Goal: Transaction & Acquisition: Purchase product/service

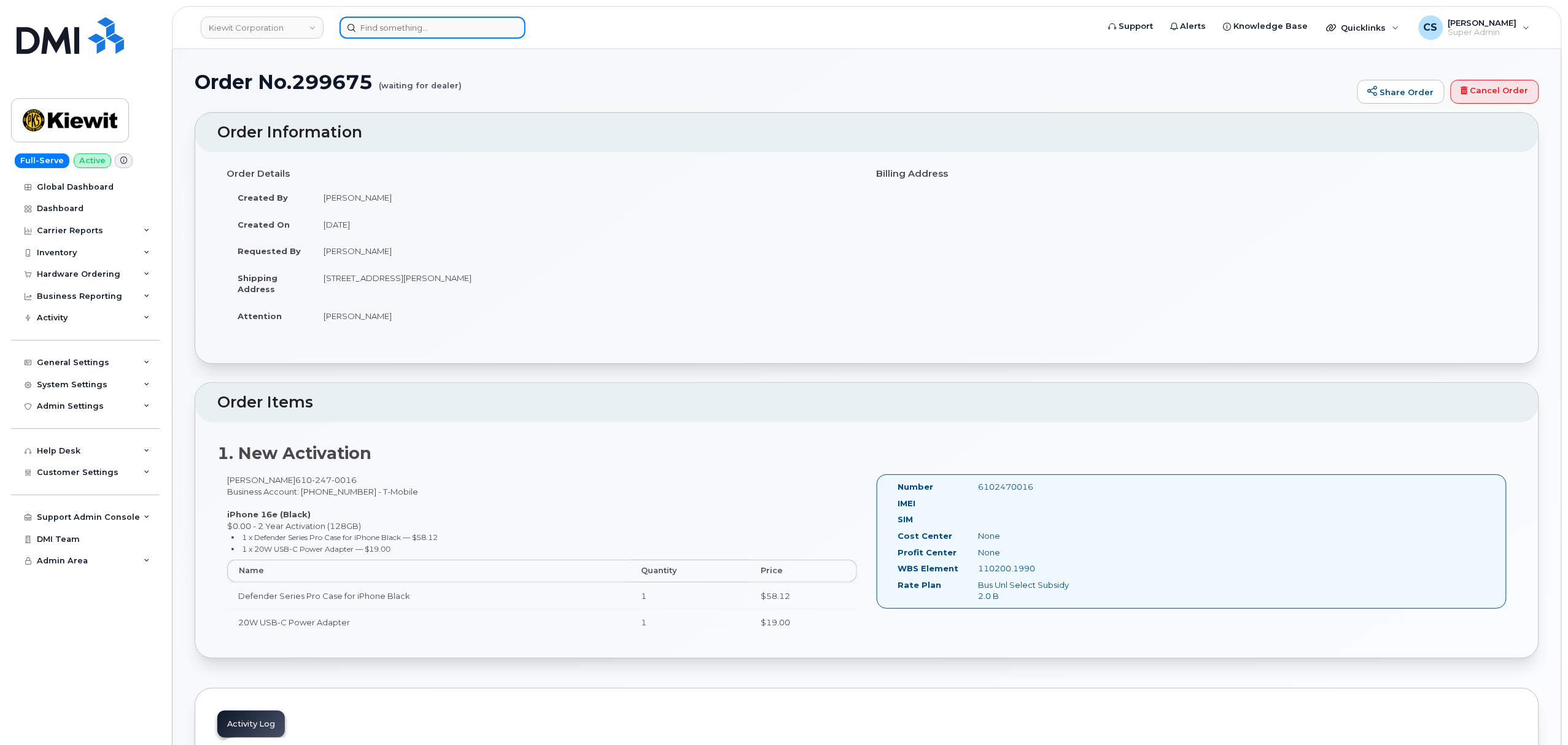
click at [415, 27] on input at bounding box center [433, 28] width 186 height 22
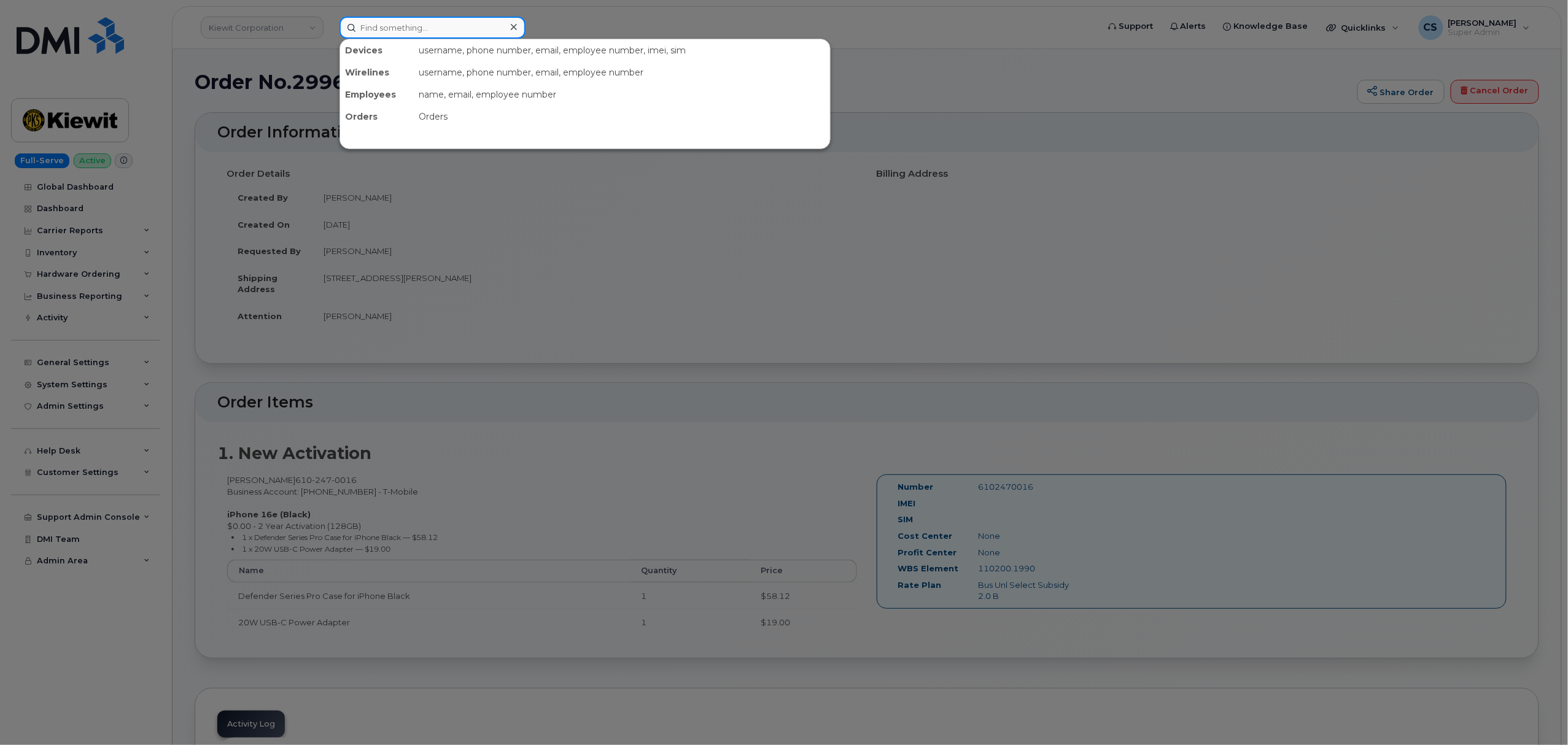
paste input "300841"
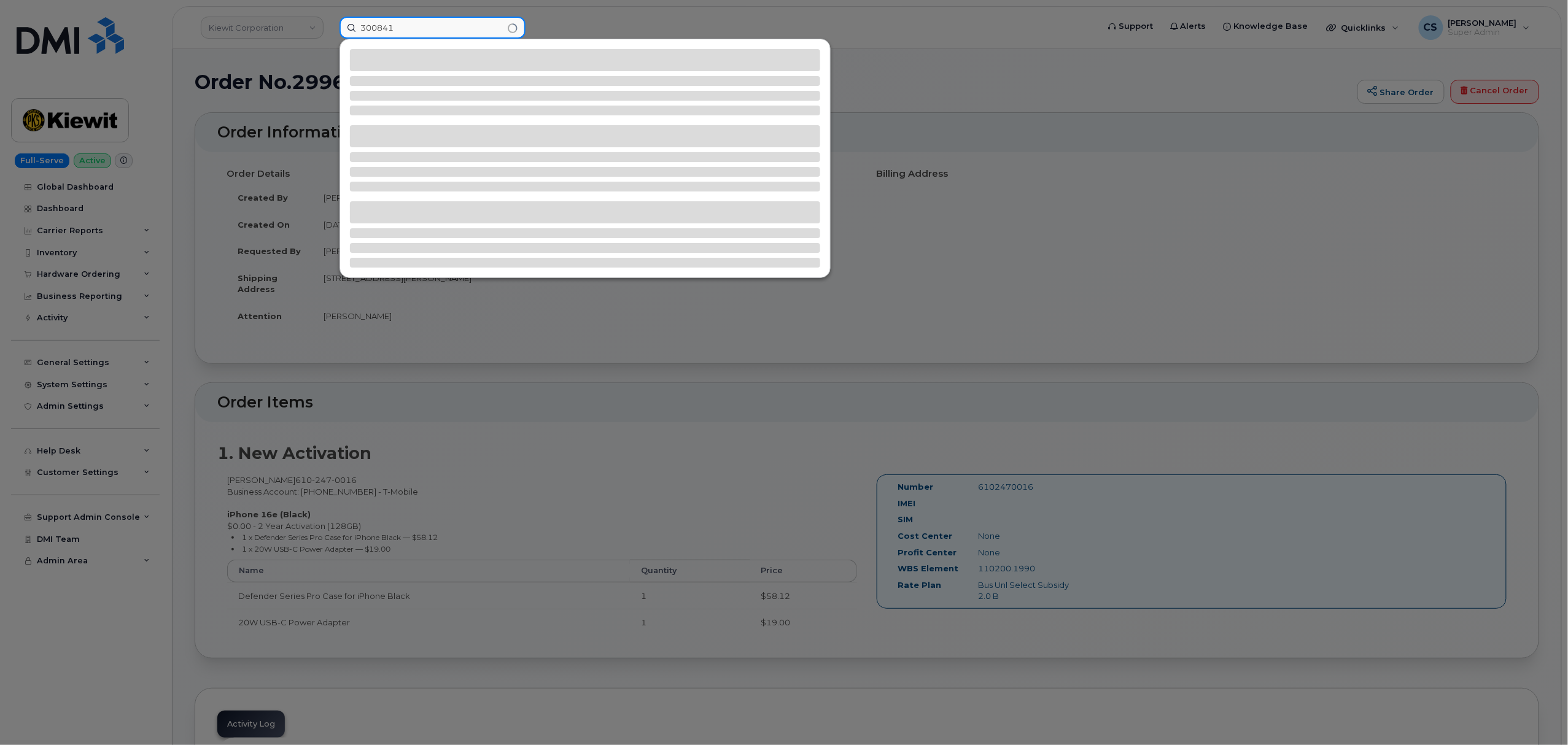
type input "300841"
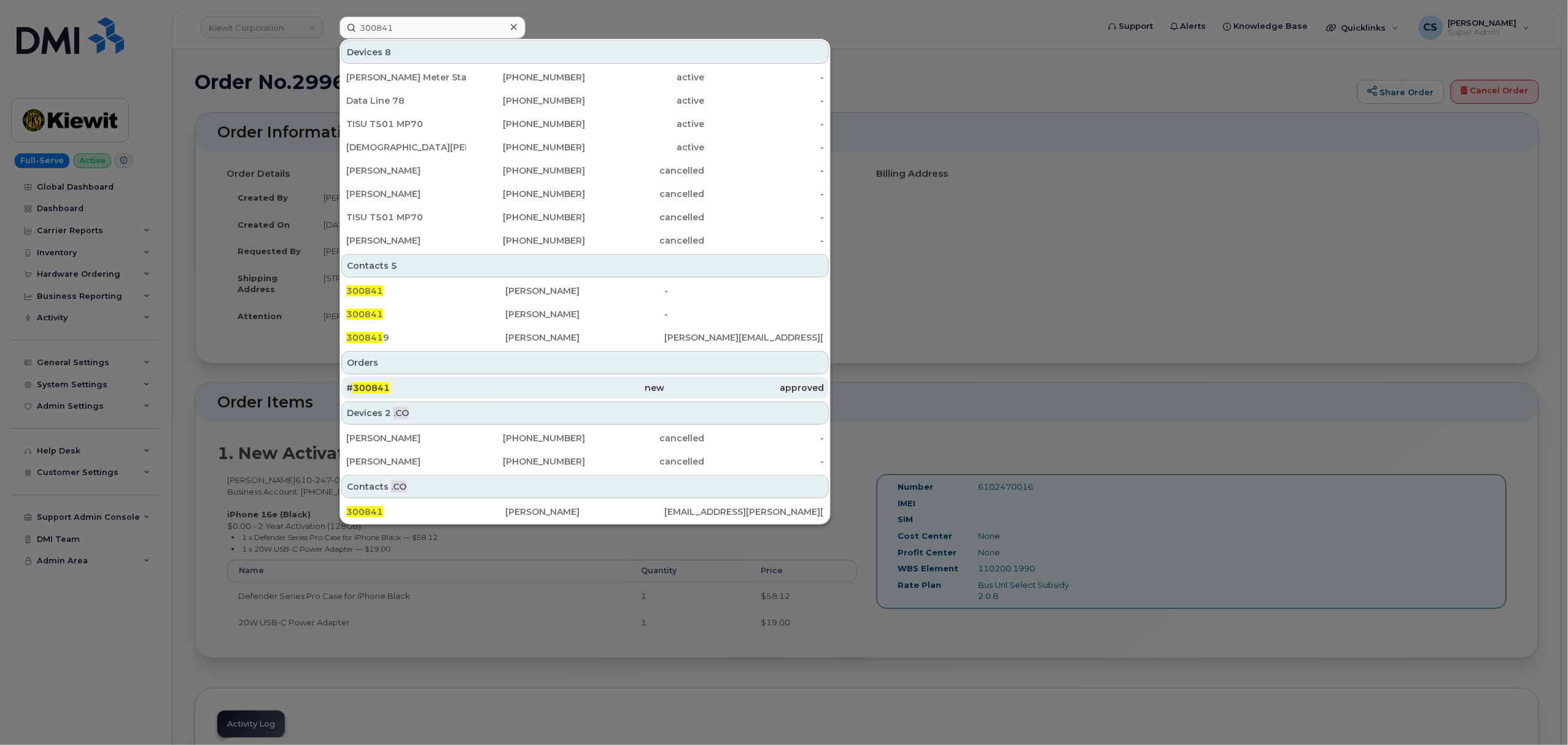
click at [376, 390] on span "300841" at bounding box center [371, 388] width 37 height 11
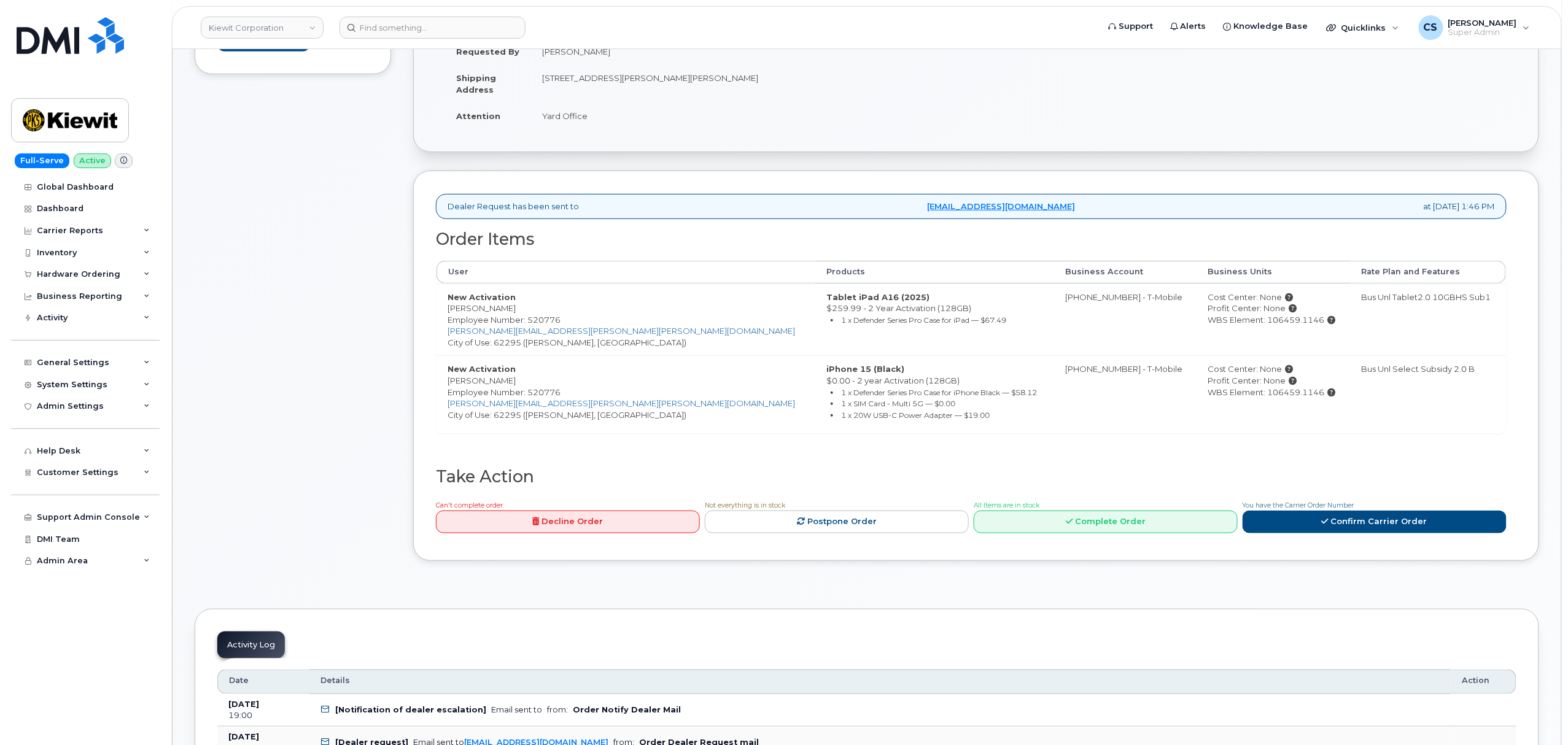
scroll to position [409, 0]
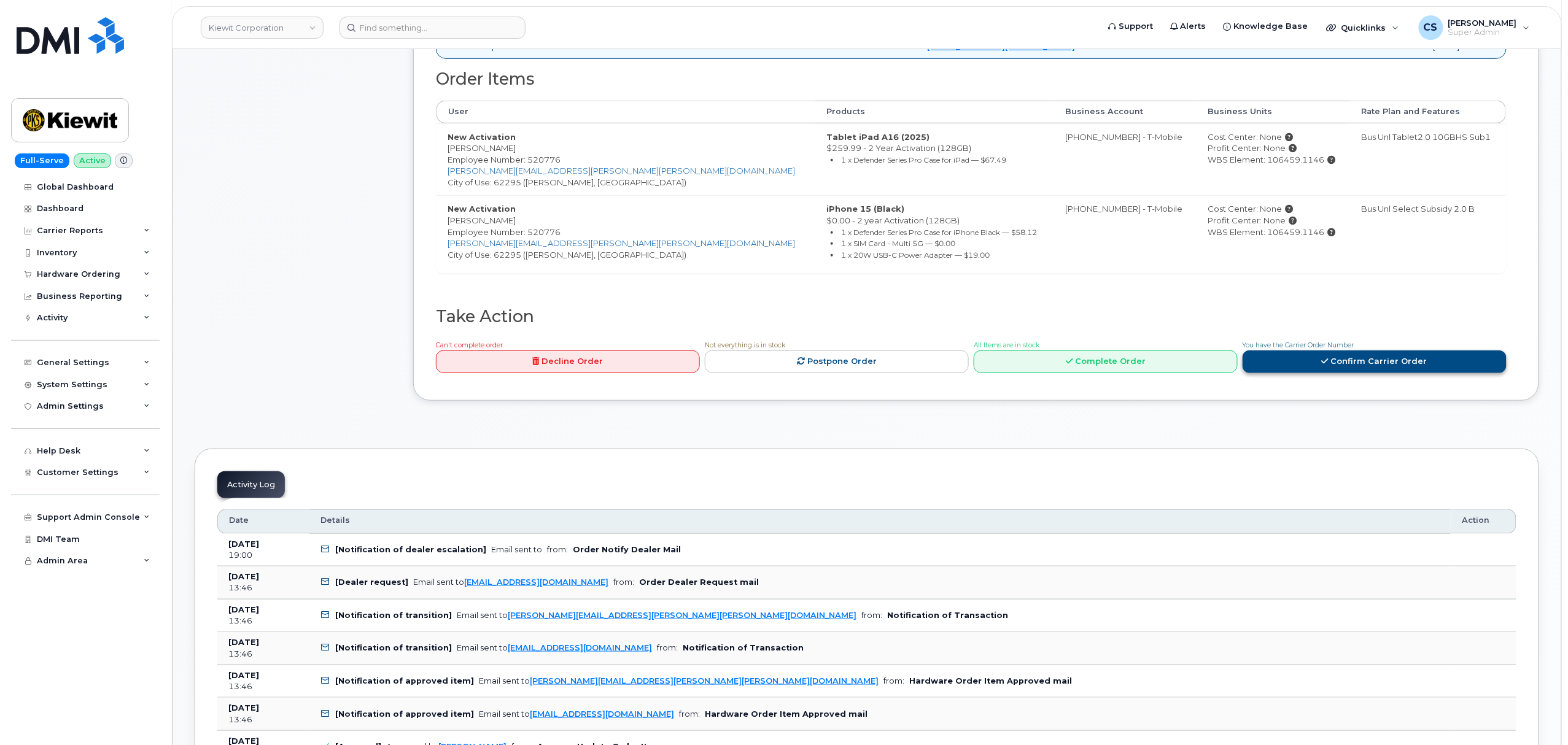
click at [1327, 361] on icon at bounding box center [1325, 361] width 7 height 8
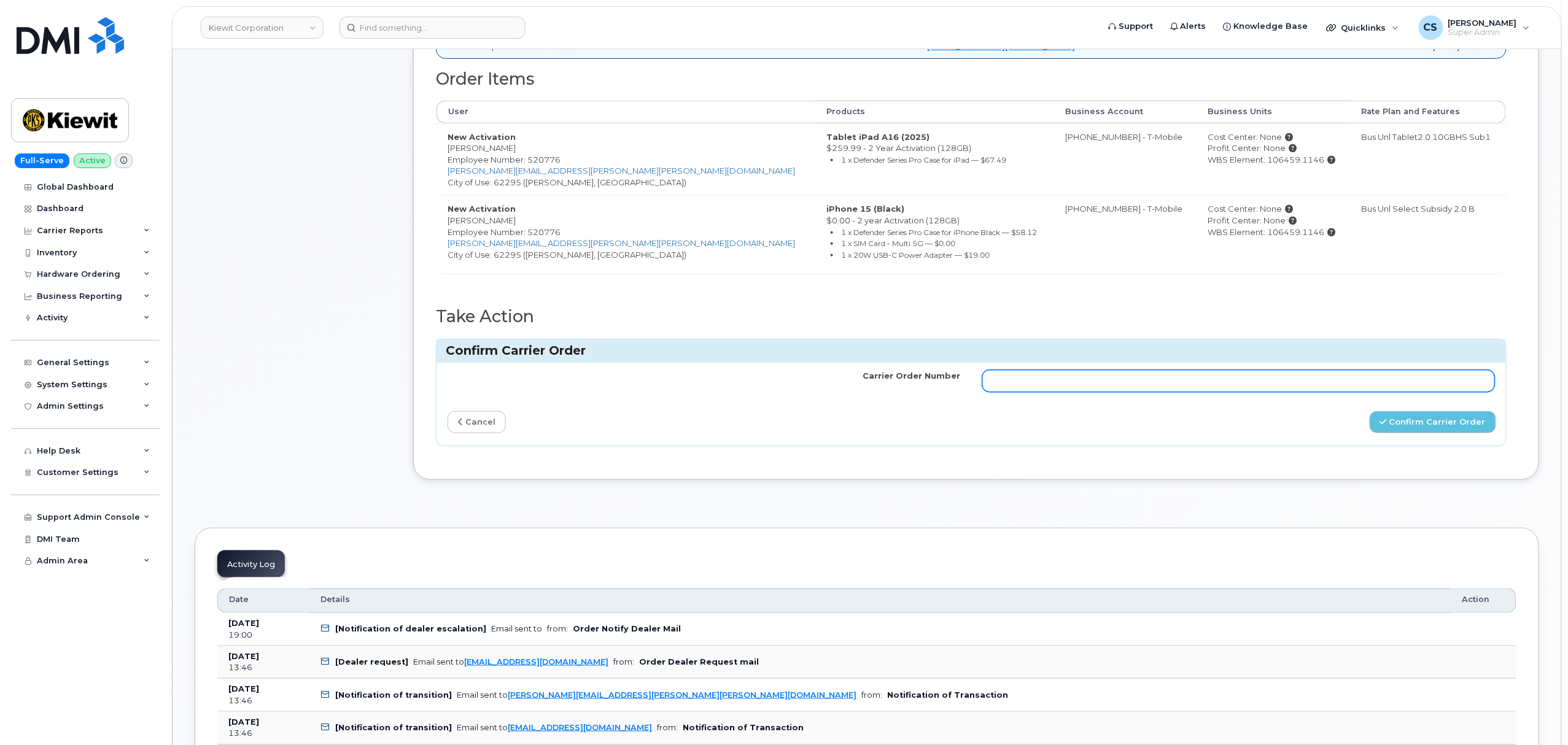
click at [1101, 388] on input "Carrier Order Number" at bounding box center [1238, 381] width 513 height 22
paste input "771875236"
type input "771875236"
click at [1369, 411] on button "Confirm Carrier Order" at bounding box center [1432, 422] width 126 height 23
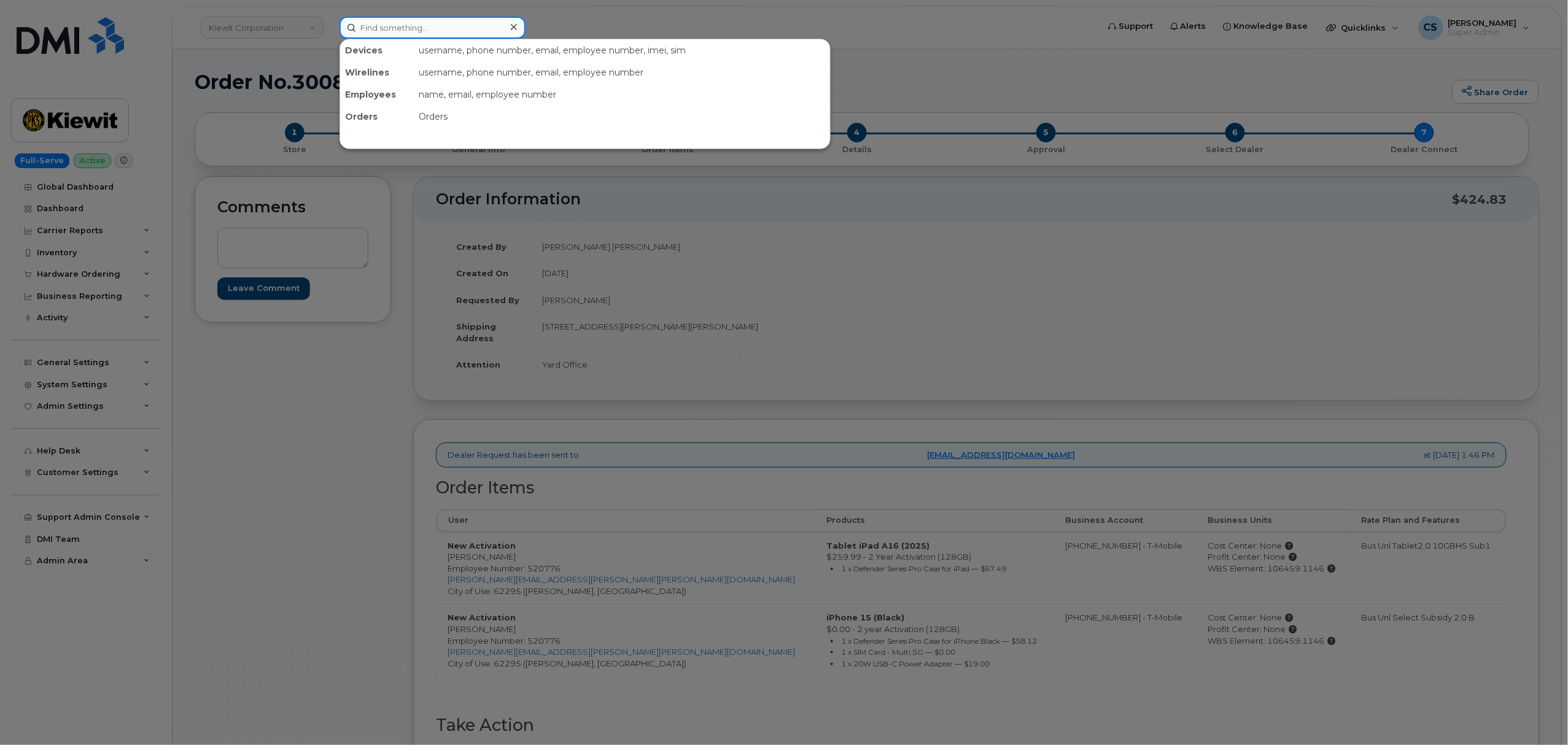
click at [391, 28] on input at bounding box center [433, 28] width 186 height 22
paste input "299599"
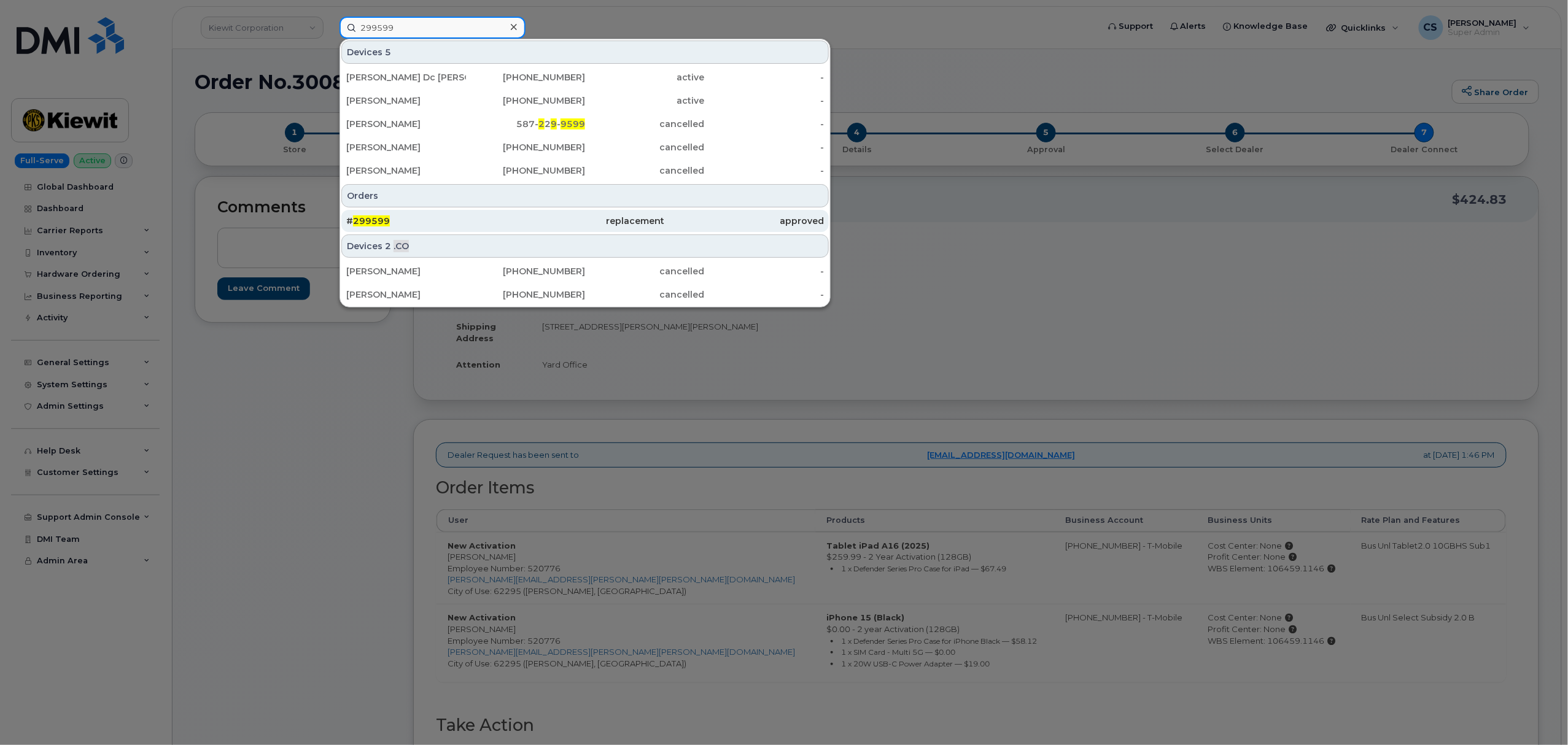
type input "299599"
click at [370, 219] on span "299599" at bounding box center [371, 221] width 37 height 11
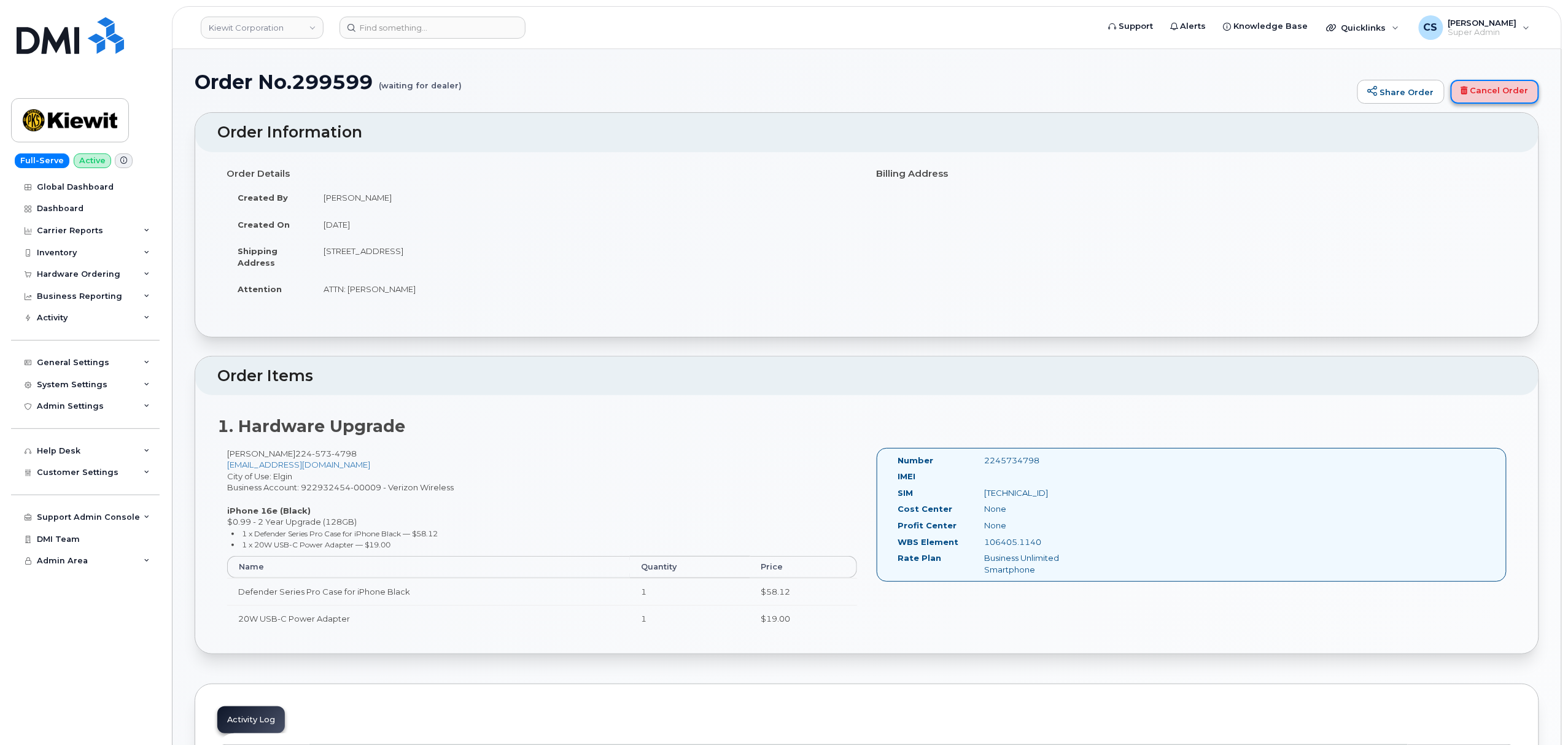
click at [1496, 90] on link "Cancel Order" at bounding box center [1495, 92] width 88 height 25
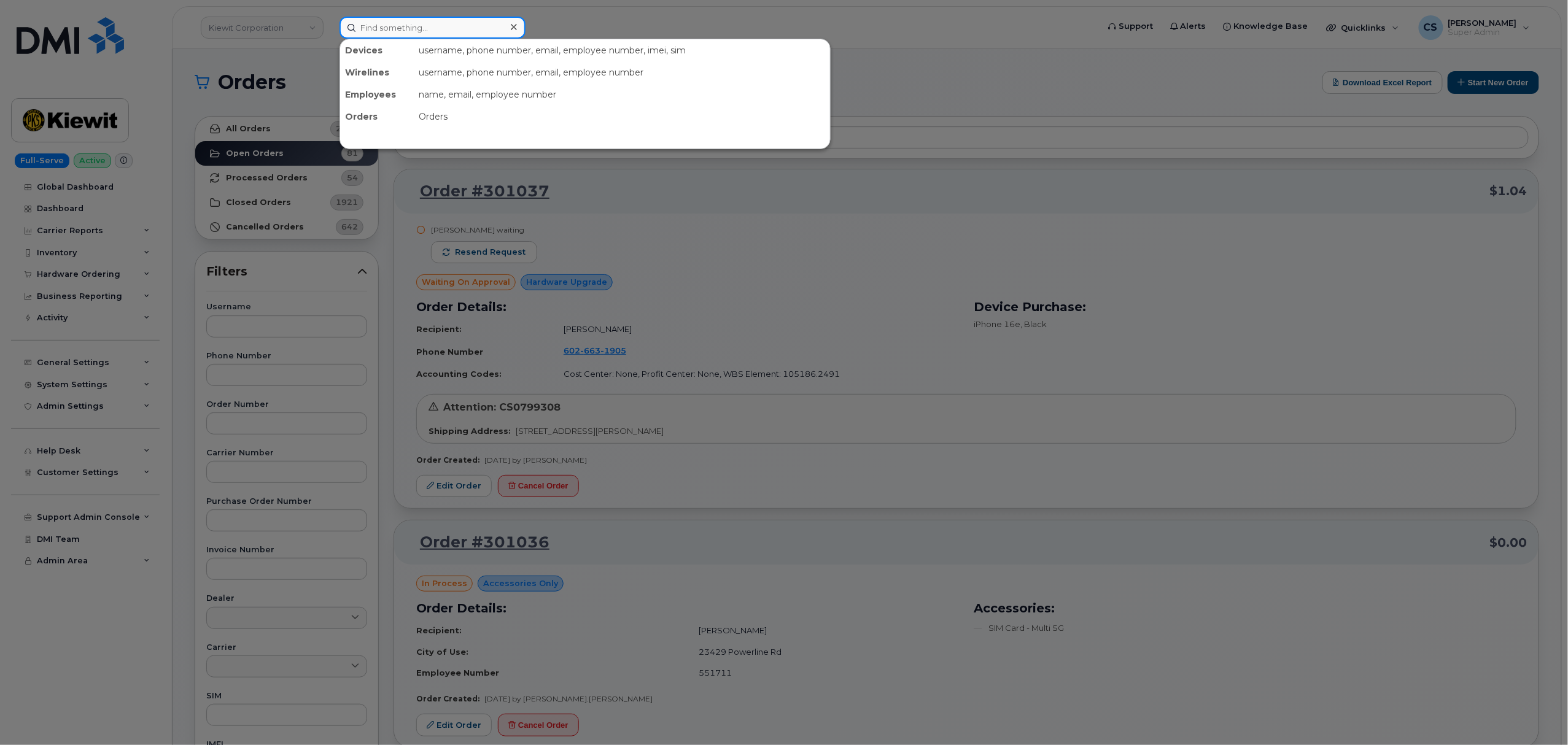
click at [390, 26] on input at bounding box center [433, 28] width 186 height 22
paste input "299597"
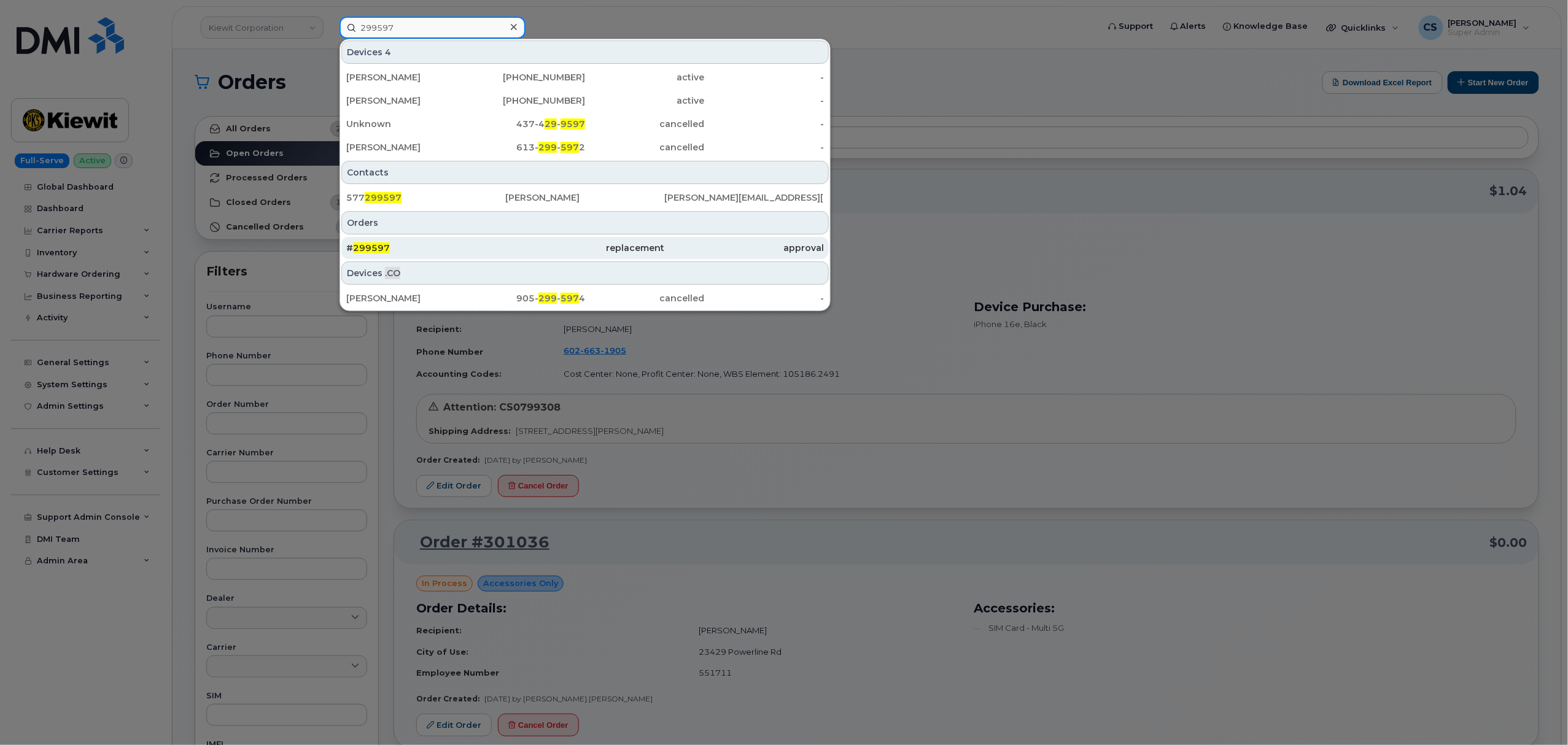
type input "299597"
click at [369, 241] on div "# 299597" at bounding box center [426, 248] width 159 height 22
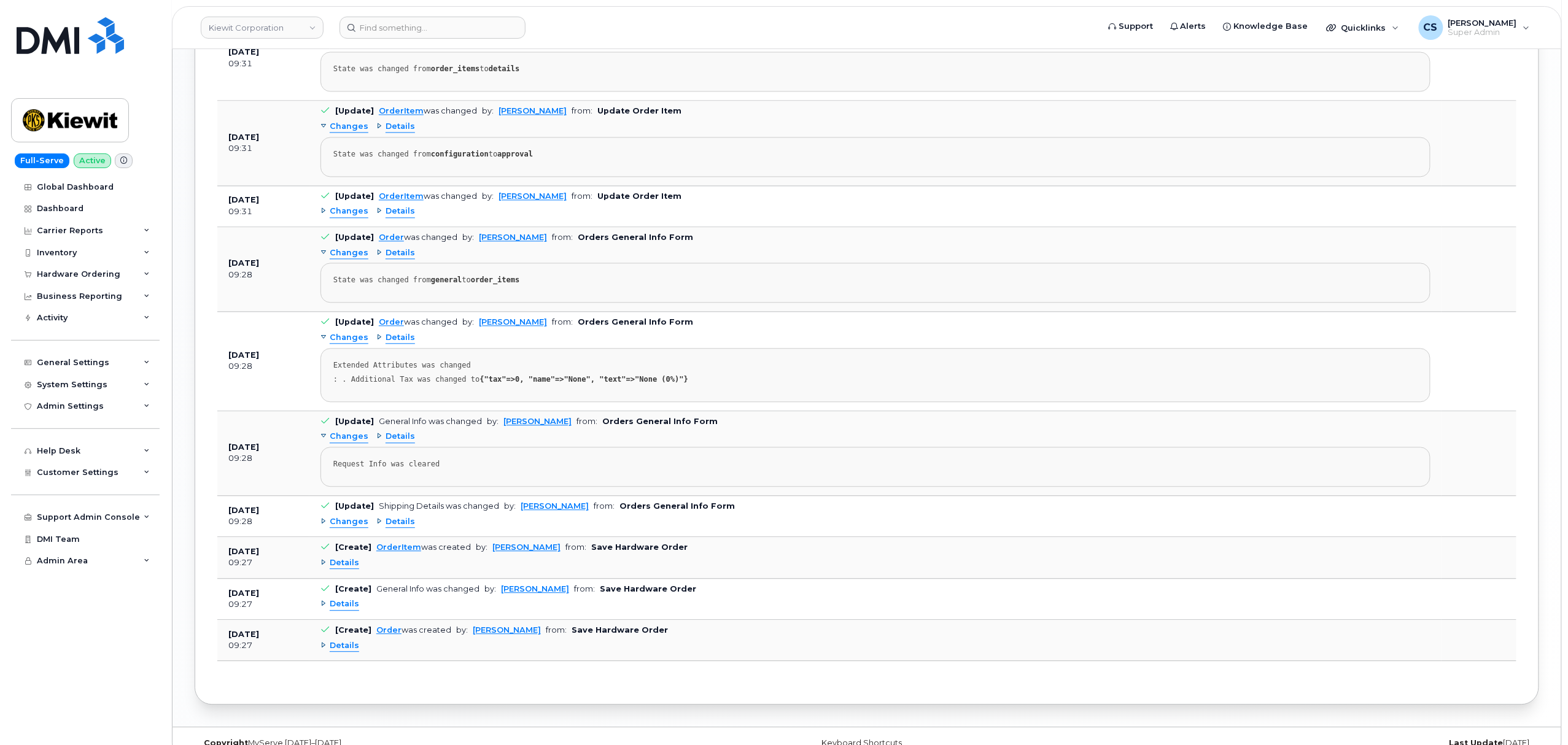
scroll to position [1228, 0]
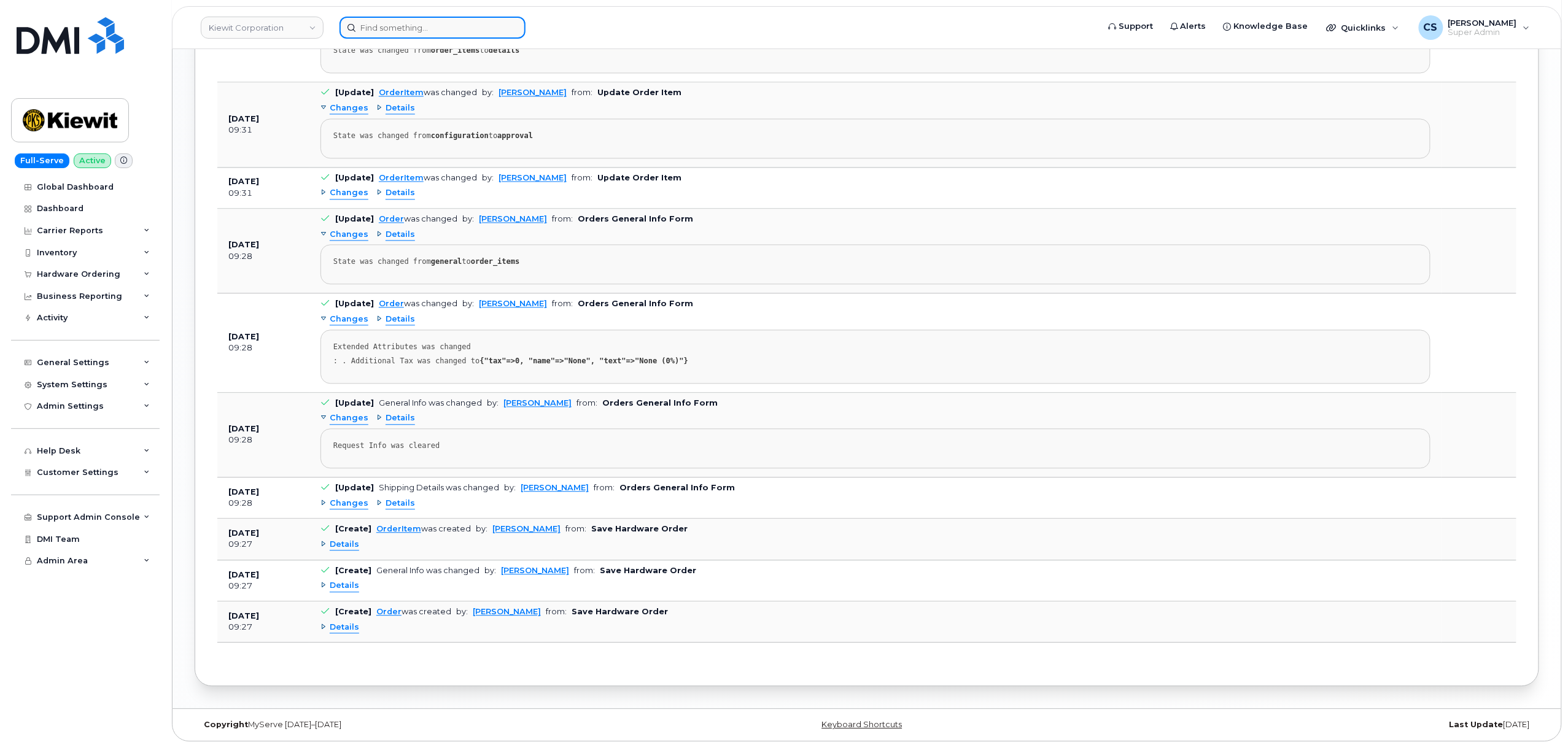
click at [437, 19] on input at bounding box center [433, 28] width 186 height 22
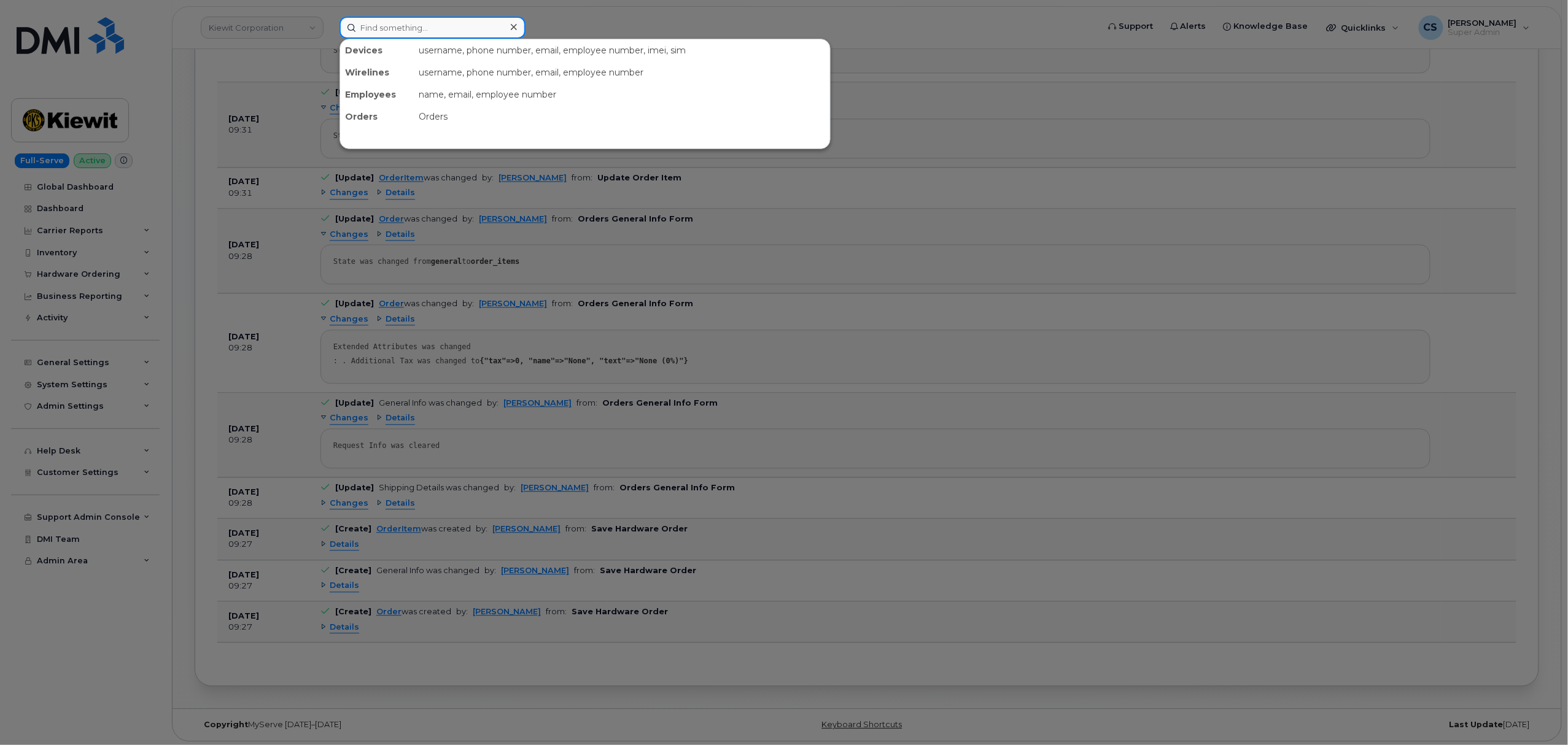
paste input "5596301515"
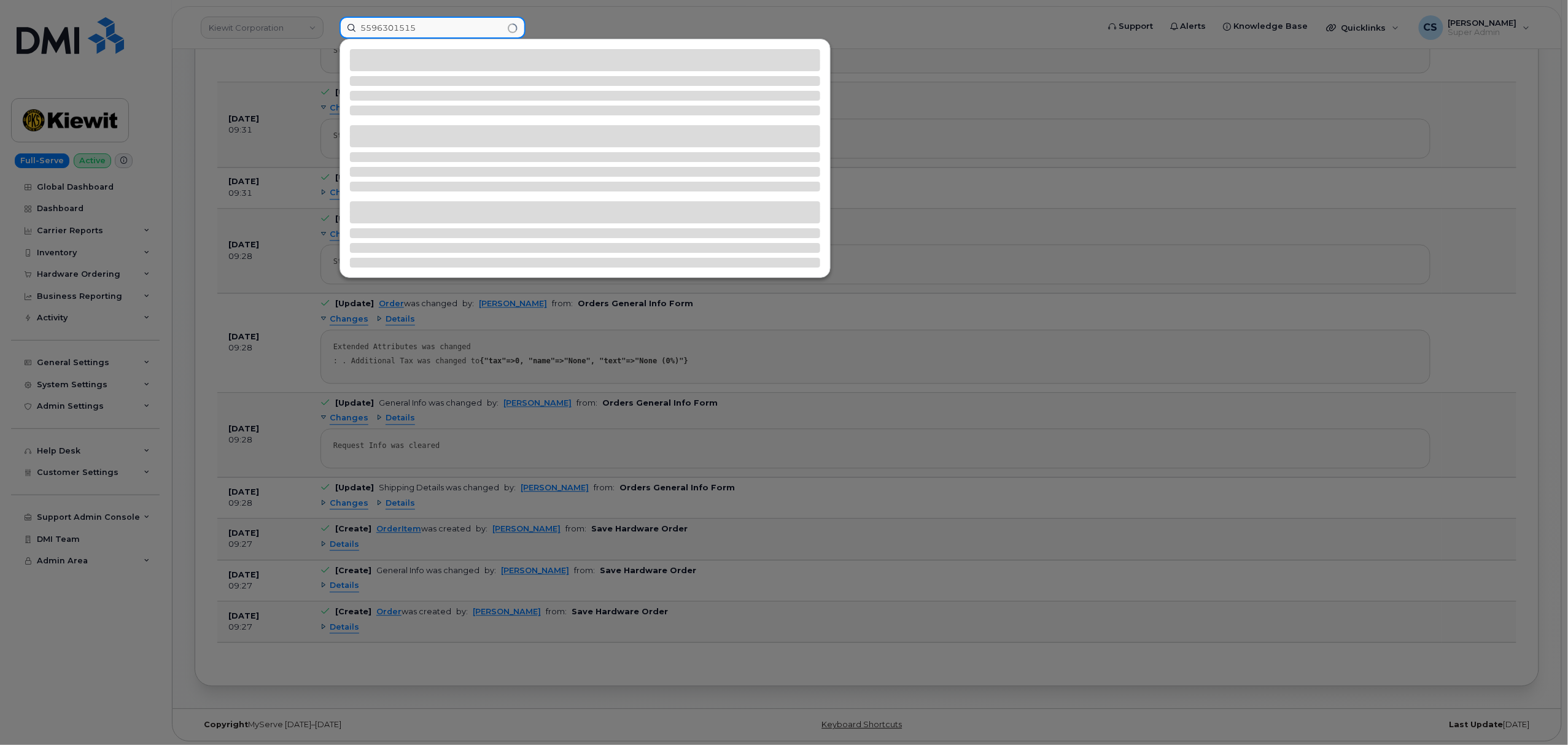
type input "5596301515"
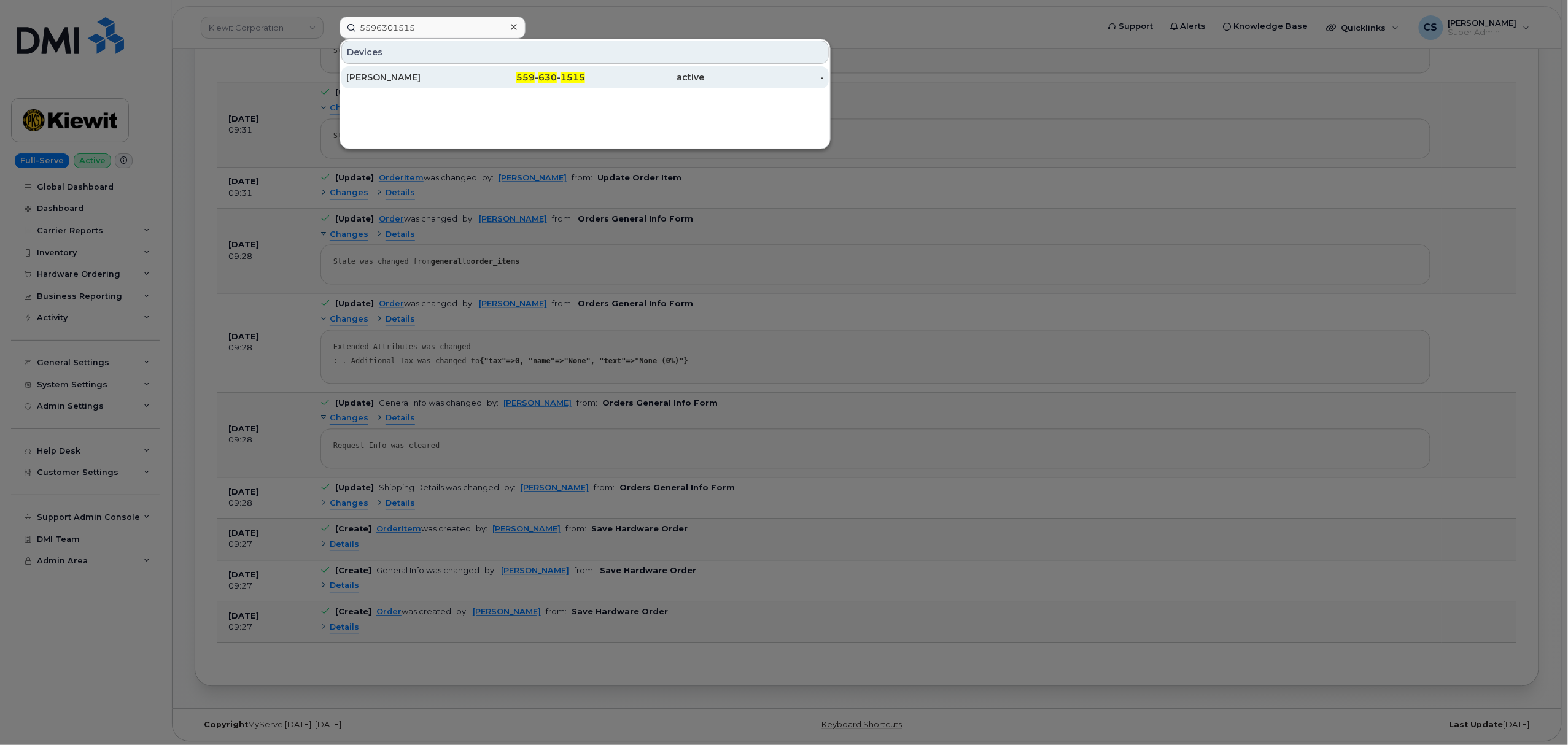
click at [533, 77] on span "559" at bounding box center [525, 77] width 19 height 11
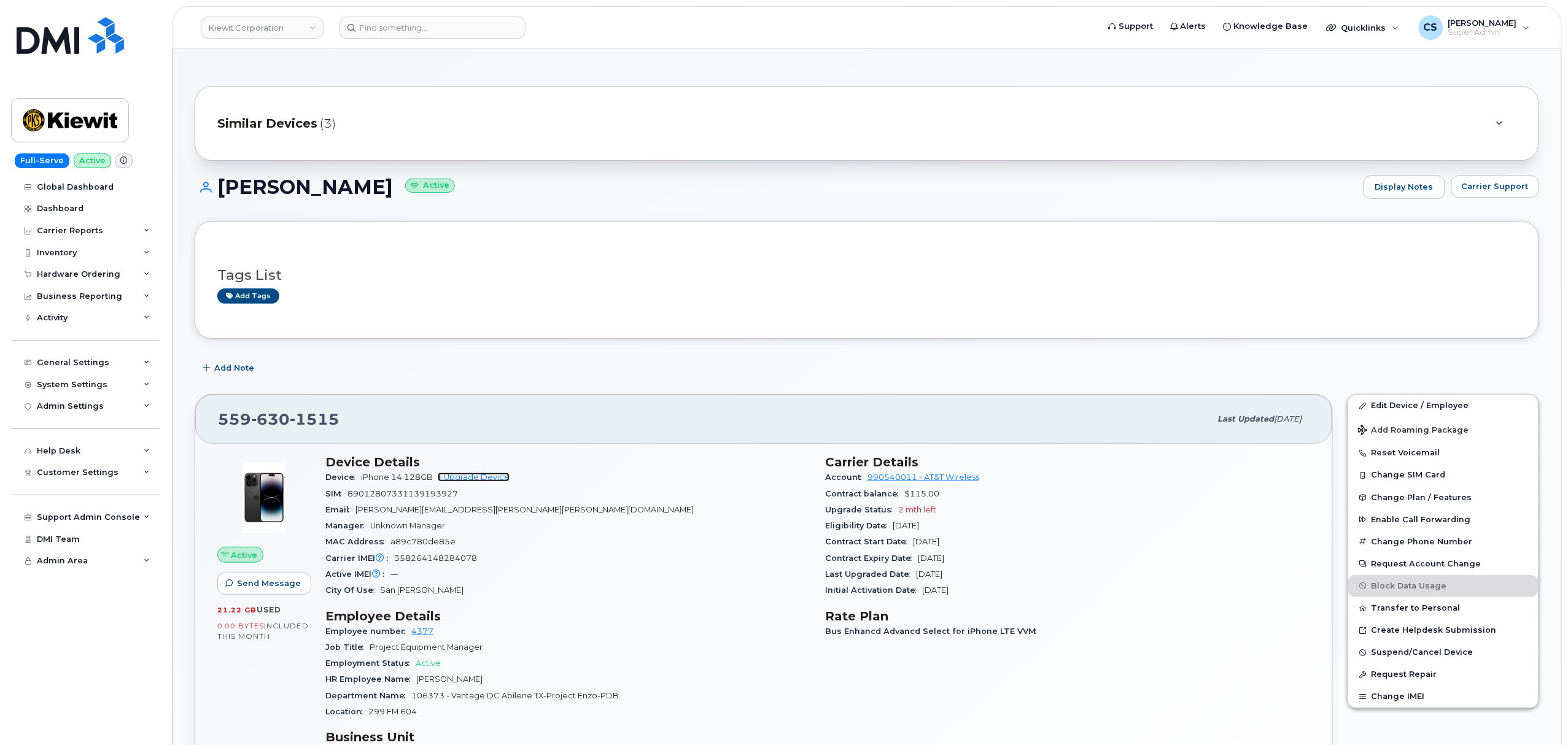
click at [488, 481] on link "+ Upgrade Device" at bounding box center [473, 477] width 72 height 9
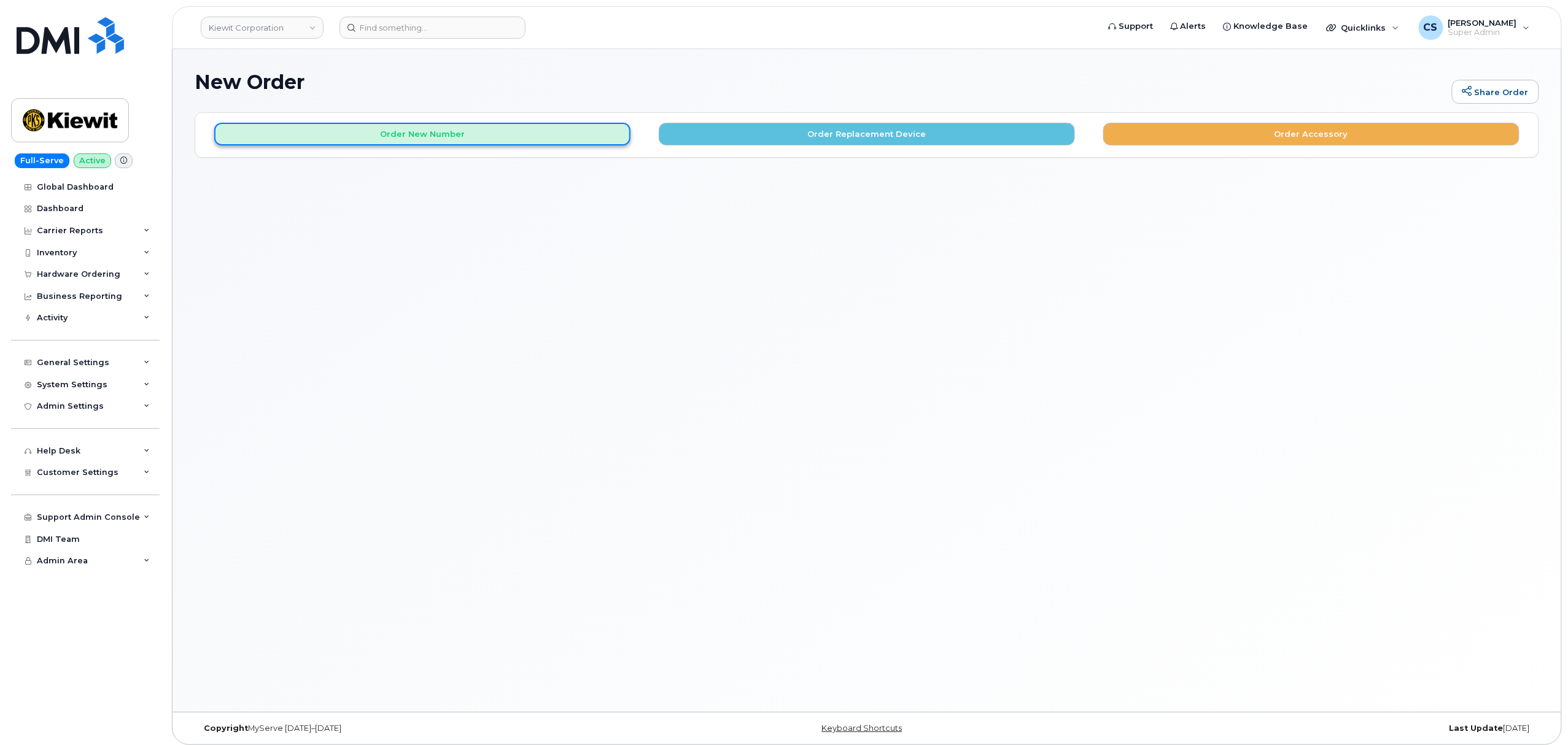
click at [441, 139] on button "Order New Number" at bounding box center [422, 134] width 416 height 23
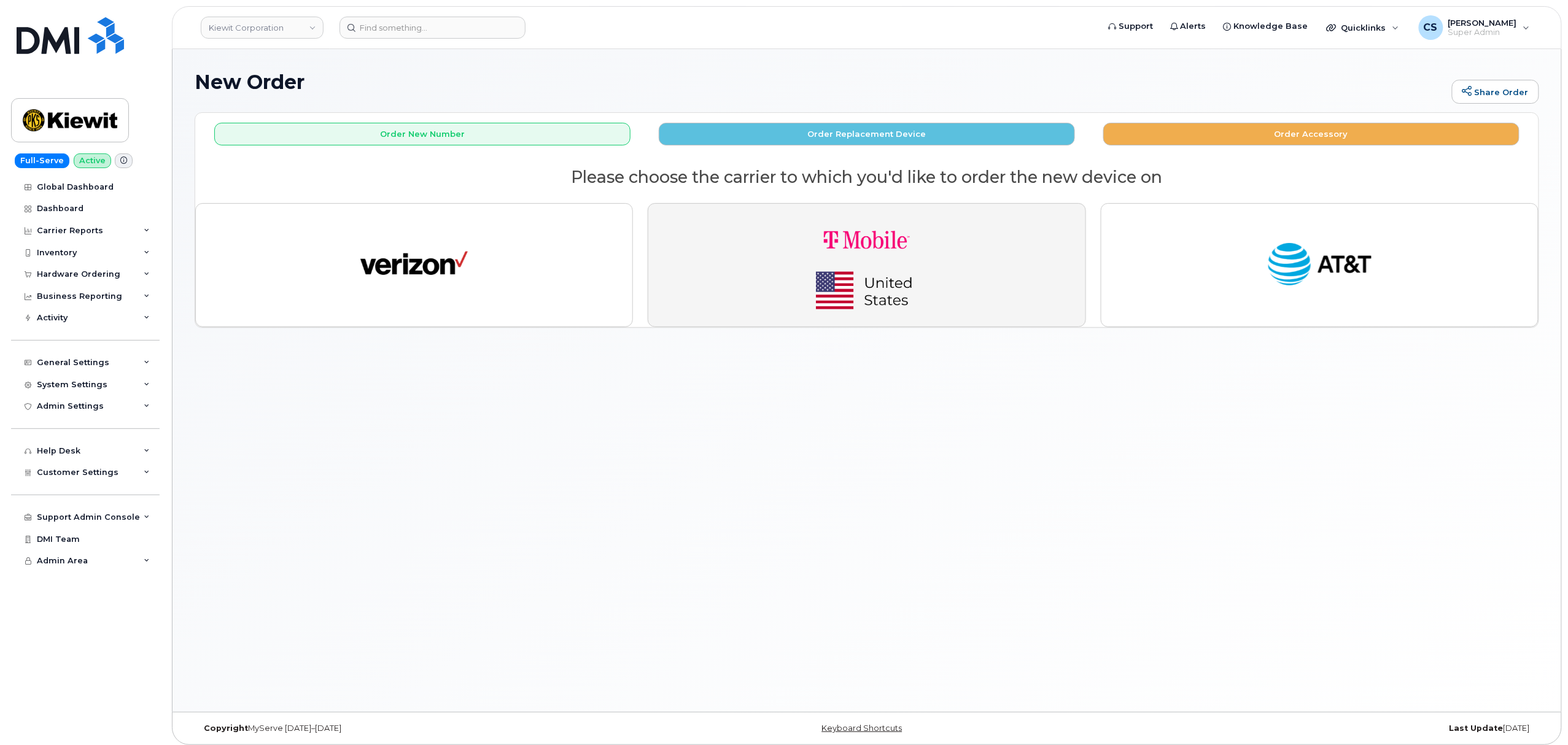
click at [984, 279] on button "button" at bounding box center [866, 266] width 437 height 124
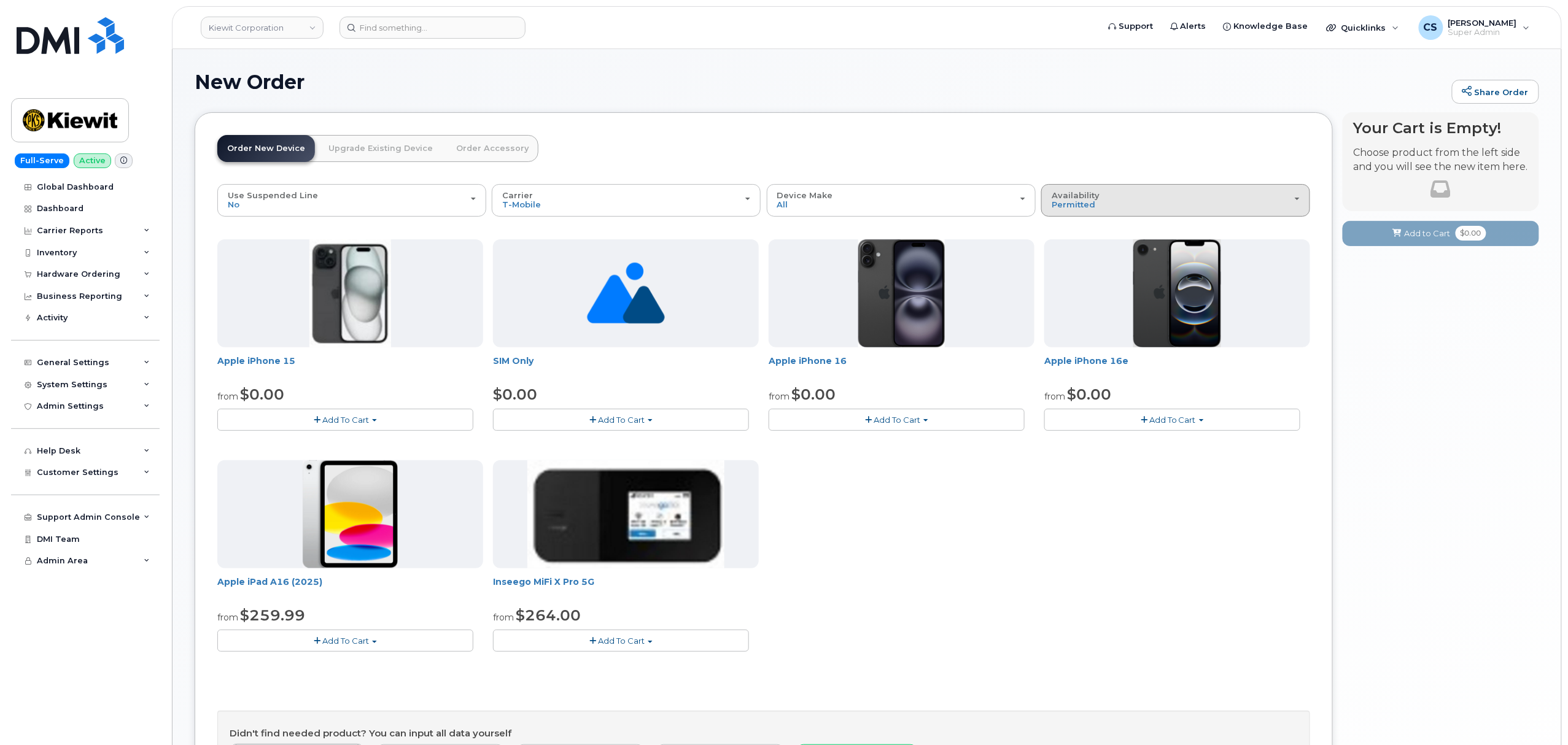
click at [1189, 197] on div "Availability Permitted All" at bounding box center [1175, 201] width 248 height 19
click at [1069, 249] on label "All" at bounding box center [1057, 249] width 26 height 14
click at [0, 0] on input "All" at bounding box center [0, 0] width 0 height 0
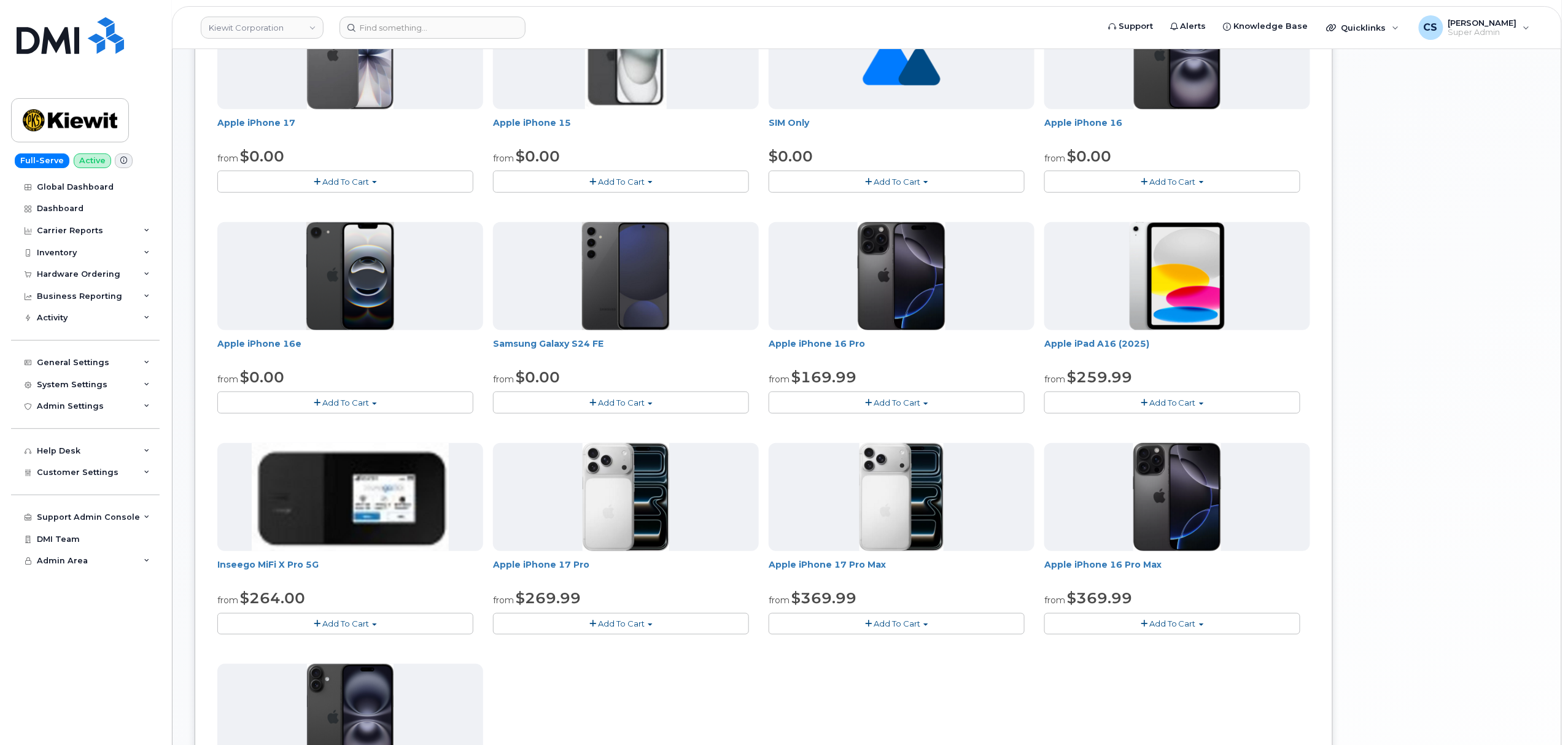
scroll to position [246, 0]
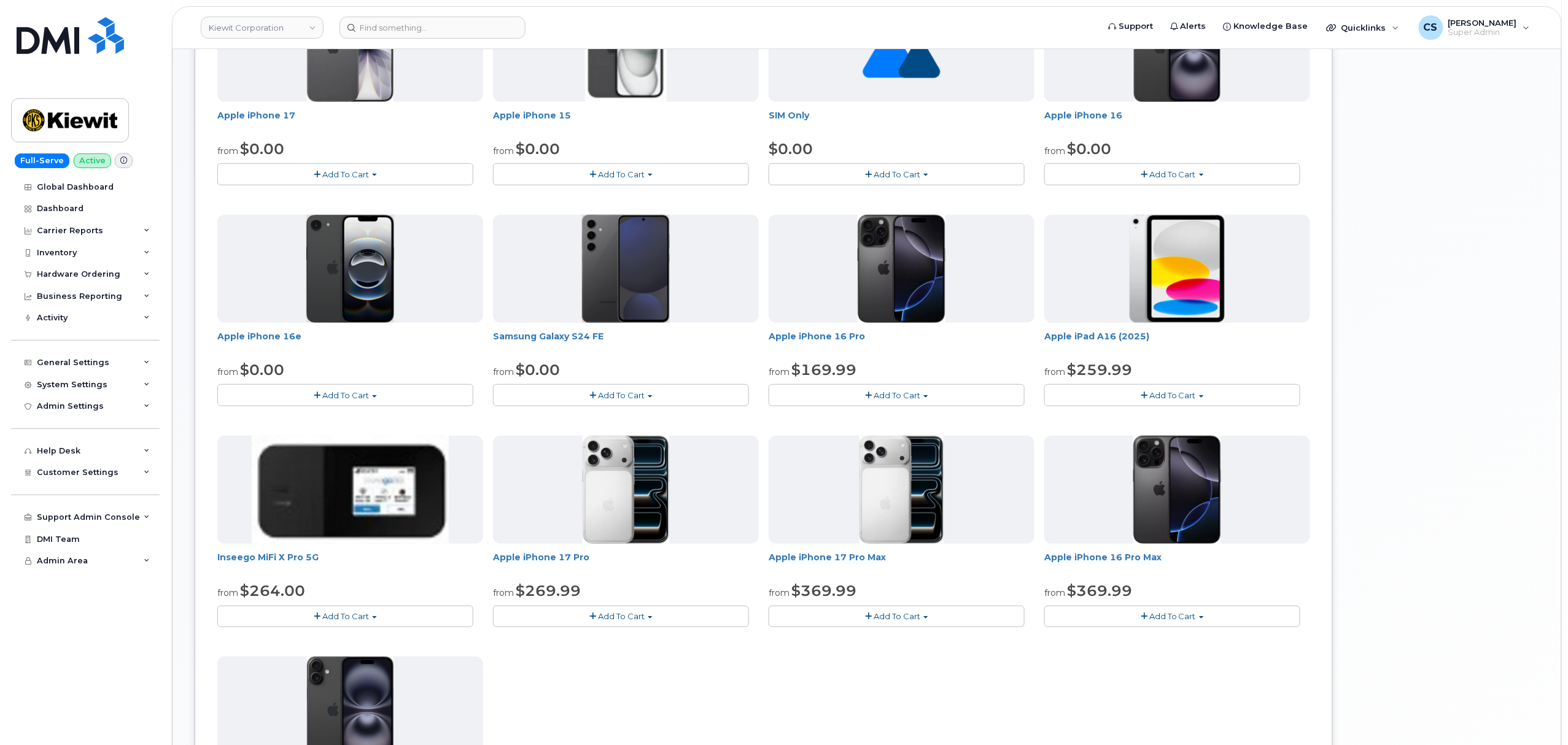
click at [1168, 622] on span "Add To Cart" at bounding box center [1173, 616] width 47 height 10
click at [1140, 641] on link "$369.99 - 2 Year Activation (256GB)" at bounding box center [1132, 639] width 170 height 15
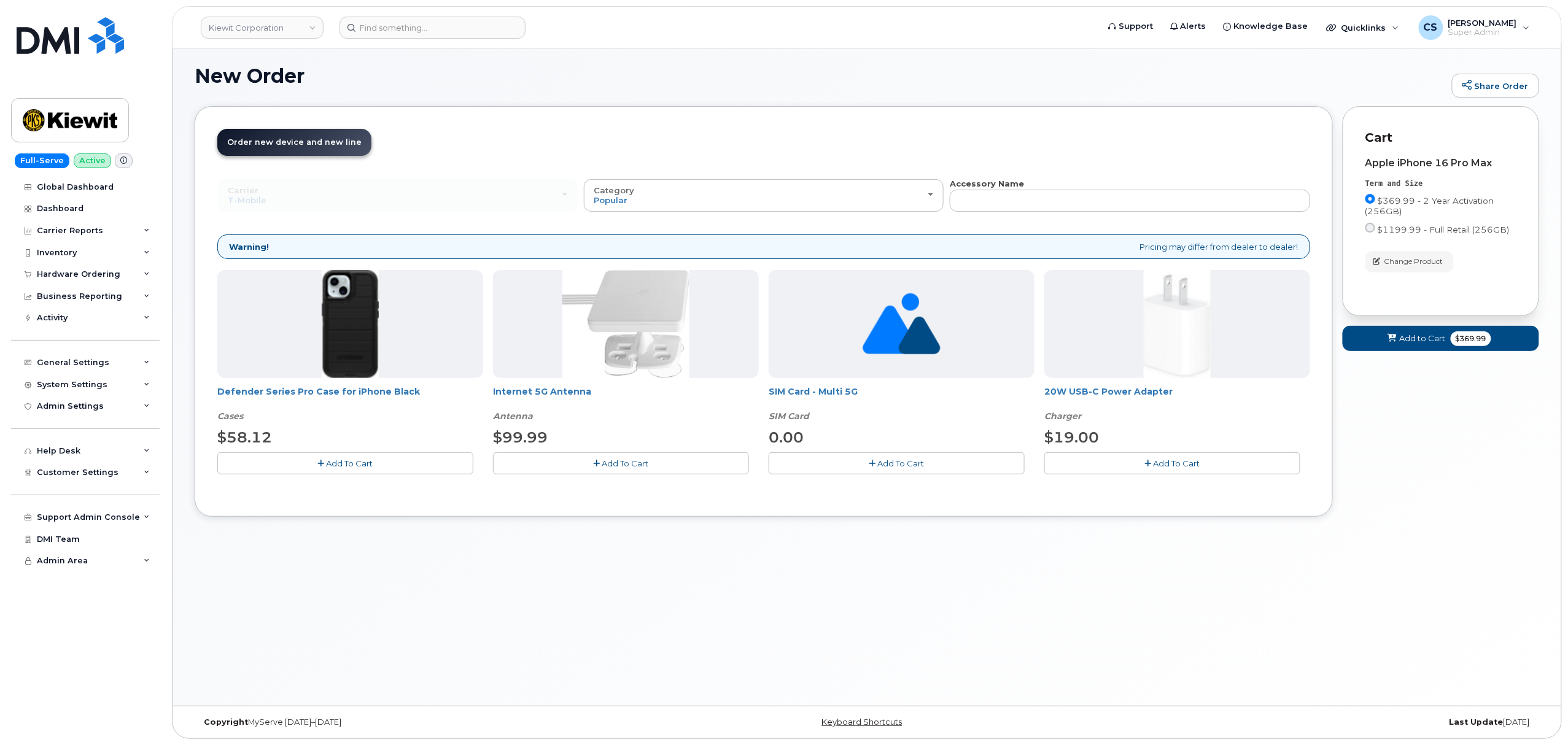
click at [340, 462] on span "Add To Cart" at bounding box center [350, 464] width 47 height 10
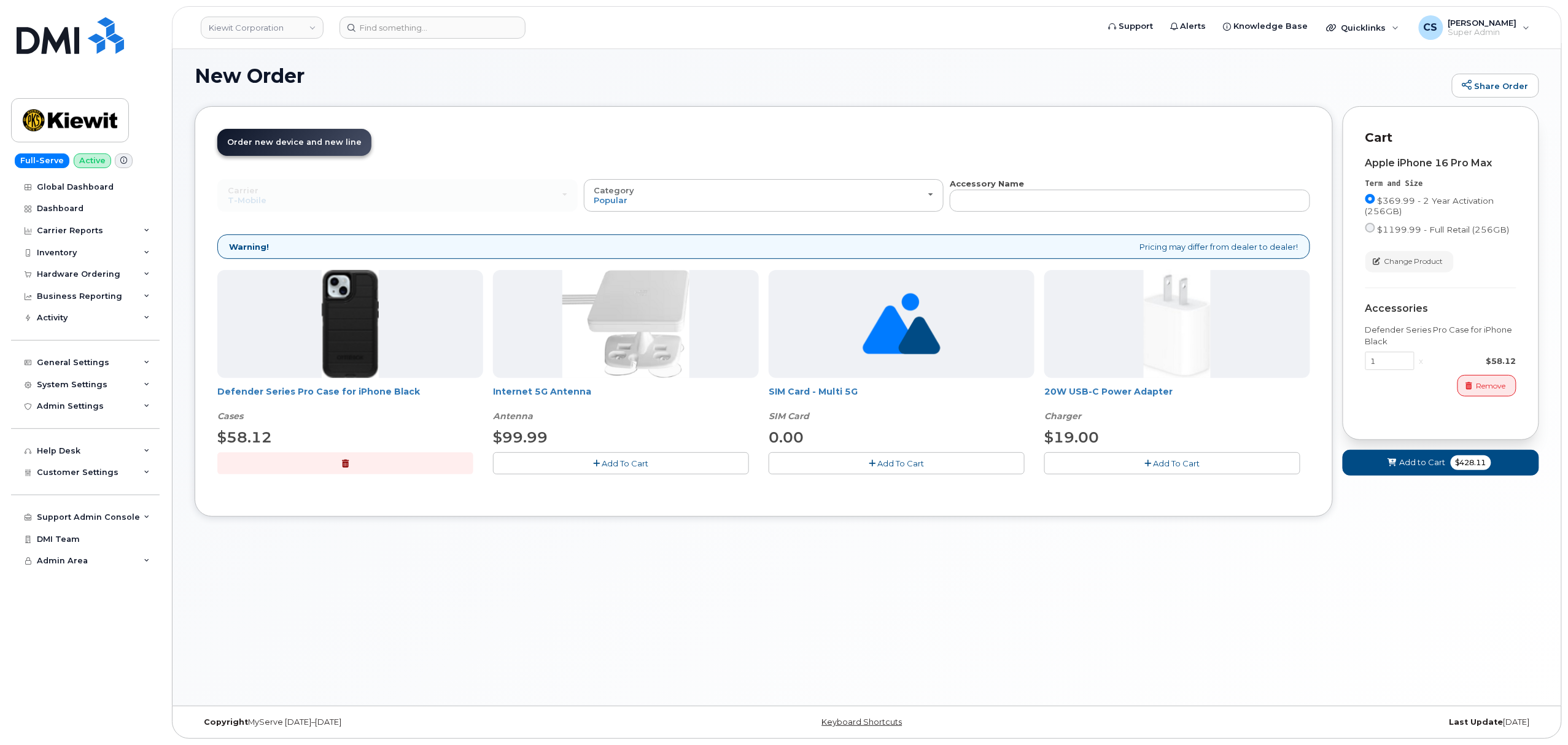
click at [1168, 463] on span "Add To Cart" at bounding box center [1177, 464] width 47 height 10
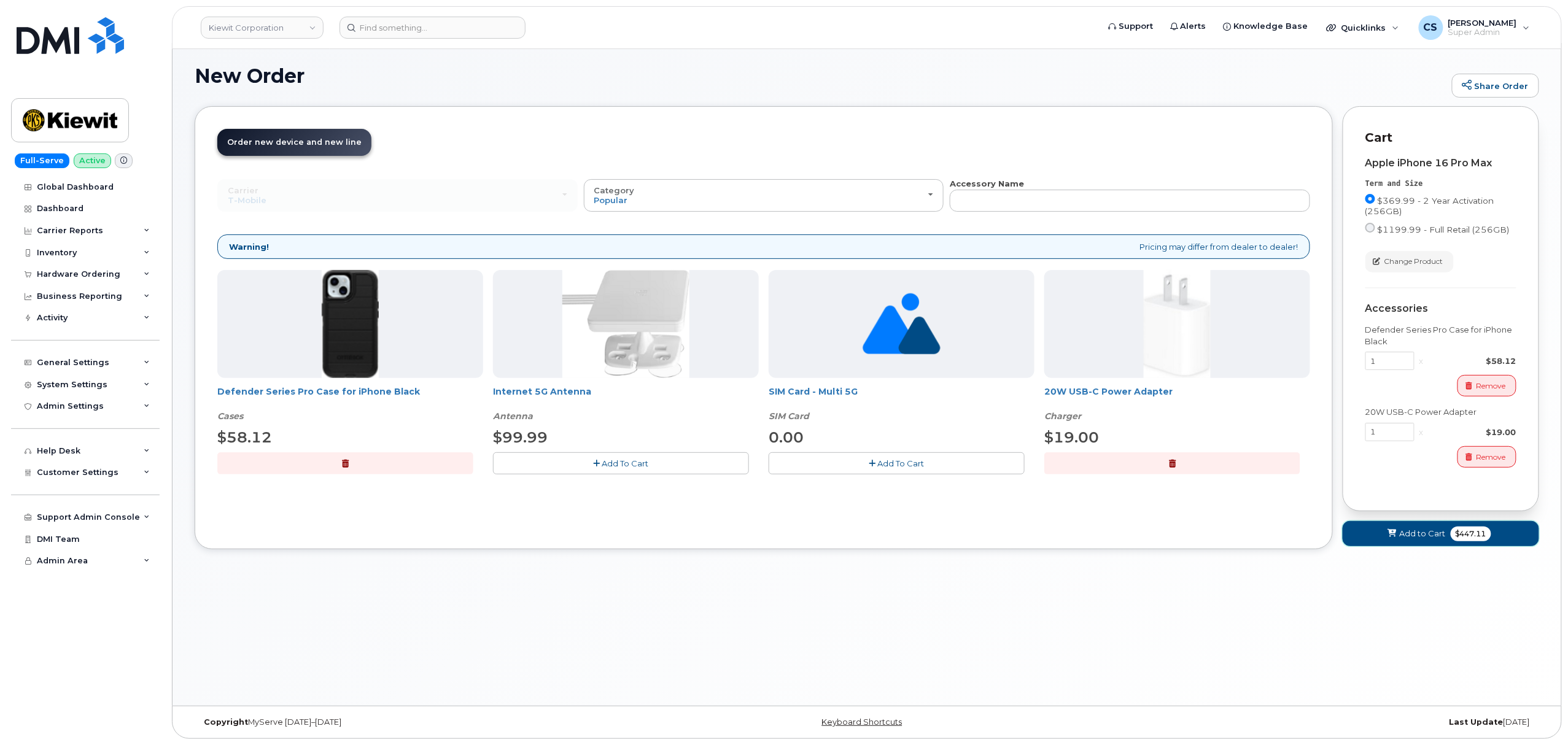
click at [1430, 539] on span "Add to Cart" at bounding box center [1422, 533] width 46 height 12
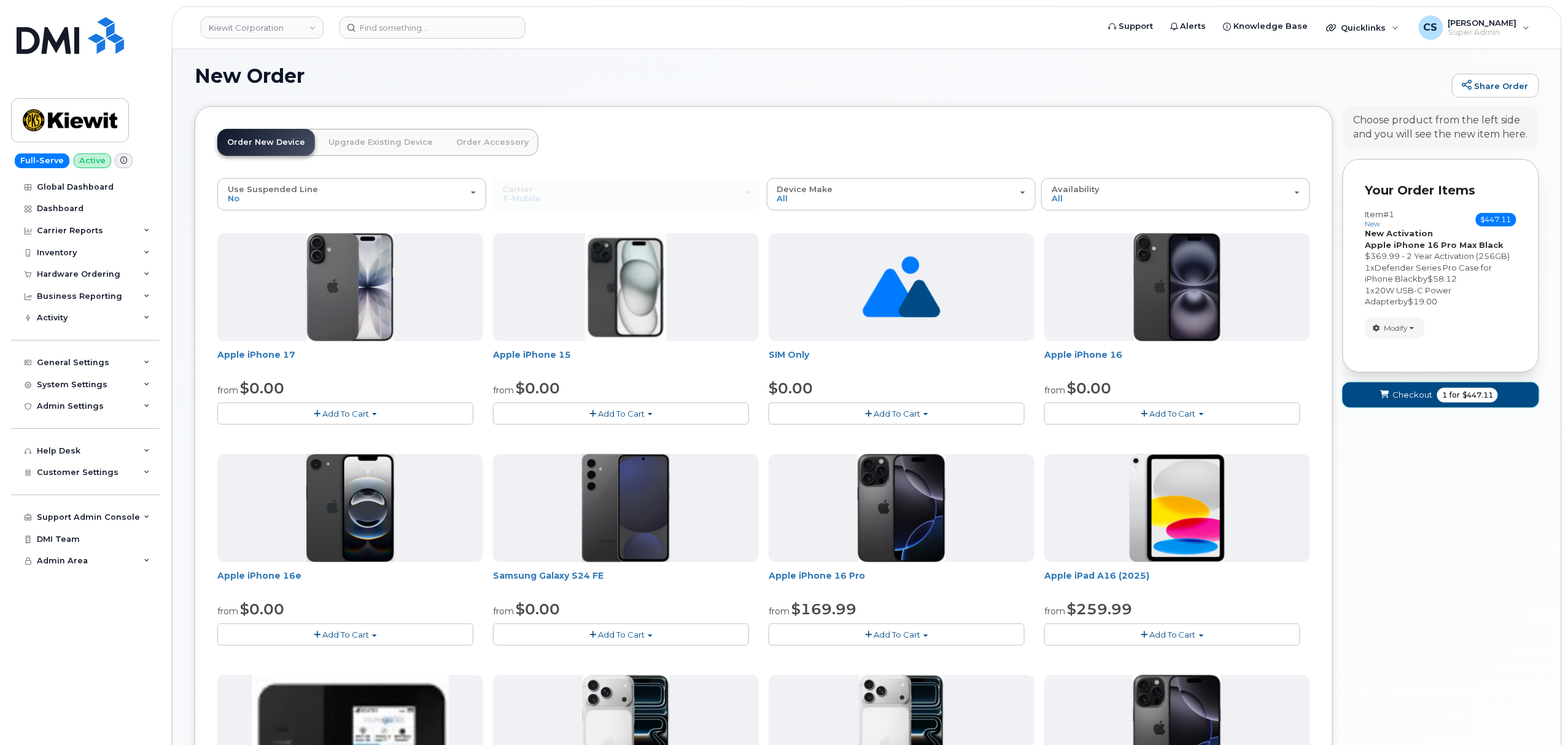
click at [1400, 395] on span "Checkout" at bounding box center [1412, 395] width 40 height 12
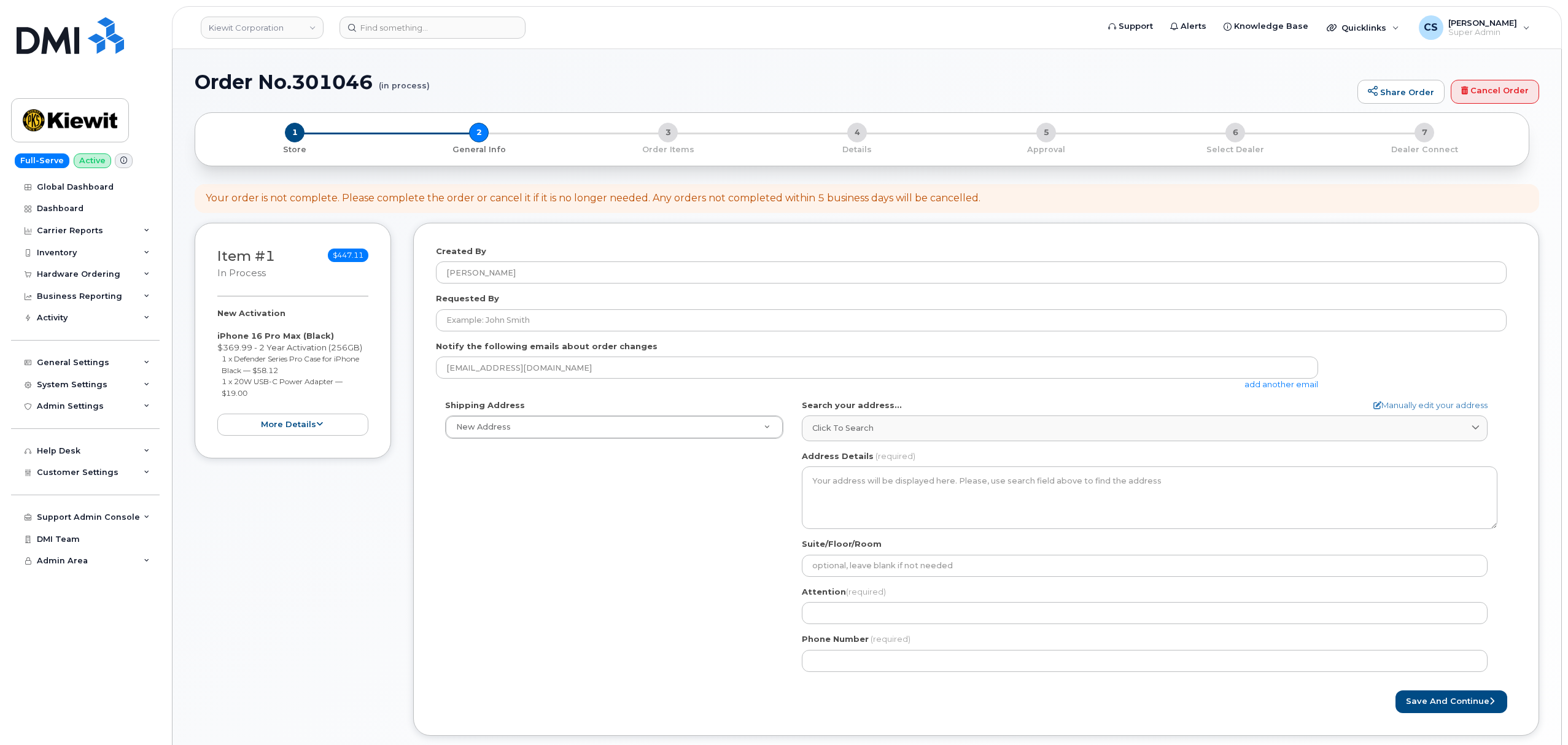
select select
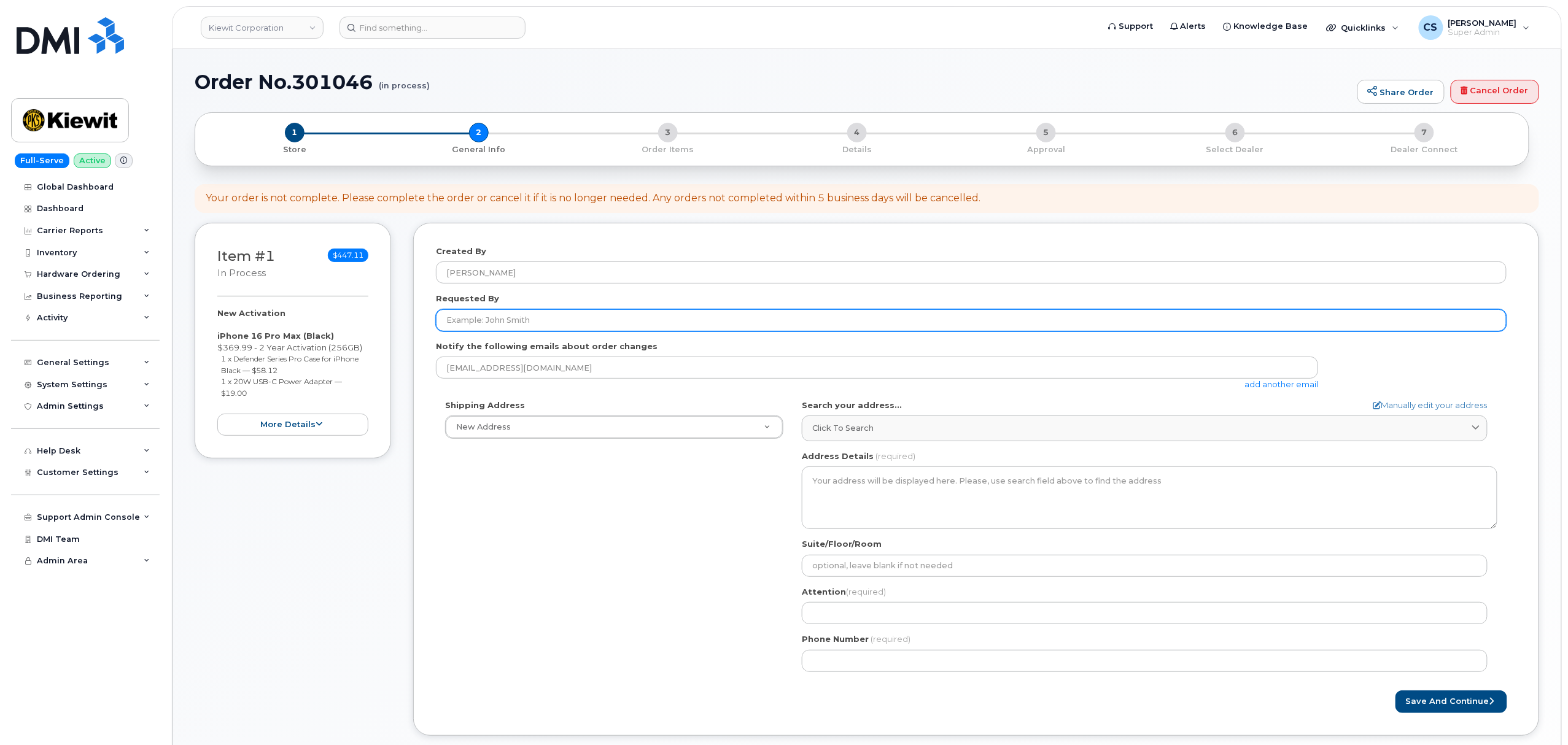
click at [516, 325] on input "Requested By" at bounding box center [971, 321] width 1071 height 22
paste input "CS0797687"
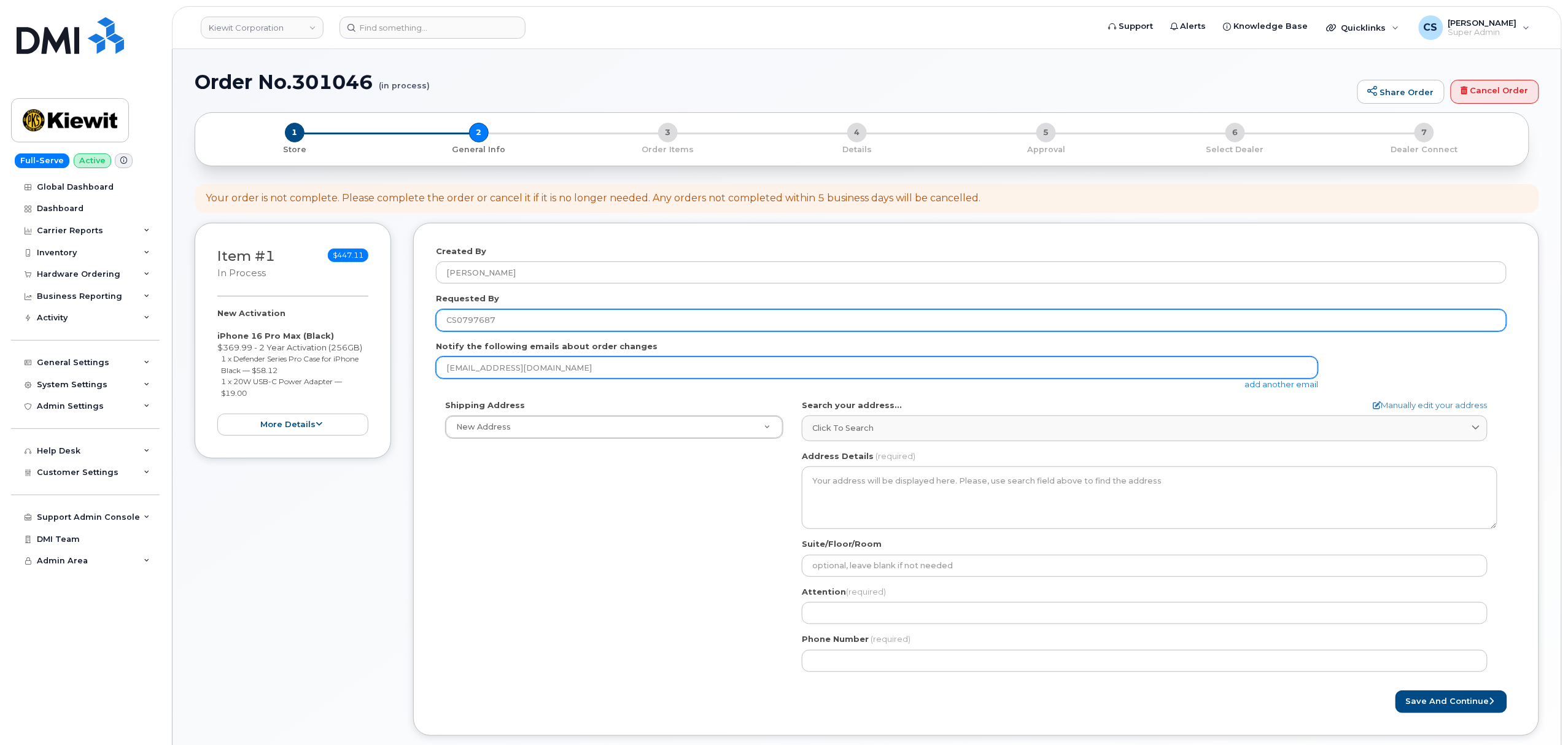
type input "CS0797687"
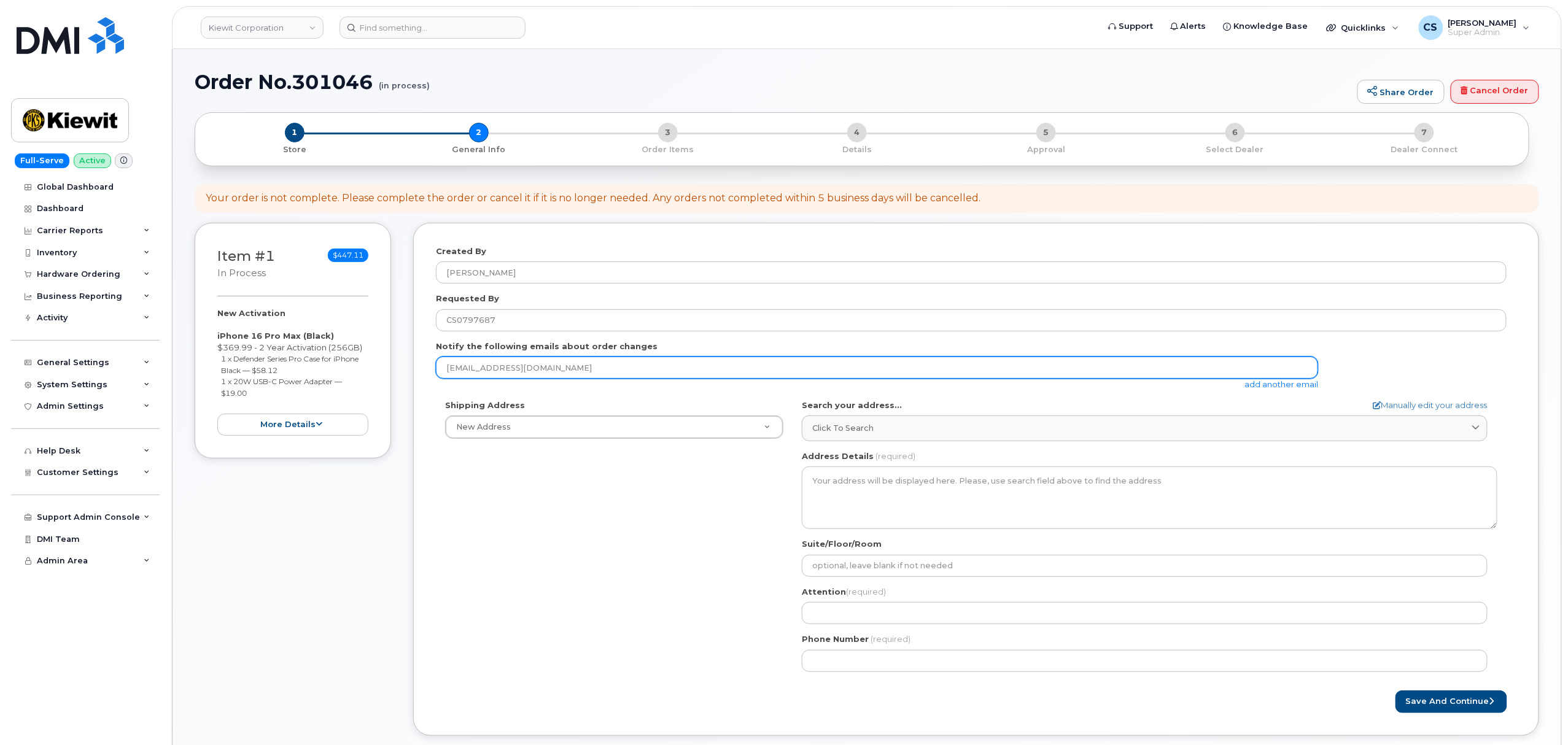
click at [549, 368] on input "[EMAIL_ADDRESS][DOMAIN_NAME]" at bounding box center [877, 368] width 882 height 22
click at [492, 366] on input "email" at bounding box center [877, 368] width 882 height 22
paste input "[PERSON_NAME][EMAIL_ADDRESS][PERSON_NAME][PERSON_NAME][DOMAIN_NAME]"
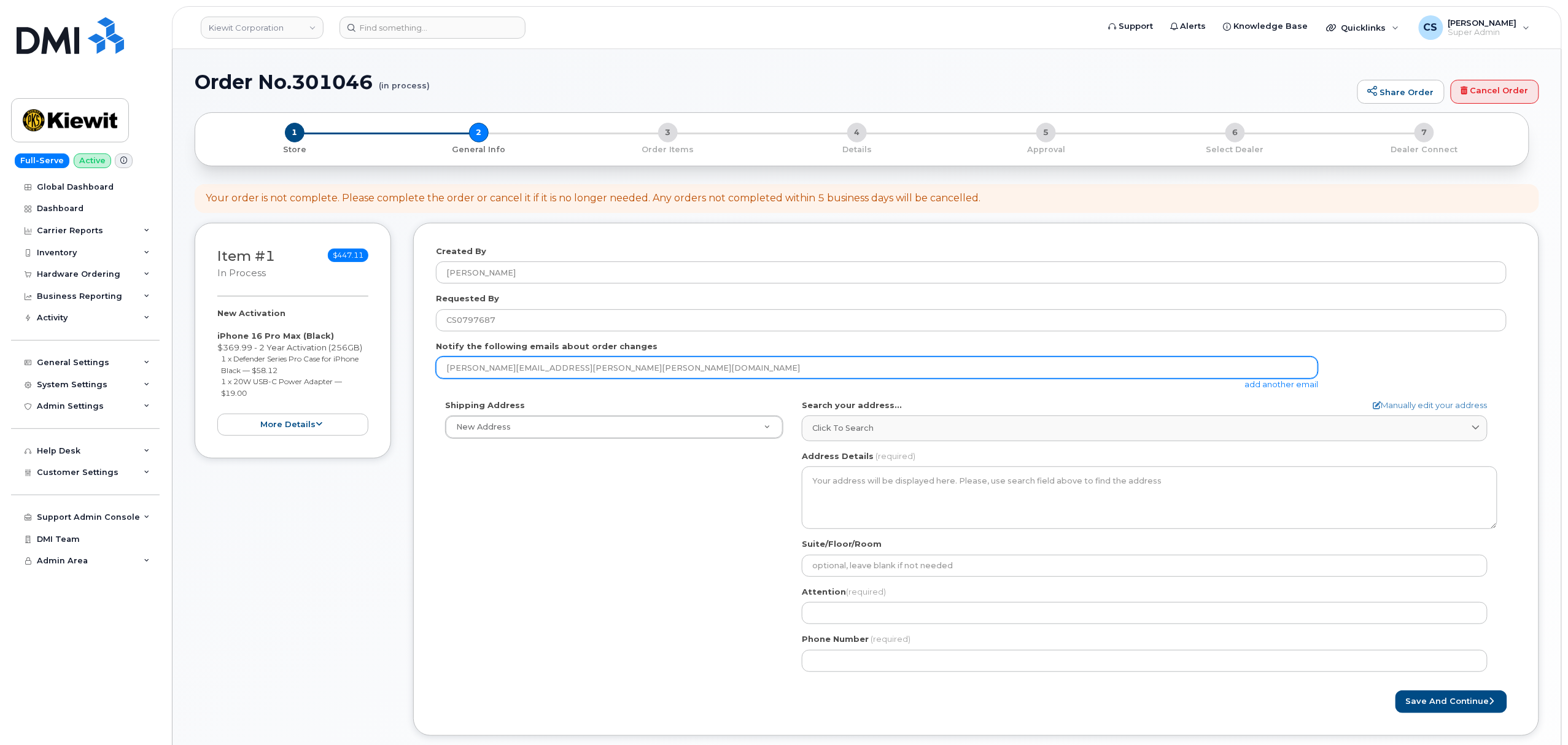
type input "[PERSON_NAME][EMAIL_ADDRESS][PERSON_NAME][PERSON_NAME][DOMAIN_NAME]"
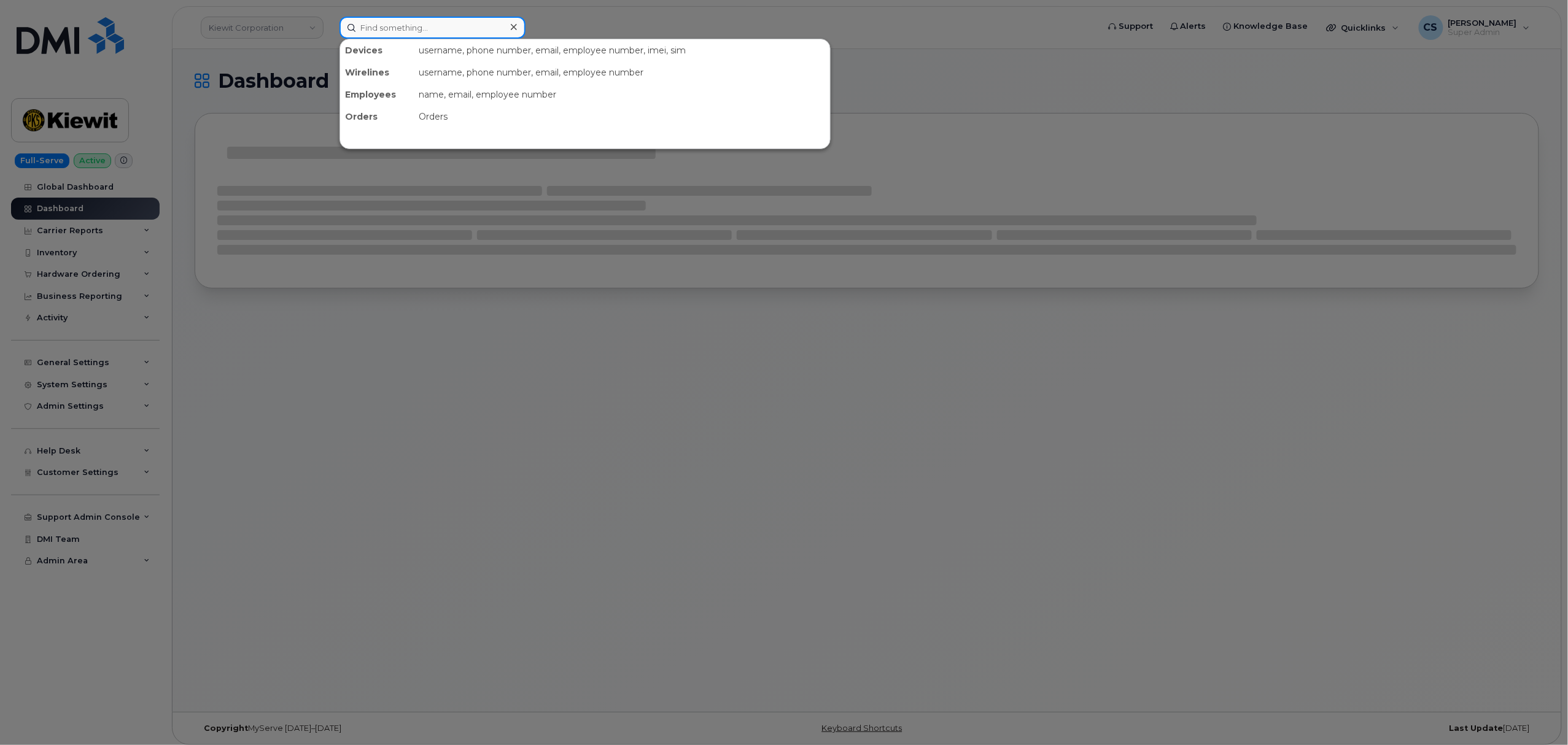
click at [399, 35] on input at bounding box center [433, 28] width 186 height 22
paste input "Lisa Dennis."
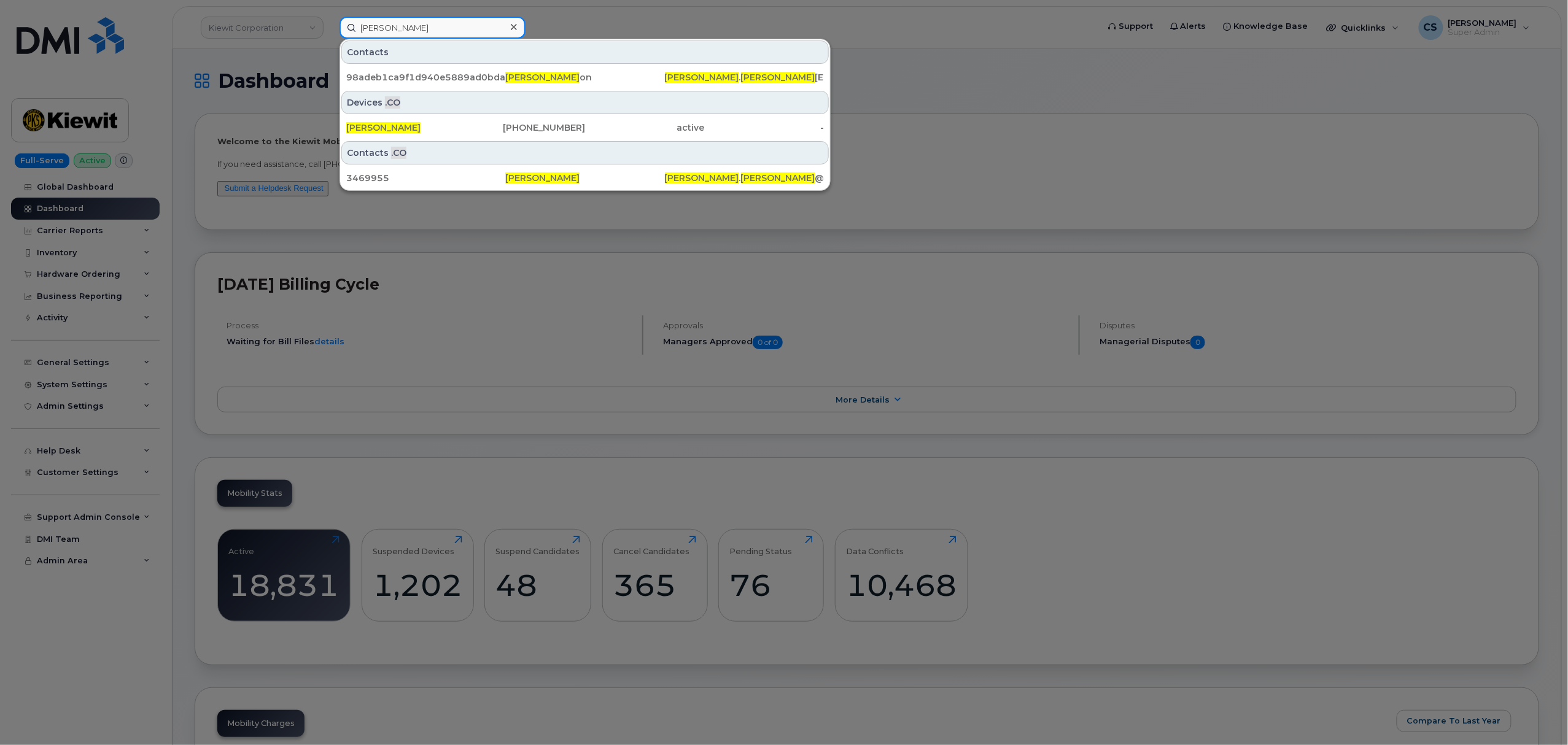
drag, startPoint x: 413, startPoint y: 28, endPoint x: 304, endPoint y: 27, distance: 109.0
click at [330, 27] on div "Lisa Dennis Contacts 98adeb1ca9f1d940e5889ad0bda79bbd Lisa Dennis on lisa . den…" at bounding box center [715, 28] width 770 height 22
click at [427, 28] on input "Lisa Dennis" at bounding box center [433, 28] width 186 height 22
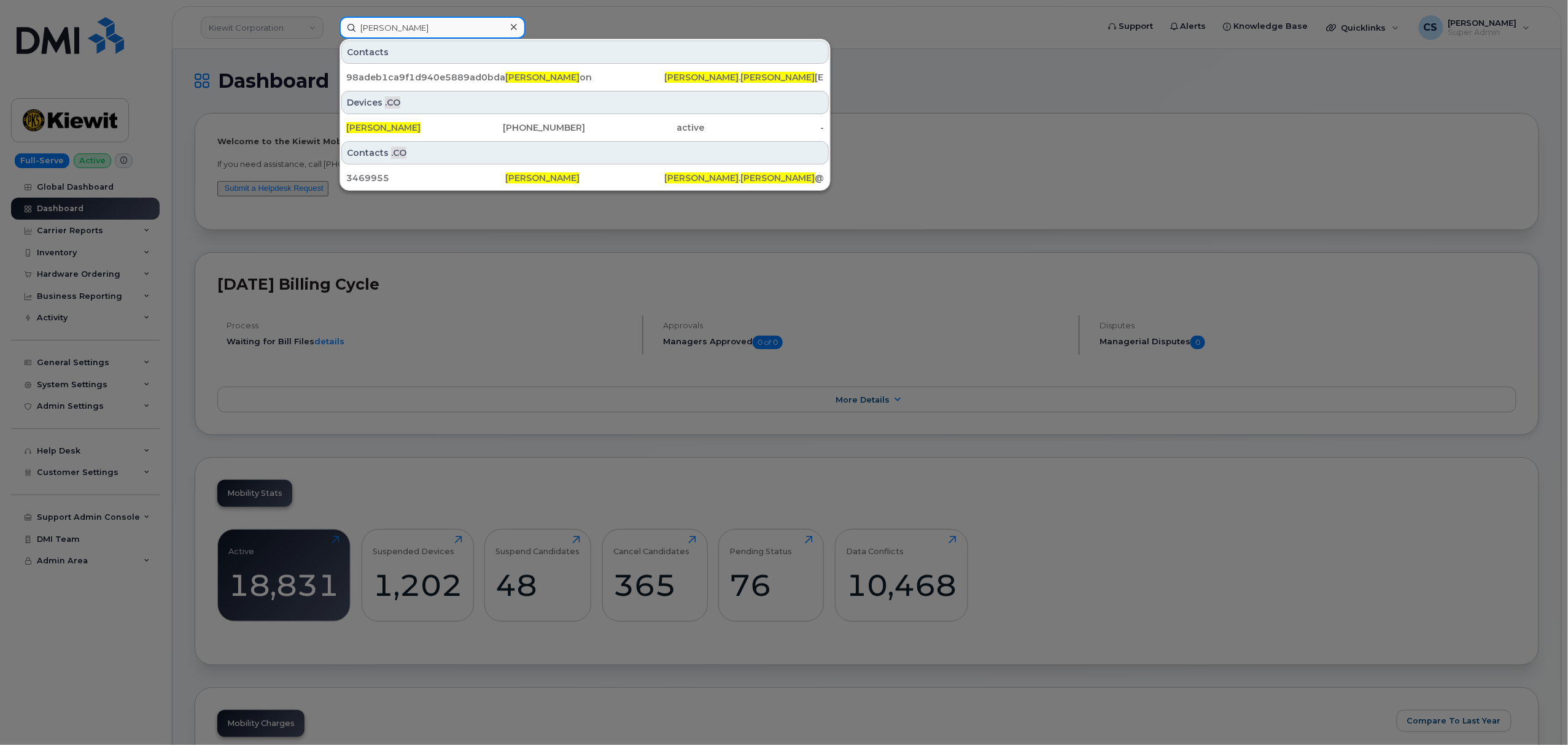
paste input "5596301515"
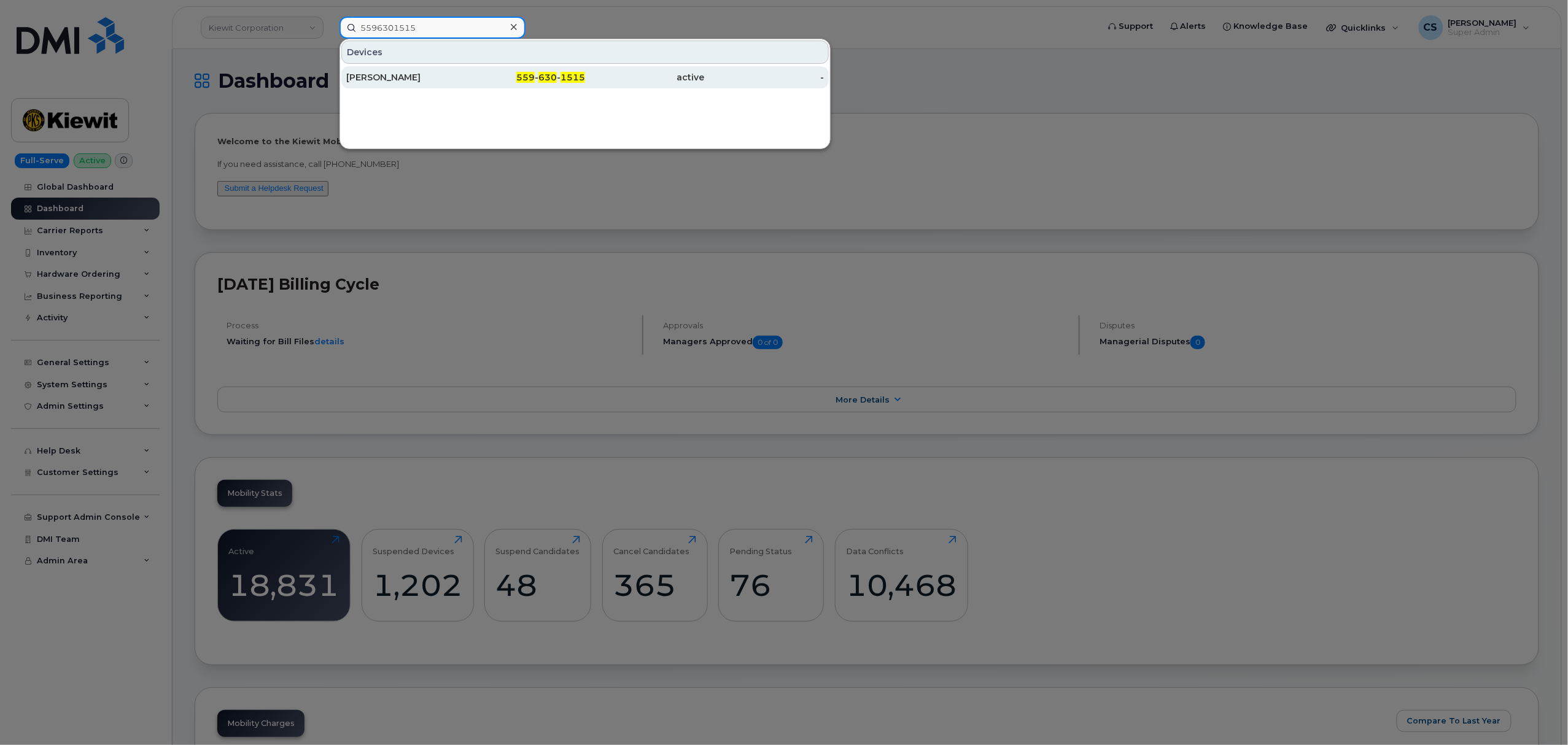
type input "5596301515"
click at [558, 80] on div "559 - 630 - 1515" at bounding box center [526, 77] width 120 height 12
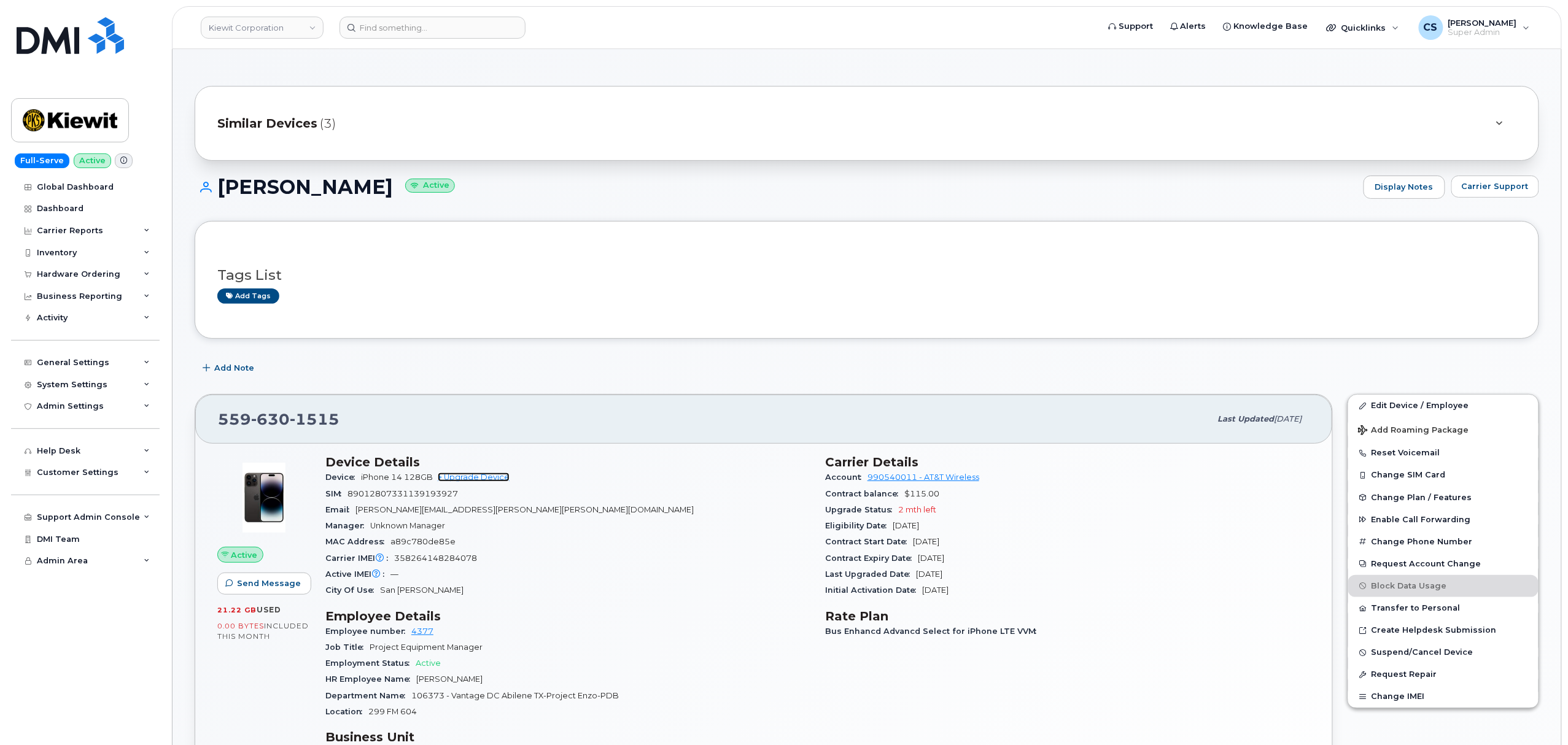
click at [484, 477] on link "+ Upgrade Device" at bounding box center [473, 477] width 72 height 9
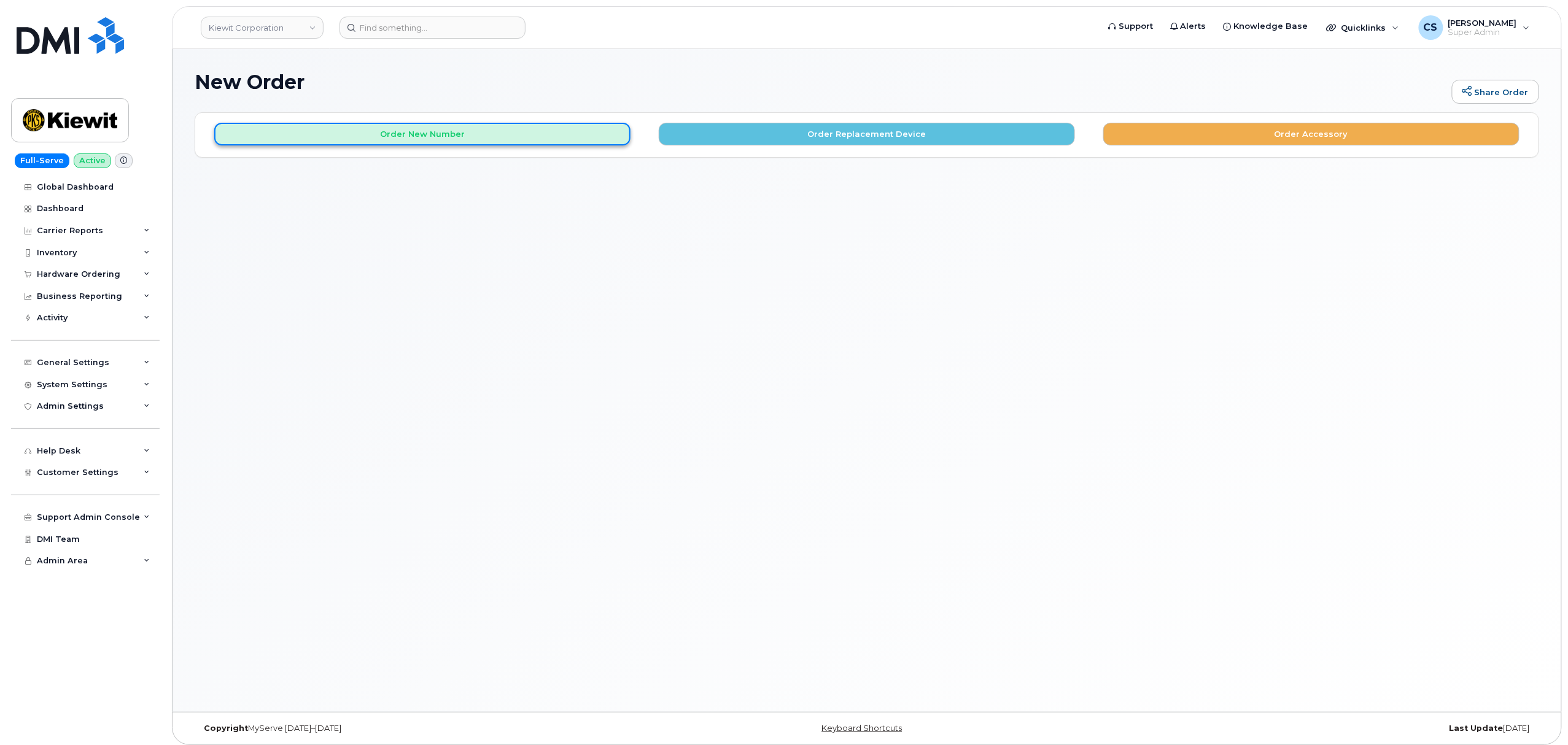
click at [438, 132] on button "Order New Number" at bounding box center [422, 134] width 416 height 23
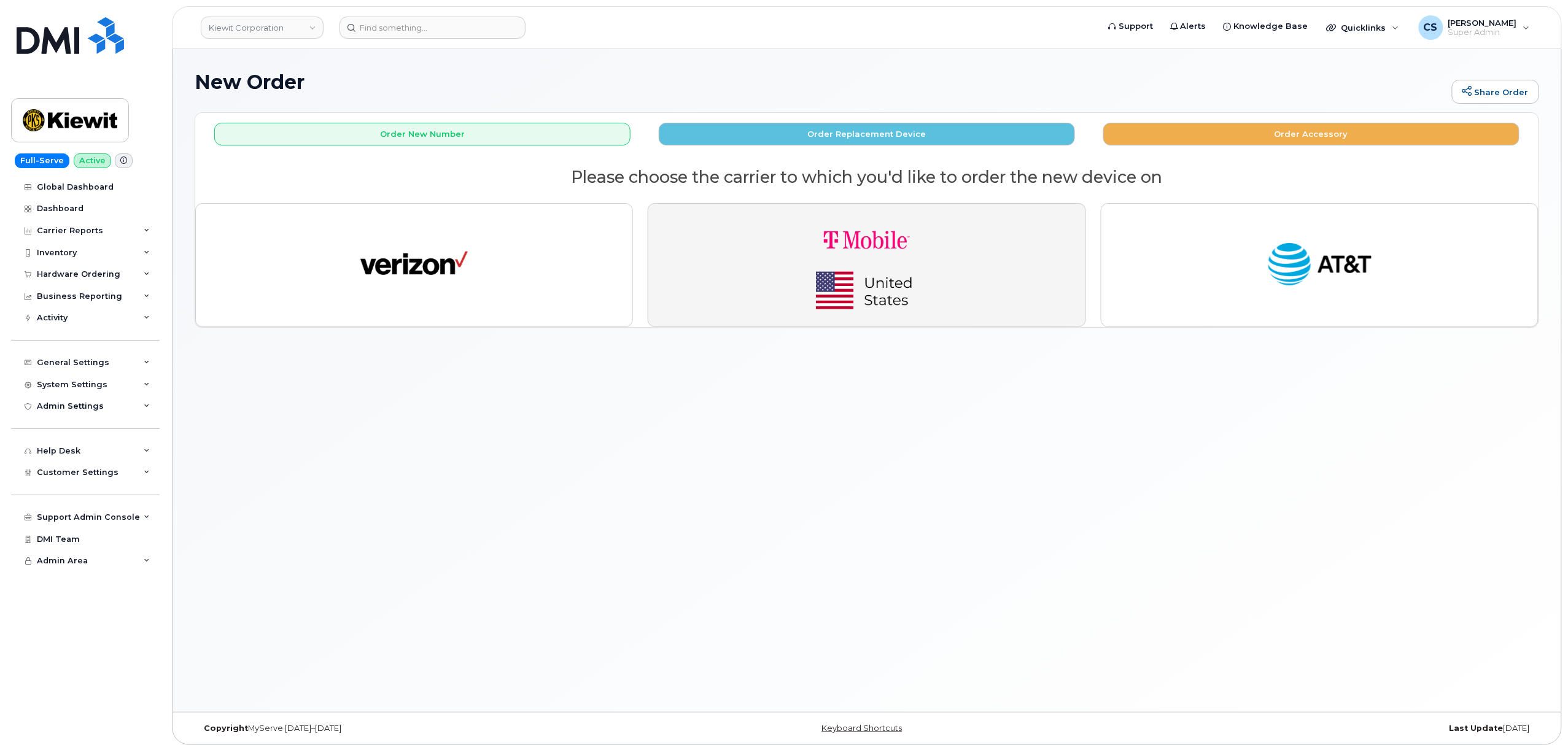
click at [889, 290] on img "button" at bounding box center [866, 266] width 172 height 103
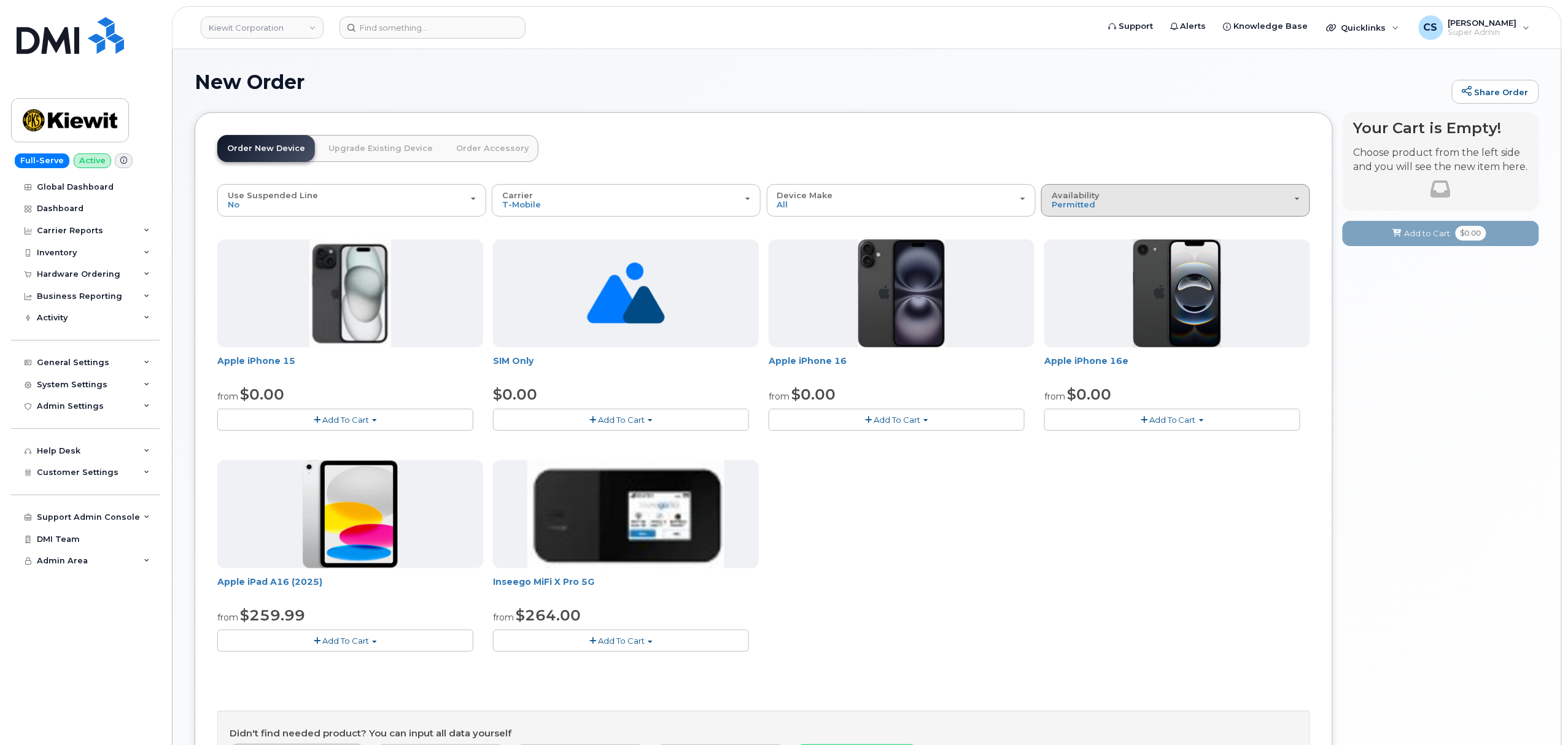
click at [1291, 208] on div "Availability Permitted All" at bounding box center [1175, 201] width 248 height 19
click at [1066, 248] on label "All" at bounding box center [1057, 249] width 26 height 14
click at [0, 0] on input "All" at bounding box center [0, 0] width 0 height 0
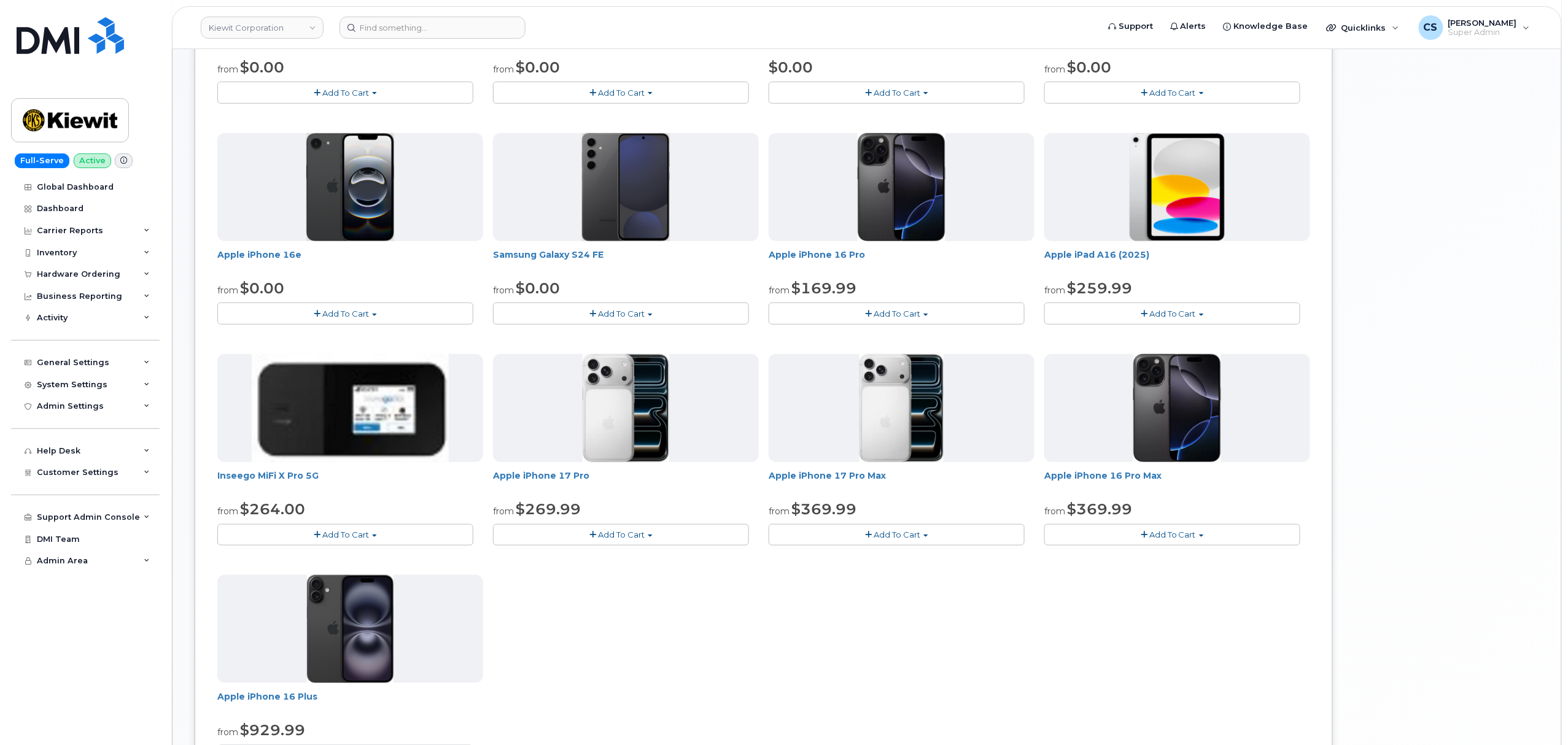
scroll to position [409, 0]
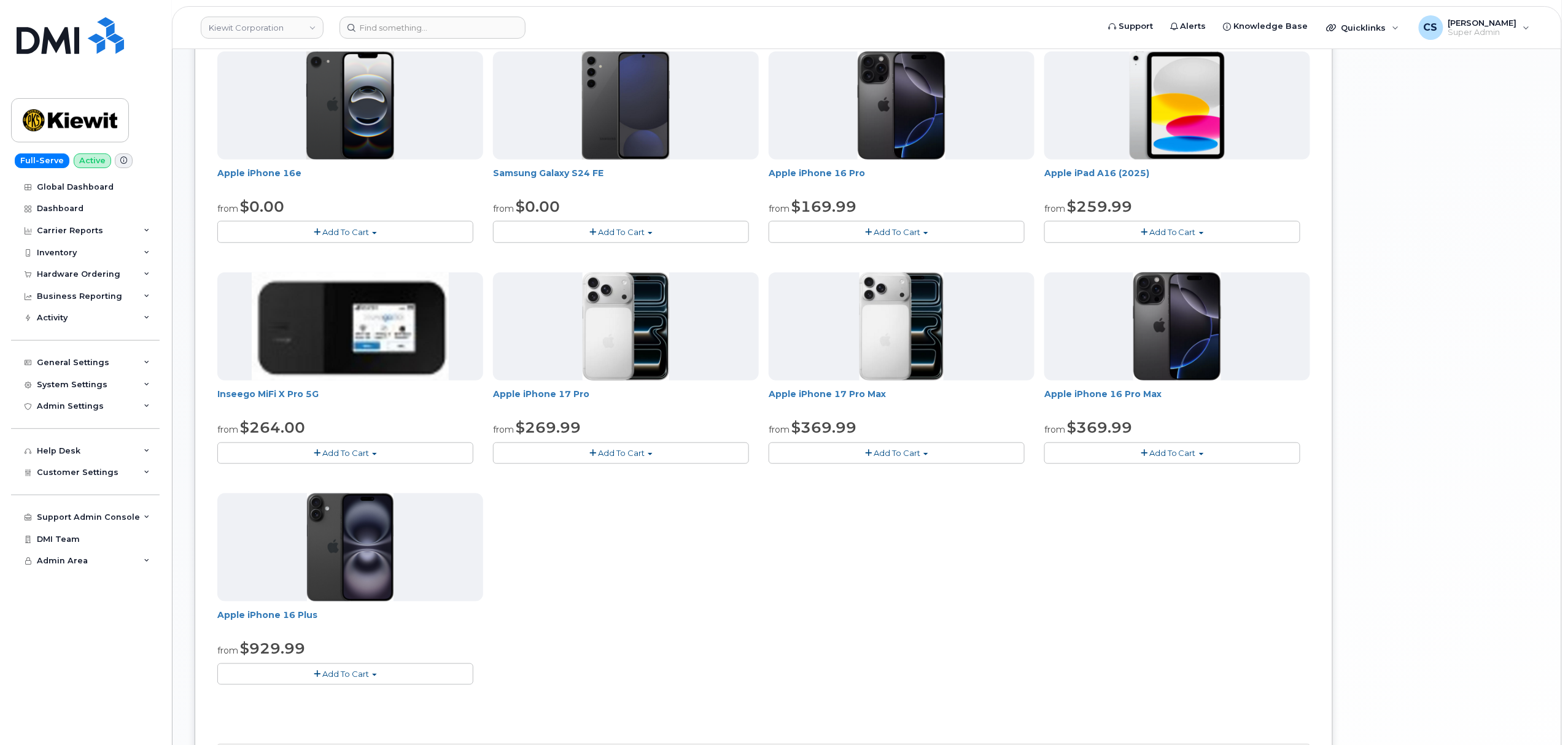
click at [1187, 332] on img at bounding box center [1177, 326] width 87 height 108
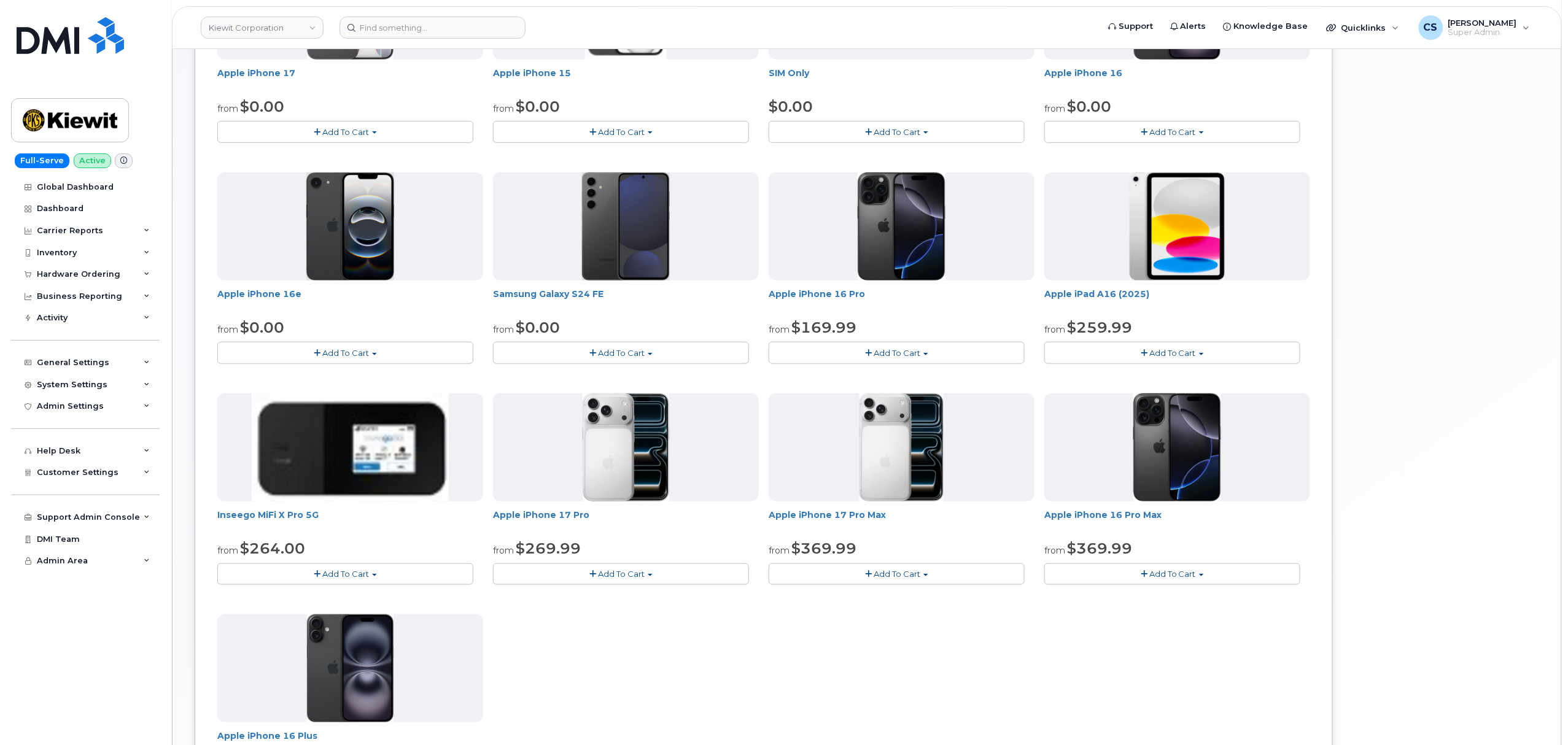
scroll to position [327, 0]
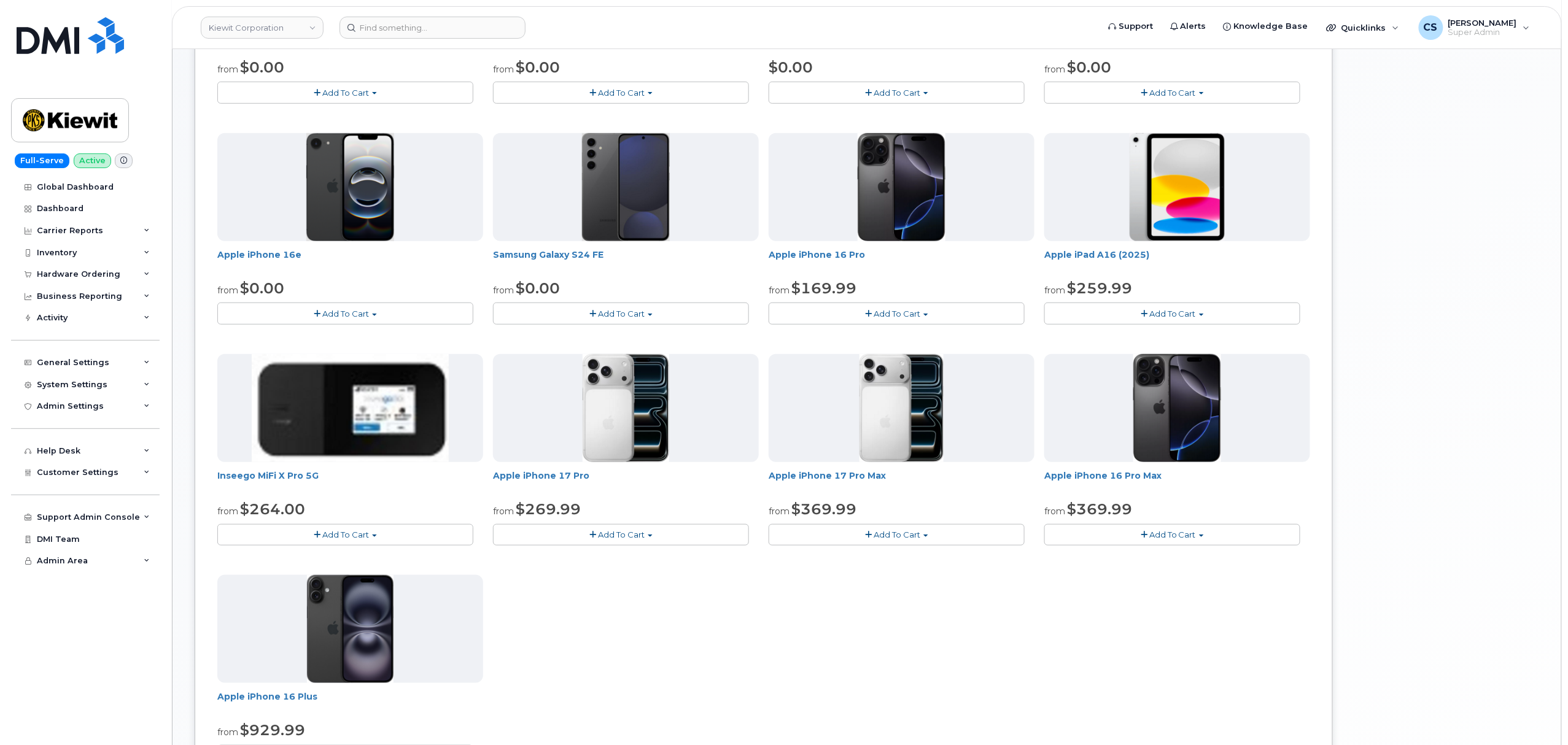
click at [1167, 536] on span "Add To Cart" at bounding box center [1173, 535] width 47 height 10
click at [1158, 560] on link "$369.99 - 2 Year Activation (256GB)" at bounding box center [1132, 557] width 170 height 15
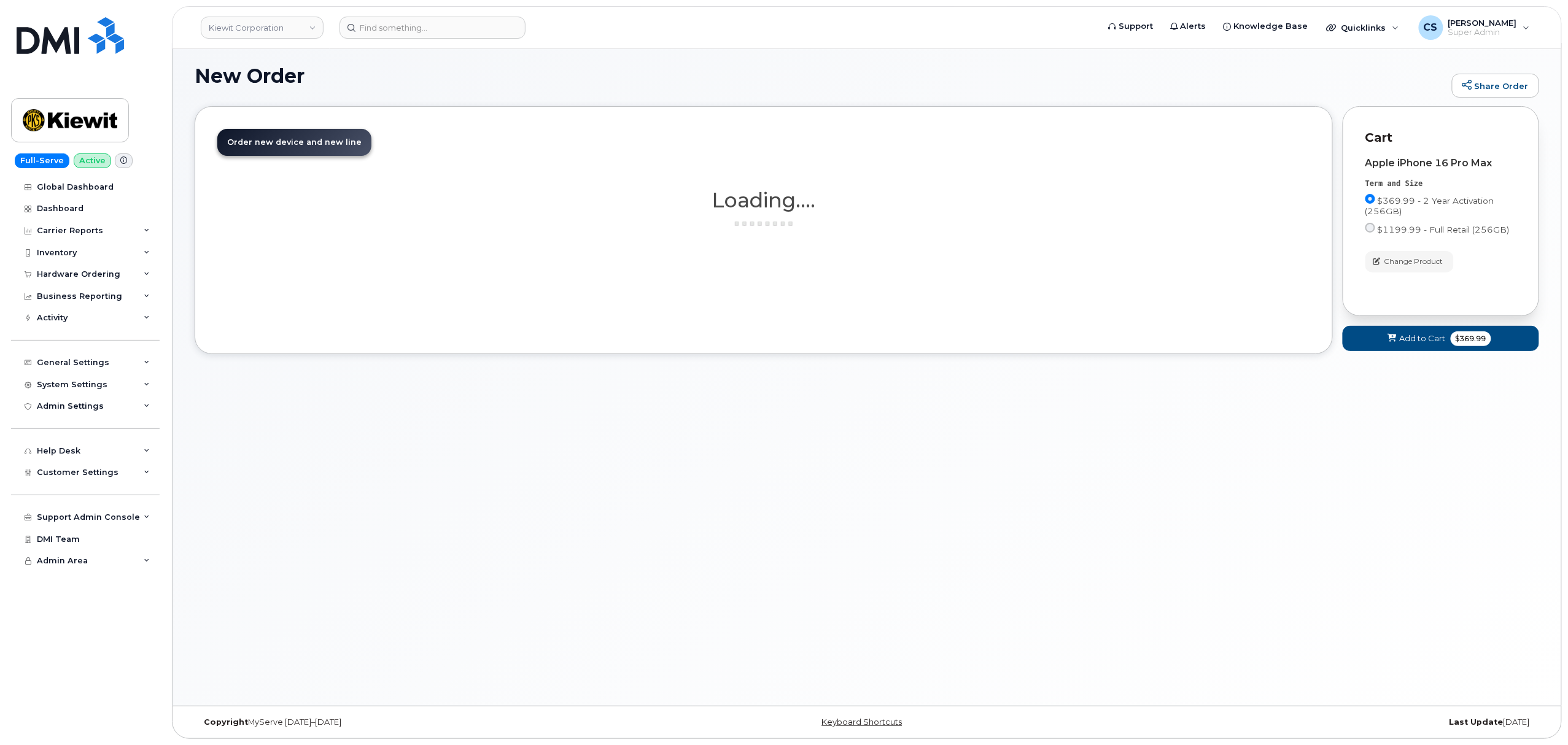
scroll to position [6, 0]
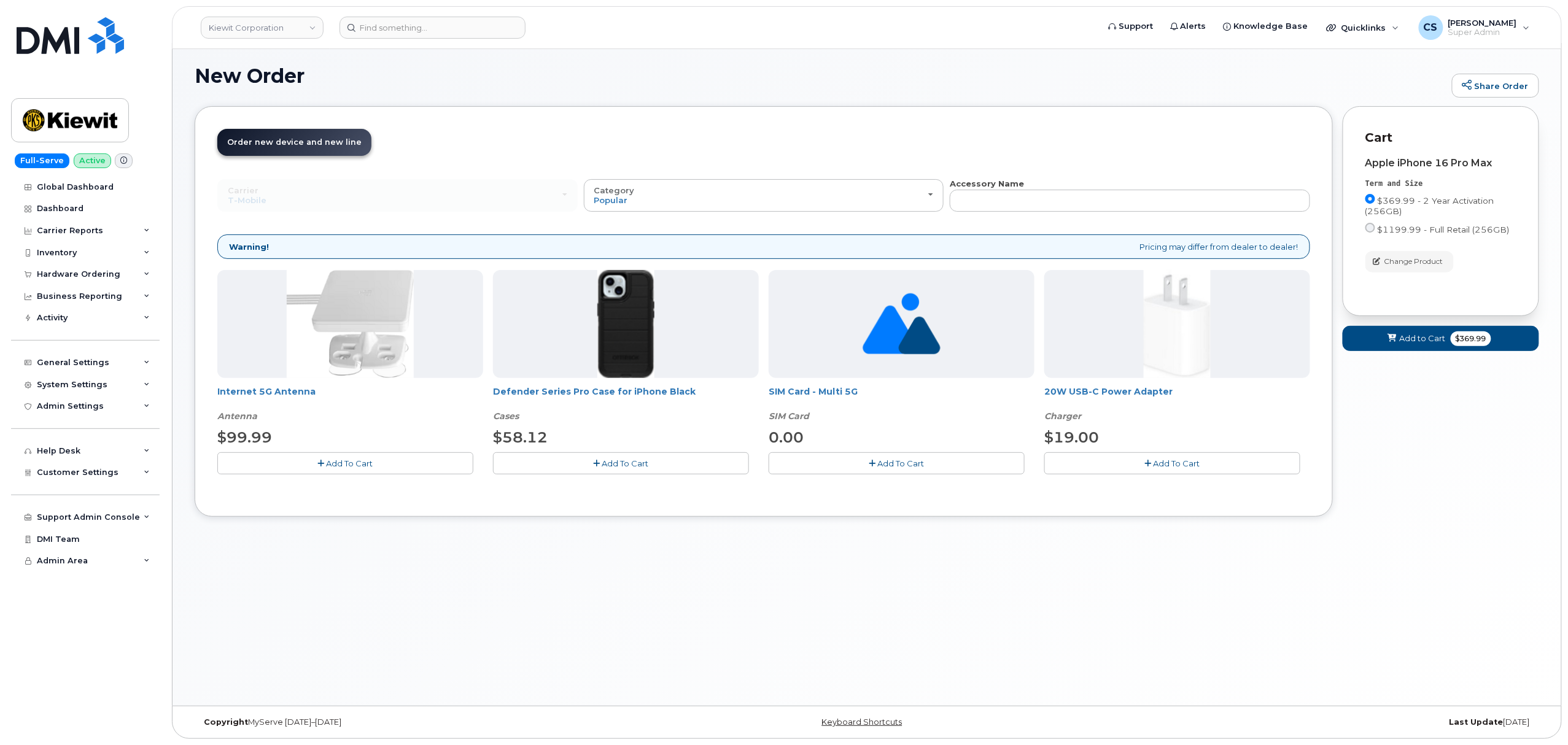
click at [619, 460] on span "Add To Cart" at bounding box center [626, 464] width 47 height 10
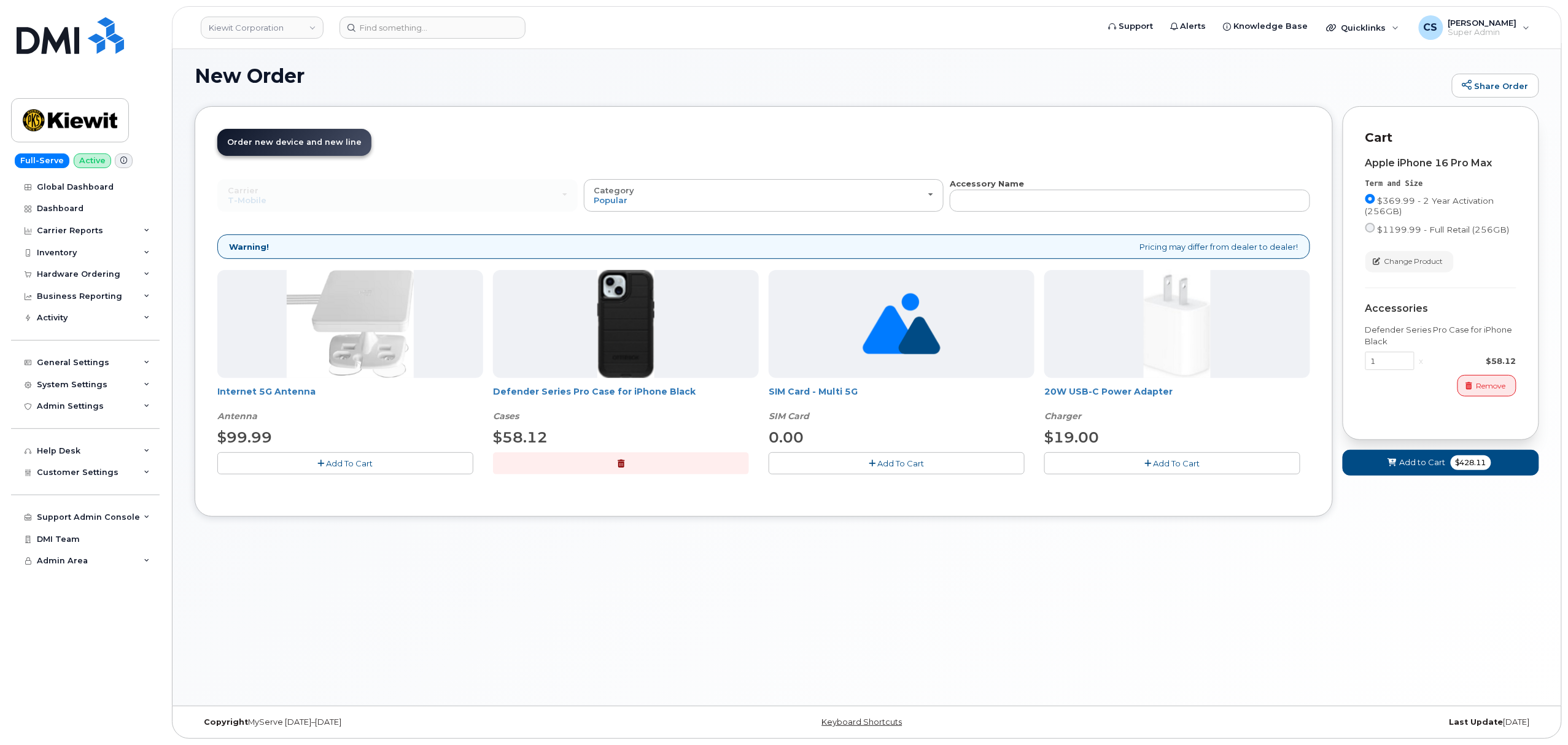
click at [1189, 474] on button "Add To Cart" at bounding box center [1172, 463] width 256 height 21
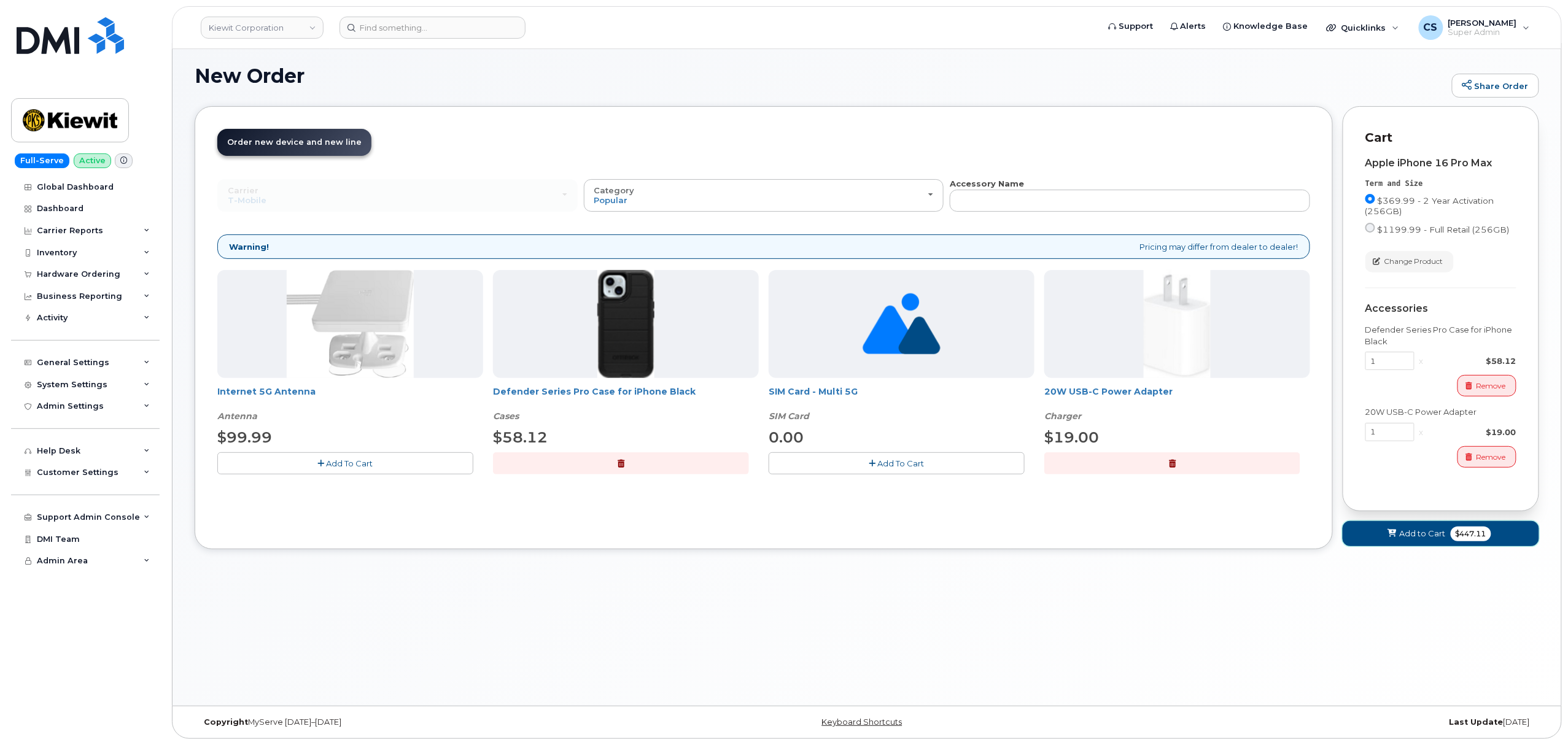
click at [1422, 534] on span "Add to Cart" at bounding box center [1422, 533] width 46 height 12
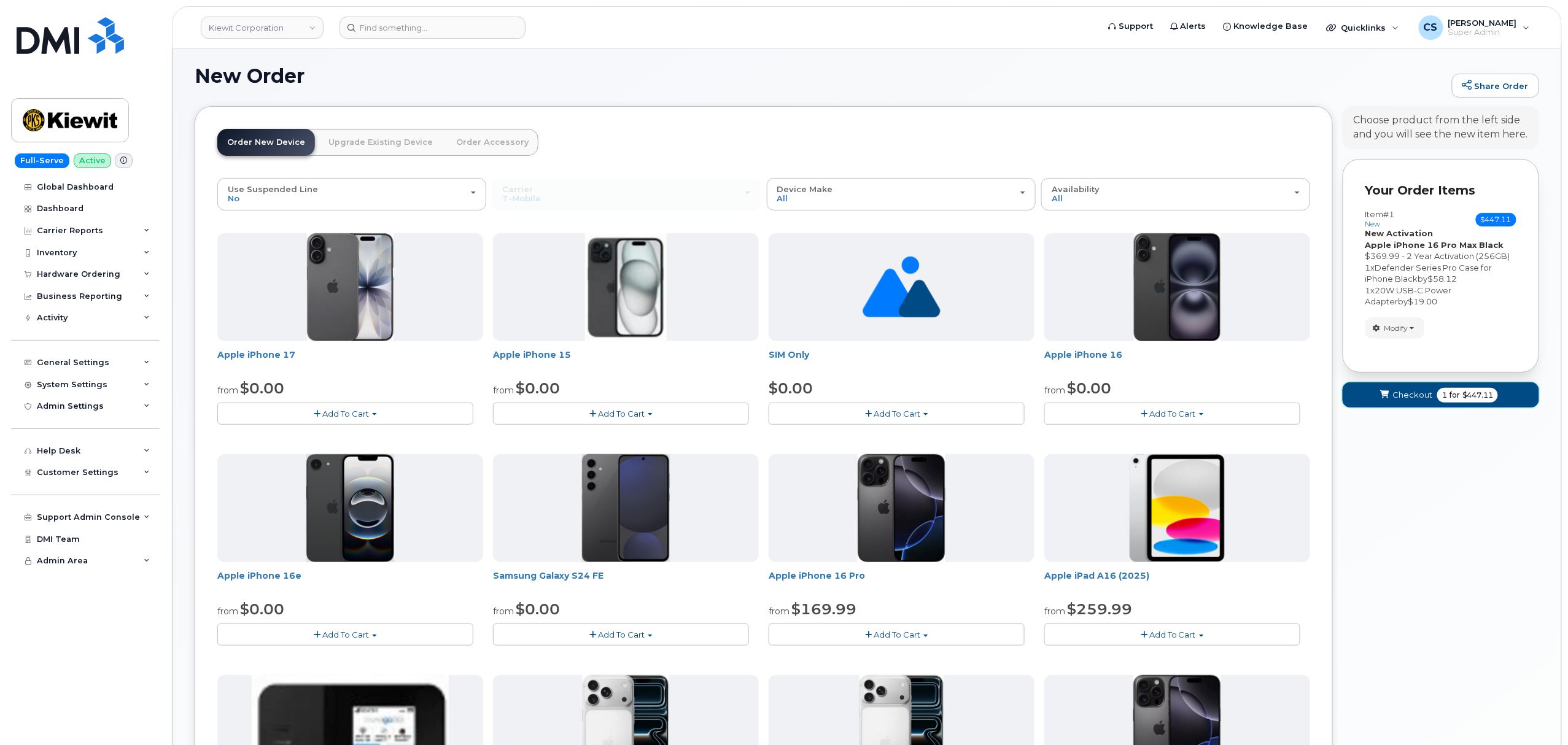
click at [1402, 398] on span "Checkout" at bounding box center [1412, 395] width 40 height 12
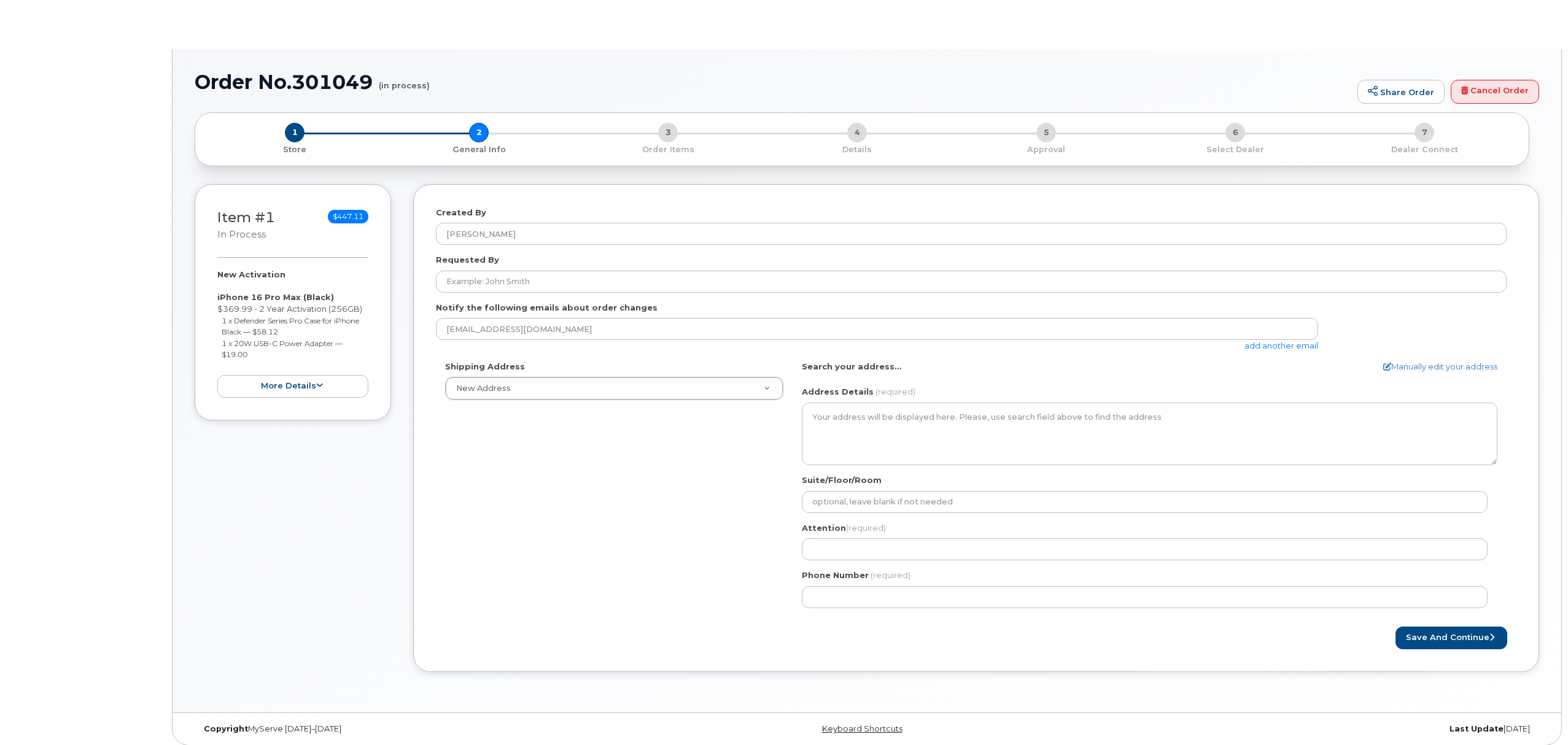
select select
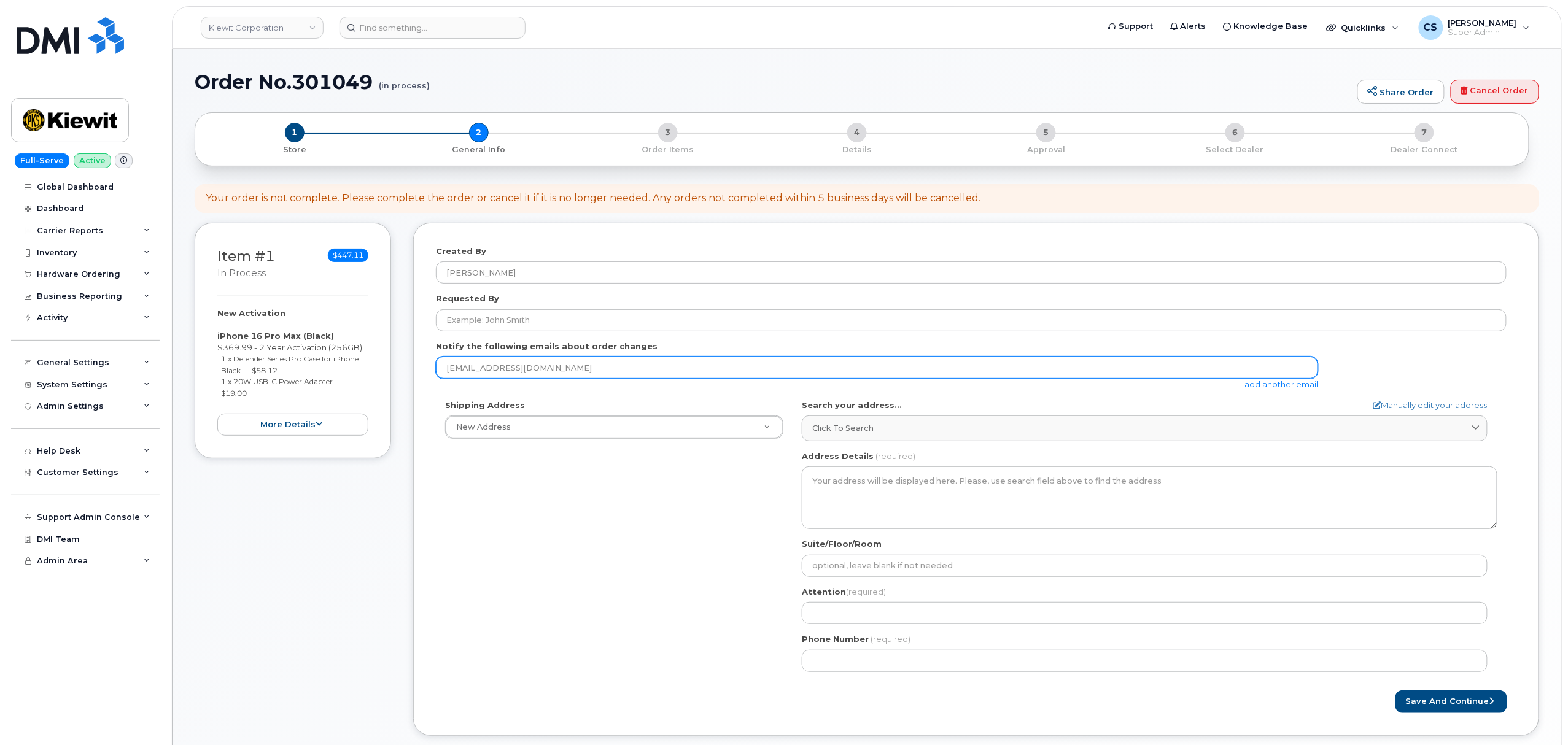
click at [557, 371] on input "[EMAIL_ADDRESS][DOMAIN_NAME]" at bounding box center [877, 368] width 882 height 22
click at [524, 362] on input "email" at bounding box center [877, 368] width 882 height 22
paste input "[PERSON_NAME][EMAIL_ADDRESS][PERSON_NAME][PERSON_NAME][DOMAIN_NAME]"
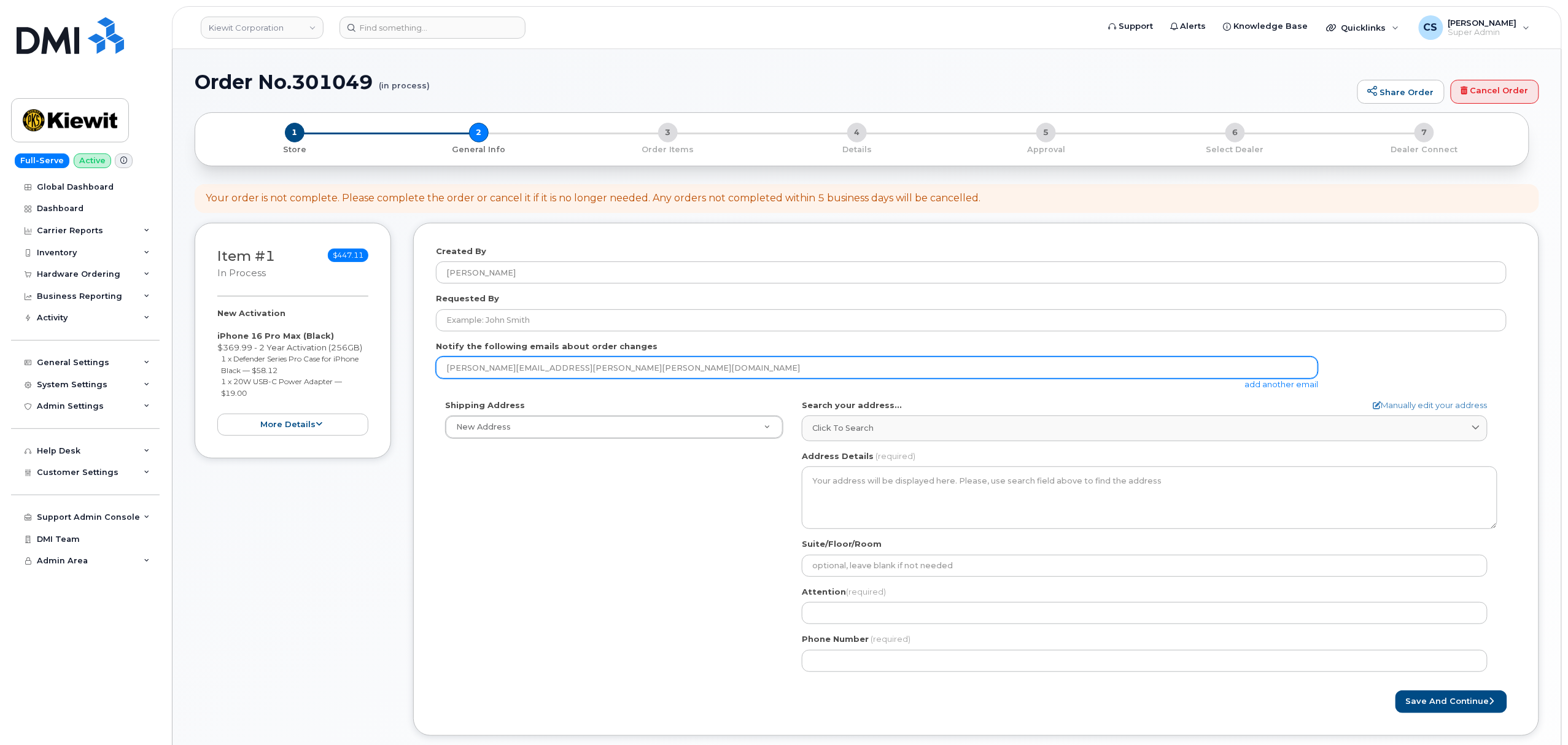
type input "[PERSON_NAME][EMAIL_ADDRESS][PERSON_NAME][PERSON_NAME][DOMAIN_NAME]"
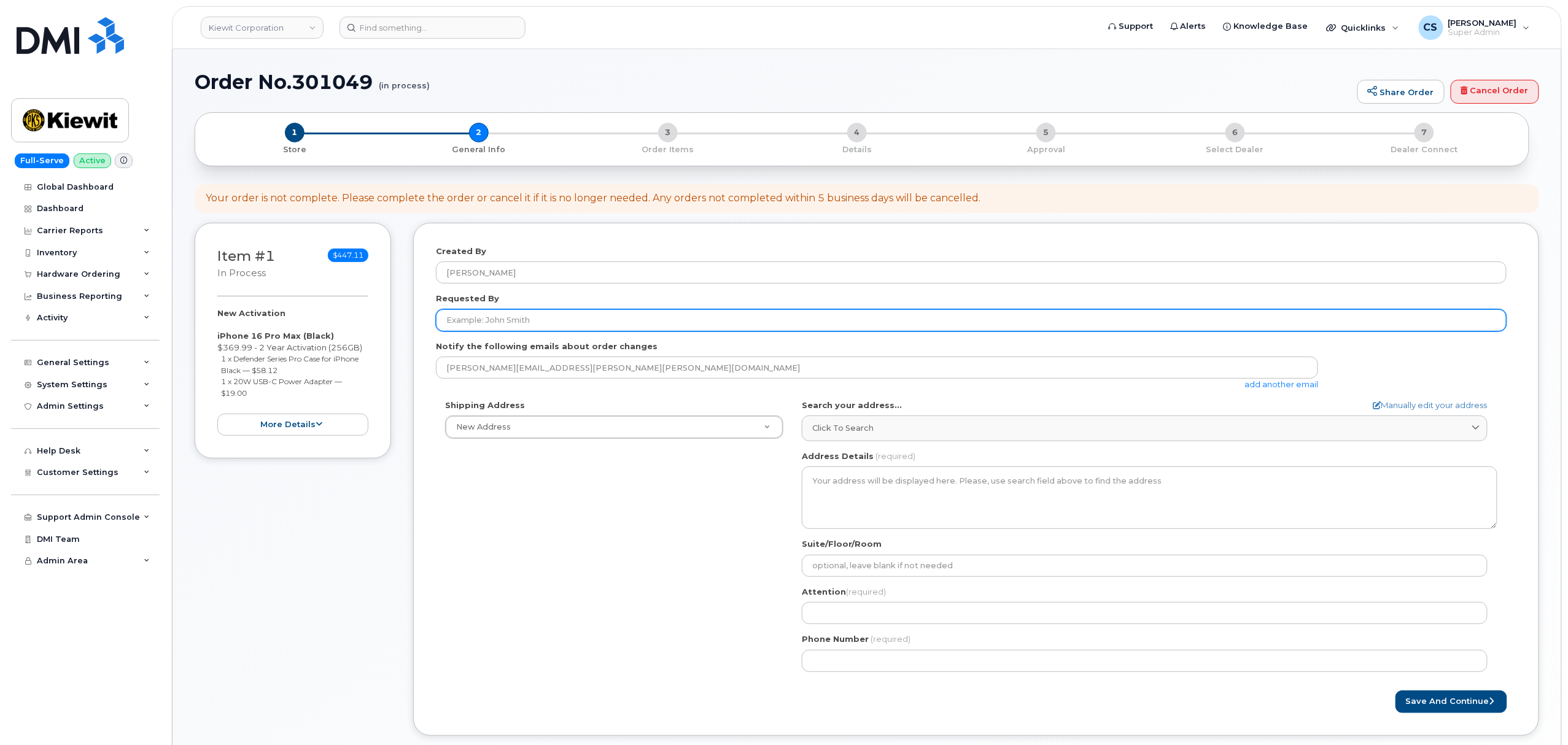
click at [453, 320] on input "Requested By" at bounding box center [971, 321] width 1071 height 22
paste input "CS0797687"
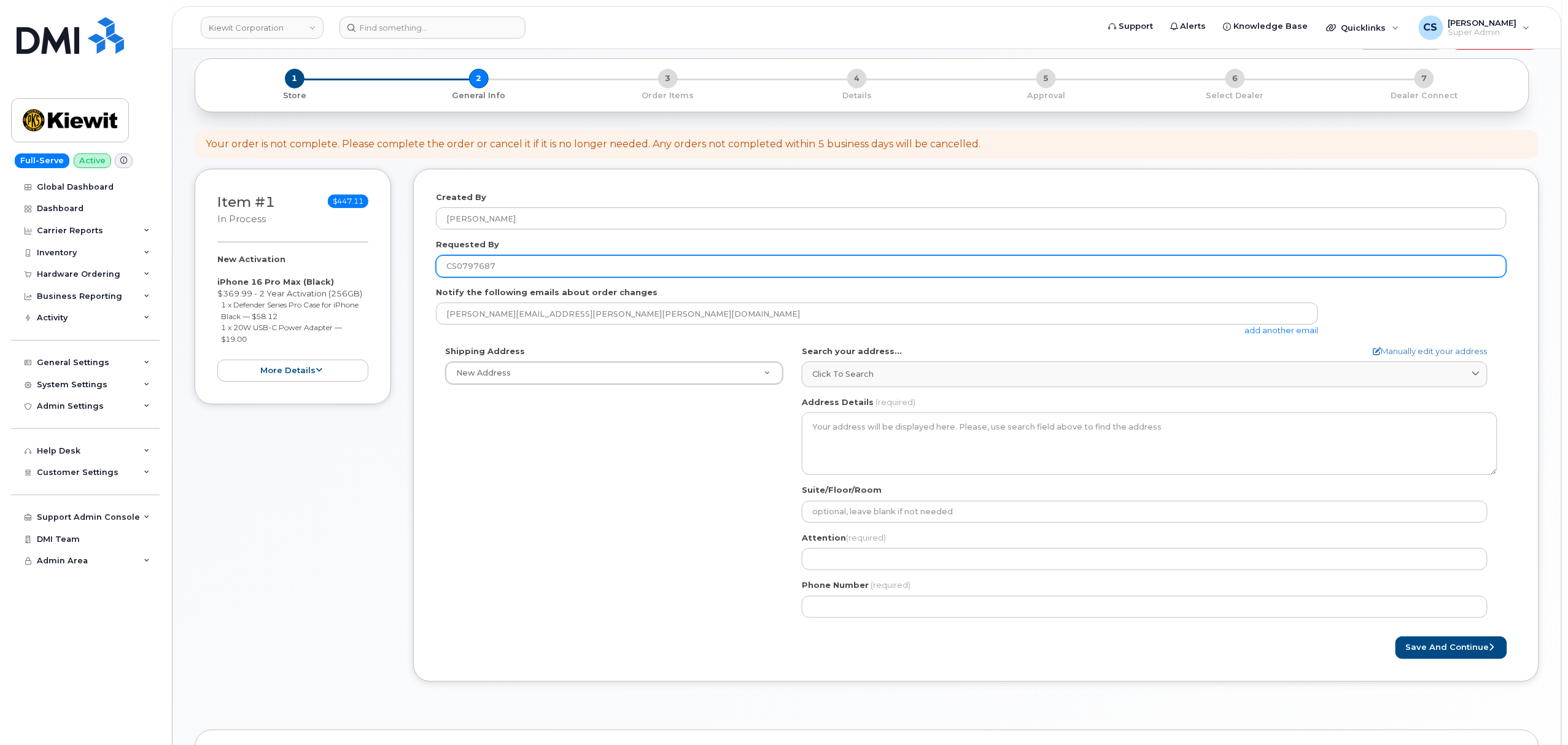
scroll to position [81, 0]
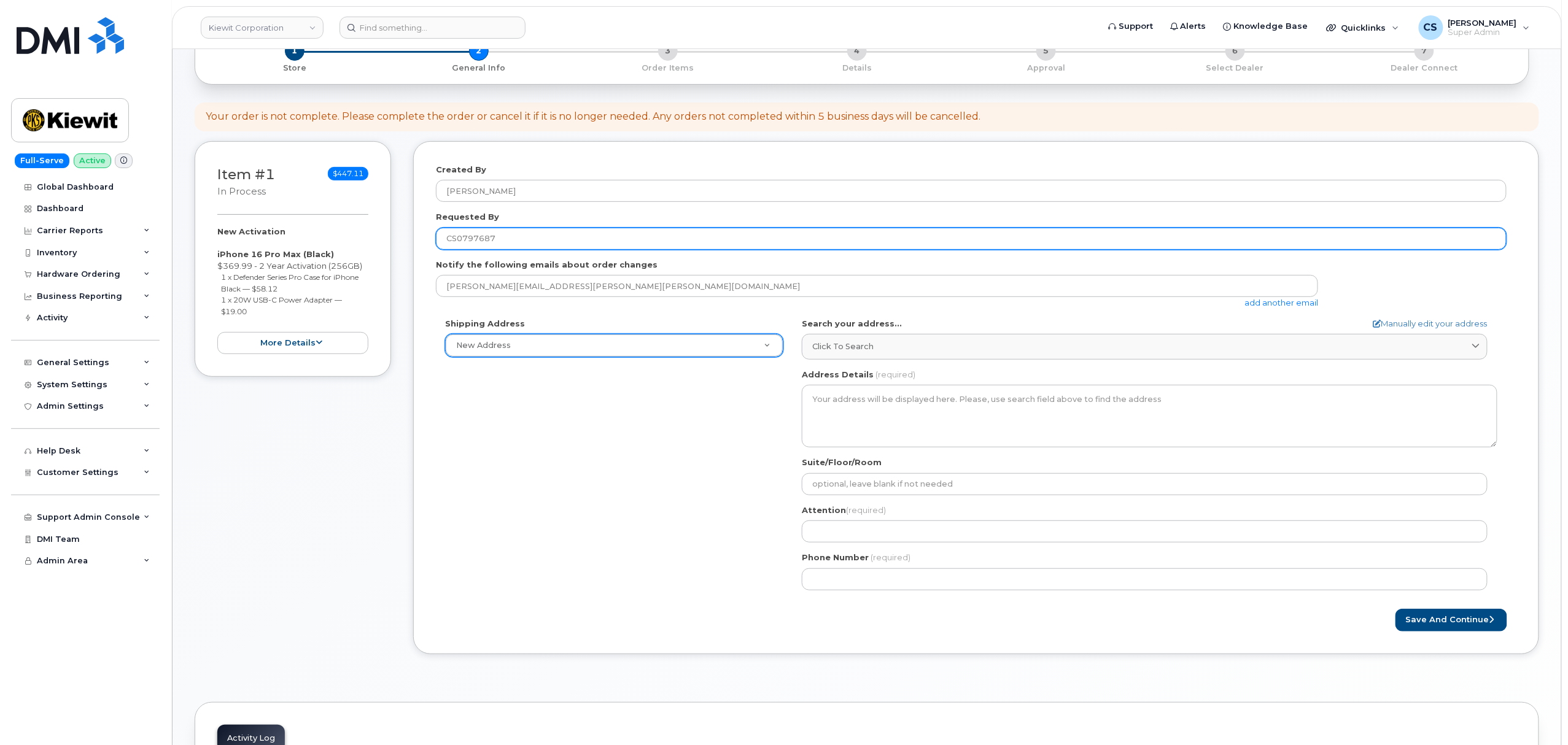
type input "CS0797687"
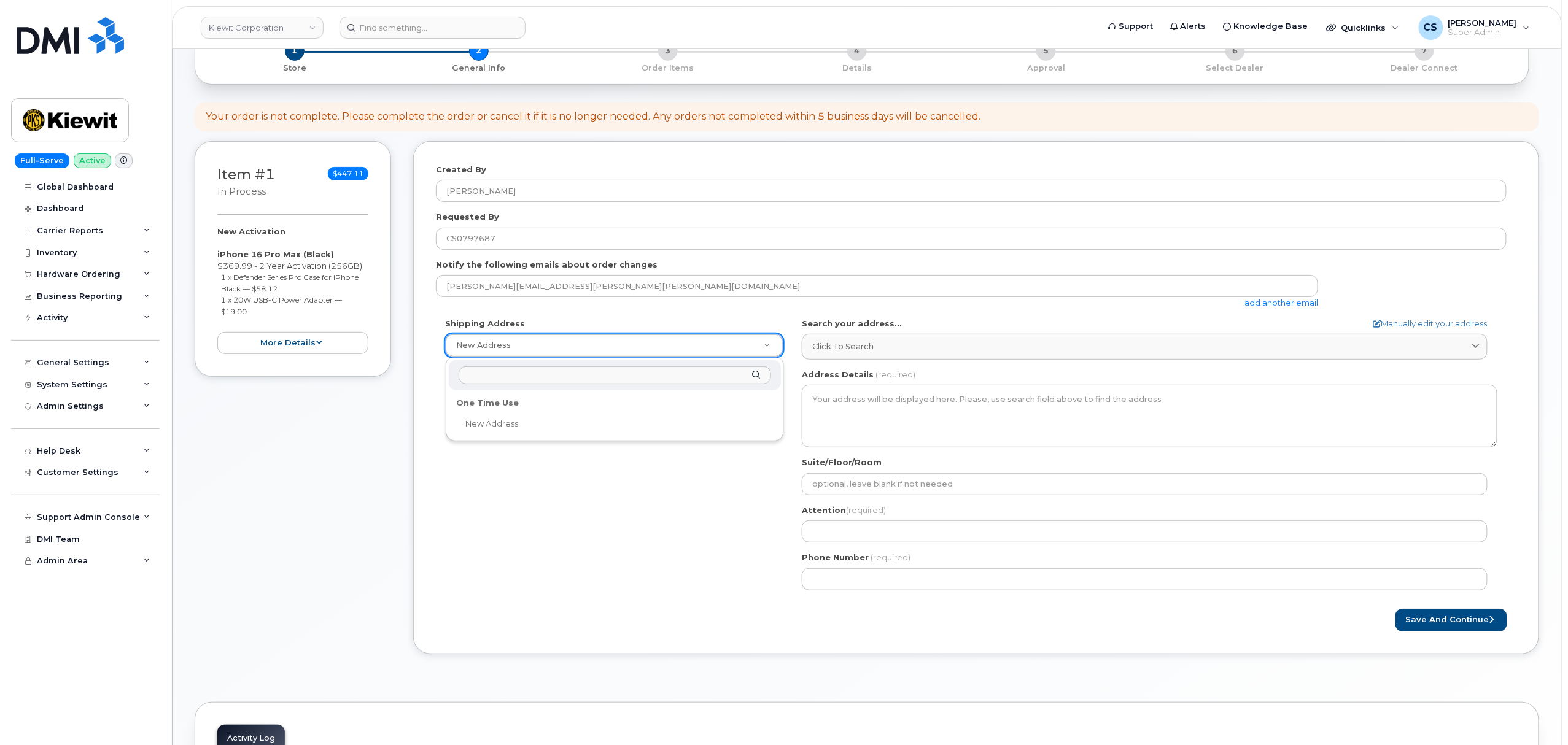
click at [570, 372] on input "text" at bounding box center [615, 375] width 312 height 18
click at [509, 374] on input "text" at bounding box center [615, 375] width 312 height 18
paste input "[STREET_ADDRESS]"
type input "[STREET_ADDRESS]"
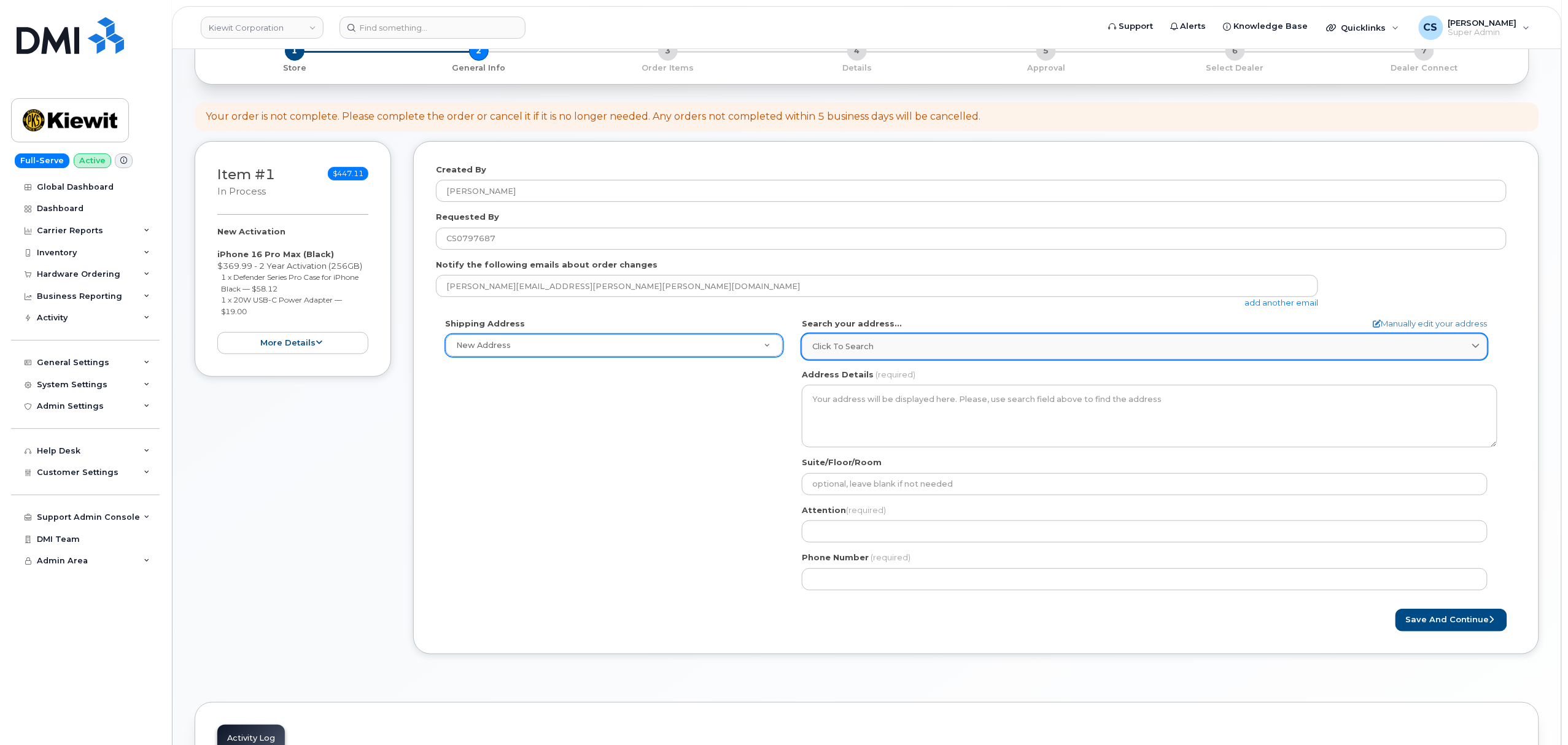
click at [991, 355] on link "Click to search" at bounding box center [1144, 346] width 686 height 25
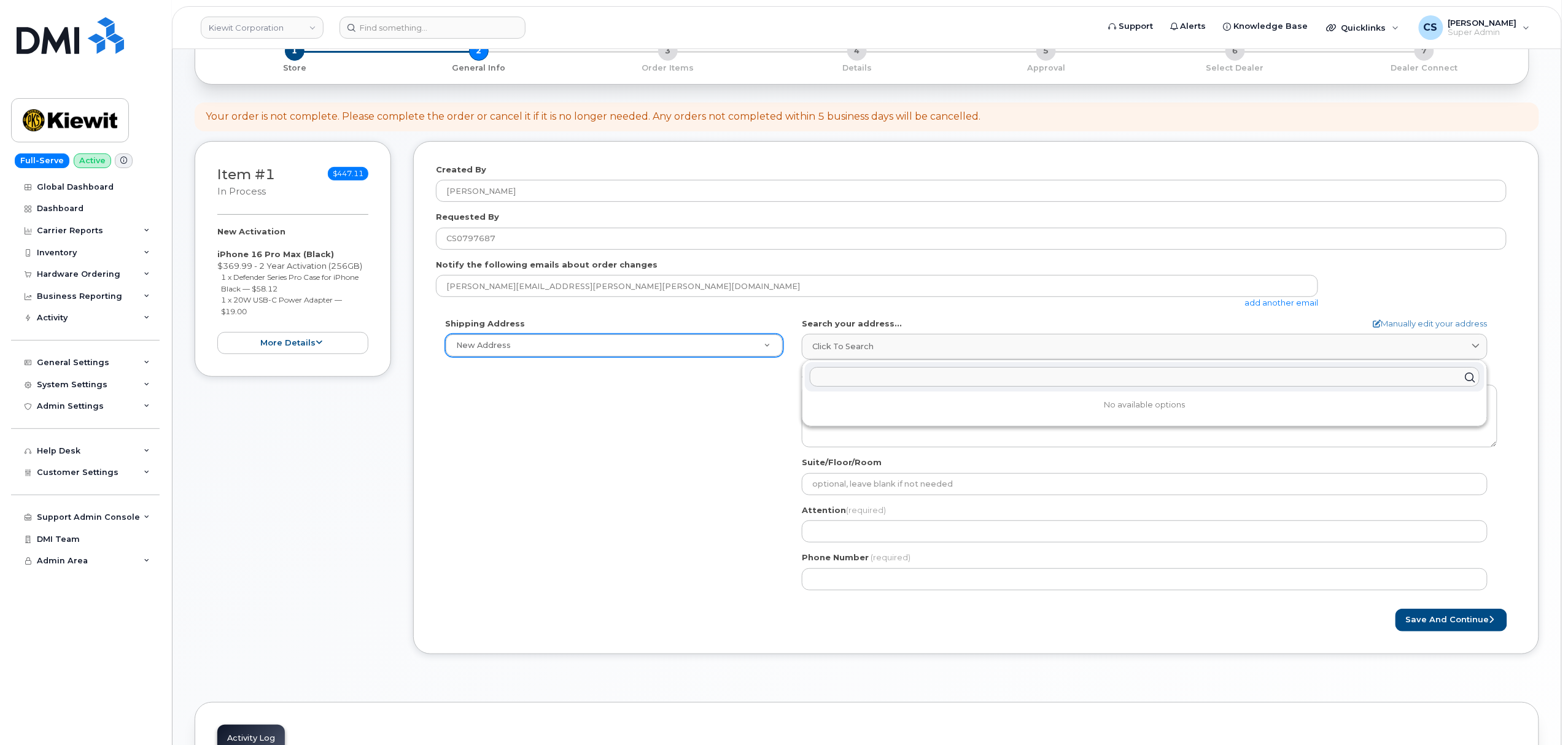
click at [922, 378] on input "text" at bounding box center [1144, 377] width 670 height 19
paste input "[STREET_ADDRESS]"
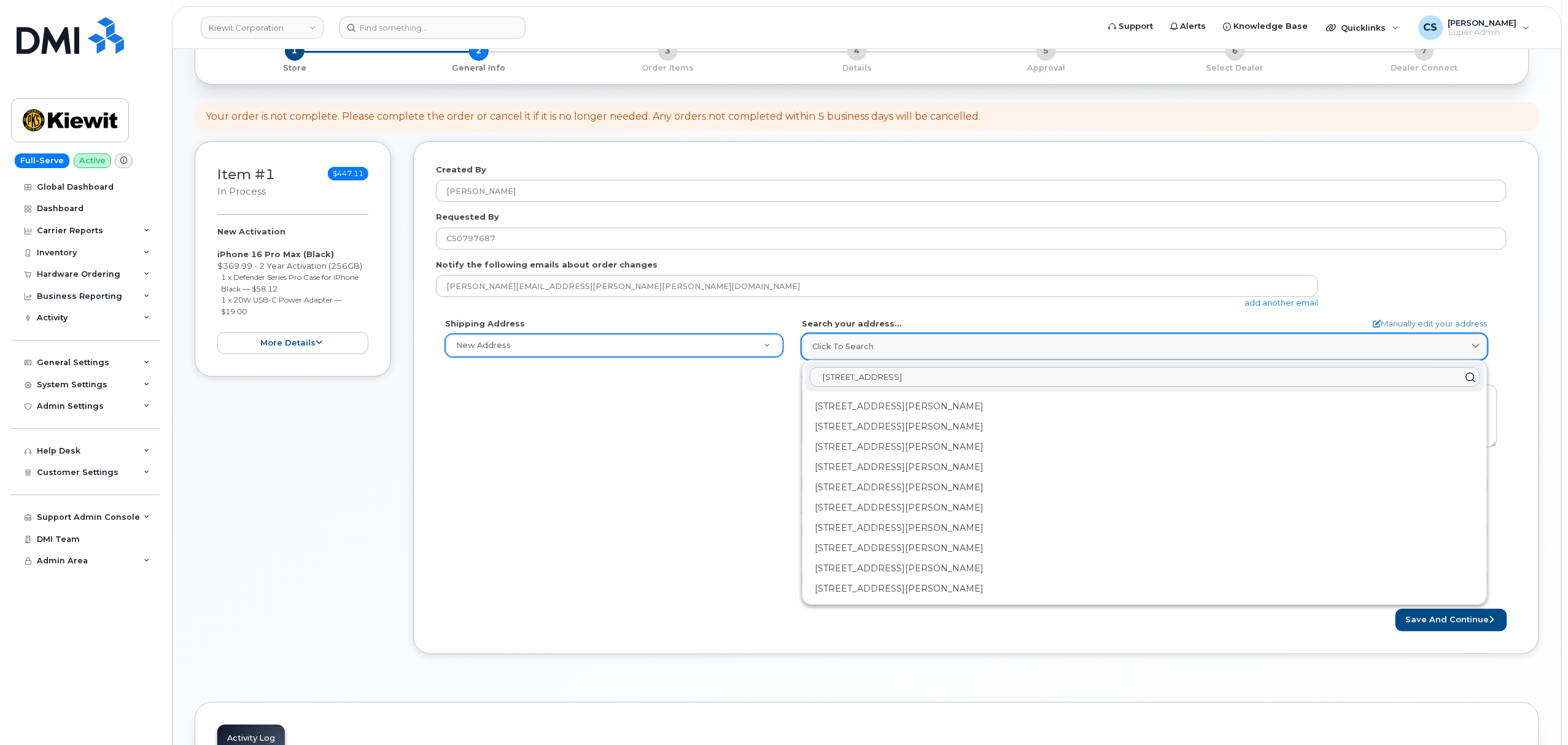
type input "[STREET_ADDRESS]"
click at [1226, 345] on div "Click to search" at bounding box center [1144, 346] width 665 height 12
click at [1423, 326] on link "Manually edit your address" at bounding box center [1431, 324] width 115 height 12
select select
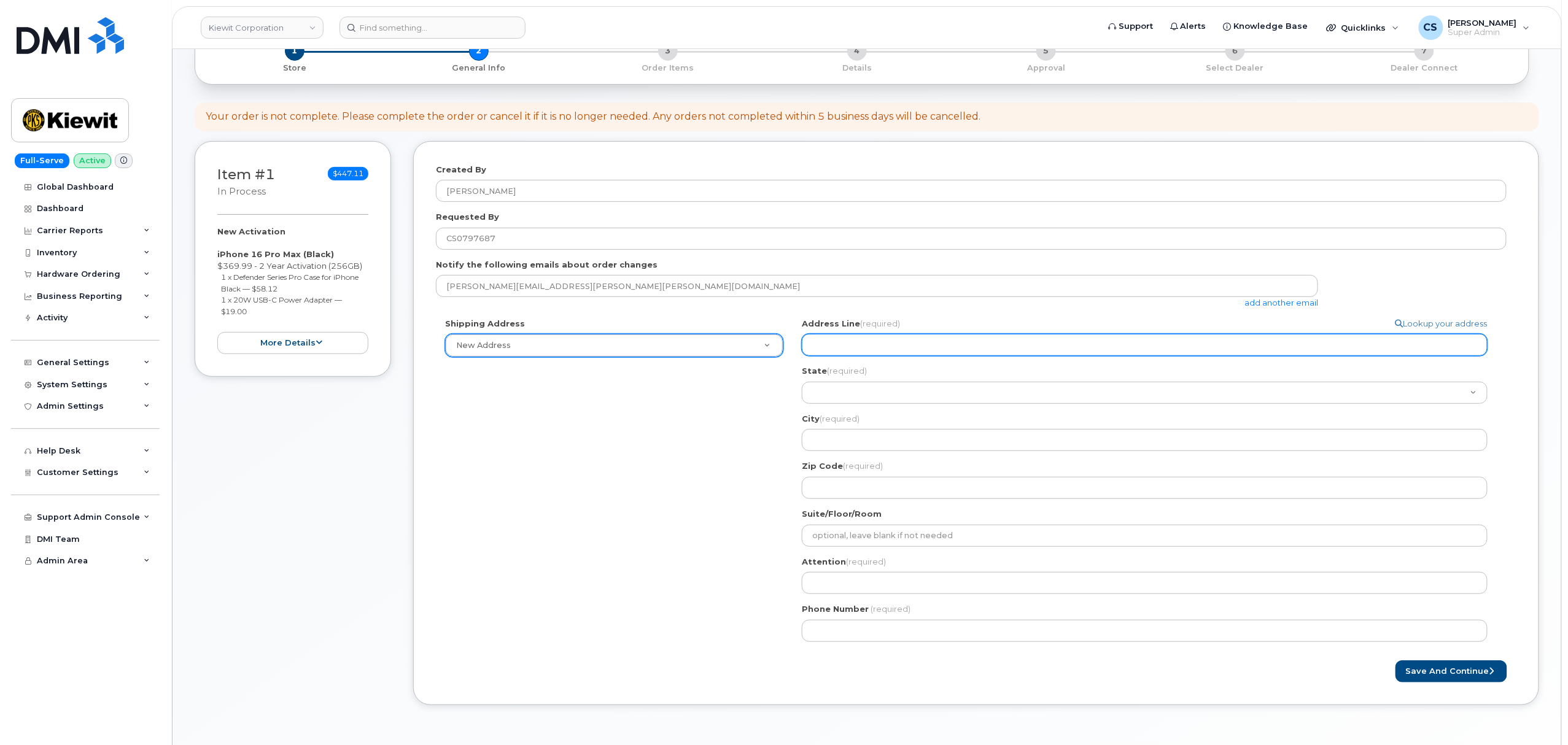
click at [915, 343] on input "Address Line (required)" at bounding box center [1144, 345] width 686 height 22
paste input "[STREET_ADDRESS]"
select select
type input "[STREET_ADDRESS]"
drag, startPoint x: 886, startPoint y: 344, endPoint x: 1022, endPoint y: 349, distance: 136.1
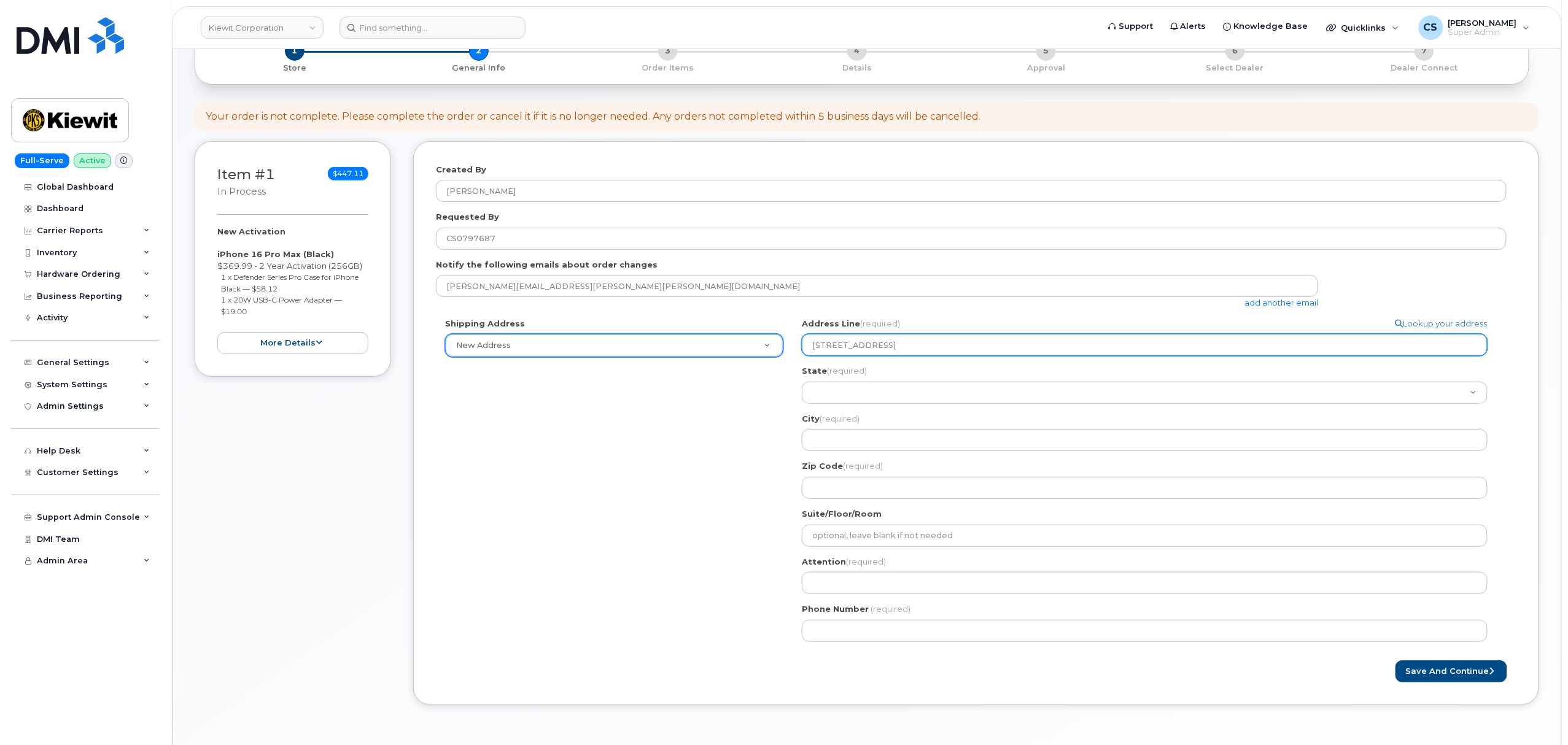
click at [1022, 349] on input "3555 FARNAM ST OMAHA, NE 68131" at bounding box center [1144, 345] width 686 height 22
select select
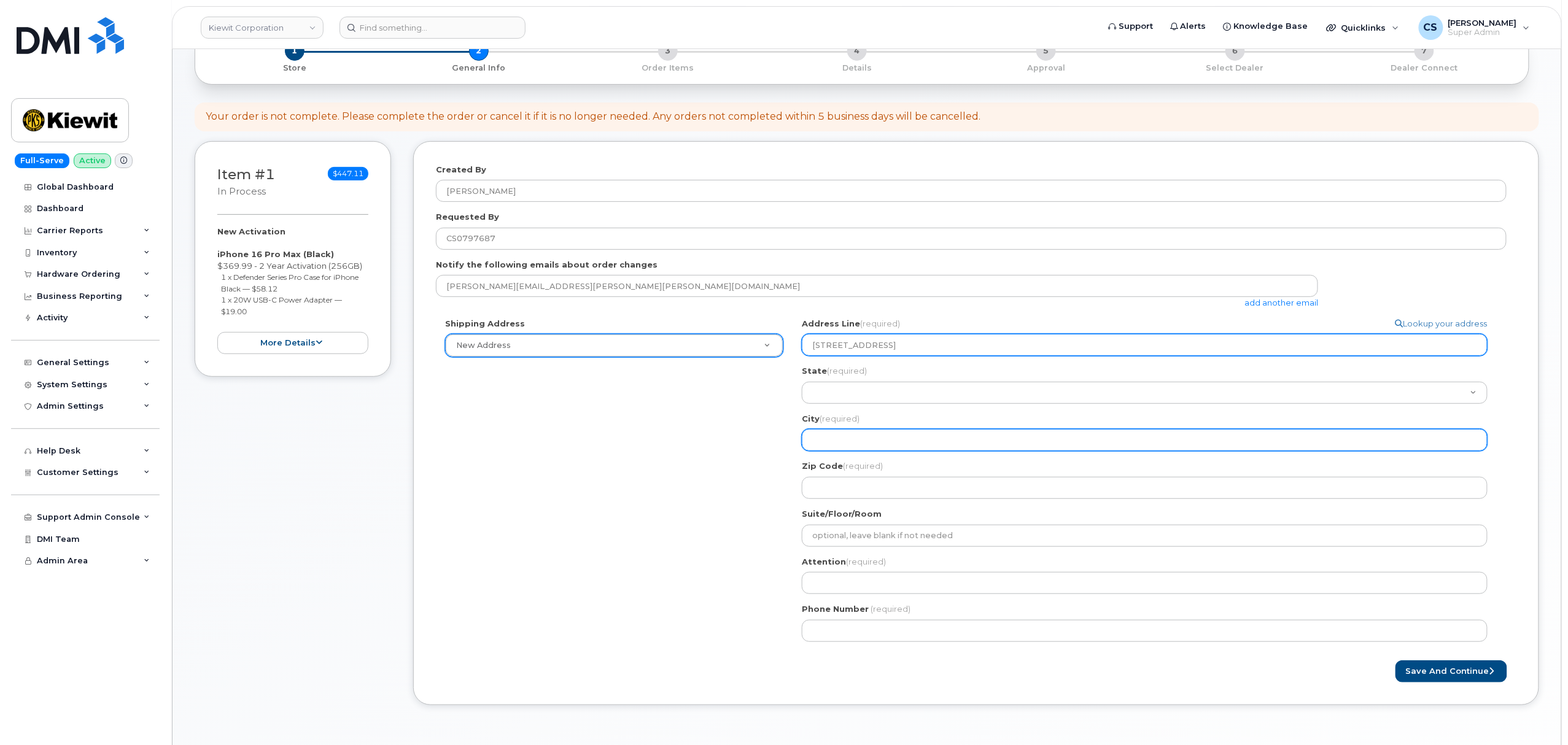
type input "3555 FARNAM ST"
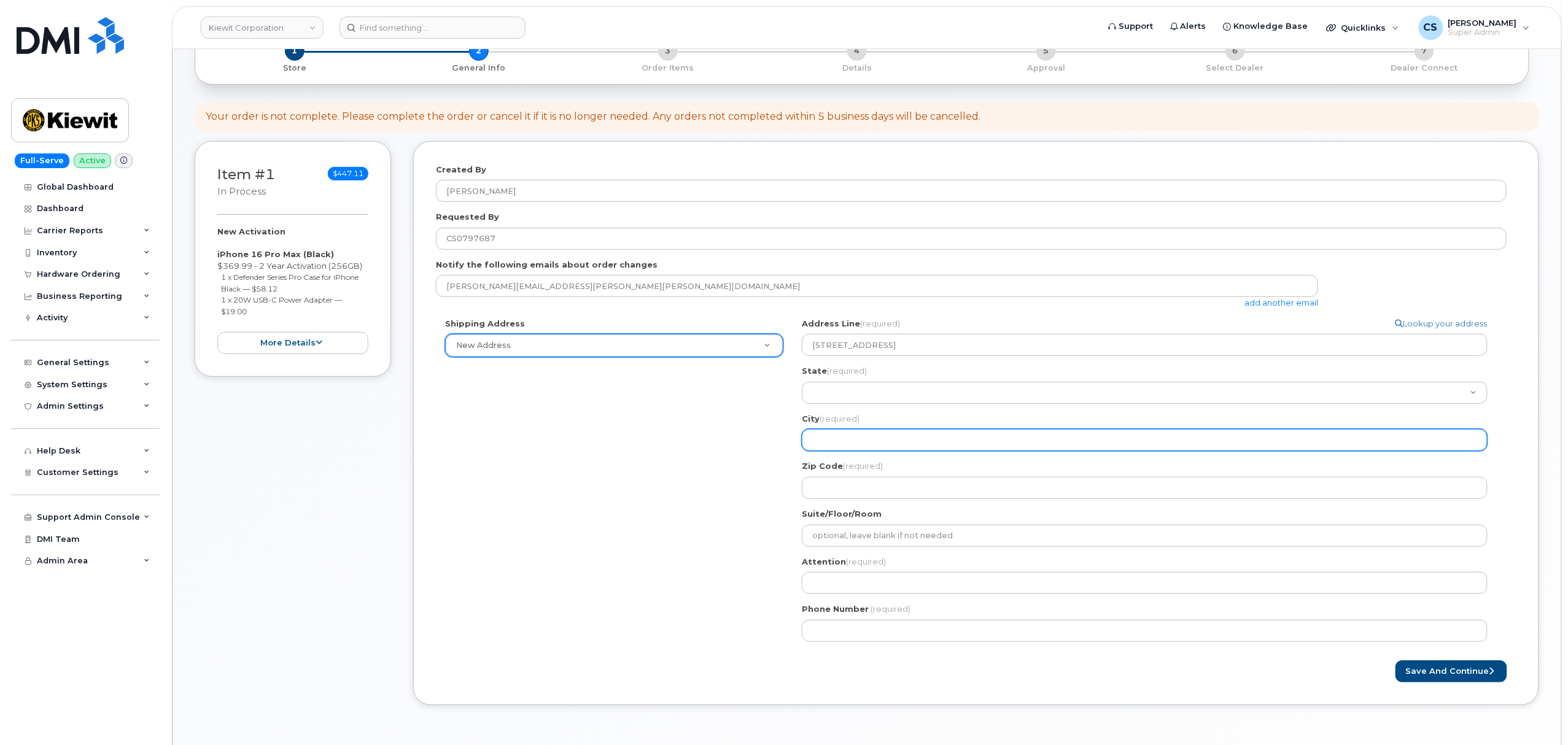
click at [869, 437] on input "City (required)" at bounding box center [1144, 440] width 686 height 22
select select
type input "O"
select select
type input "Om"
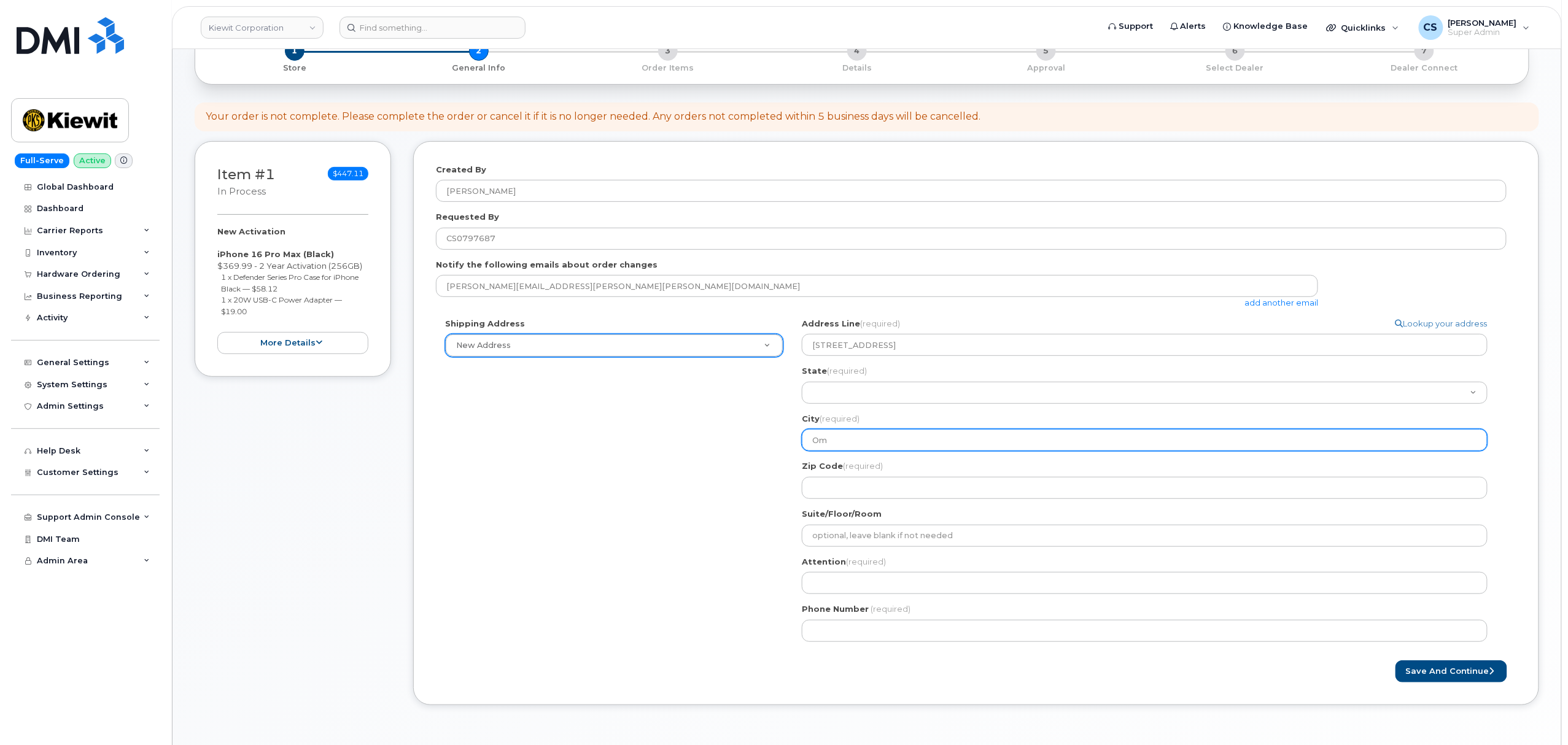
select select
type input "Oma"
select select
type input "Omah"
select select
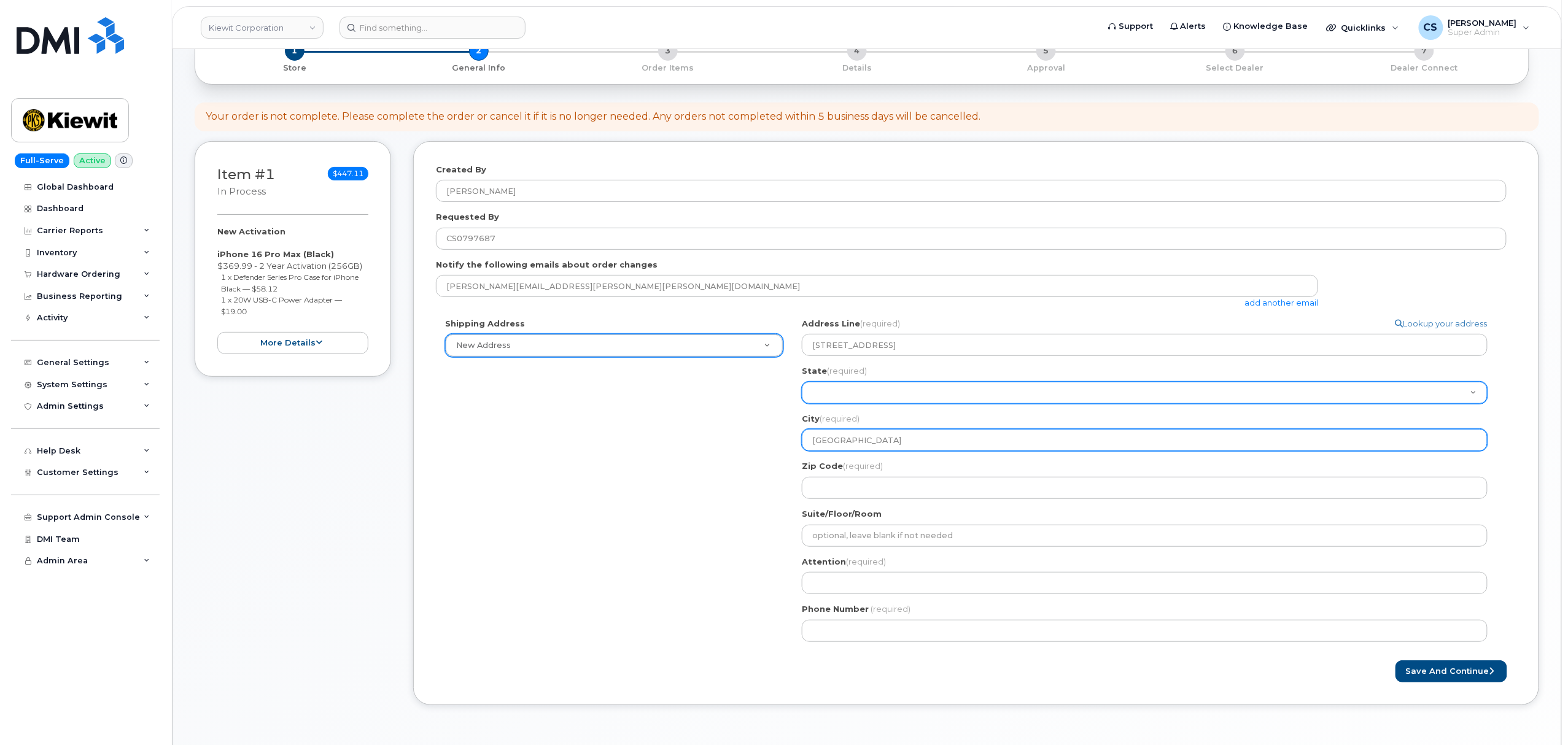
type input "Omaha"
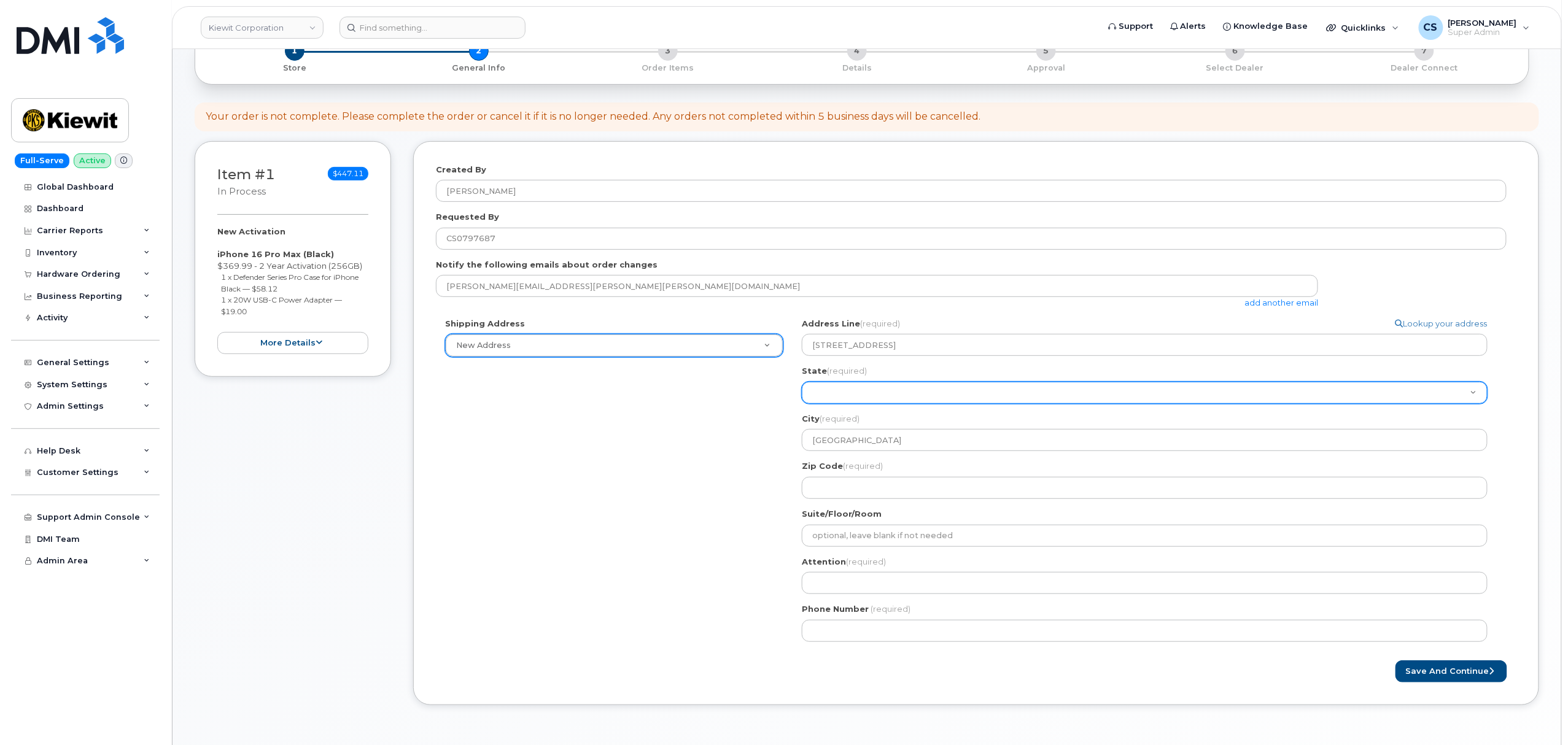
click at [906, 396] on select "Alabama Alaska American Samoa Arizona Arkansas California Colorado Connecticut …" at bounding box center [1144, 393] width 686 height 22
select select "NE"
click at [911, 393] on select "Alabama Alaska American Samoa Arizona Arkansas California Colorado Connecticut …" at bounding box center [1144, 393] width 686 height 22
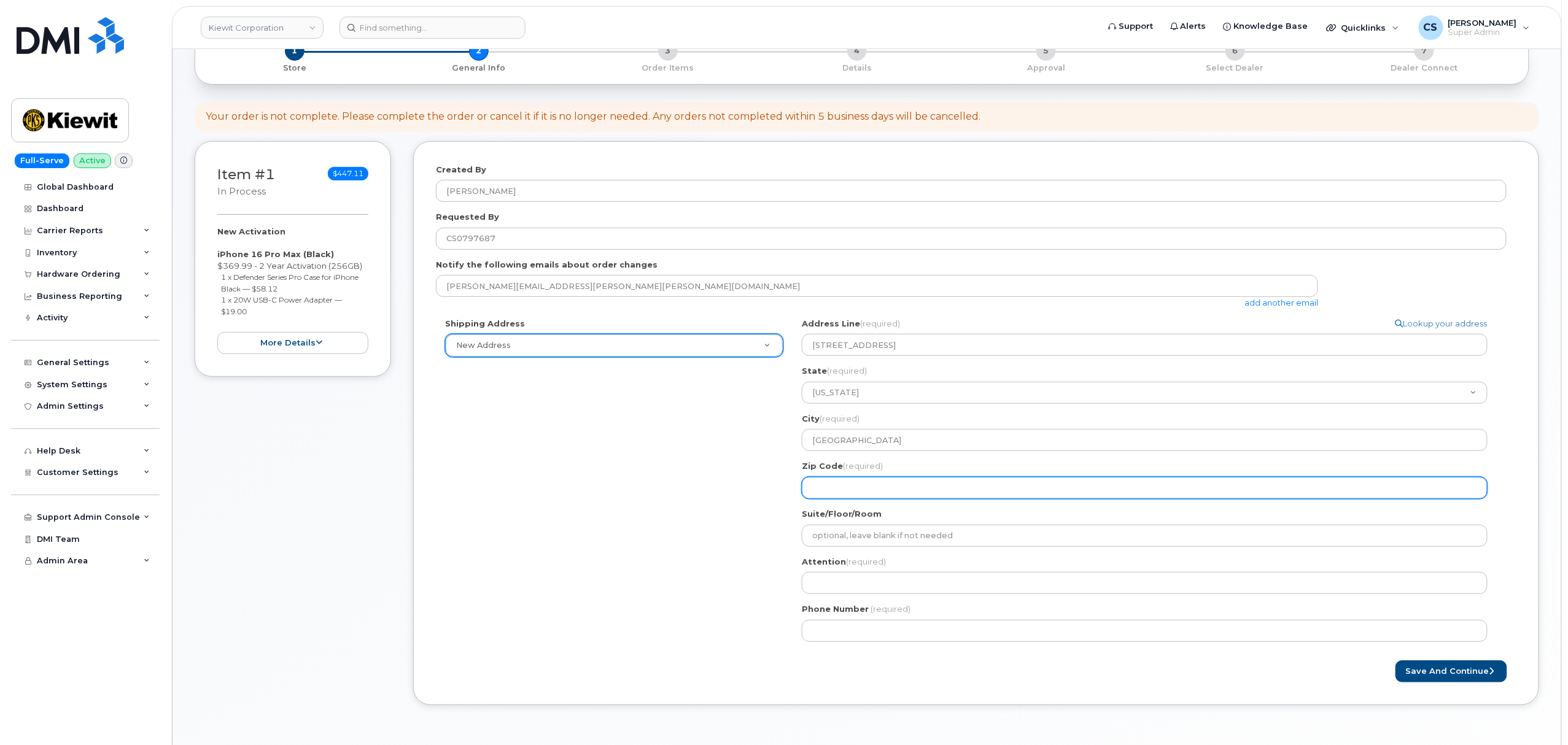
click at [884, 485] on input "Zip Code (required)" at bounding box center [1144, 488] width 686 height 22
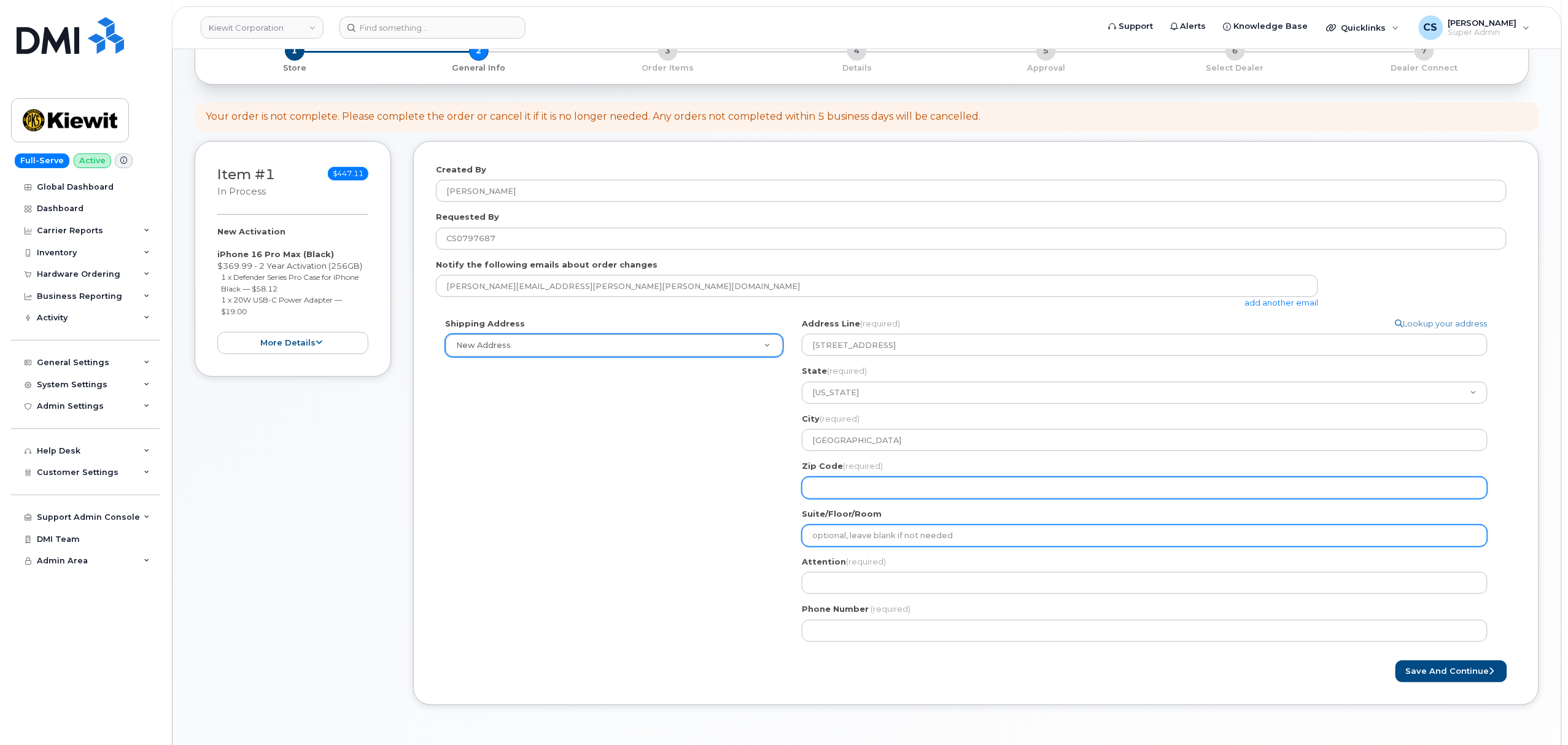
select select
type input "6"
select select
type input "68"
select select
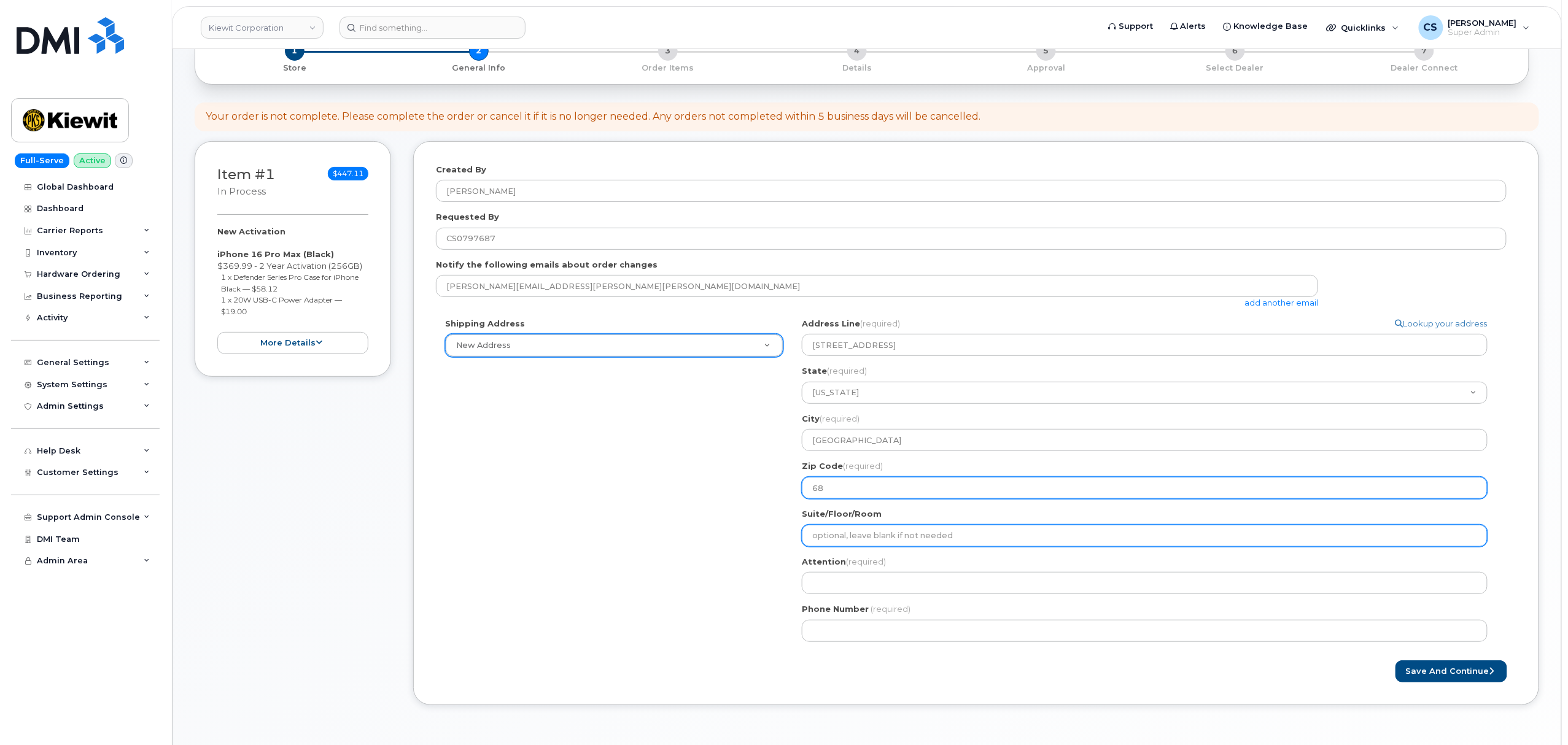
type input "681"
select select
type input "6813"
select select
type input "68131"
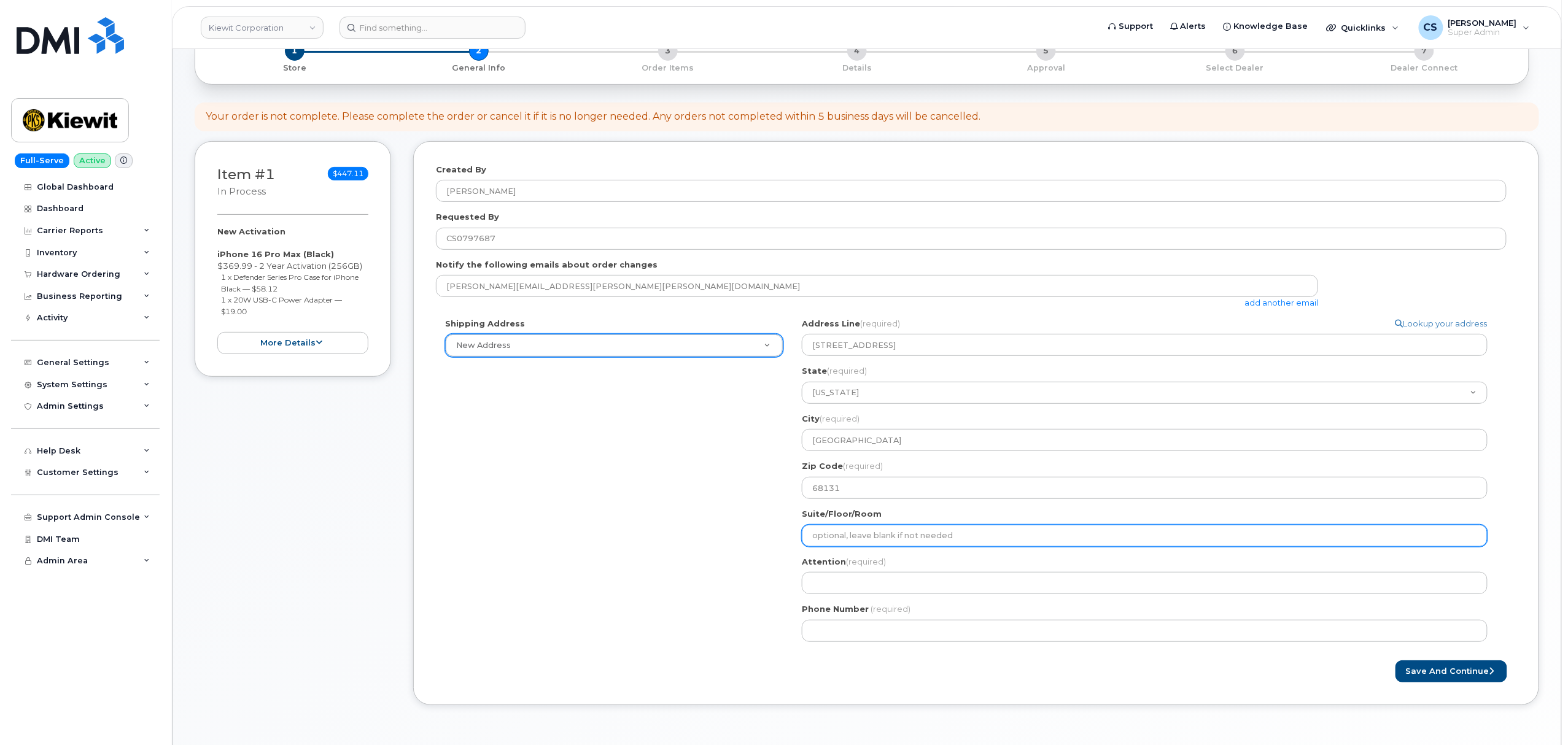
click at [900, 542] on input "Suite/Floor/Room" at bounding box center [1144, 536] width 686 height 22
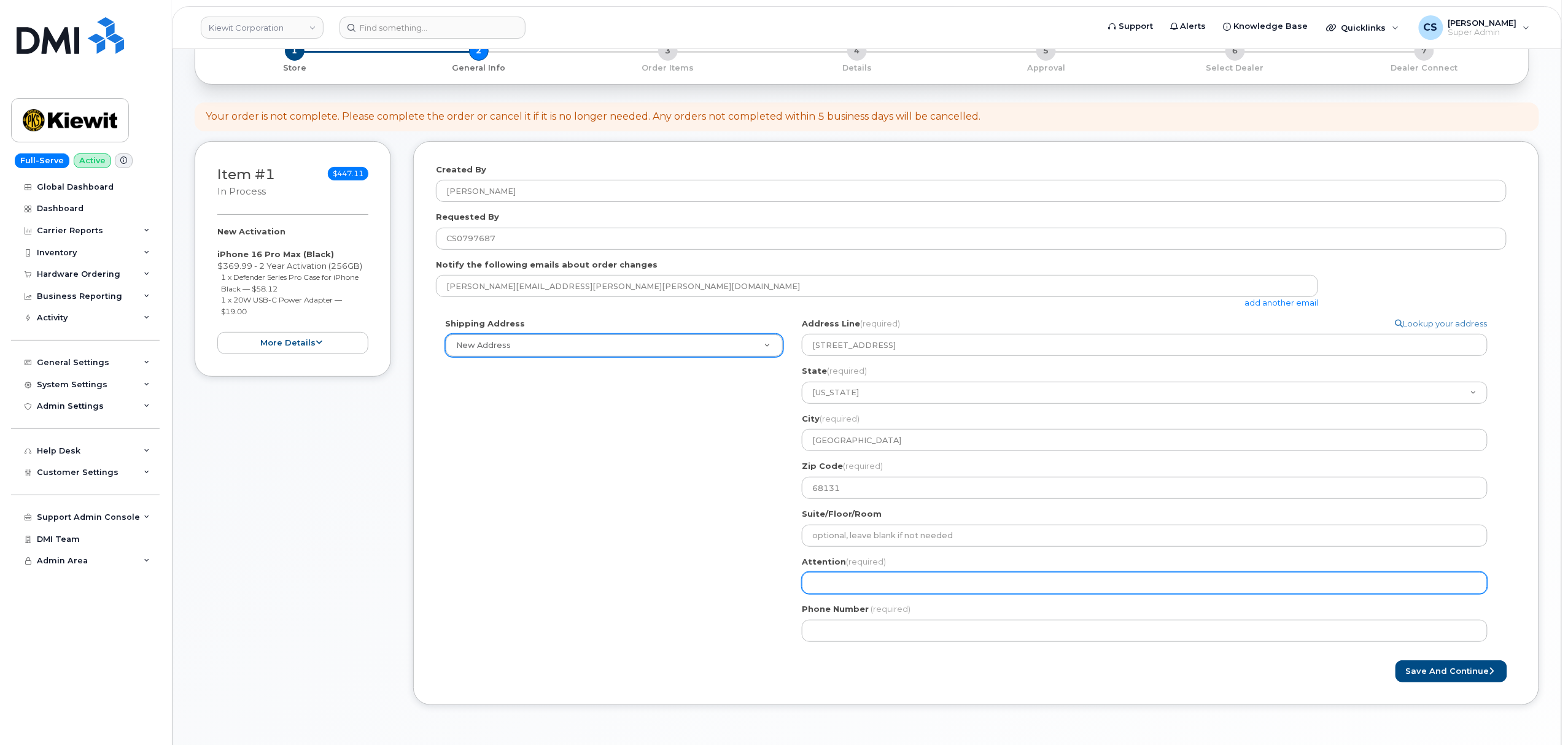
click at [864, 588] on input "Attention (required)" at bounding box center [1144, 583] width 686 height 22
click at [828, 582] on input "Attention (required)" at bounding box center [1144, 583] width 686 height 22
paste input "[PERSON_NAME]"
select select
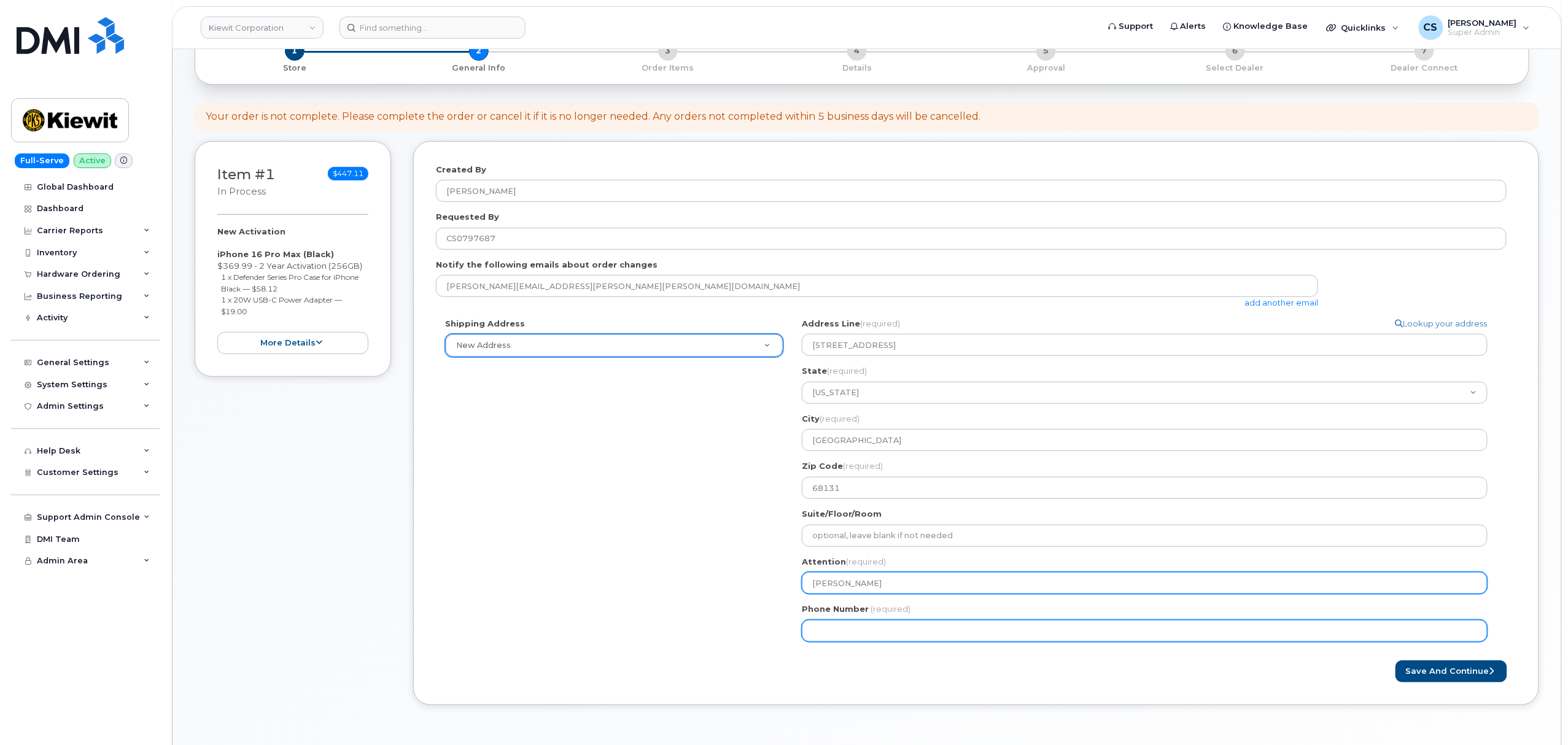
type input "[PERSON_NAME]"
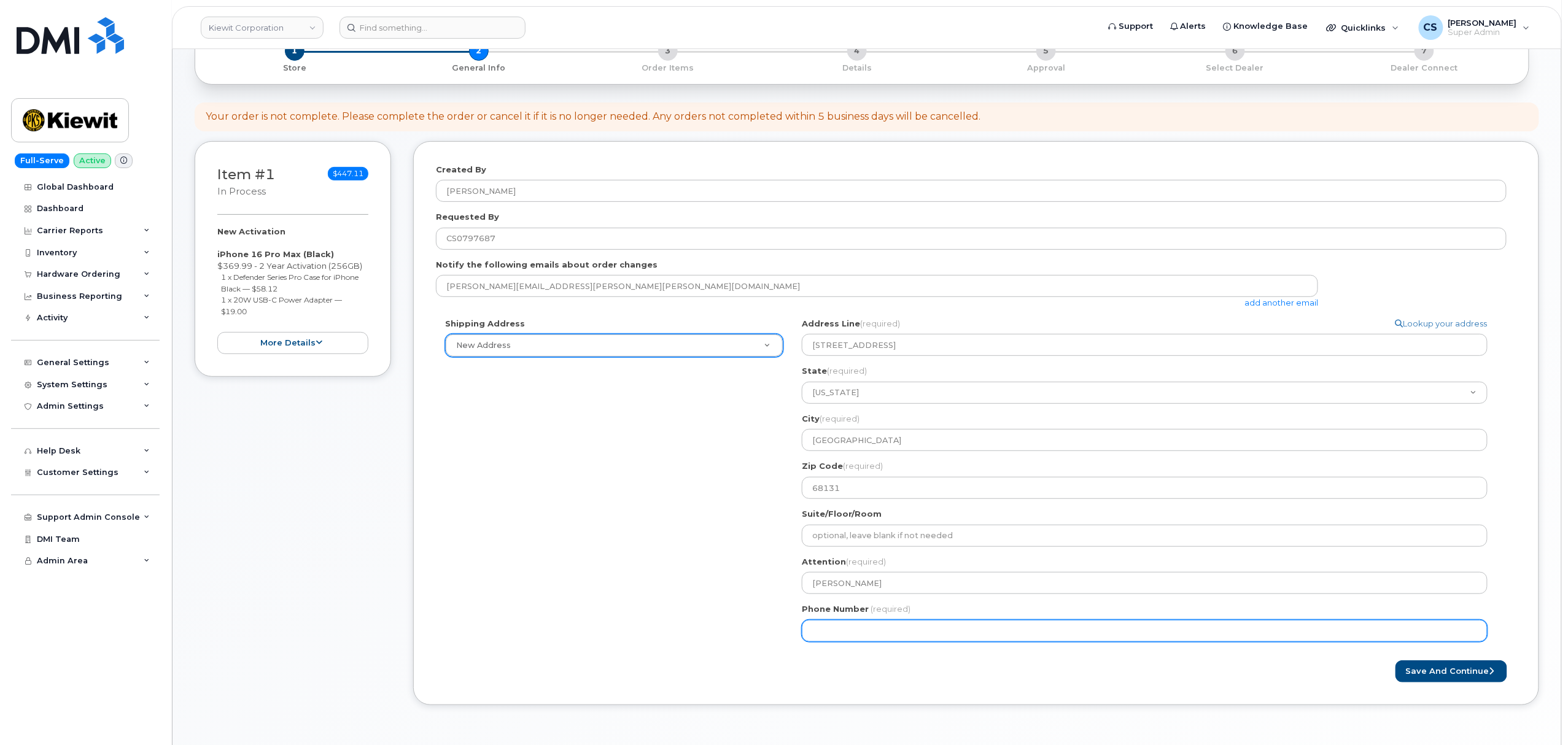
click at [848, 633] on input "Phone Number" at bounding box center [1144, 631] width 686 height 22
click at [924, 630] on input "Phone Number" at bounding box center [1144, 631] width 686 height 22
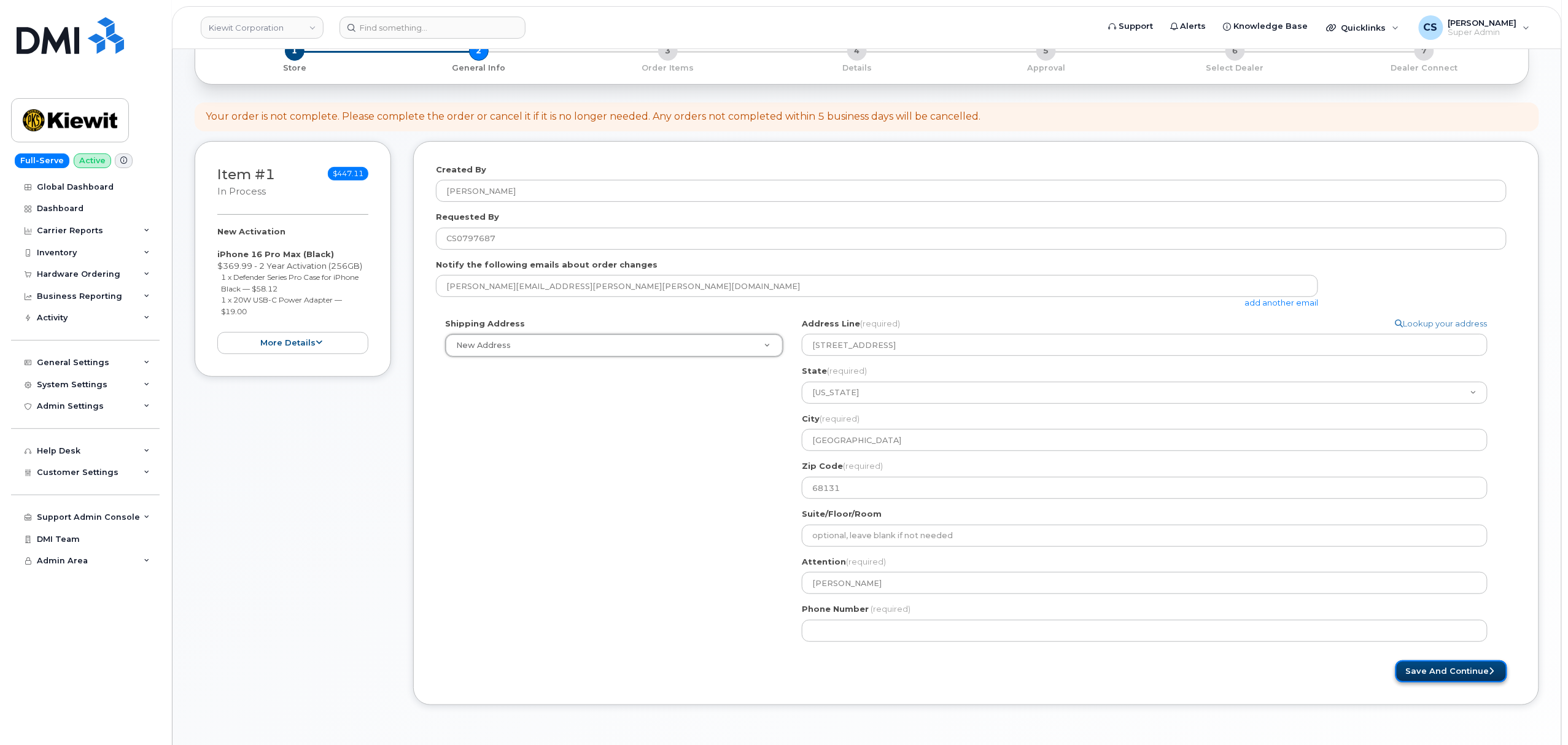
click at [1464, 673] on button "Save and Continue" at bounding box center [1451, 672] width 112 height 23
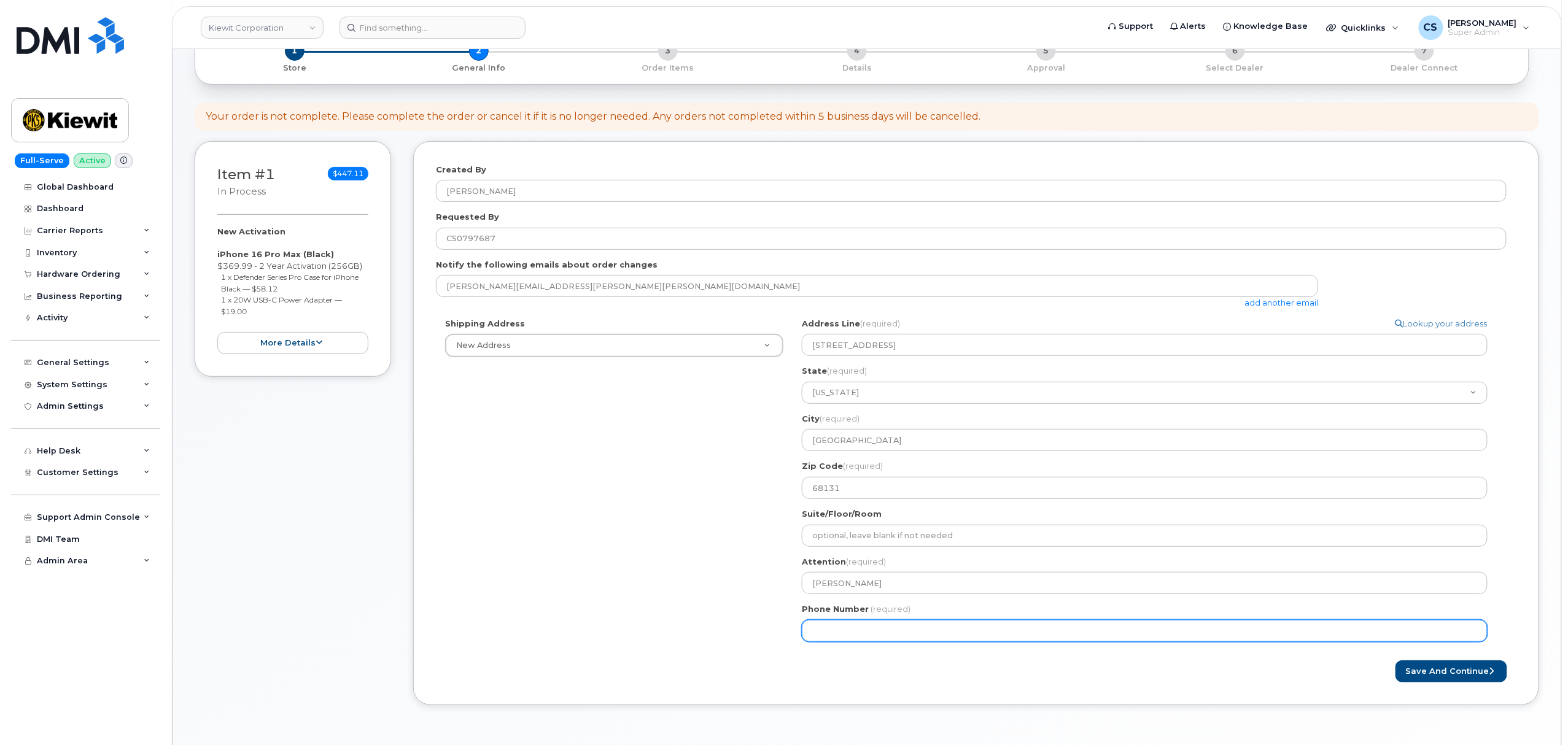
click at [855, 631] on input "Phone Number" at bounding box center [1144, 631] width 686 height 22
select select
type input "5596301515"
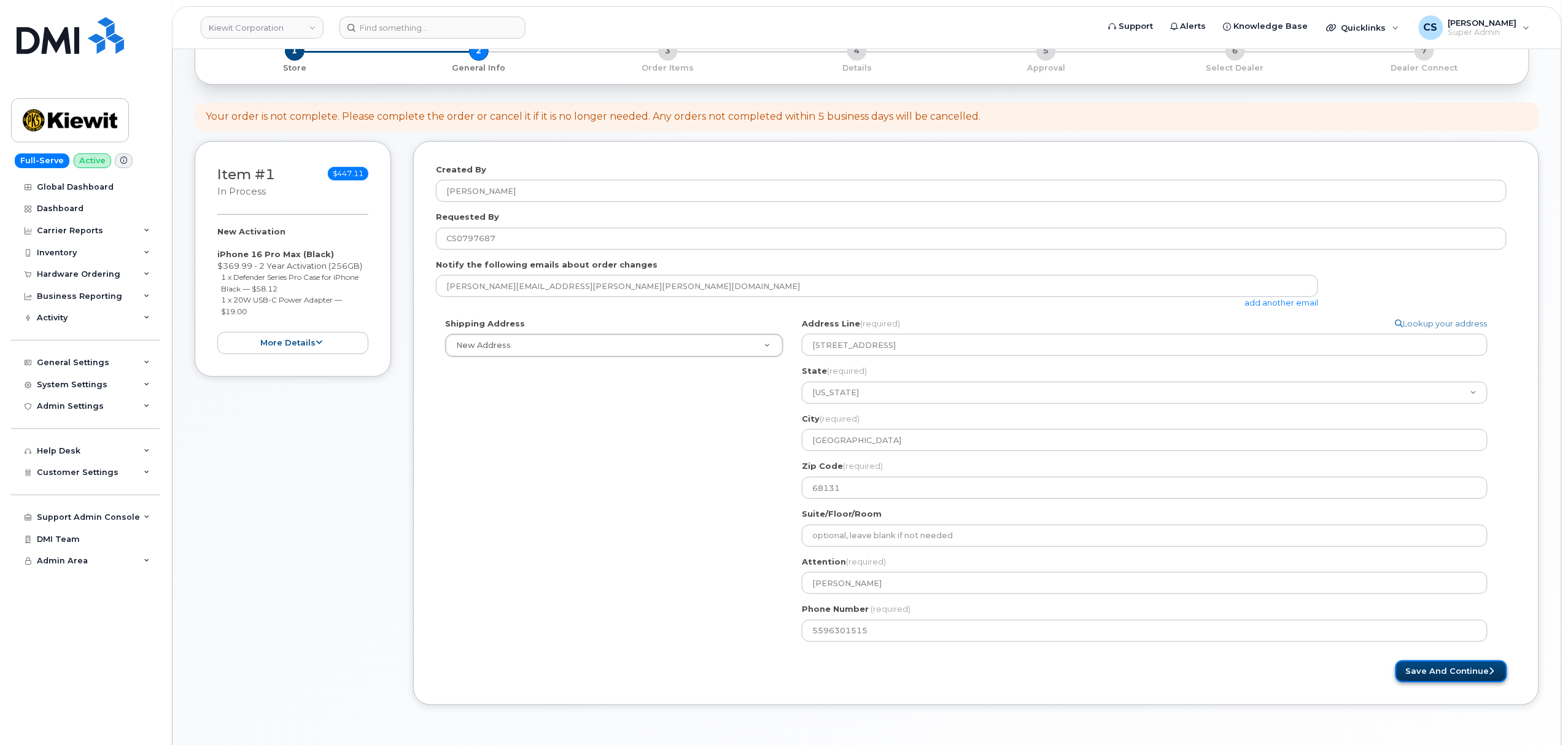
click at [1447, 669] on button "Save and Continue" at bounding box center [1451, 672] width 112 height 23
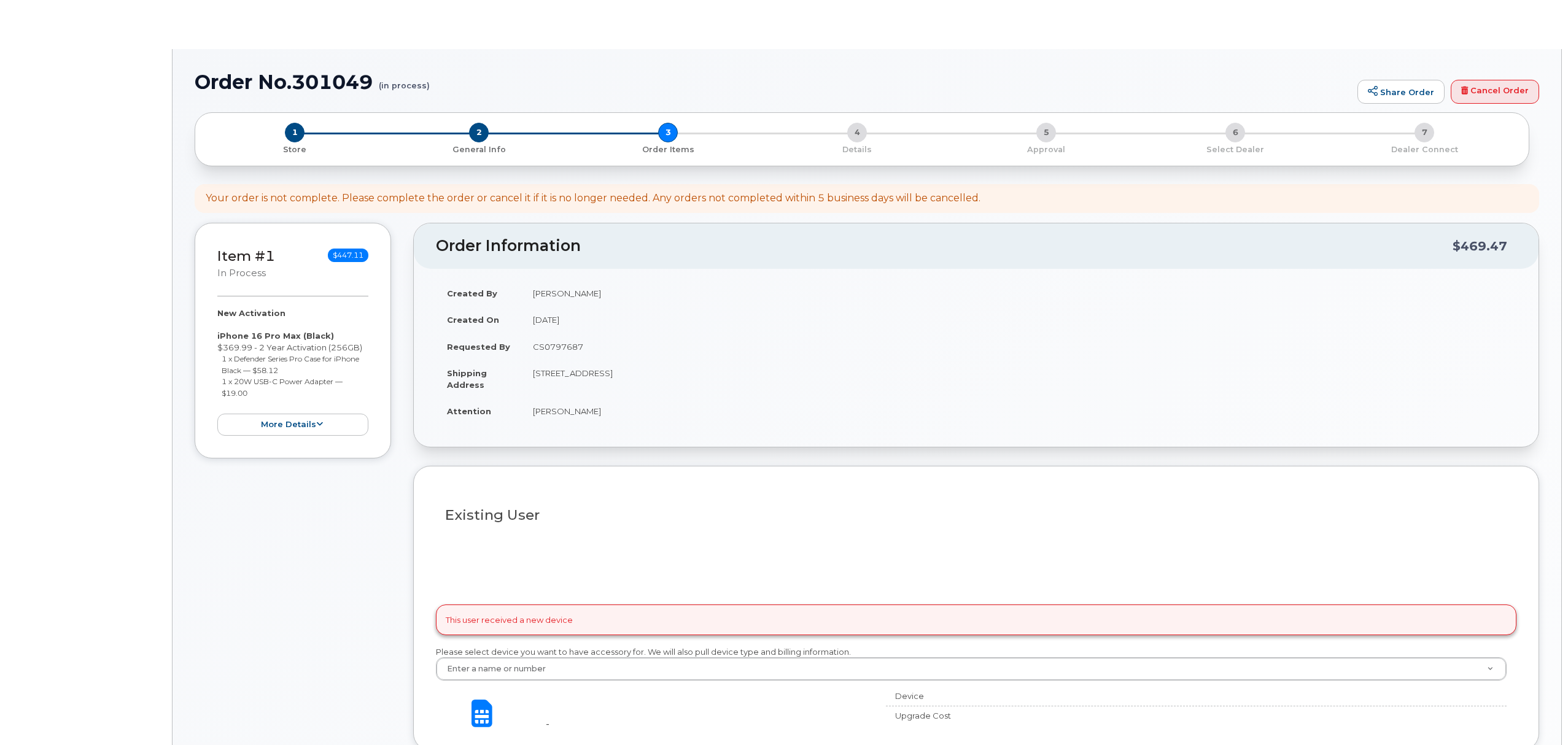
select select
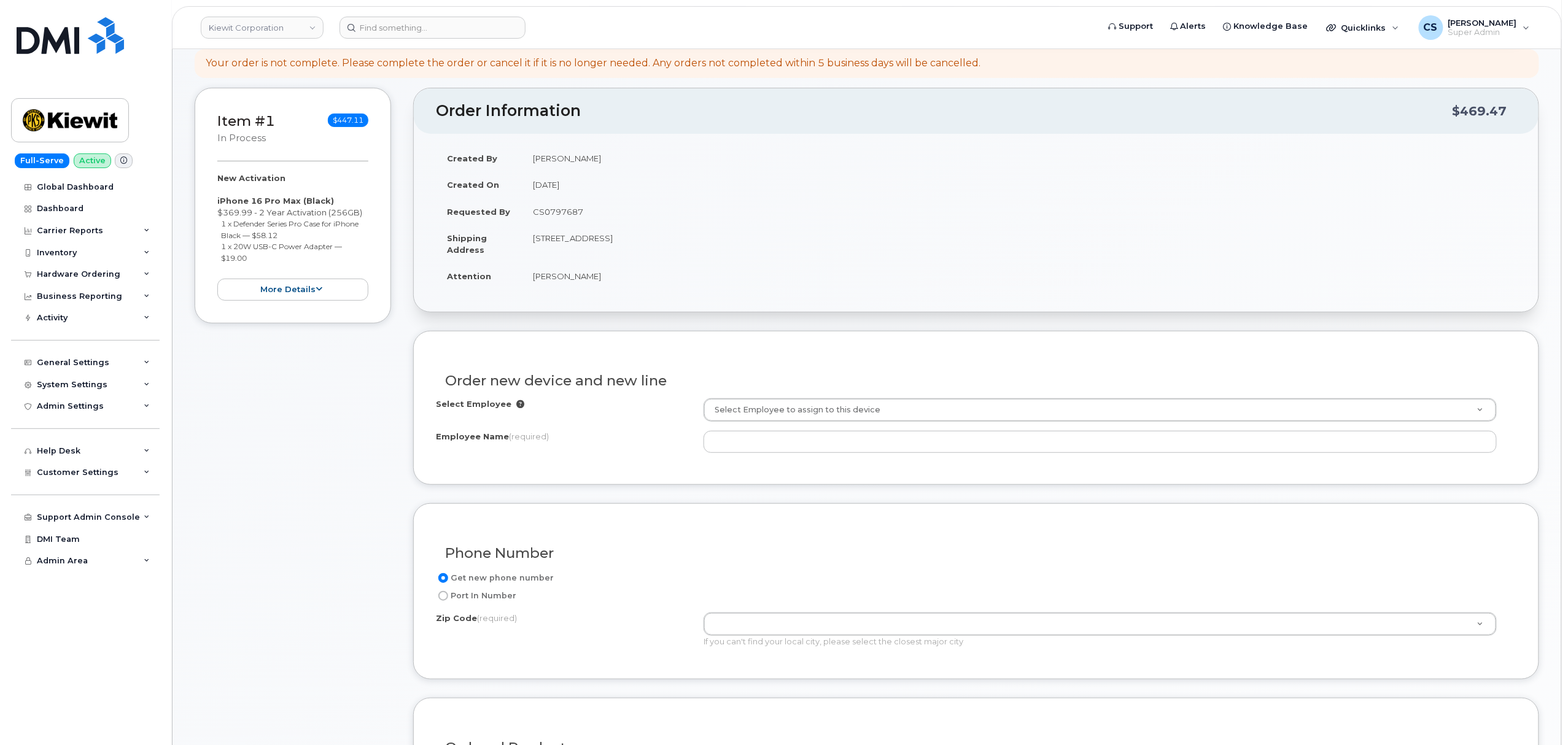
scroll to position [163, 0]
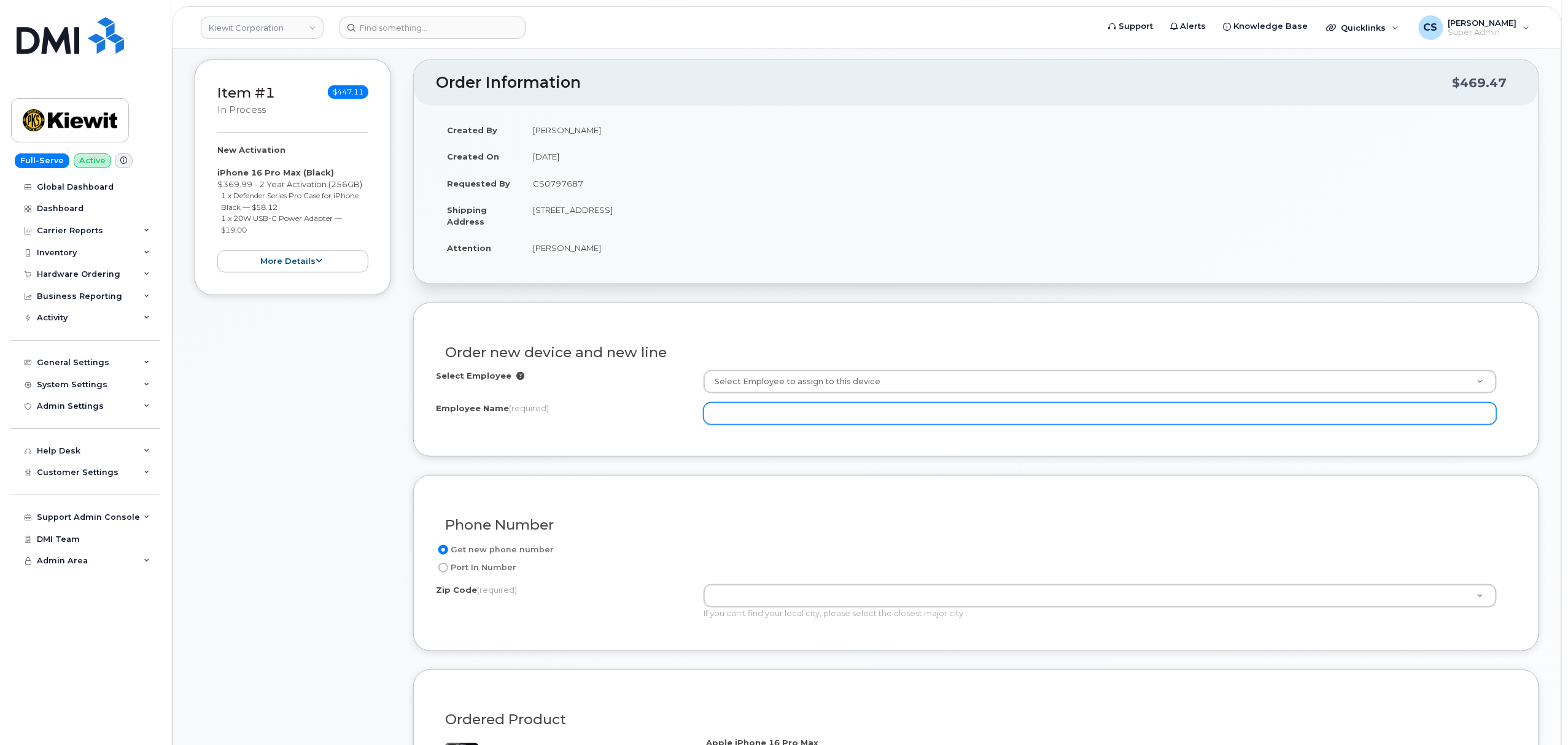
click at [746, 414] on input "Employee Name (required)" at bounding box center [1100, 414] width 793 height 22
type input "Jeff Rice"
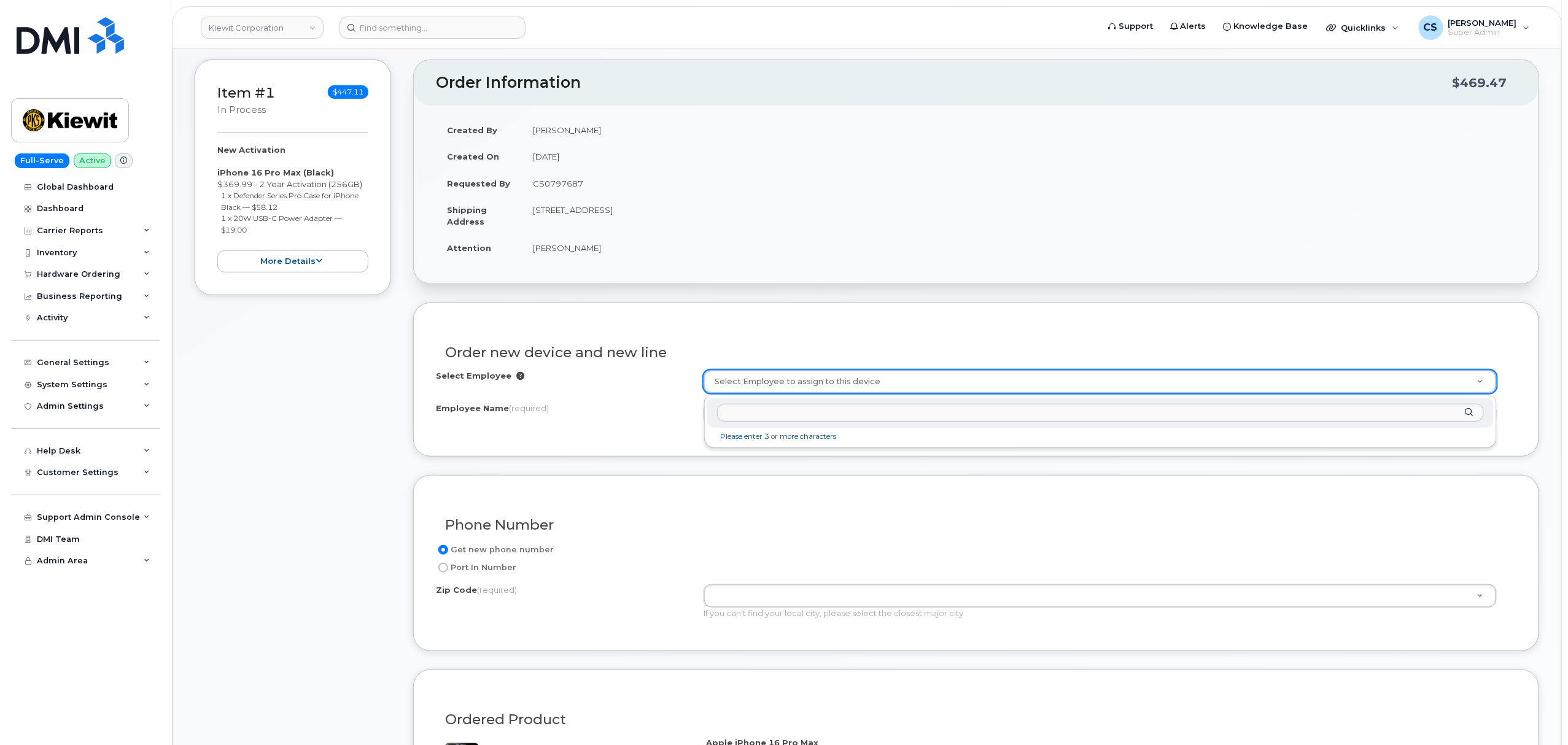
click at [777, 408] on input "text" at bounding box center [1100, 413] width 767 height 18
click at [1469, 408] on div "Jeff Rice" at bounding box center [1100, 413] width 787 height 30
click at [733, 413] on input "Jeff Rice" at bounding box center [1100, 413] width 767 height 18
click at [726, 409] on input "Jeff Rice" at bounding box center [1100, 413] width 767 height 18
click at [724, 408] on input "Jeff Rice" at bounding box center [1100, 413] width 767 height 18
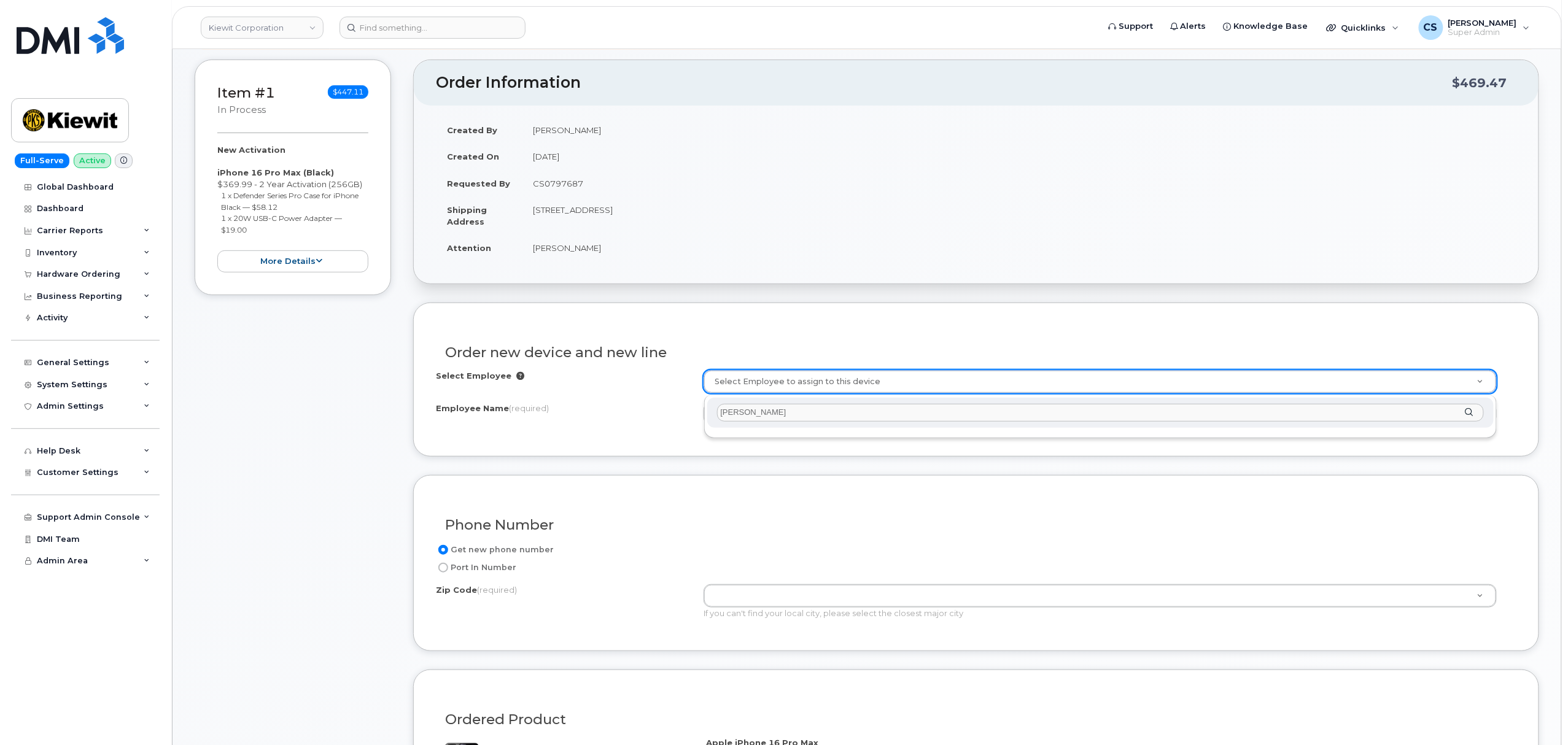
paste input "rey"
type input "[PERSON_NAME]"
click at [1471, 410] on div "[PERSON_NAME]" at bounding box center [1100, 413] width 787 height 30
type input "2145242"
type input "[PERSON_NAME]"
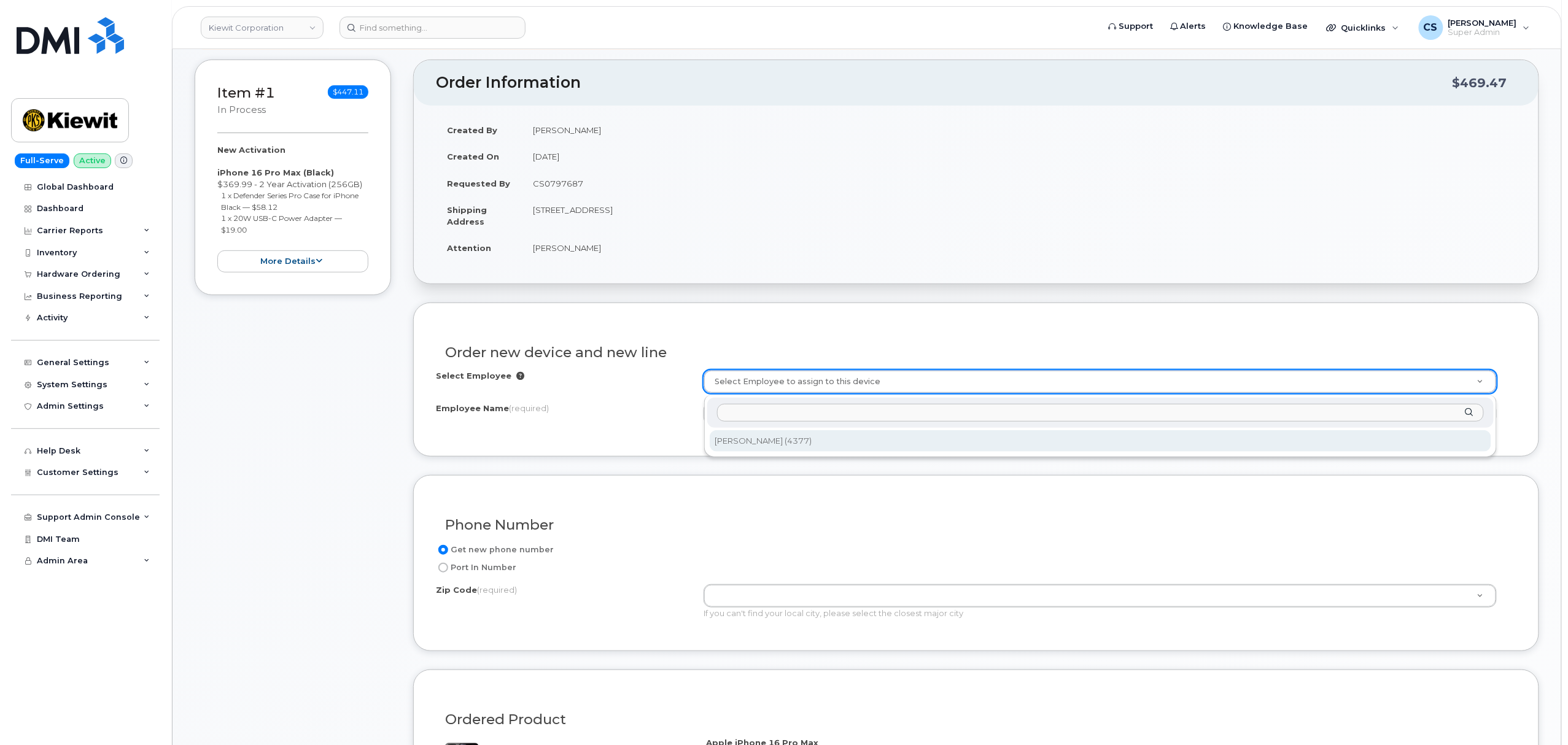
type input "299 FM 604"
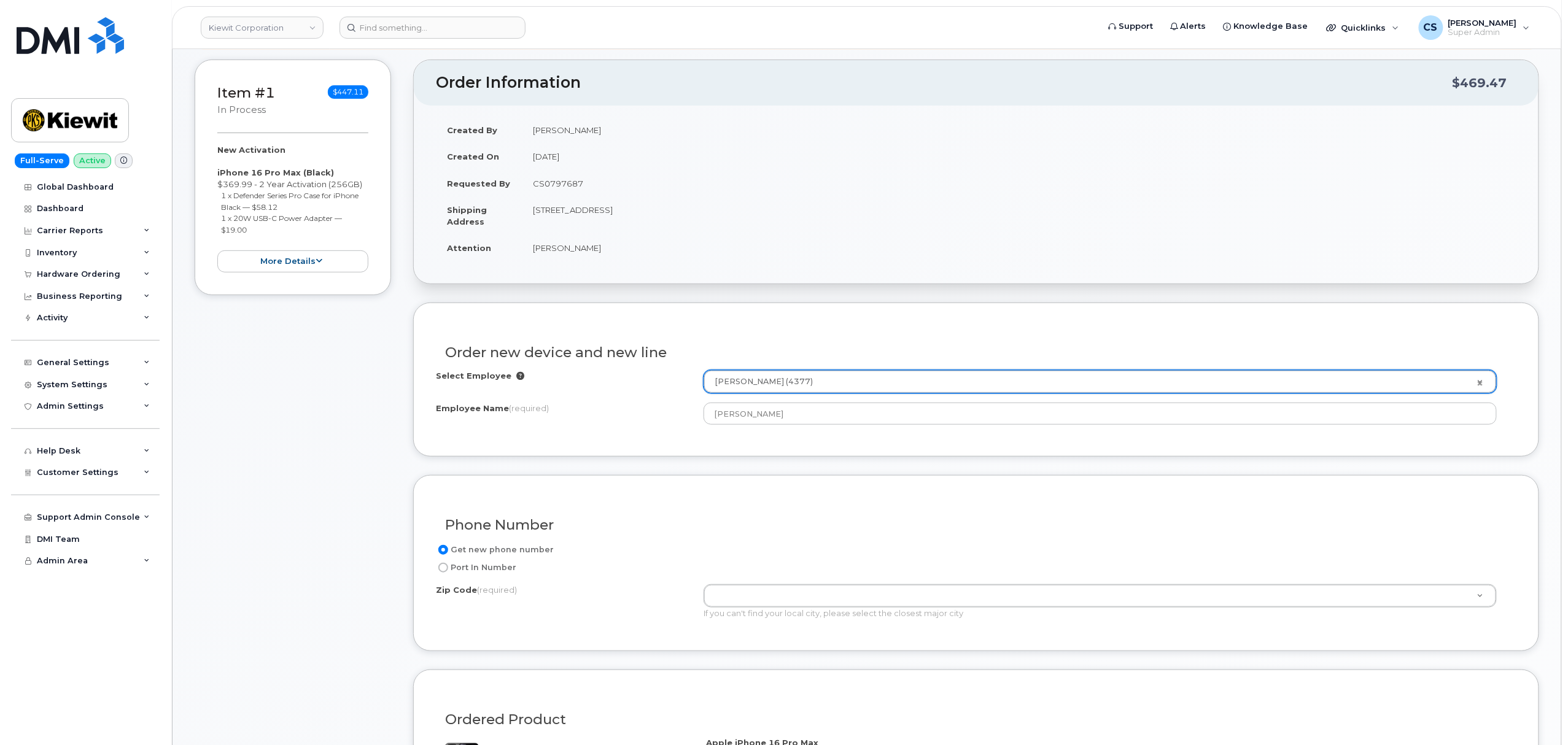
click at [444, 568] on input "Port In Number" at bounding box center [443, 568] width 10 height 10
radio input "true"
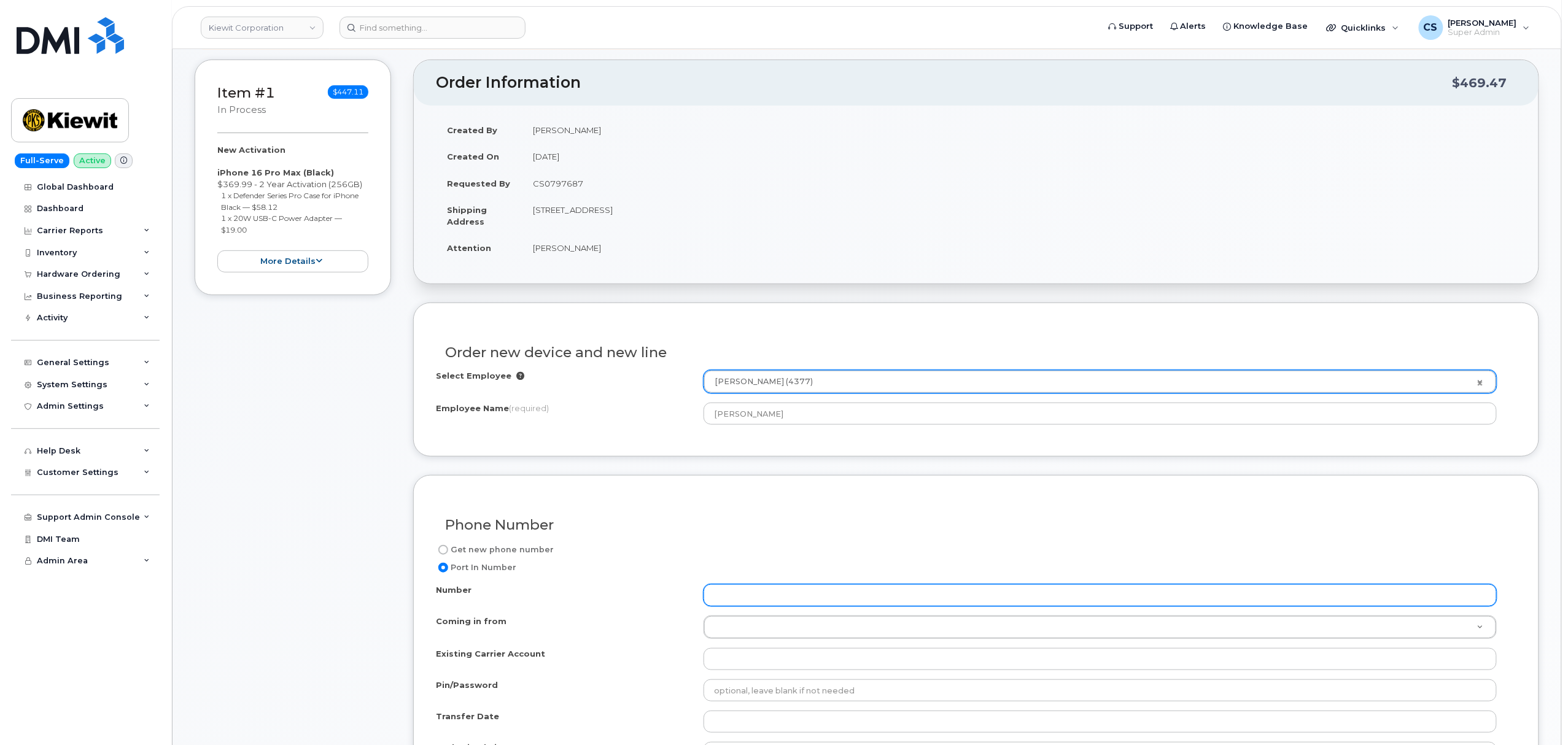
click at [776, 602] on input "Number" at bounding box center [1100, 595] width 793 height 22
click at [749, 594] on input "Number" at bounding box center [1100, 595] width 793 height 22
paste input "5596301515"
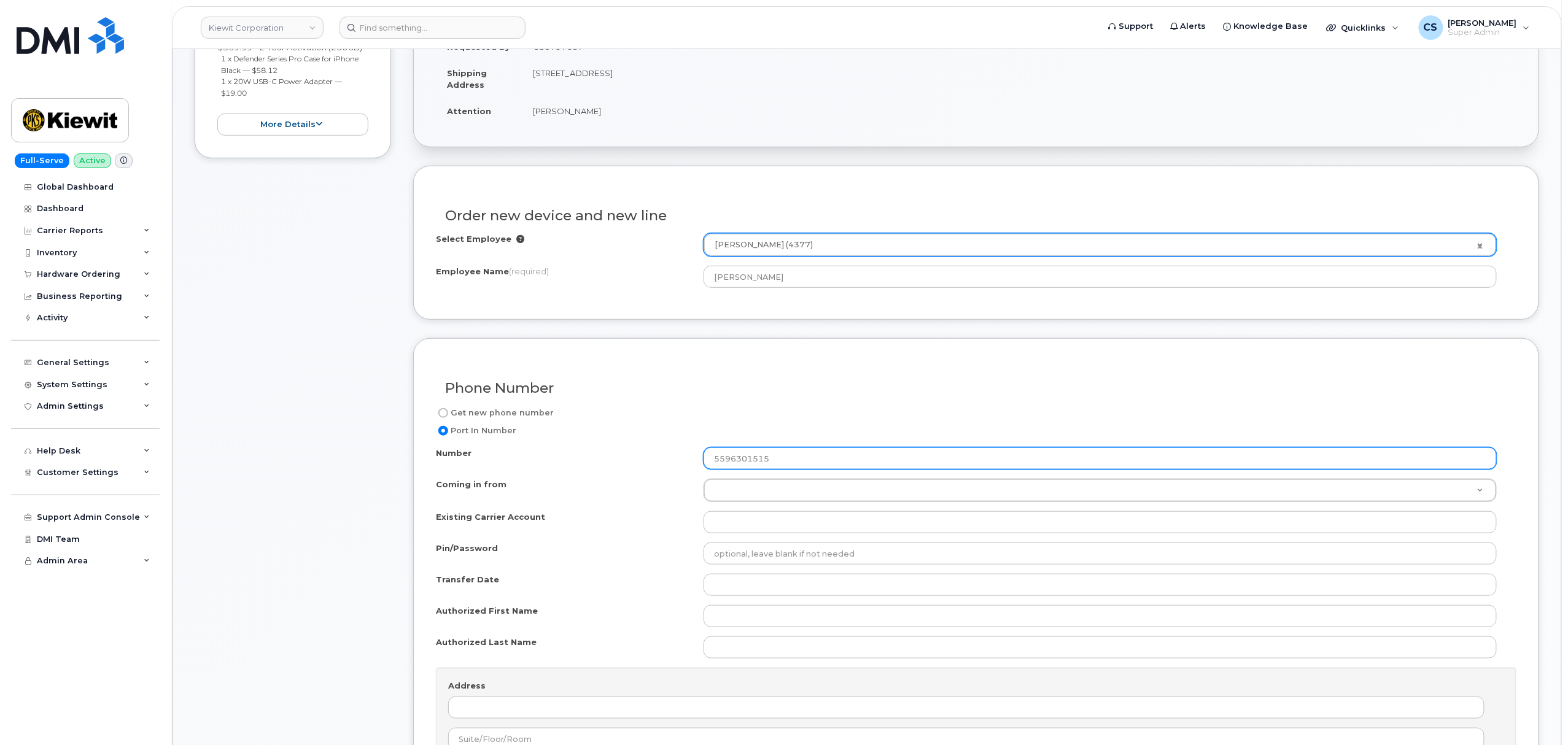
scroll to position [327, 0]
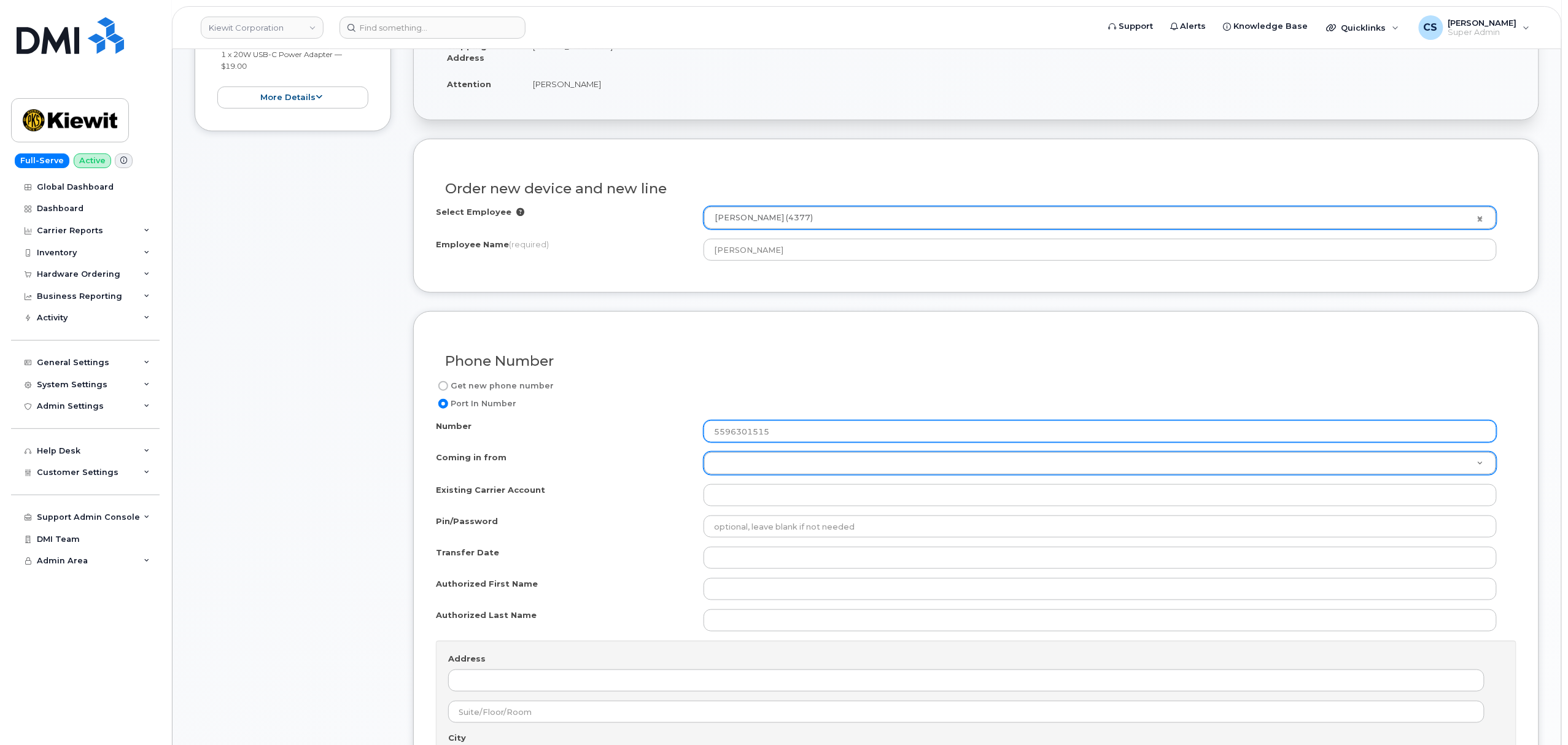
type input "5596301515"
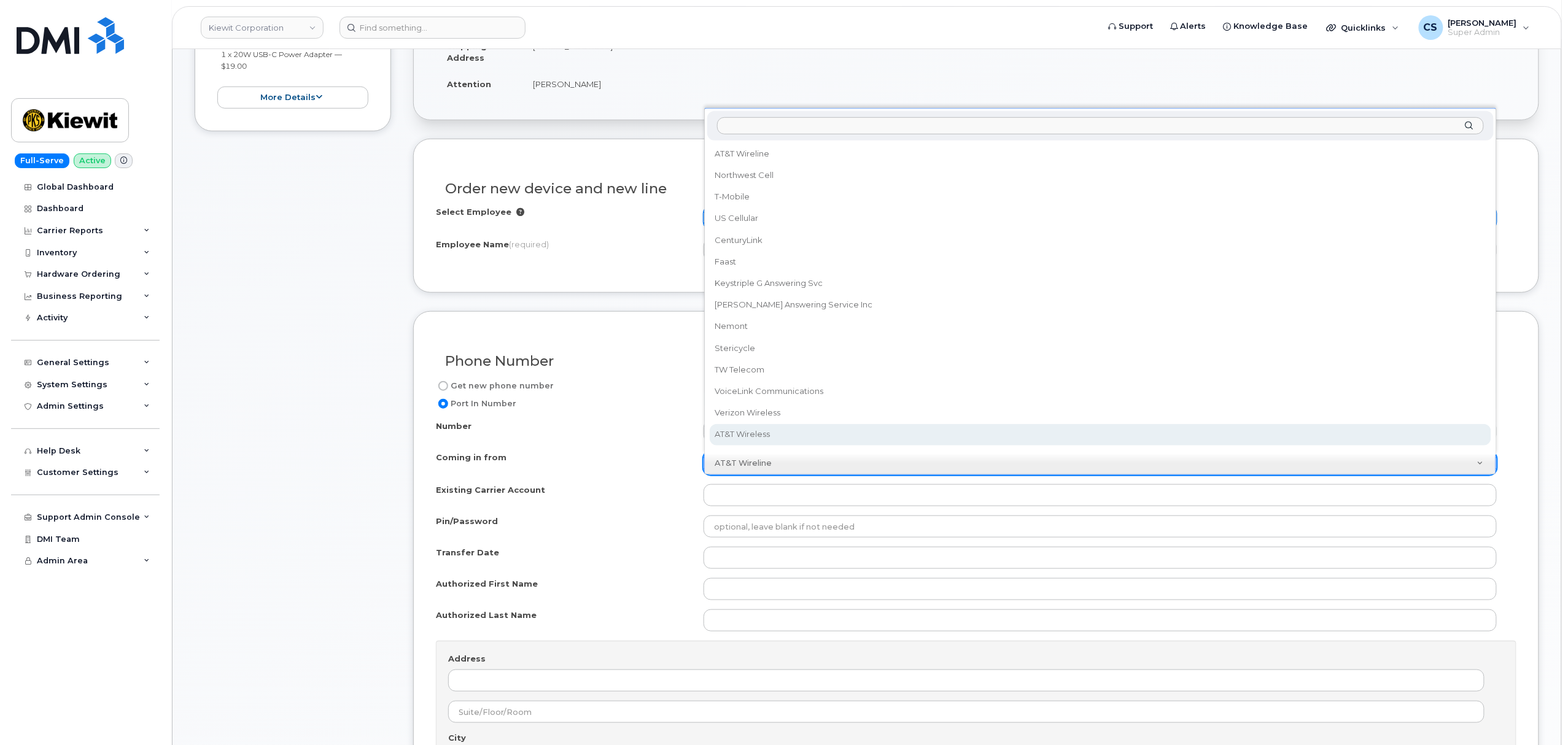
select select "AT&T Wireless"
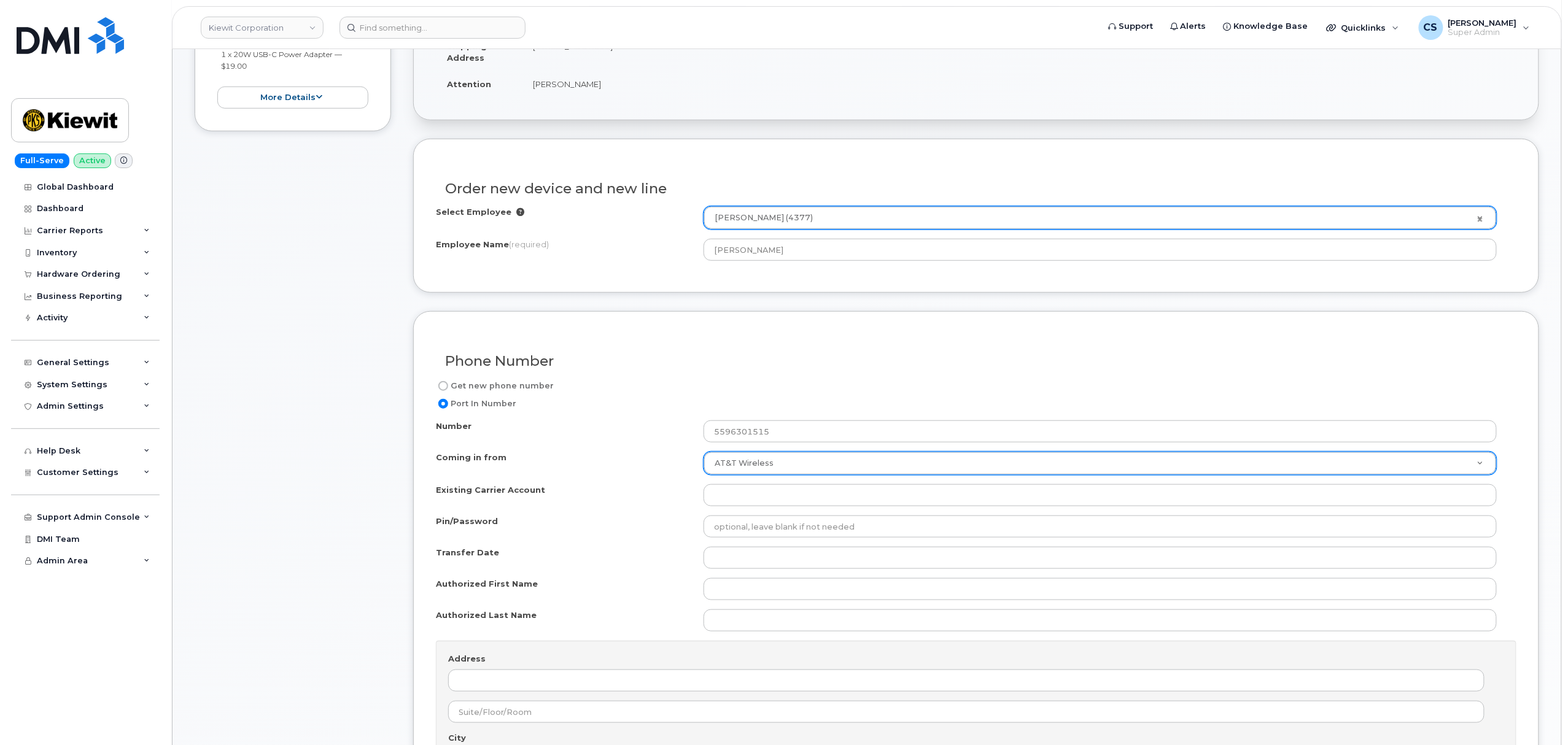
click at [771, 486] on div "Number 5596301515 Coming in from AT&T Wireless Coming in from AT&T Wireline Nor…" at bounding box center [976, 631] width 1080 height 421
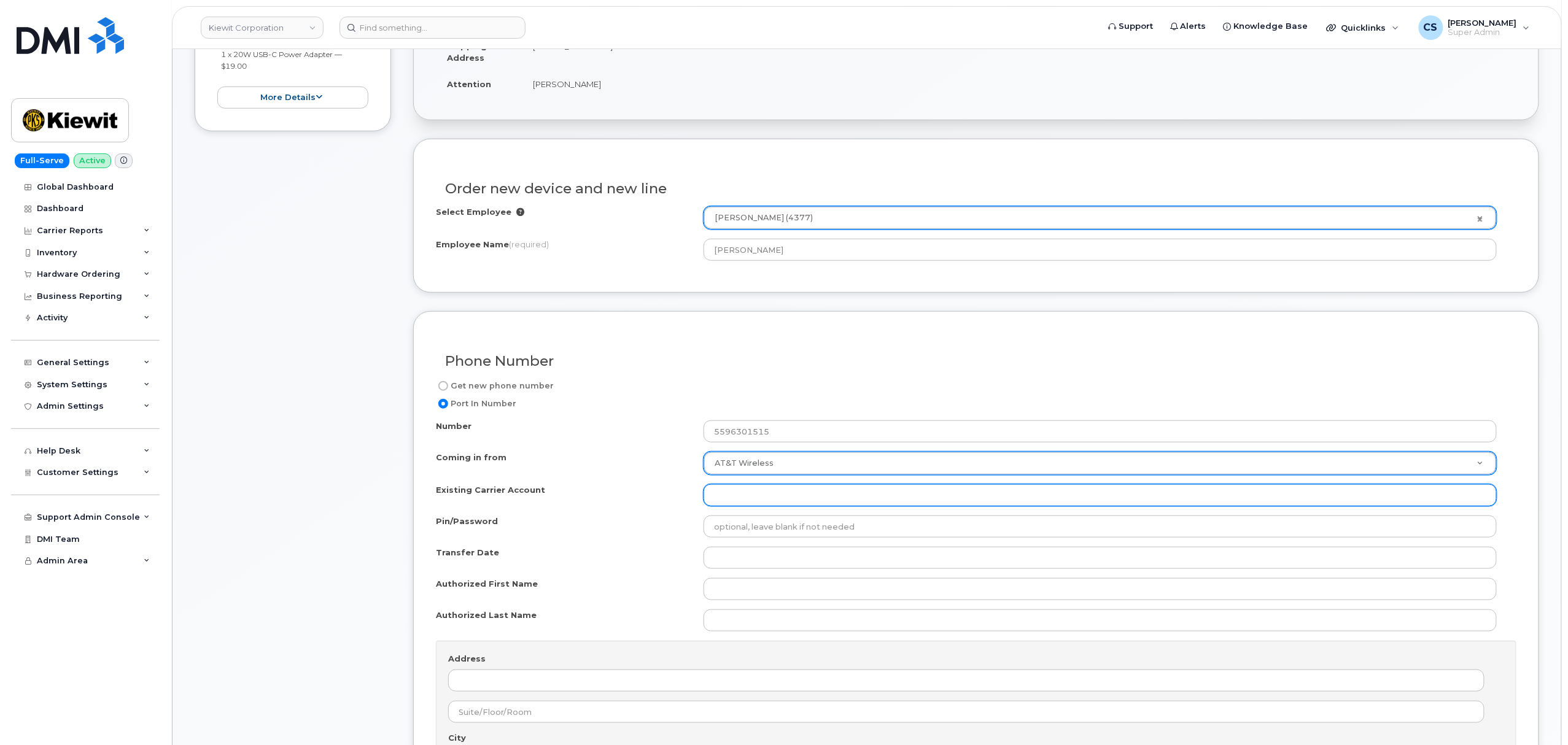
click at [760, 497] on input "Existing Carrier Account" at bounding box center [1100, 495] width 793 height 22
paste input "990540011"
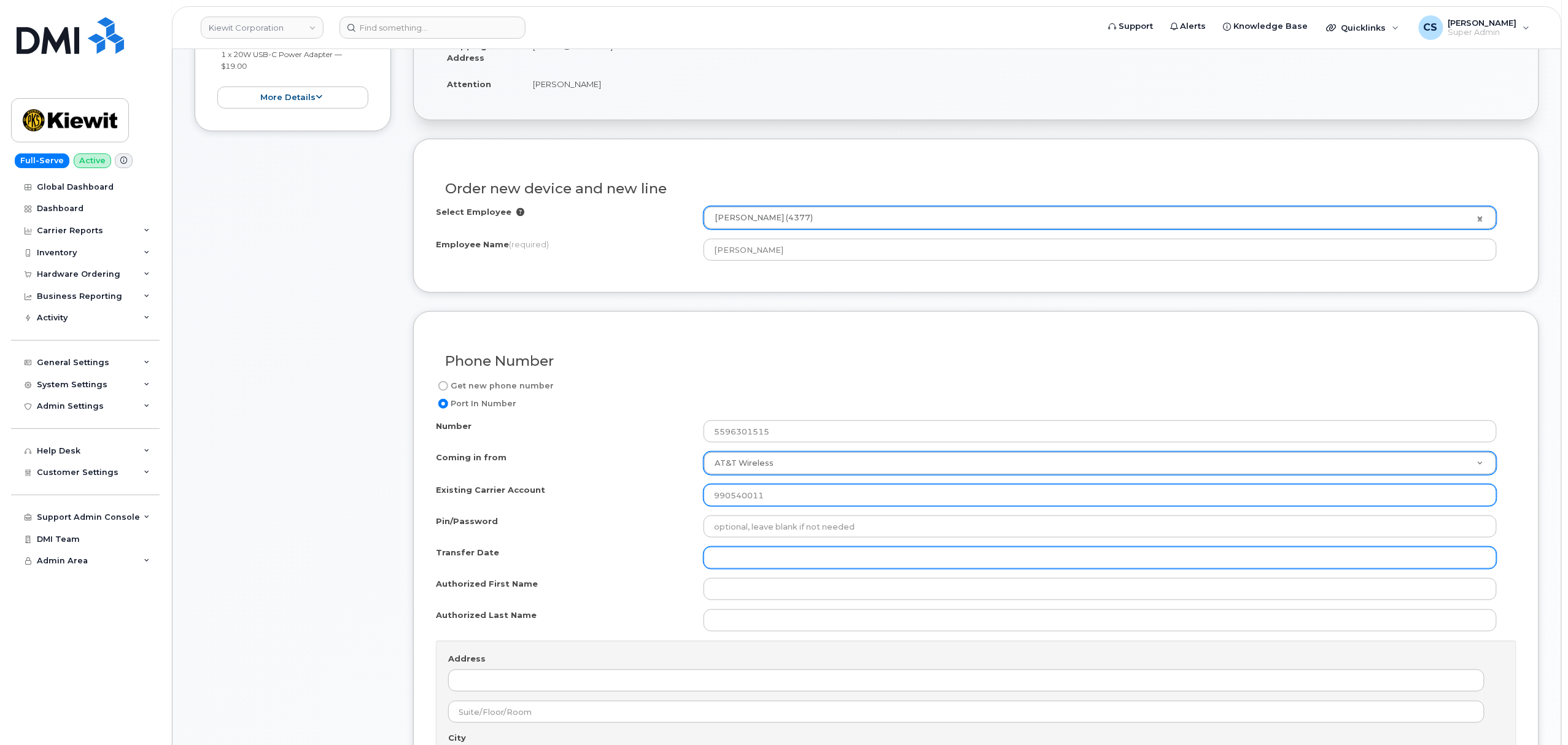
type input "990540011"
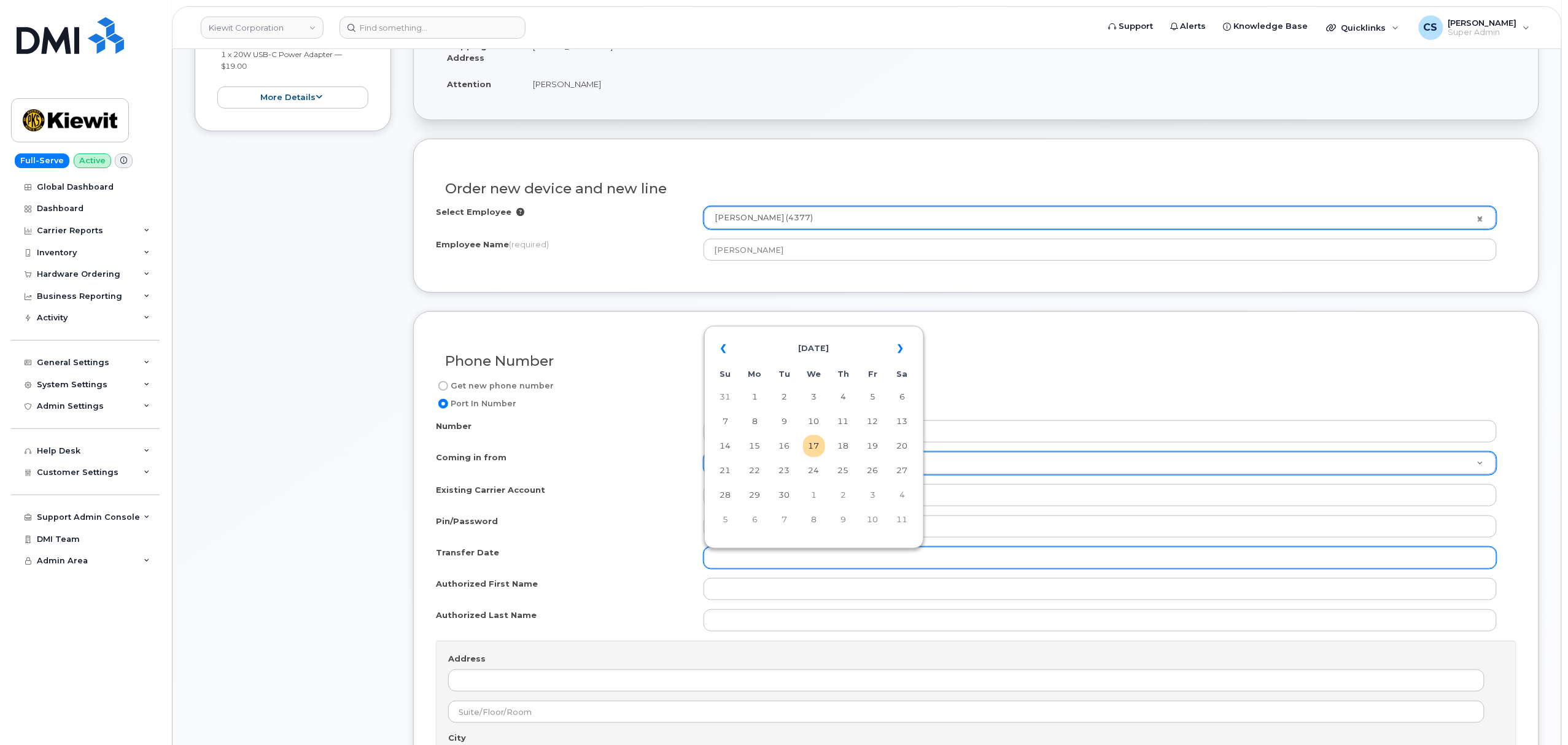
click at [761, 558] on input "Transfer Date" at bounding box center [1100, 558] width 793 height 22
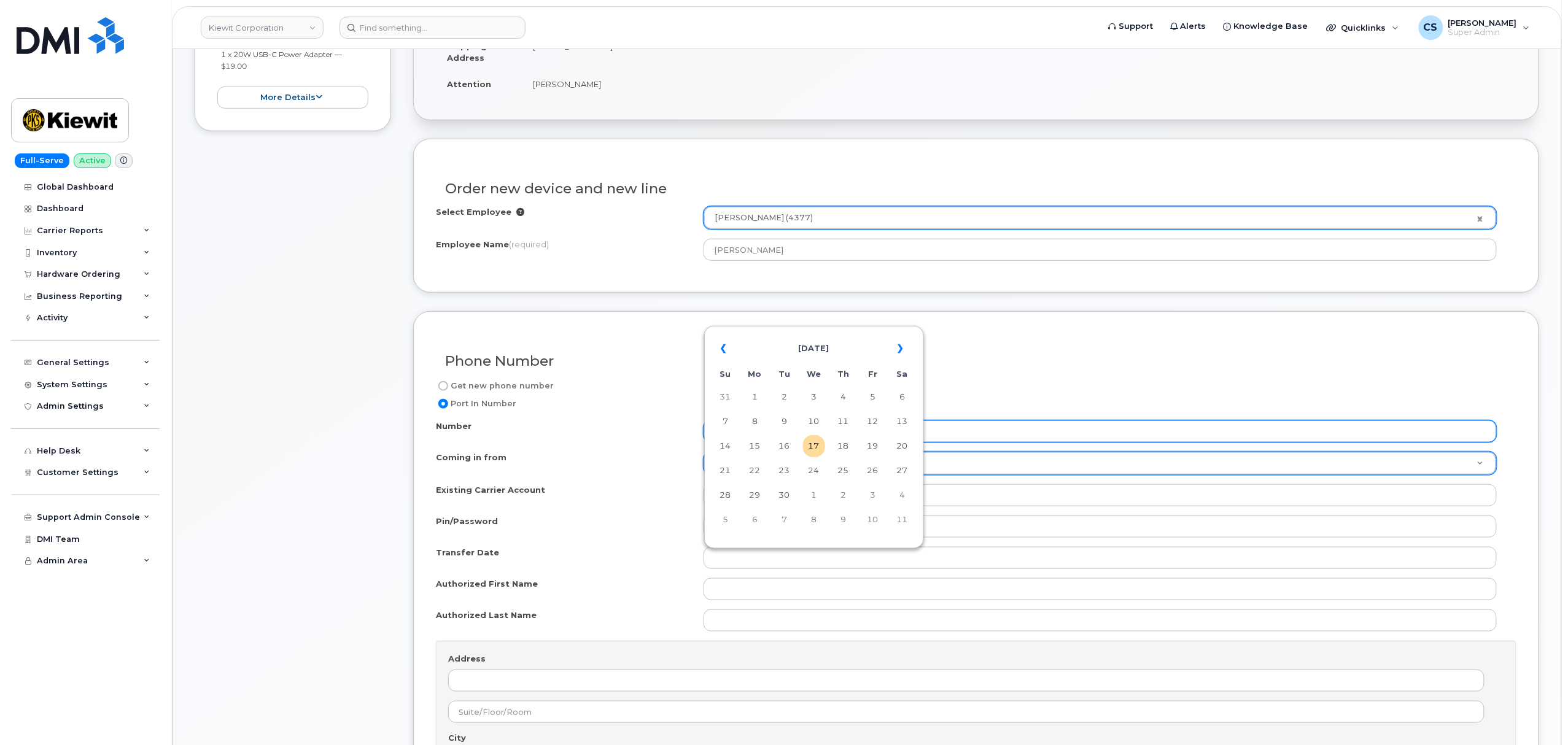
click at [813, 441] on td "17" at bounding box center [814, 446] width 22 height 22
type input "2025-09-17"
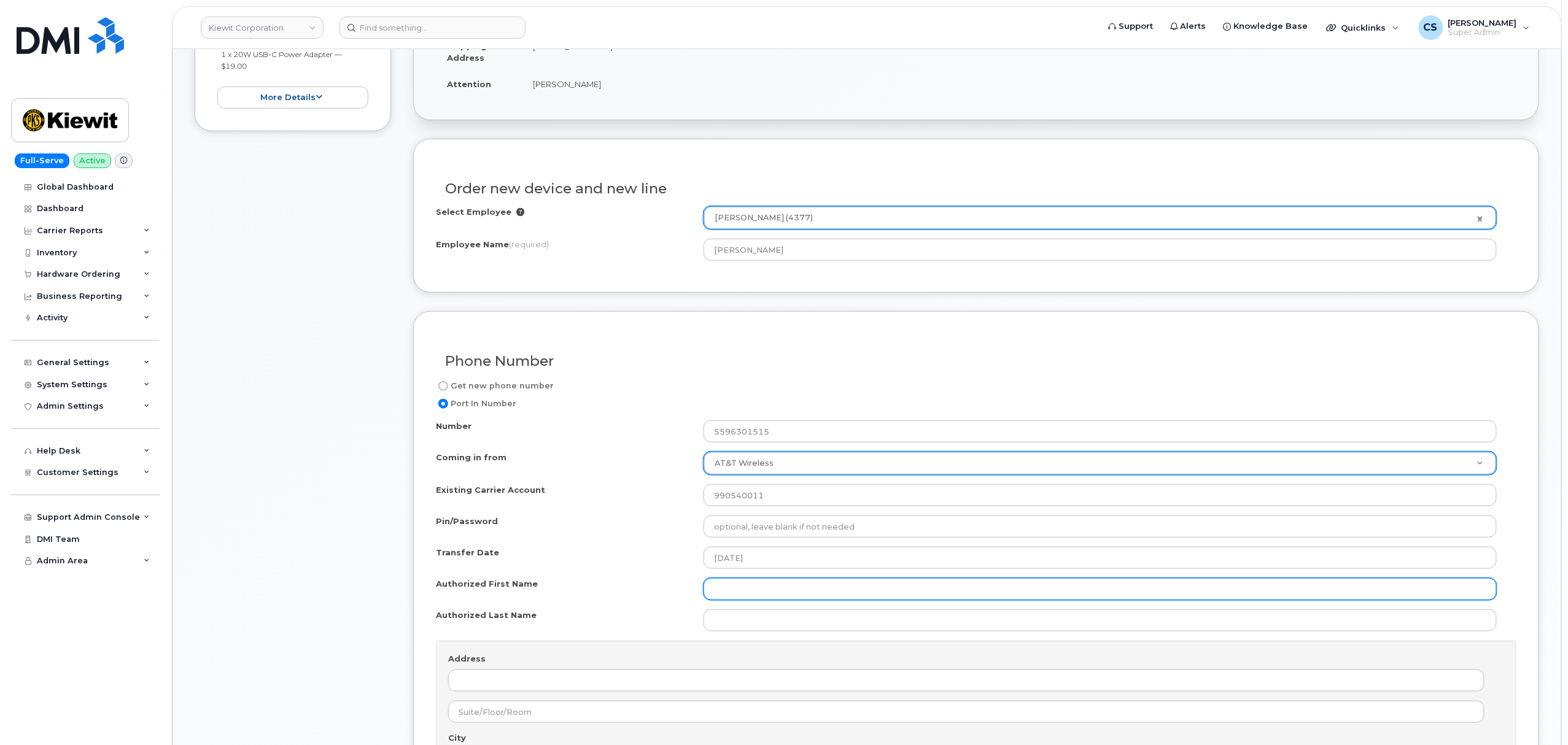
click at [744, 592] on input "Authorized First Name" at bounding box center [1100, 589] width 793 height 22
click at [754, 594] on input "Je" at bounding box center [1100, 589] width 793 height 22
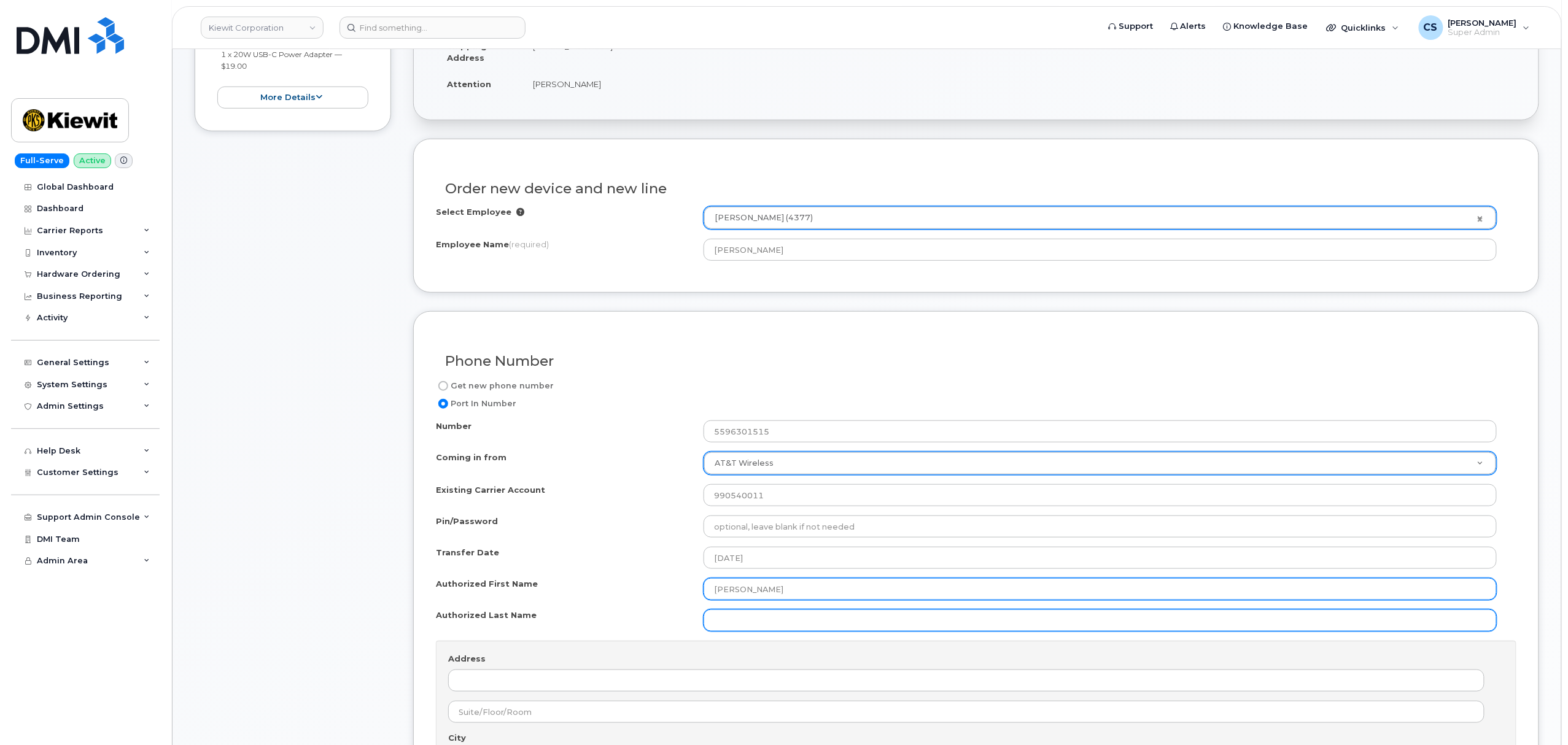
type input "Jeffrey"
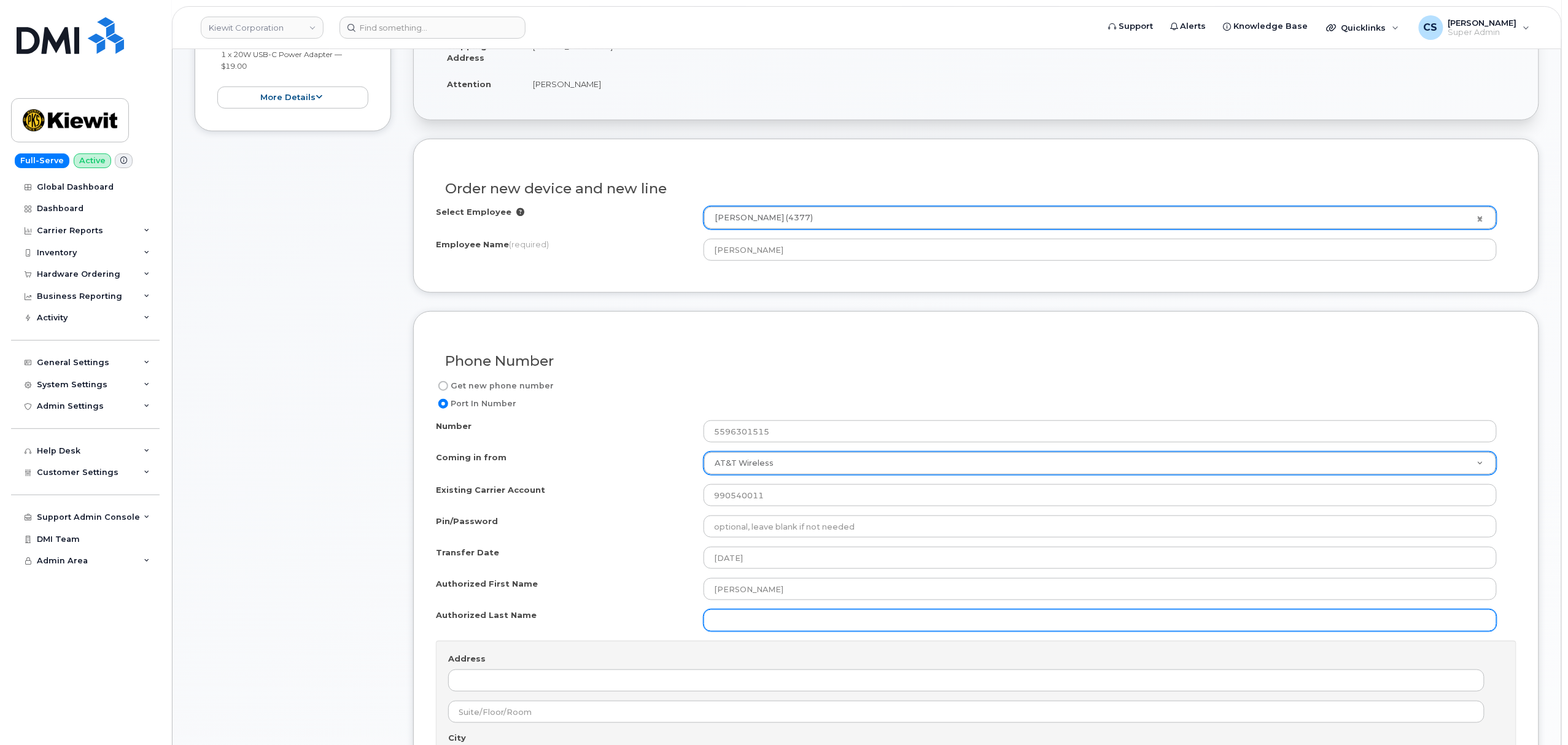
click at [764, 630] on input "Authorized Last Name" at bounding box center [1100, 621] width 793 height 22
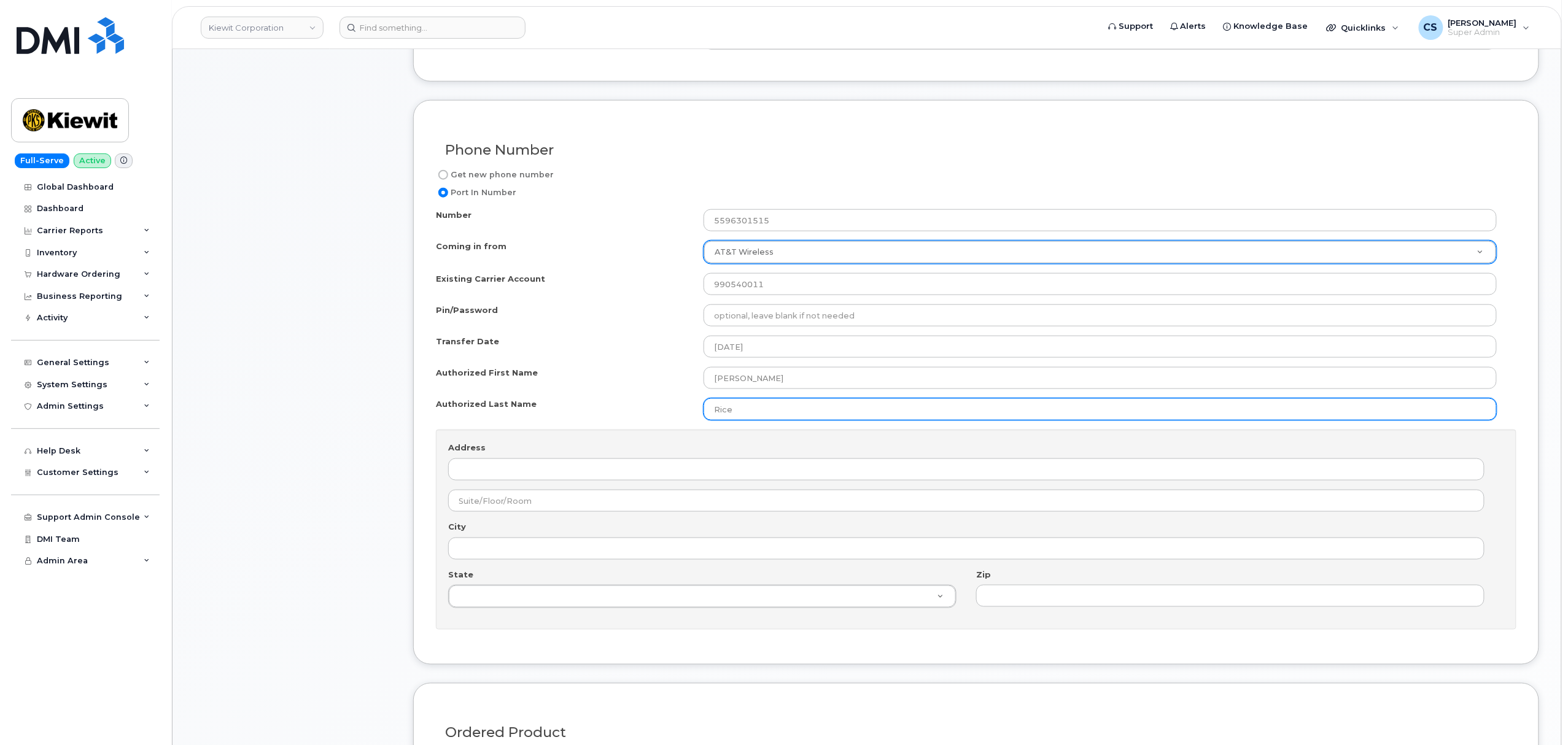
scroll to position [655, 0]
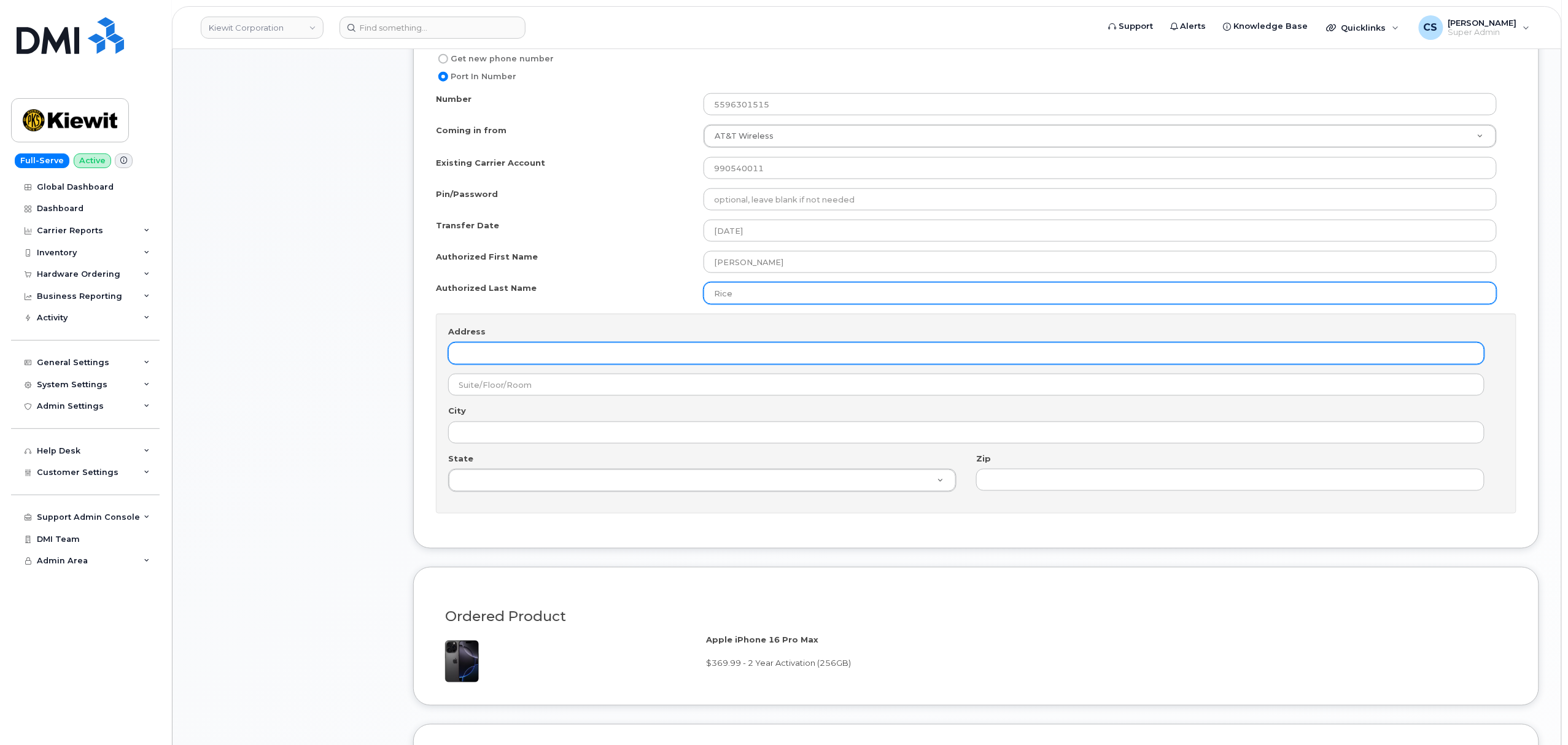
type input "Rice"
click at [548, 349] on input "Address" at bounding box center [966, 354] width 1036 height 22
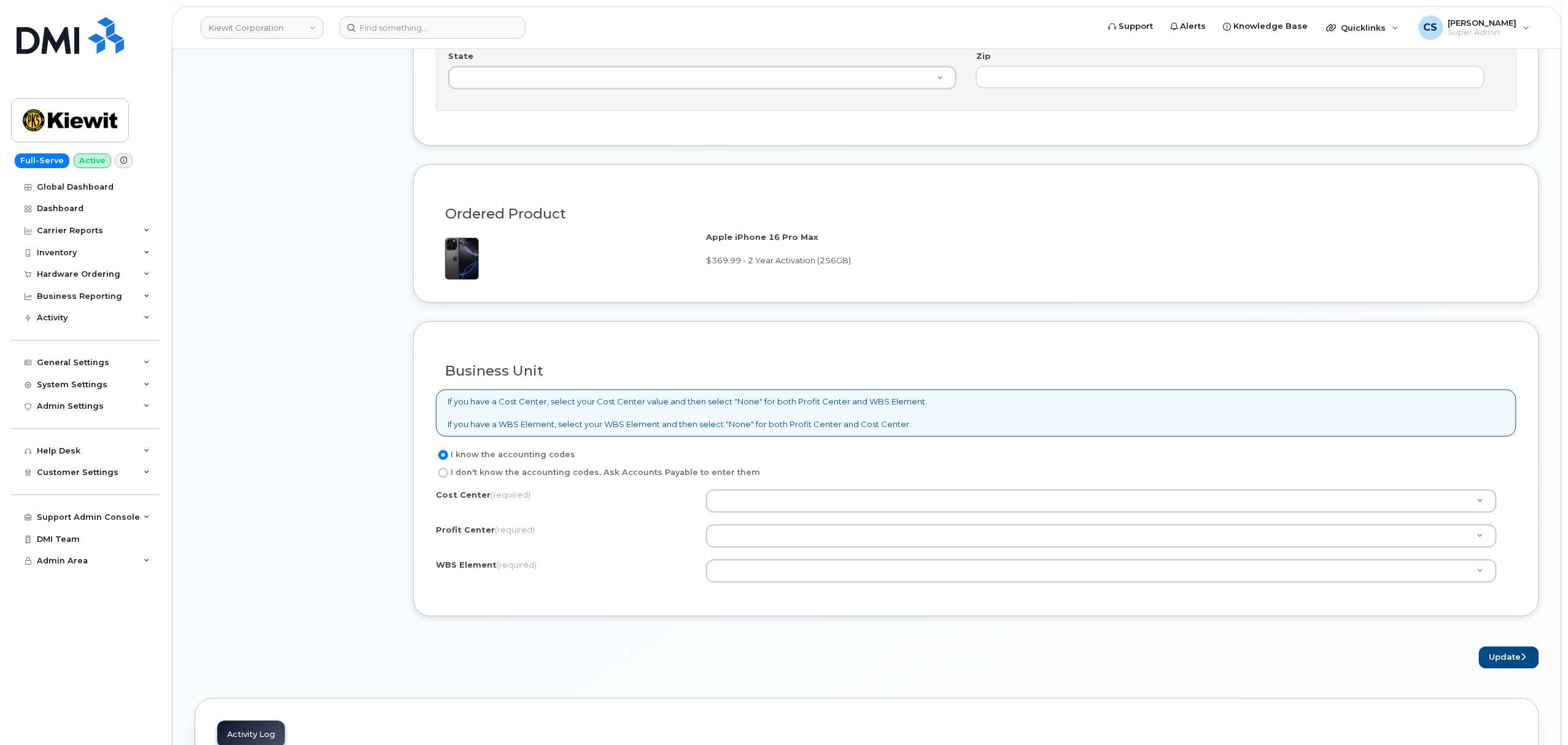
scroll to position [1064, 0]
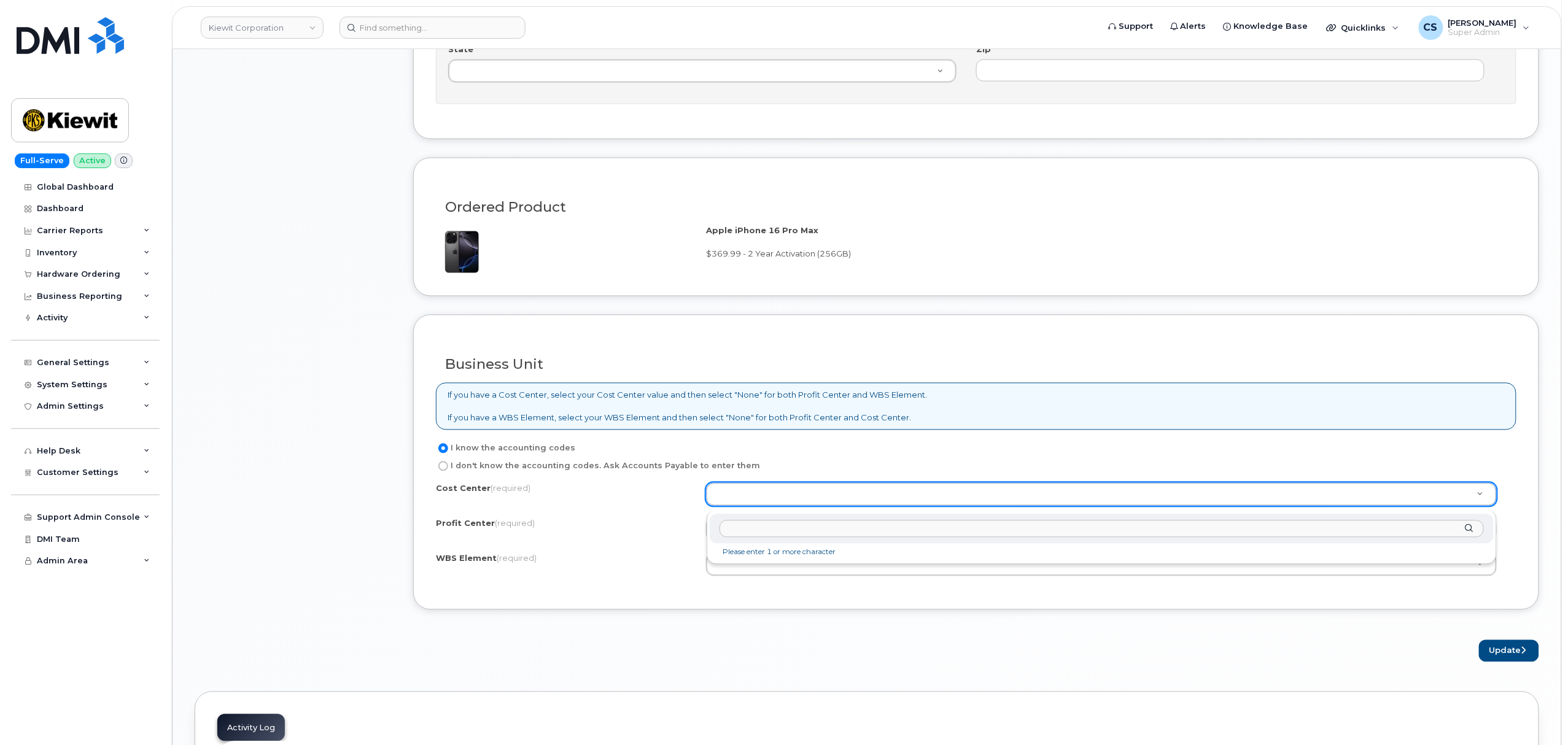
type input "106373.1081"
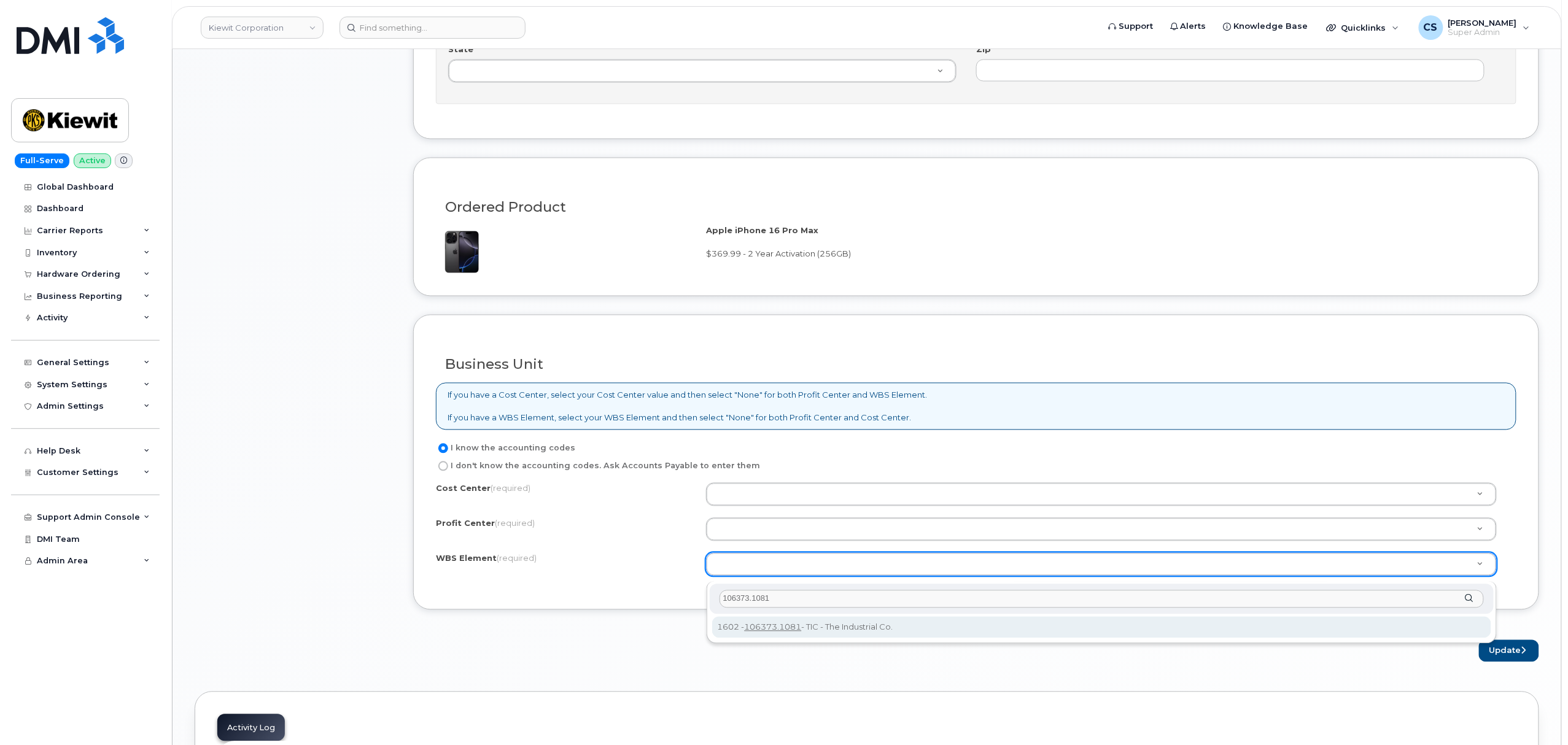
type input "106373.1081"
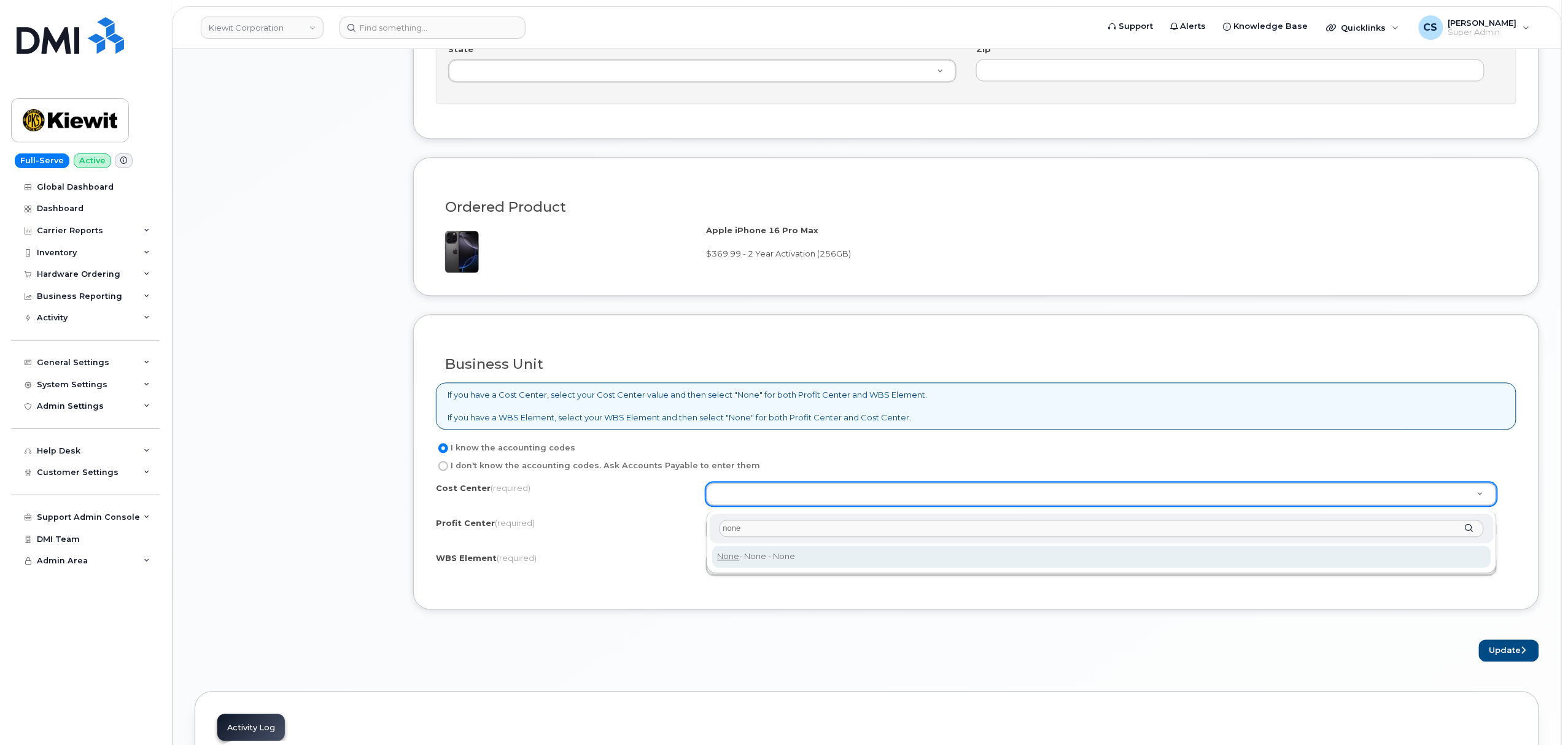
type input "none"
type input "None"
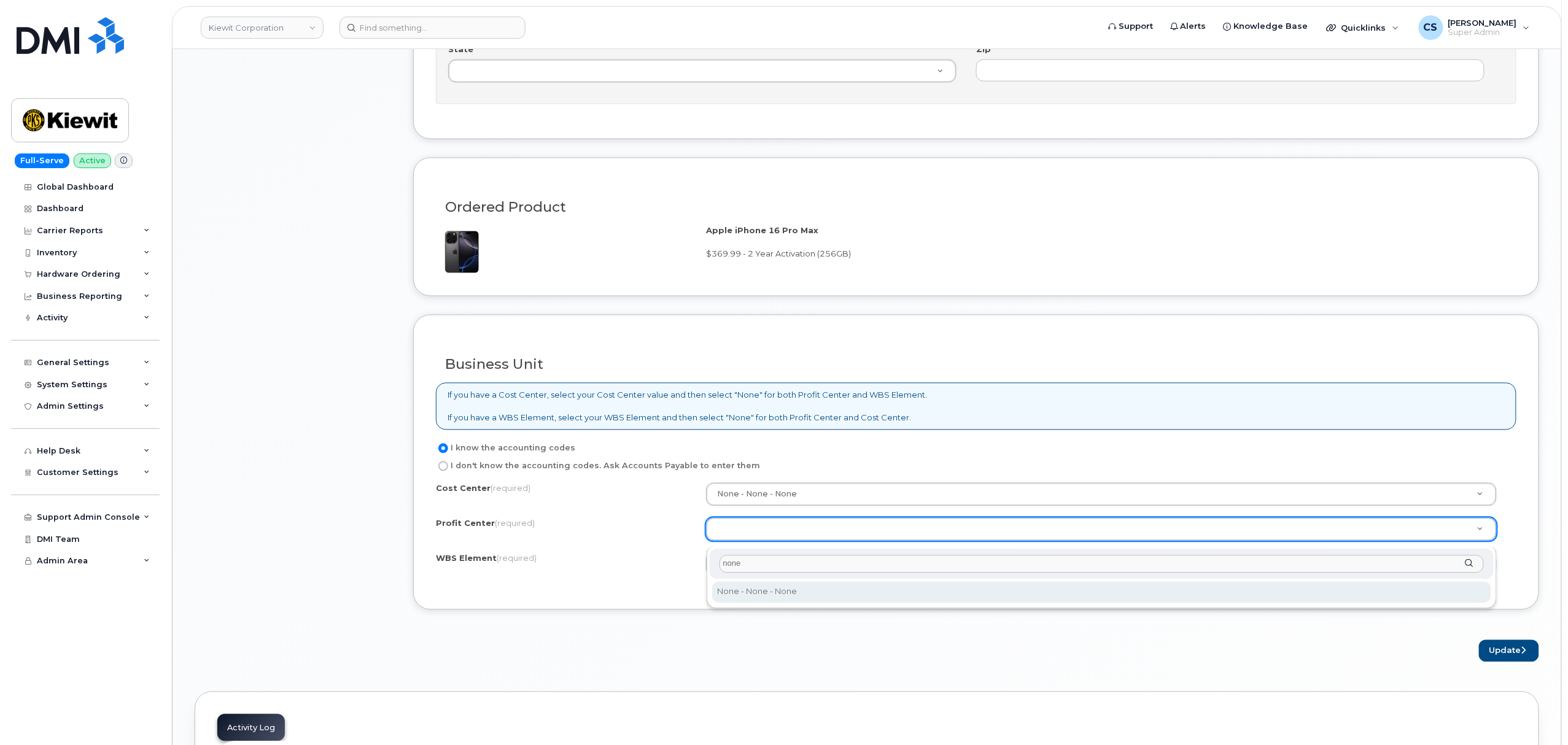
type input "none"
select select "None"
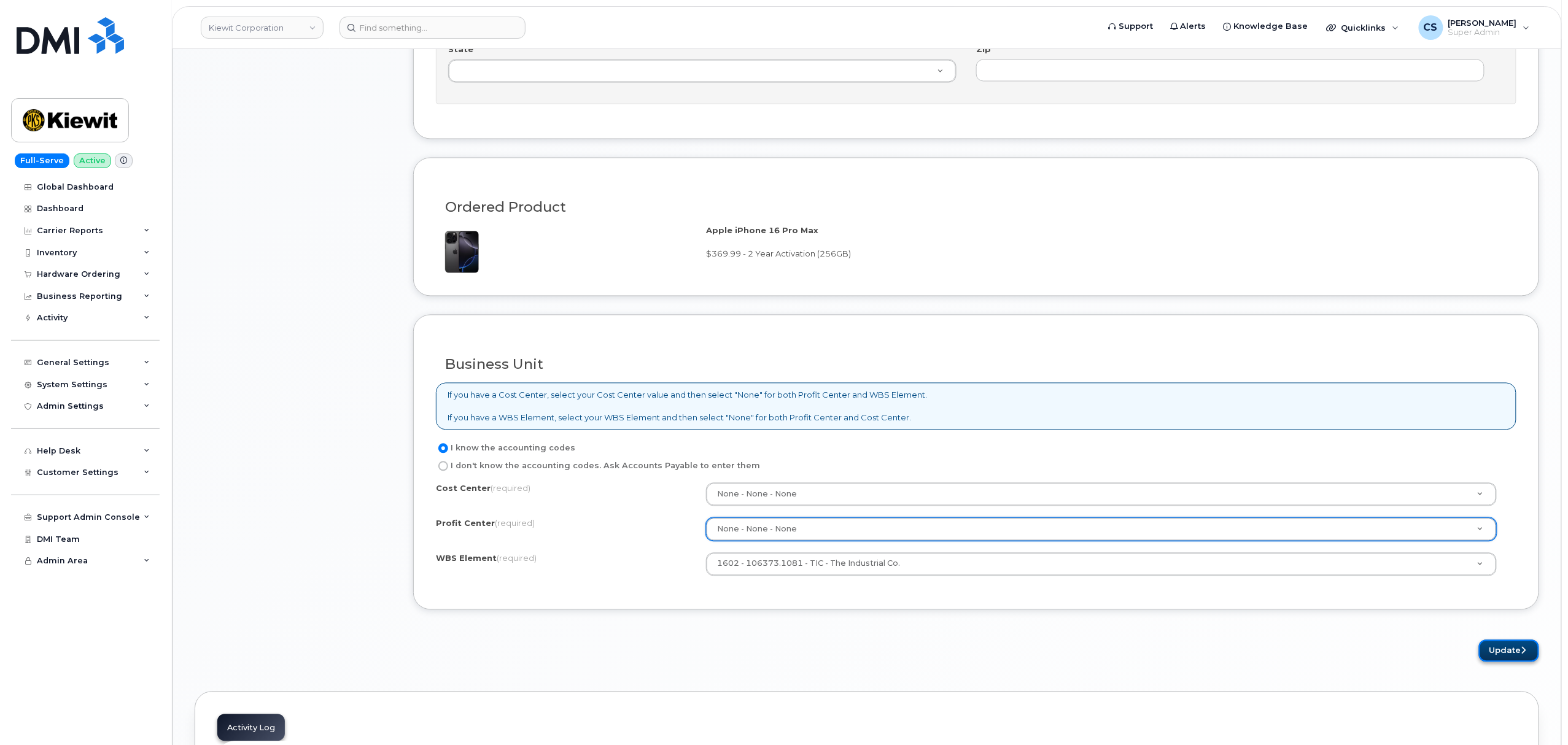
click at [1511, 659] on button "Update" at bounding box center [1509, 651] width 60 height 23
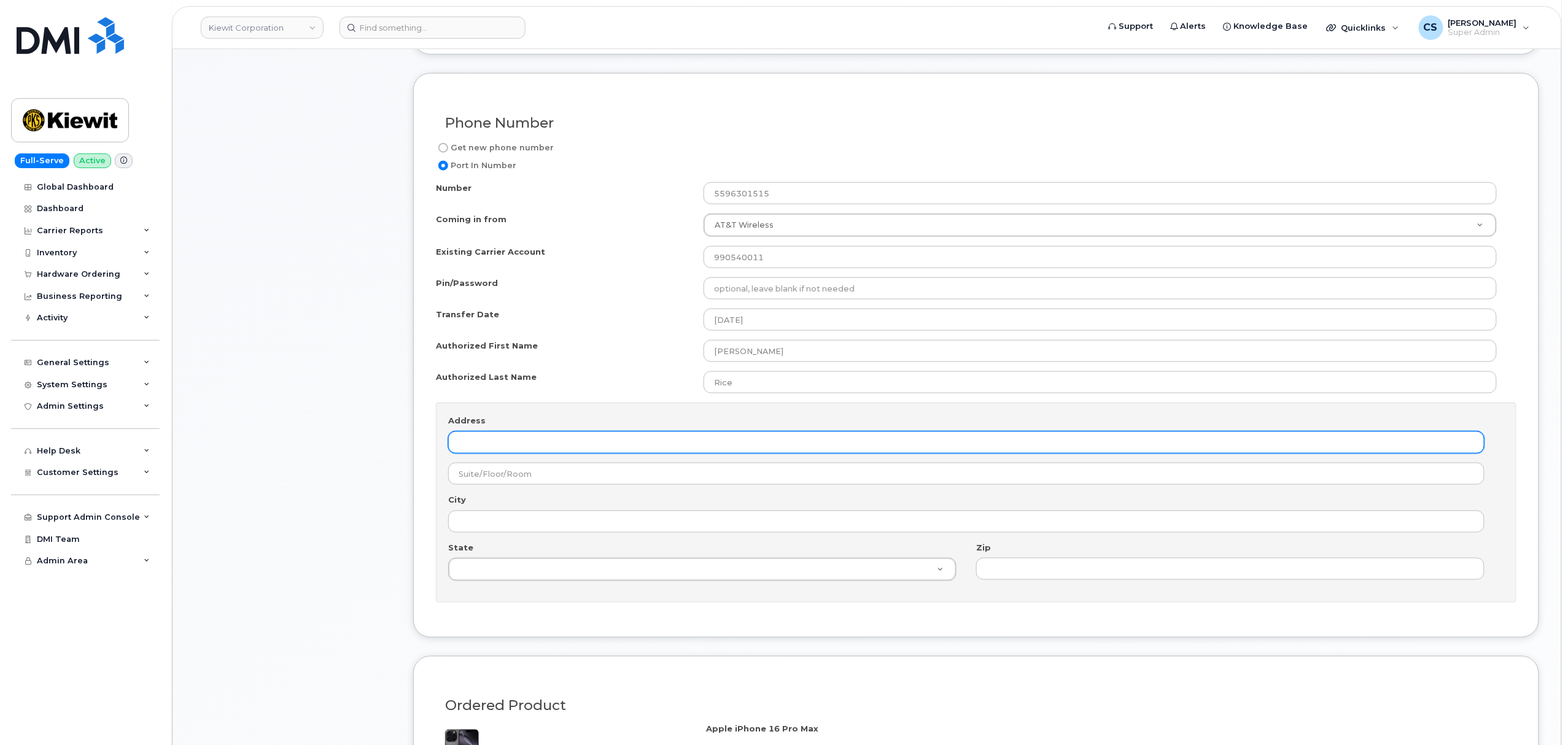
scroll to position [590, 0]
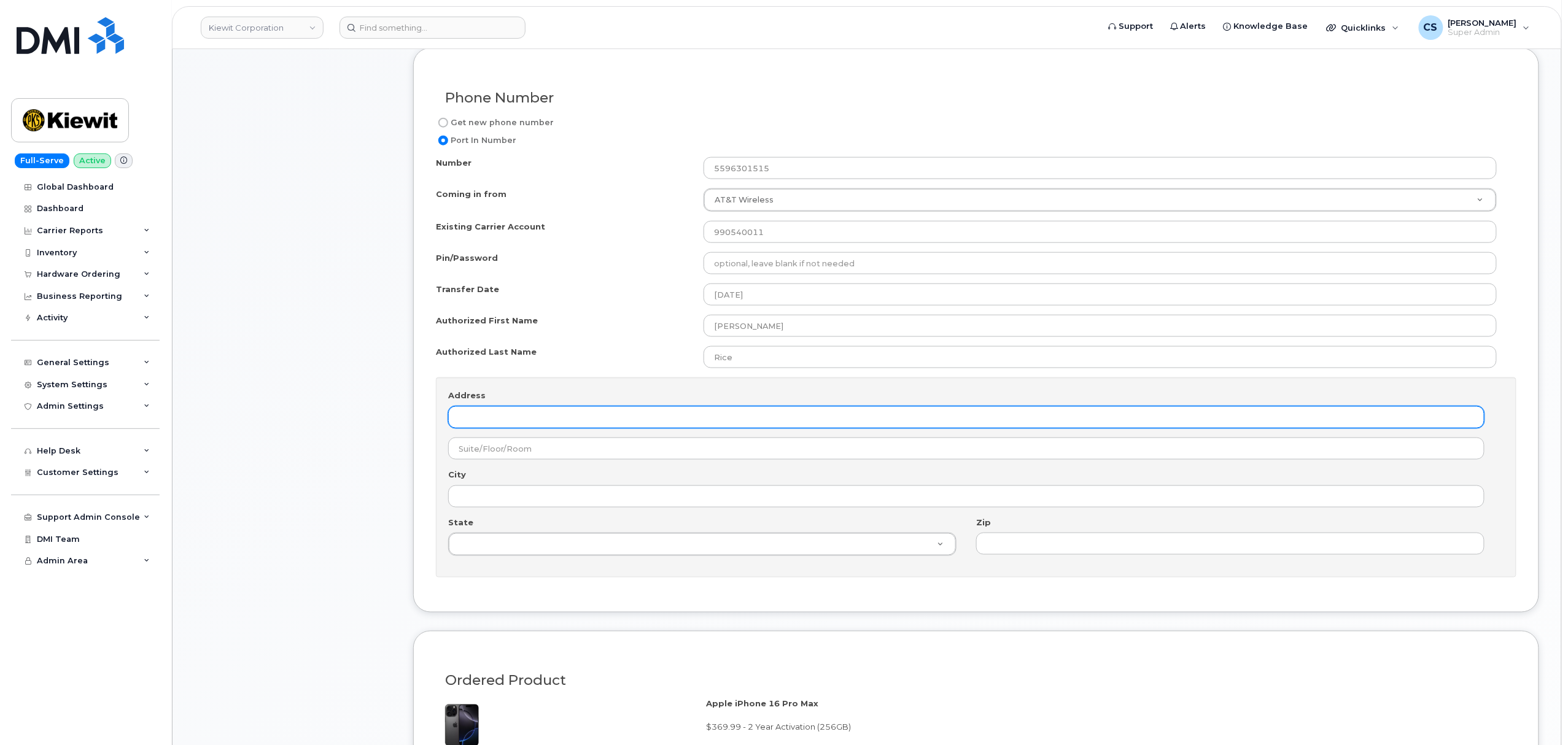
click at [556, 428] on input "Address" at bounding box center [966, 417] width 1036 height 22
paste input "304 GAILLE DR"
type input "304 GAILLE DR"
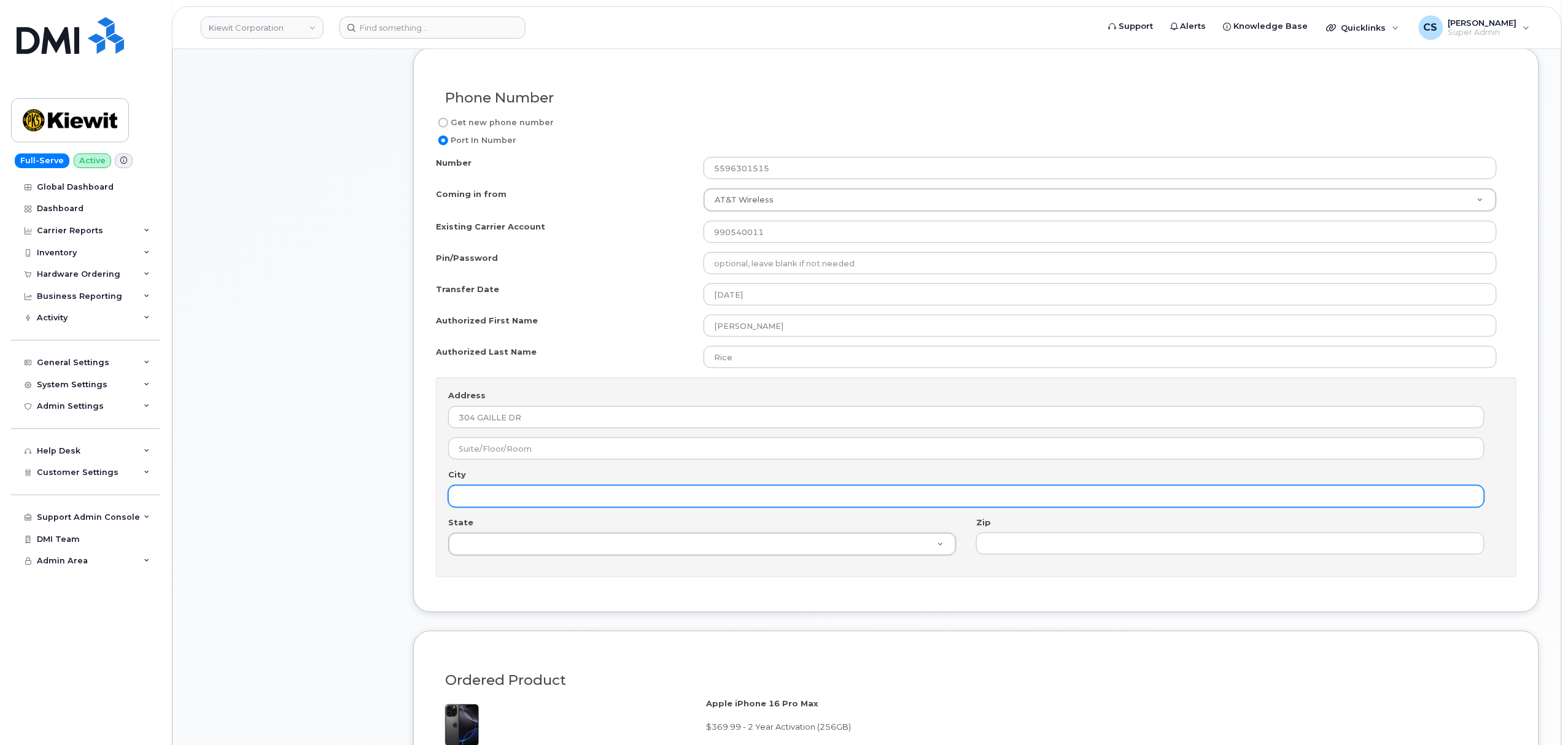
click at [508, 493] on input "City" at bounding box center [966, 497] width 1036 height 22
paste input "COVINGTON"
type input "COVINGTON"
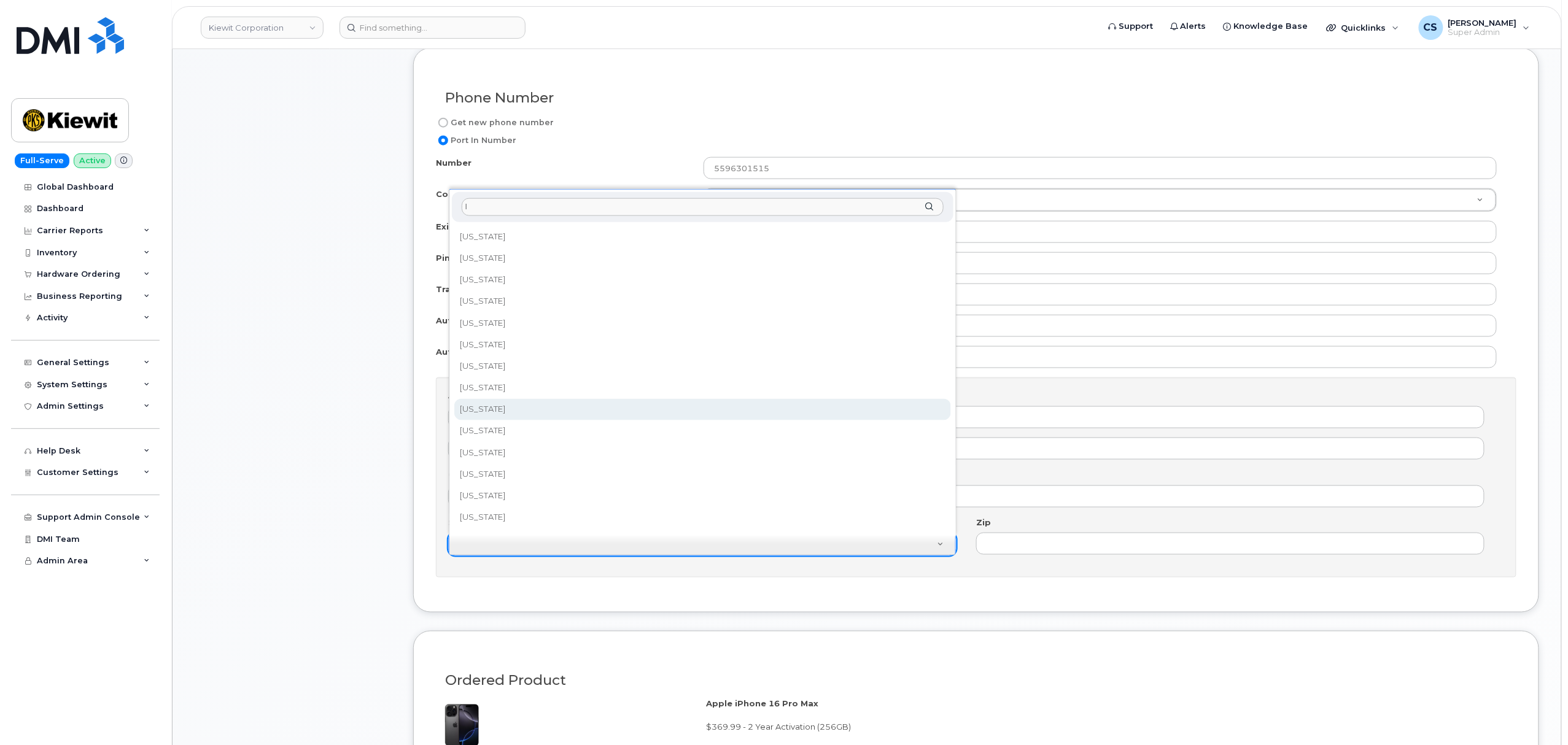
scroll to position [25, 0]
type input "l"
select select "Louisiana"
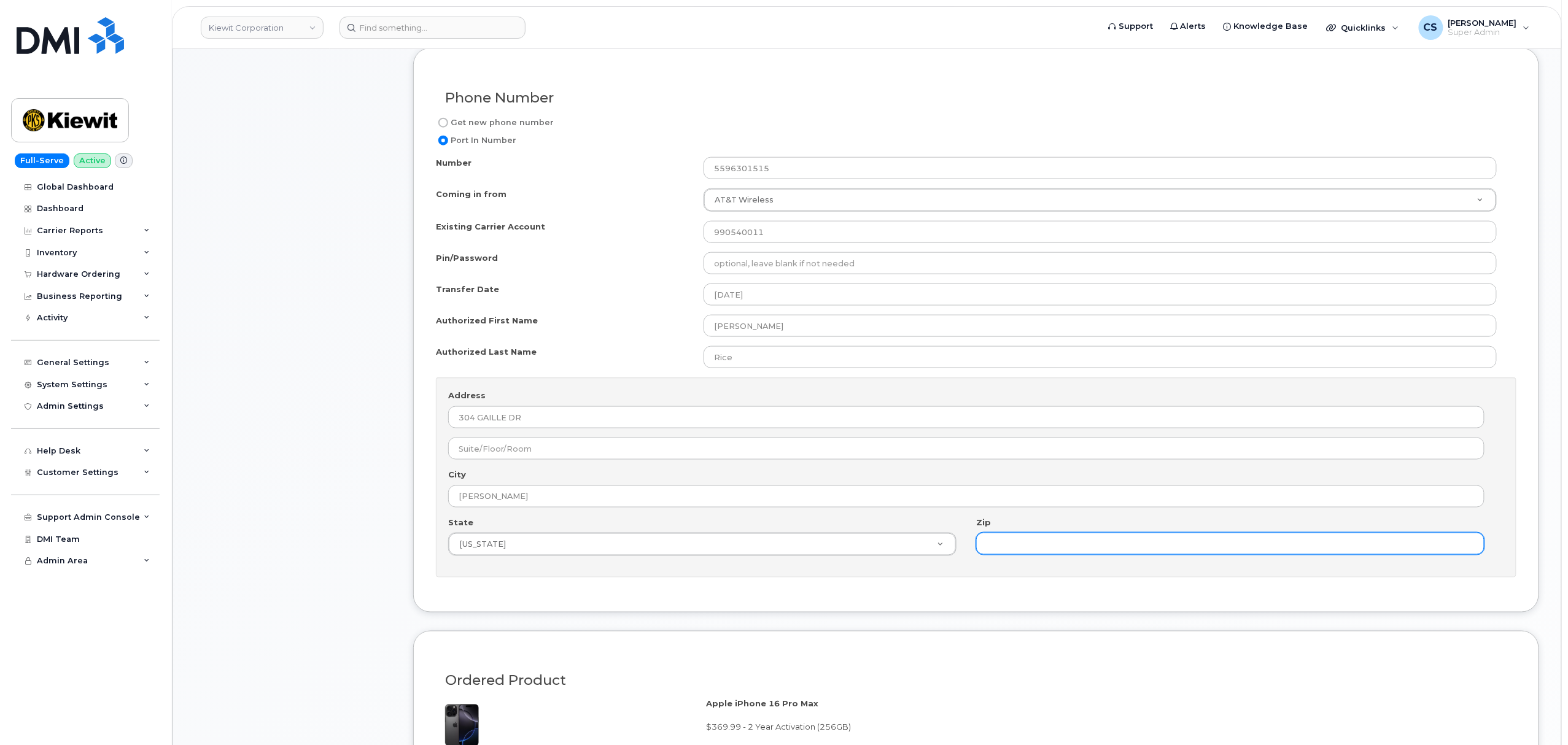
click at [1069, 553] on input "Zip" at bounding box center [1230, 544] width 508 height 22
paste input "70433"
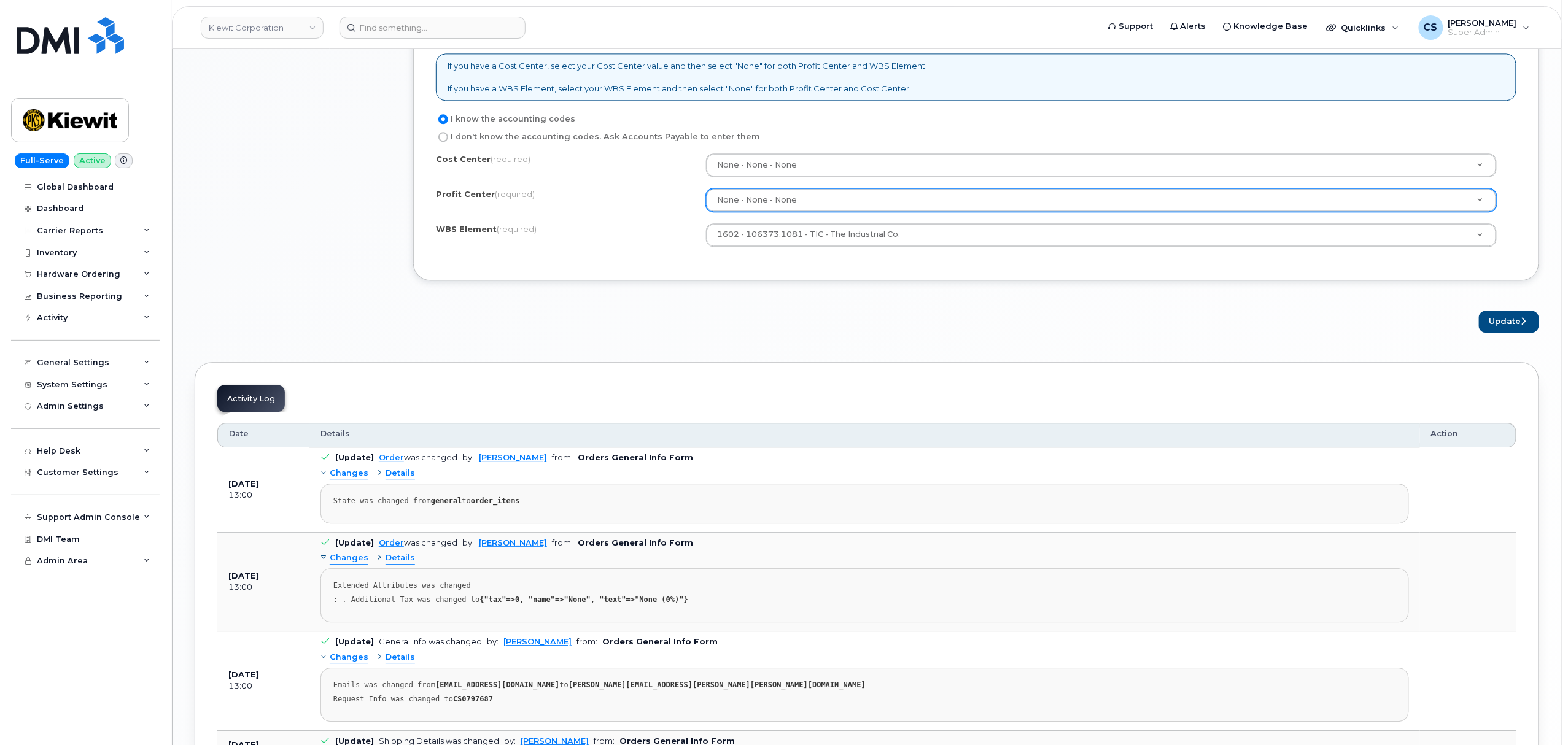
scroll to position [1573, 0]
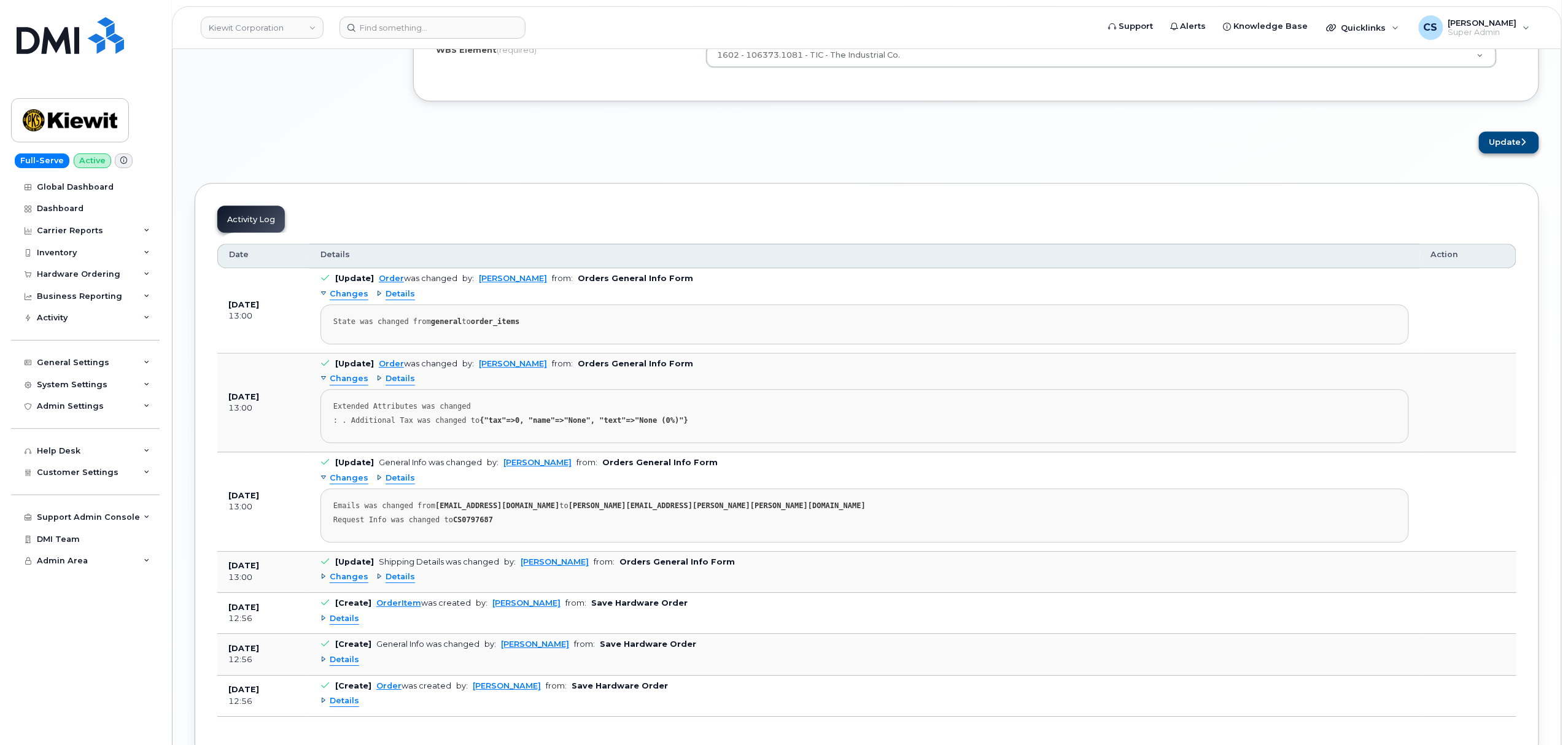
type input "70433"
click at [1502, 148] on button "Update" at bounding box center [1509, 142] width 60 height 23
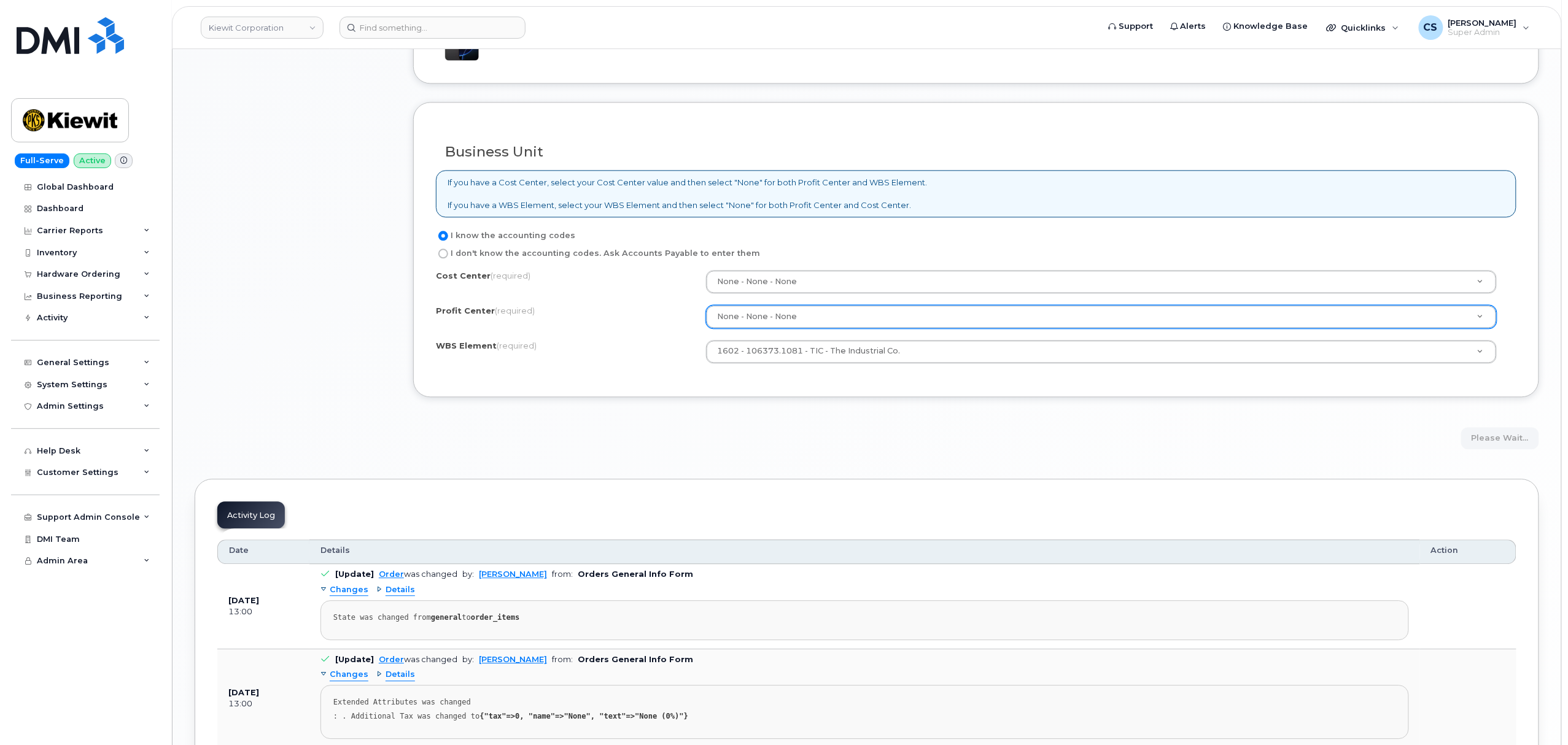
scroll to position [1246, 0]
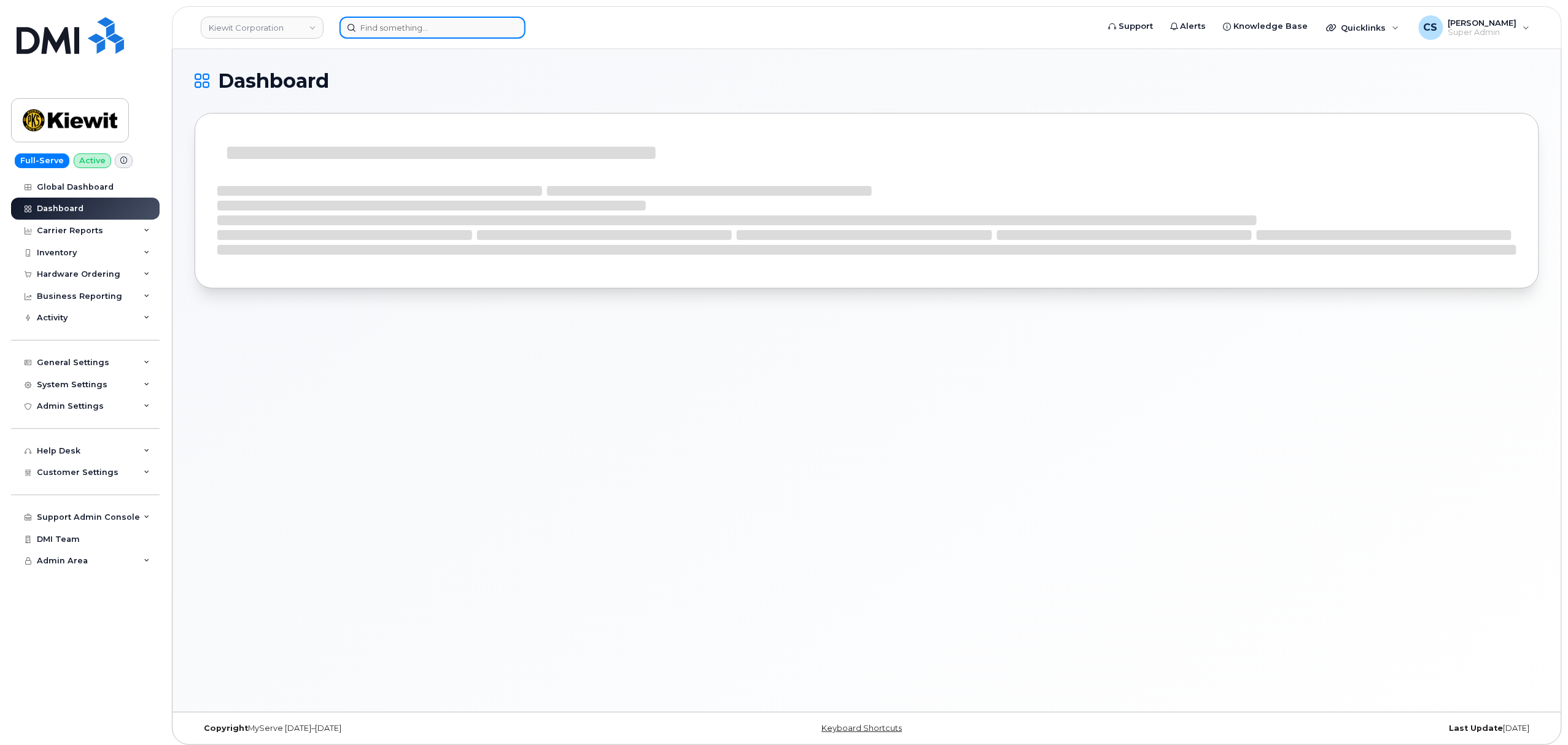
click at [445, 25] on input at bounding box center [433, 28] width 186 height 22
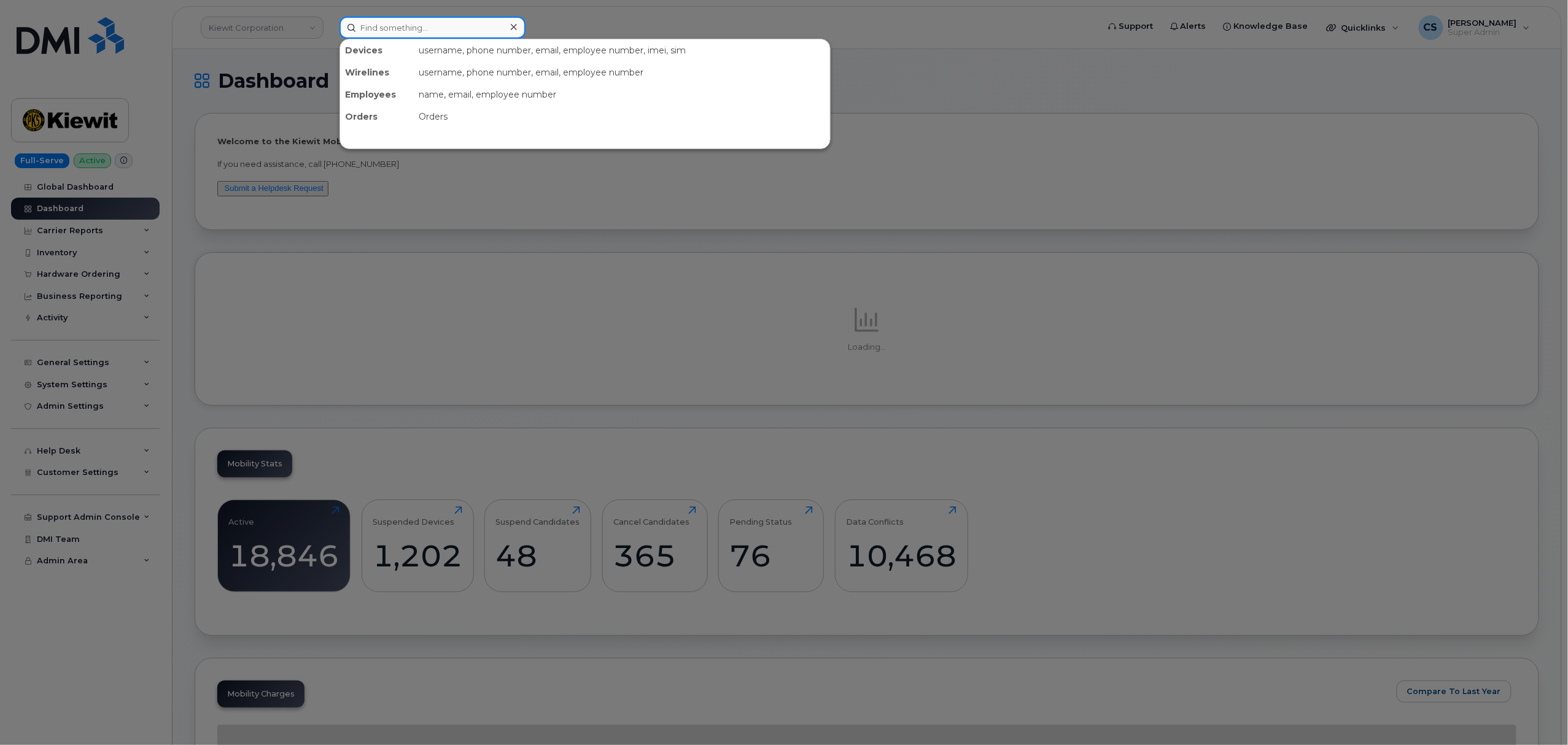
paste input "990540011"
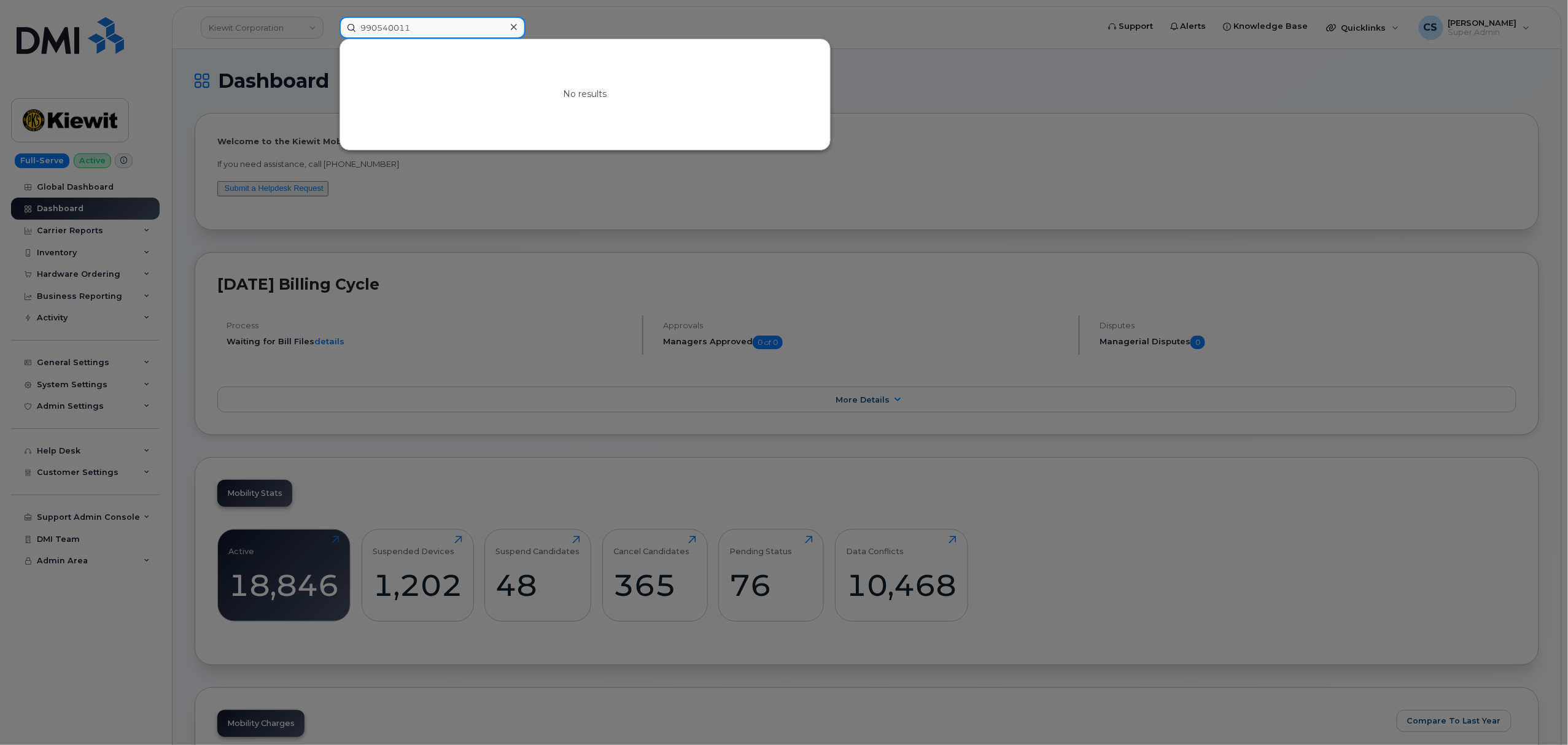
click at [404, 28] on input "990540011" at bounding box center [433, 28] width 186 height 22
click at [404, 28] on input "990540011" at bounding box center [433, 28] width 186 height 22
paste input "5596301515"
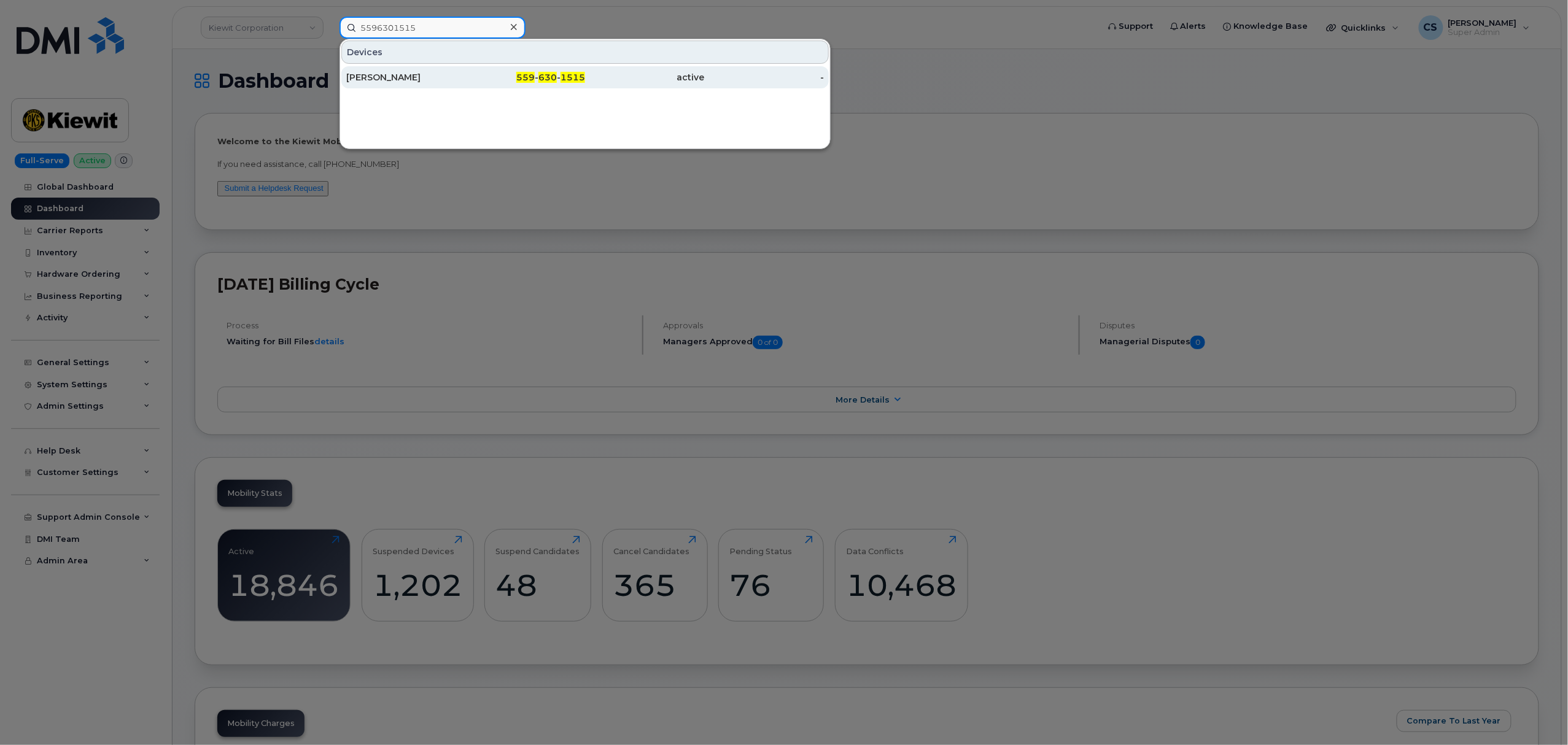
type input "5596301515"
click at [538, 77] on div "559 - 630 - 1515" at bounding box center [526, 77] width 120 height 12
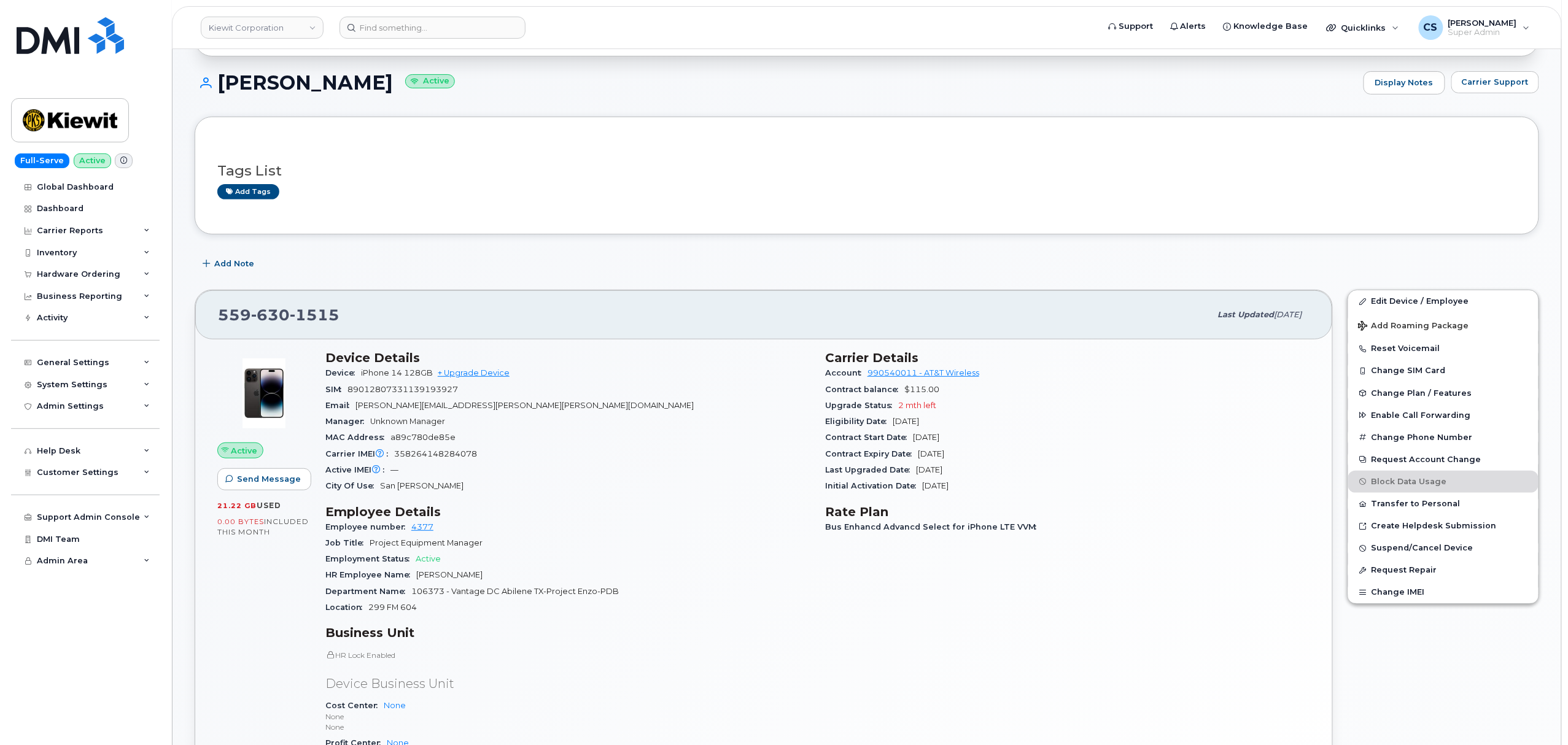
scroll to position [327, 0]
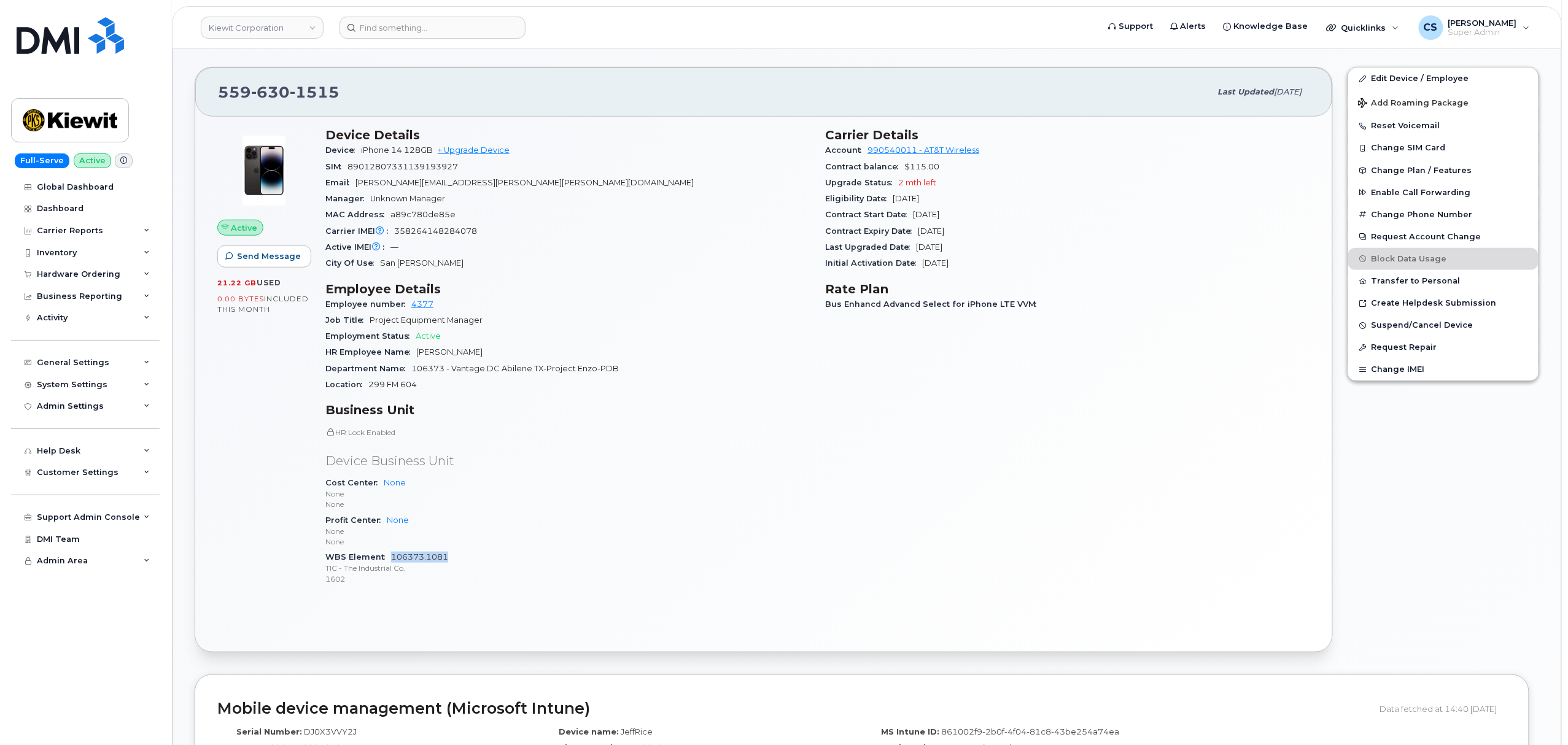
drag, startPoint x: 462, startPoint y: 563, endPoint x: 392, endPoint y: 560, distance: 70.1
click at [392, 560] on div "WBS Element 106373.1081 TIC - The Industrial Co. 1602" at bounding box center [568, 568] width 485 height 37
copy link "106373.1081"
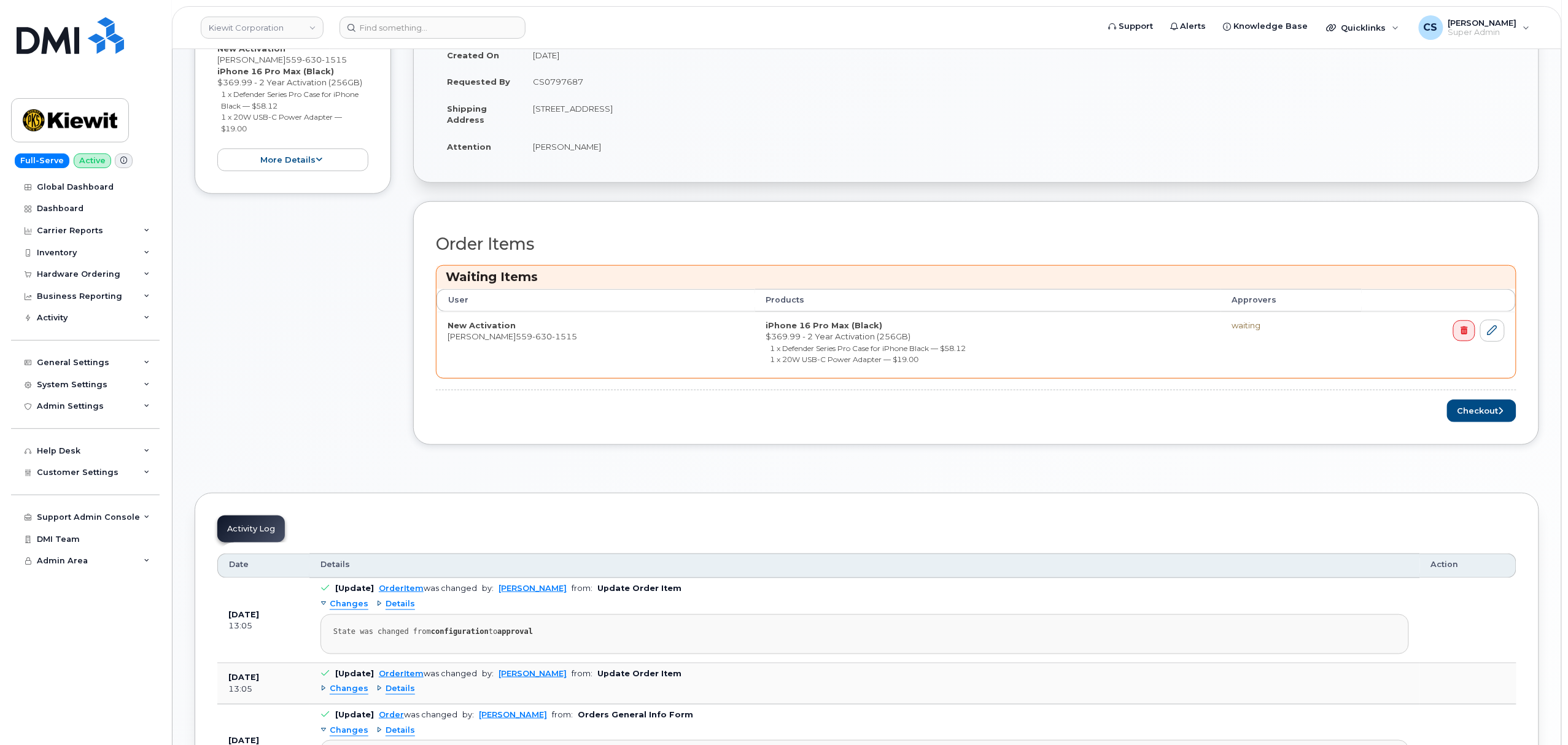
scroll to position [327, 0]
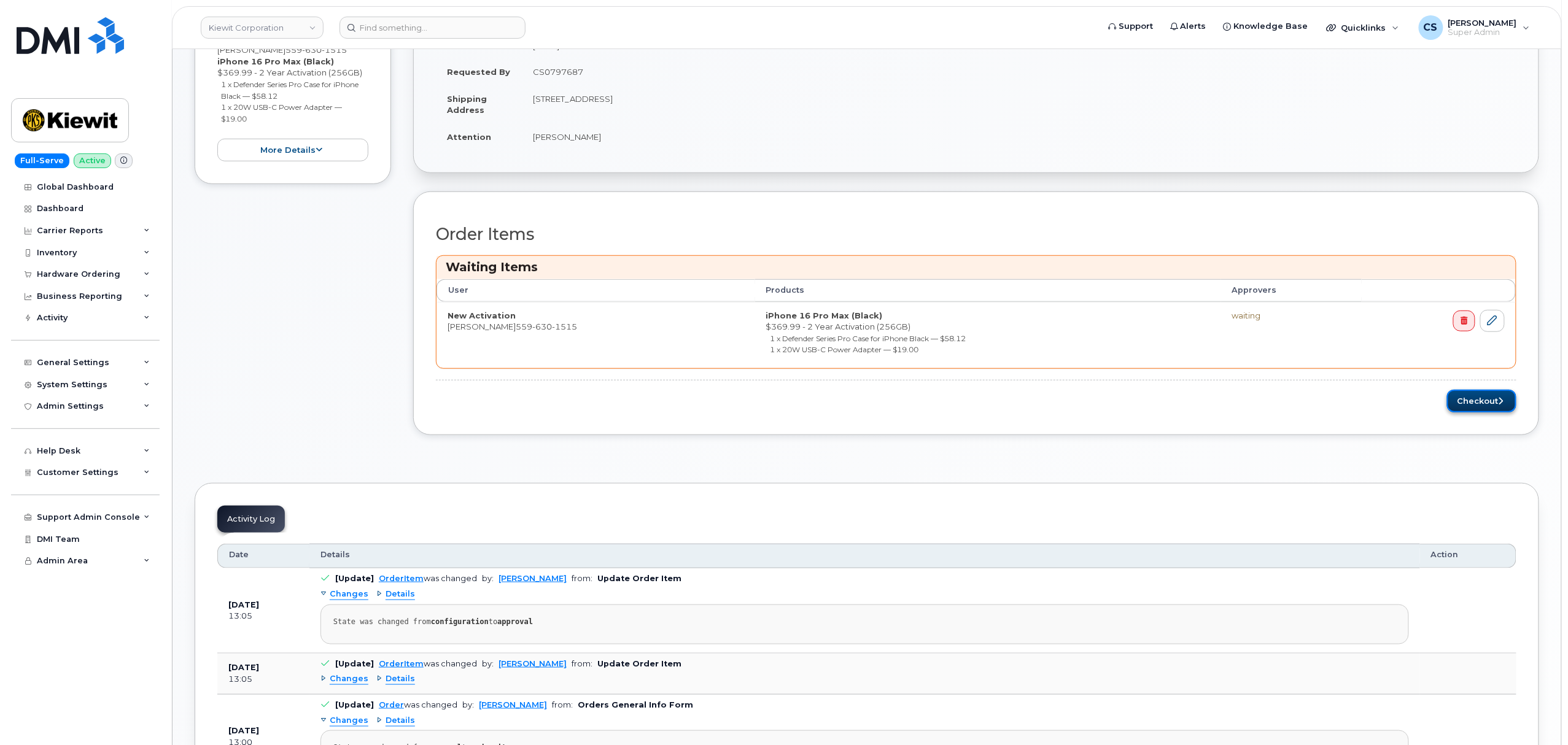
click at [1479, 408] on button "Checkout" at bounding box center [1481, 401] width 70 height 23
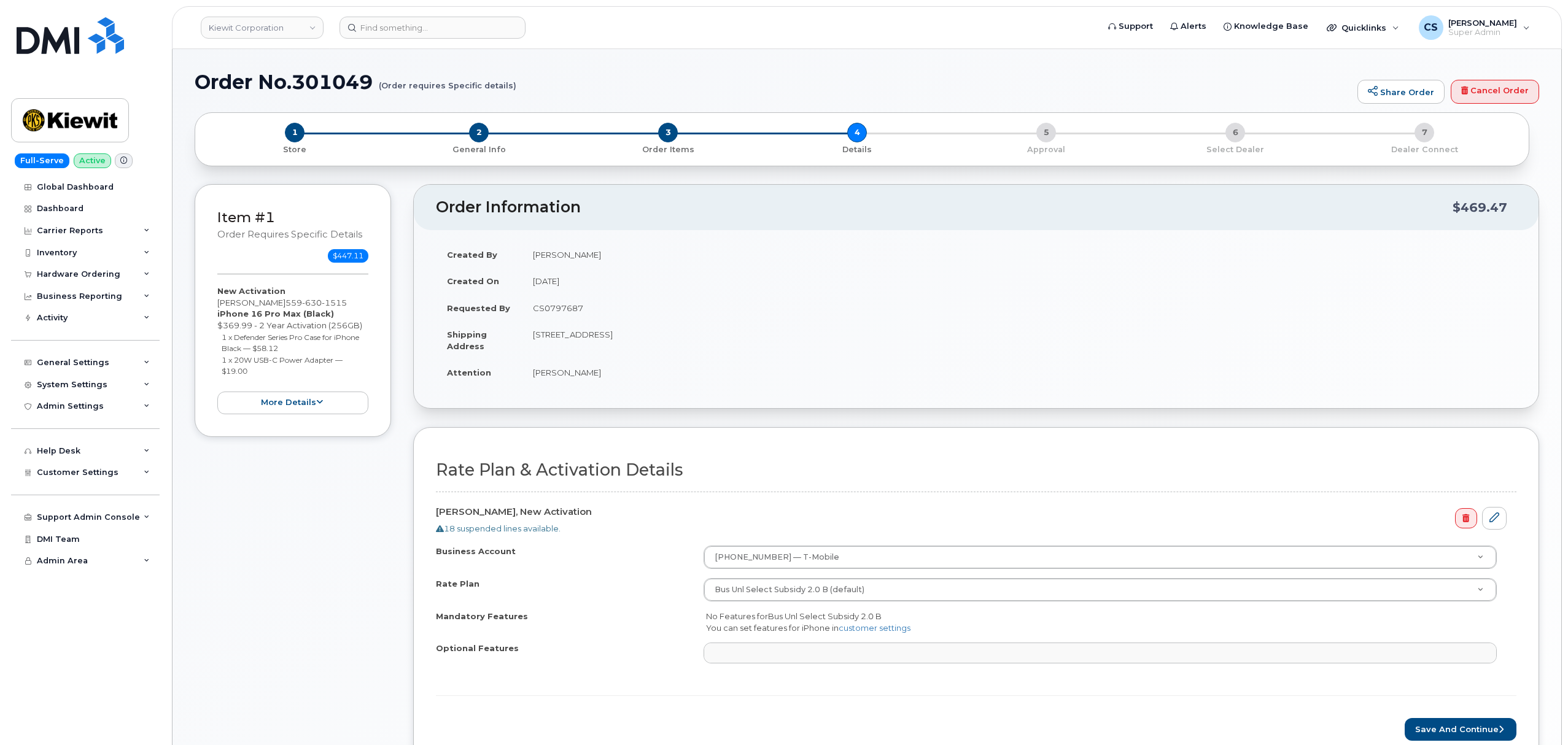
select select
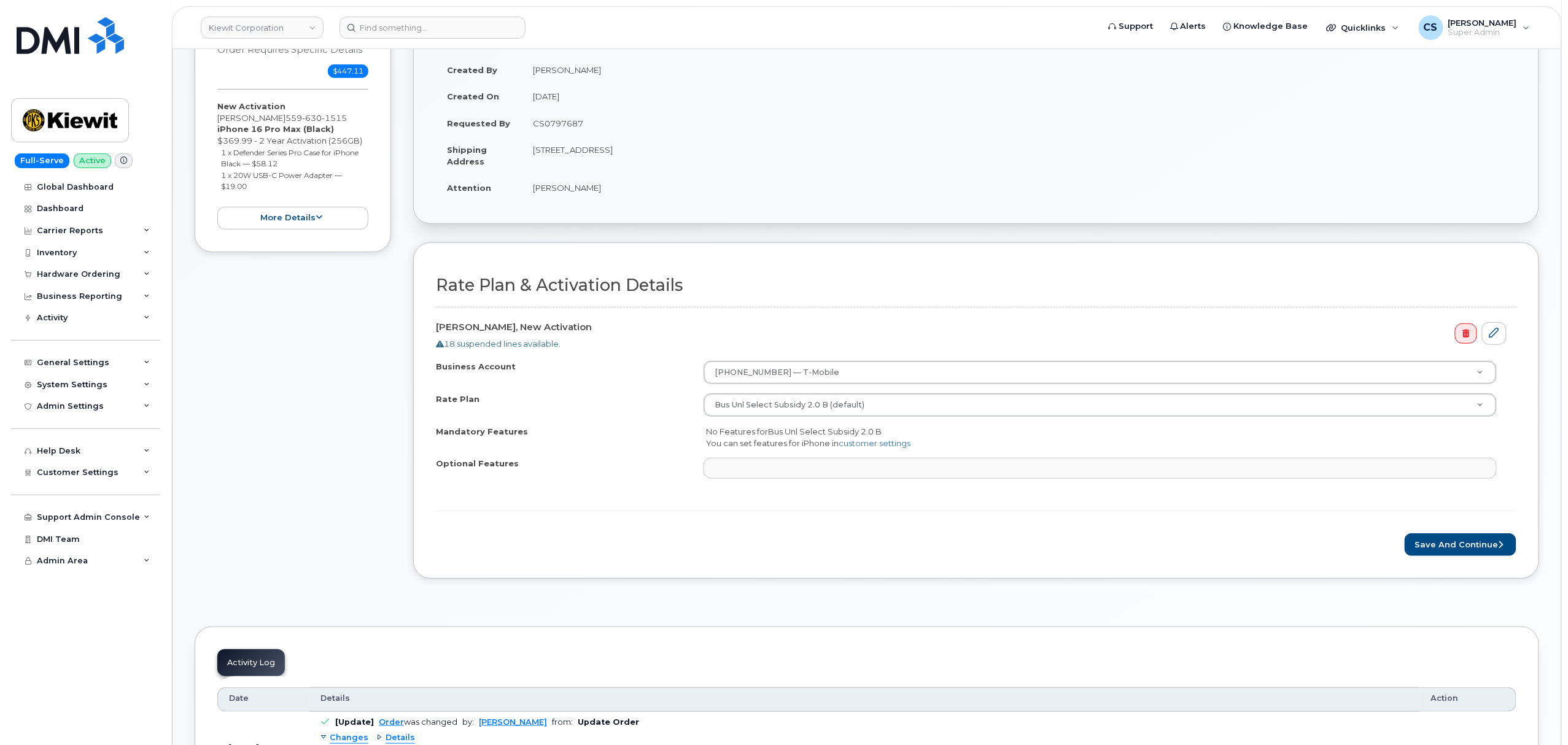
scroll to position [163, 0]
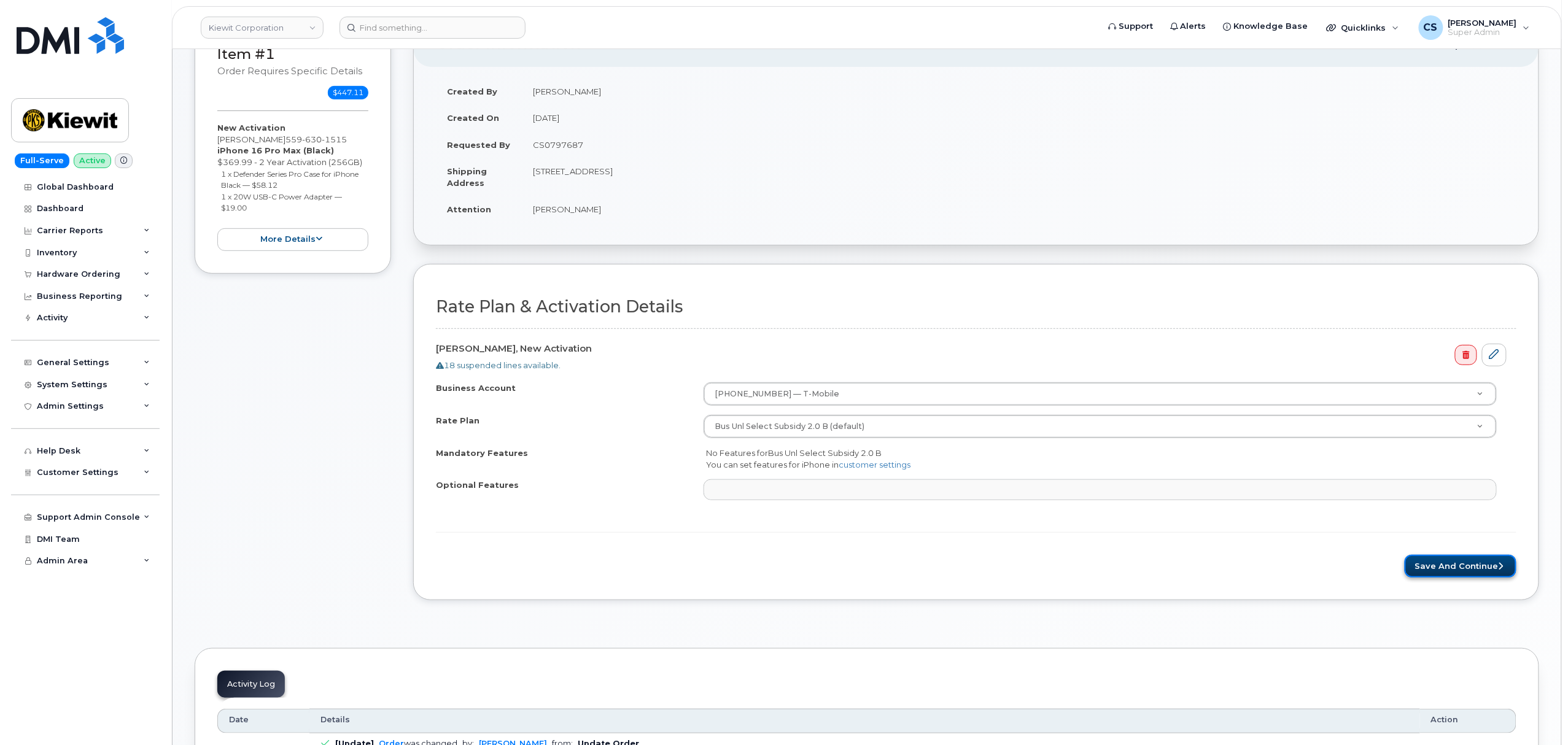
click at [1476, 570] on button "Save and Continue" at bounding box center [1460, 566] width 112 height 23
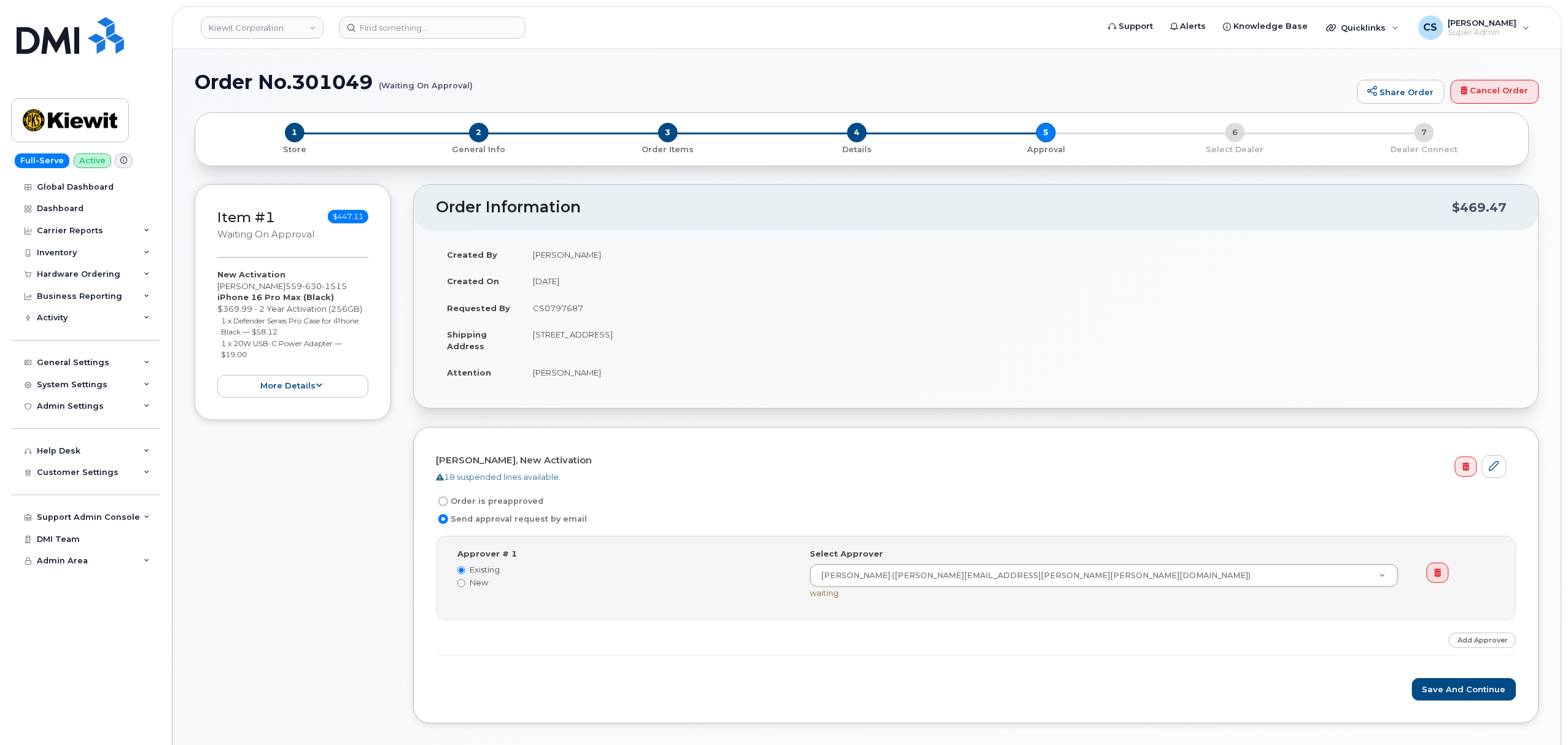
click at [444, 504] on input "Order is preapproved" at bounding box center [443, 501] width 10 height 10
radio input "true"
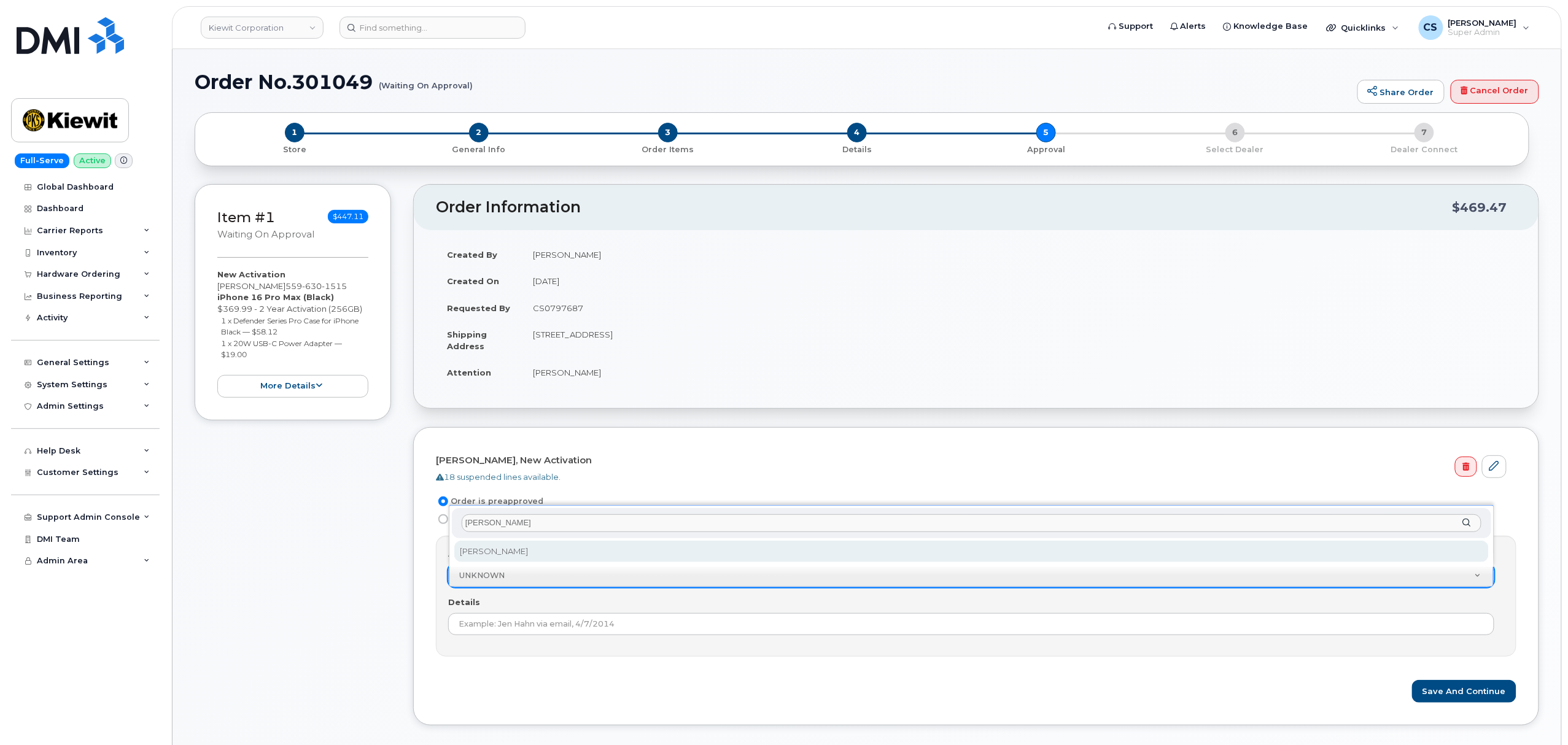
type input "[PERSON_NAME]"
select select "2150573"
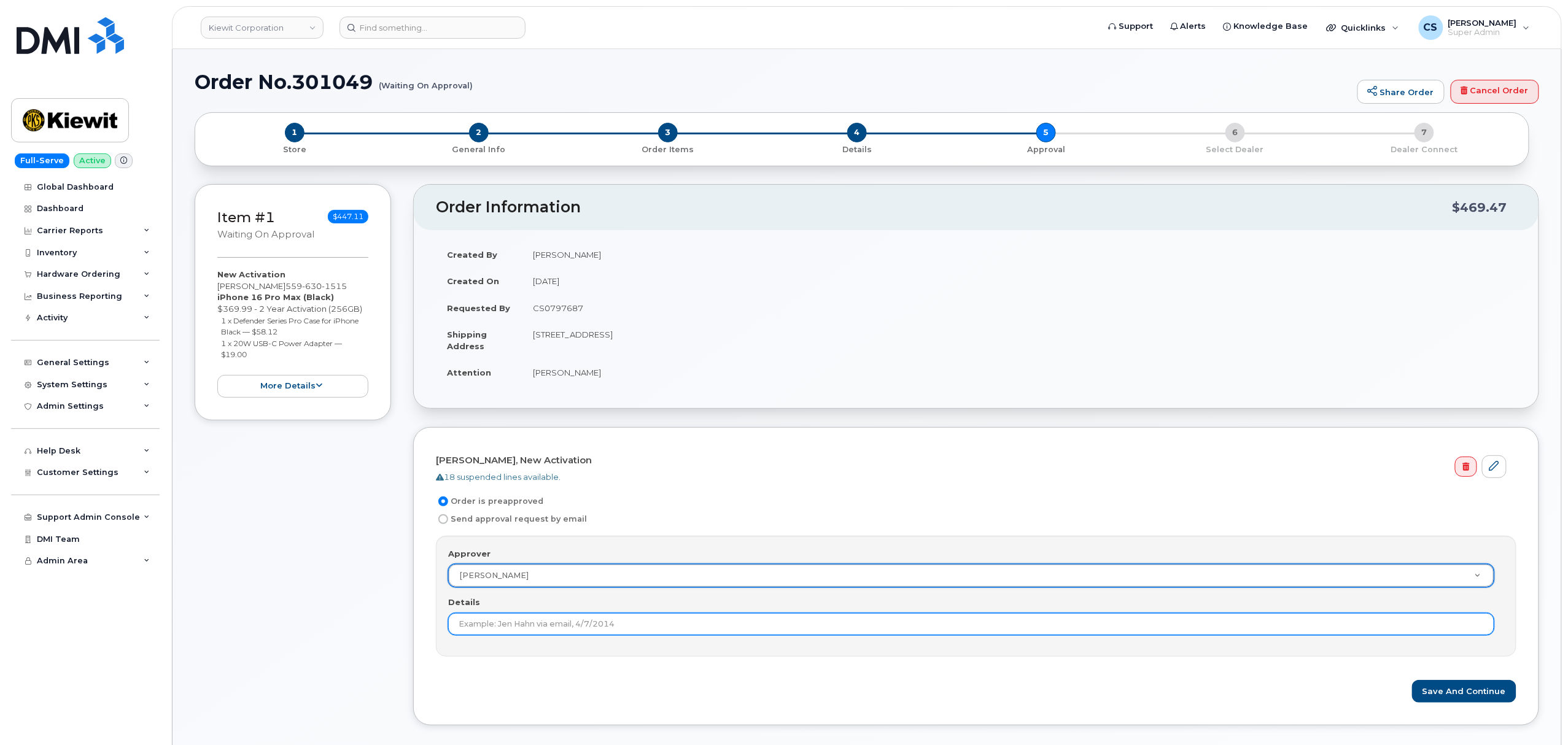
click at [553, 622] on input "Details" at bounding box center [971, 624] width 1046 height 22
paste input "[PERSON_NAME]"
click at [683, 629] on input "[PERSON_NAME] via email [DATE] in" at bounding box center [971, 624] width 1046 height 22
paste input "CS0797687"
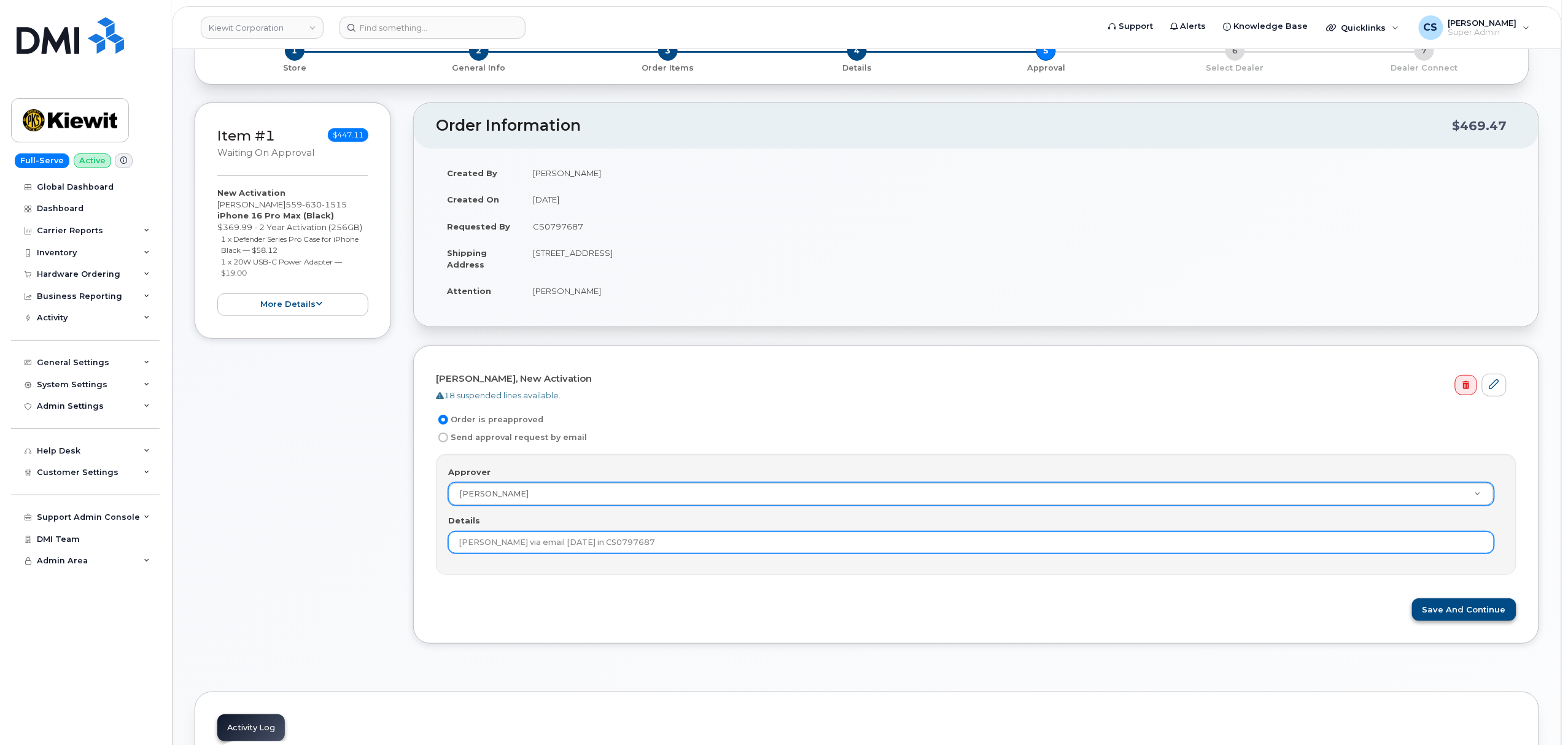
type input "[PERSON_NAME] via email [DATE] in CS0797687"
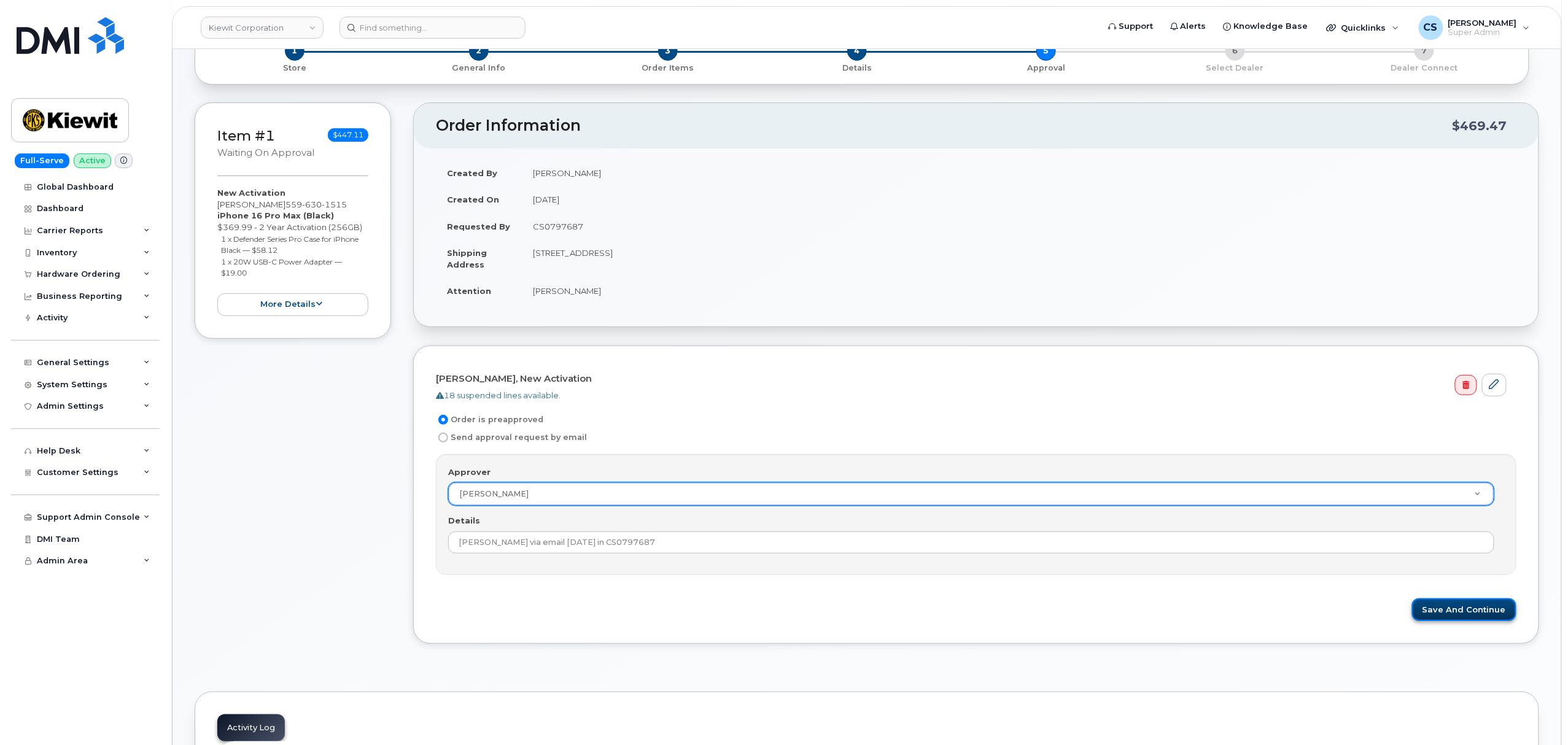
click at [1440, 611] on button "Save and Continue" at bounding box center [1464, 610] width 104 height 23
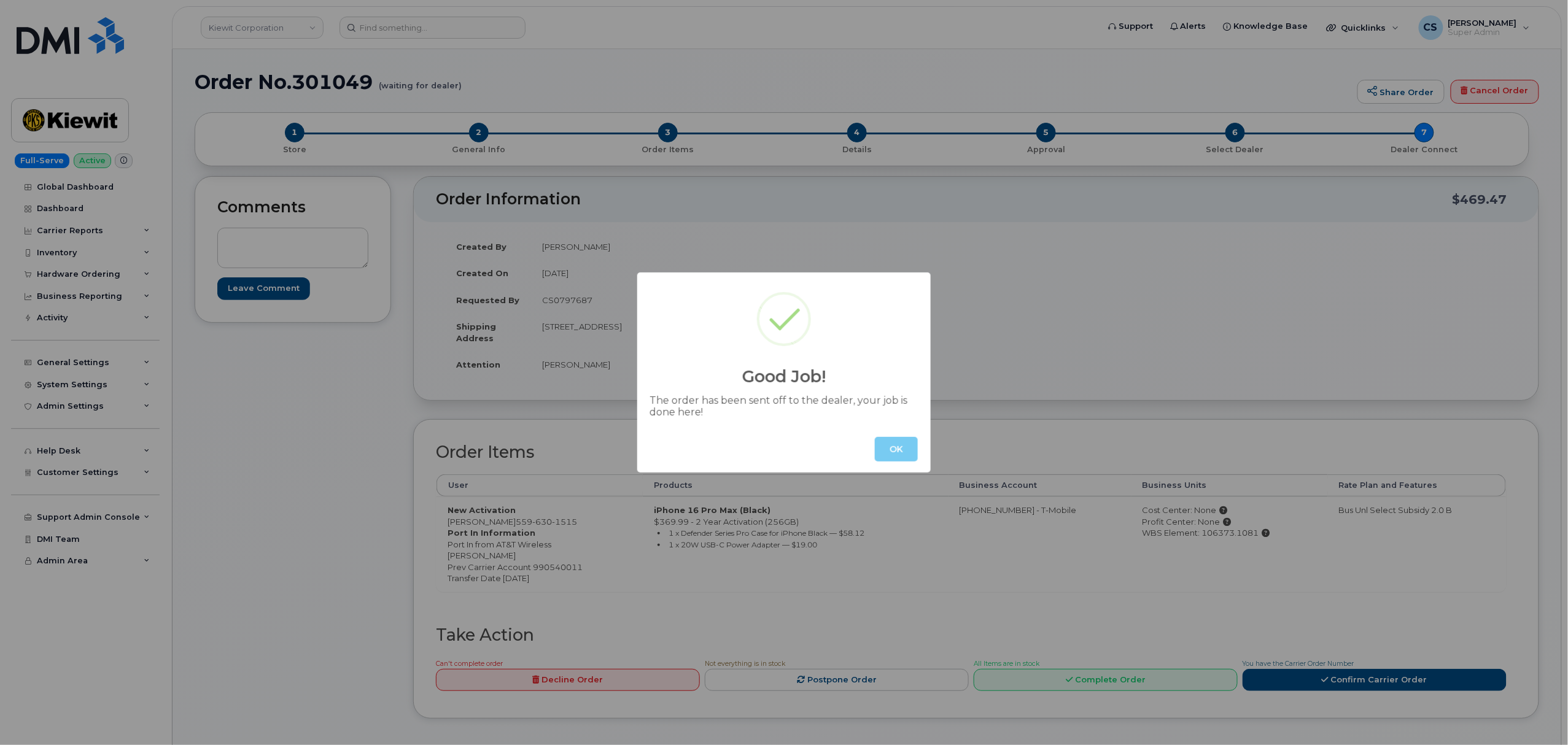
click at [897, 449] on button "OK" at bounding box center [896, 450] width 43 height 25
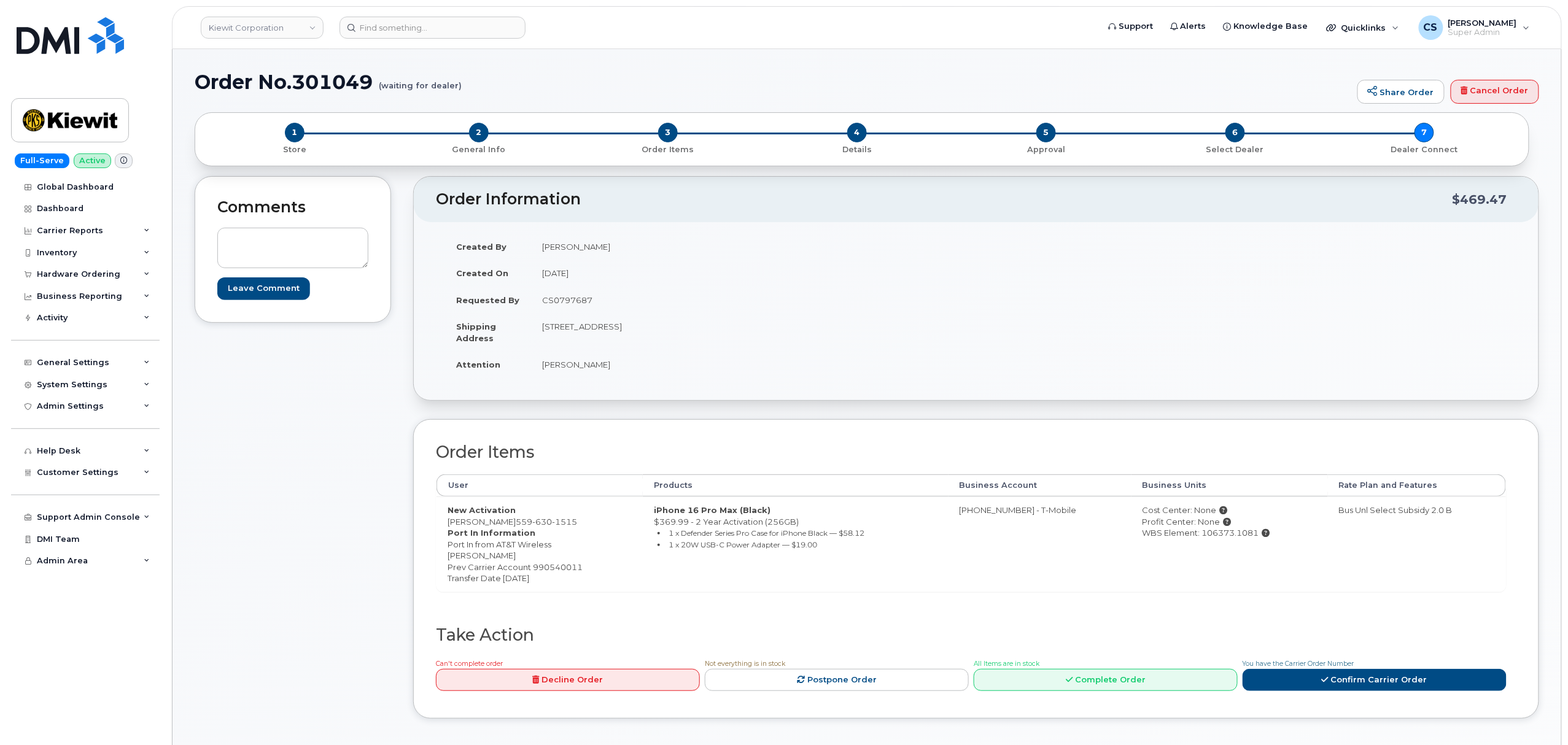
click at [335, 83] on h1 "Order No.301049 (waiting for dealer)" at bounding box center [773, 81] width 1157 height 21
copy h1 "301049"
click at [332, 80] on h1 "Order No.301049 (waiting for dealer)" at bounding box center [773, 81] width 1157 height 21
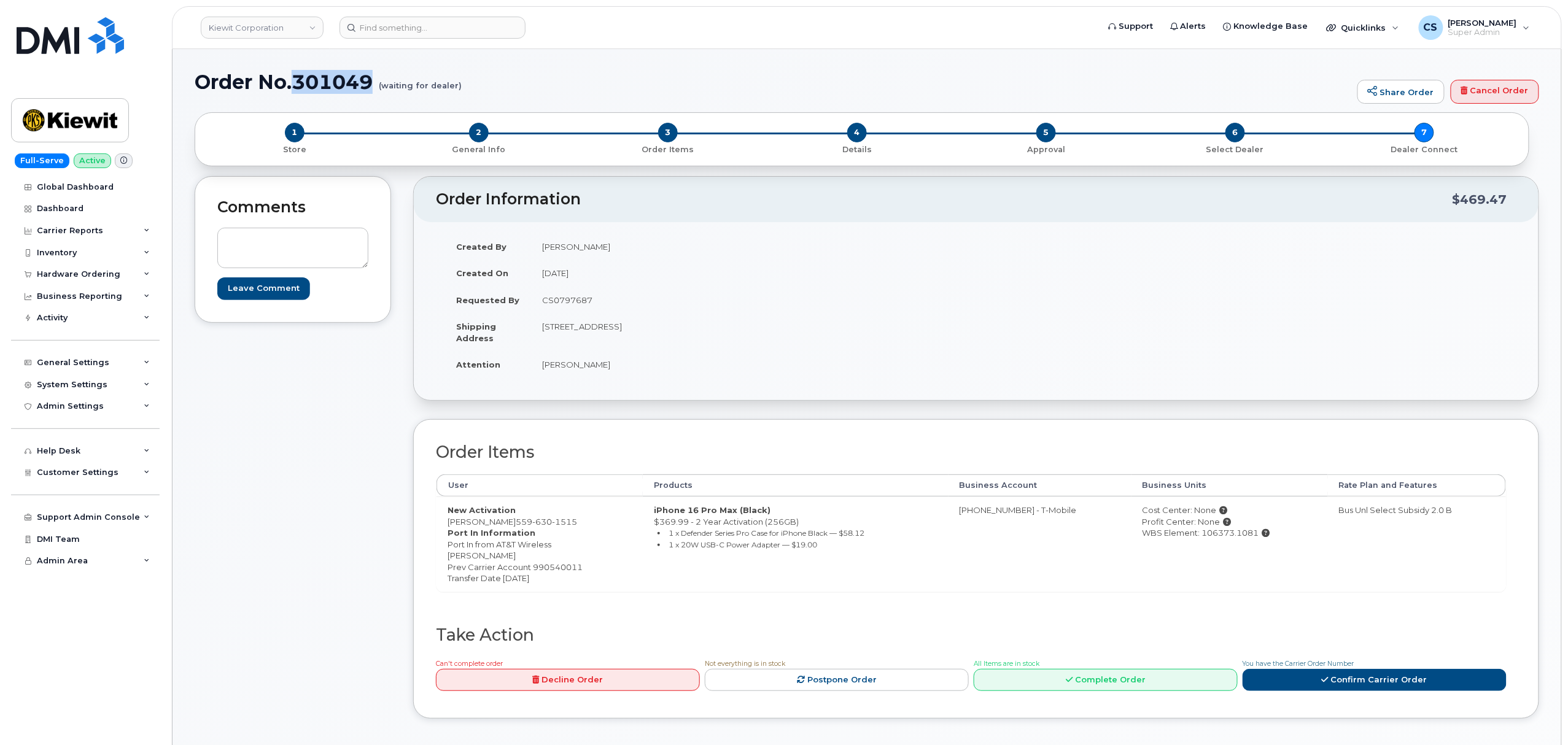
click at [323, 83] on h1 "Order No.301049 (waiting for dealer)" at bounding box center [773, 81] width 1157 height 21
click at [323, 81] on h1 "Order No.301049 (waiting for dealer)" at bounding box center [773, 81] width 1157 height 21
click at [466, 21] on input at bounding box center [433, 28] width 186 height 22
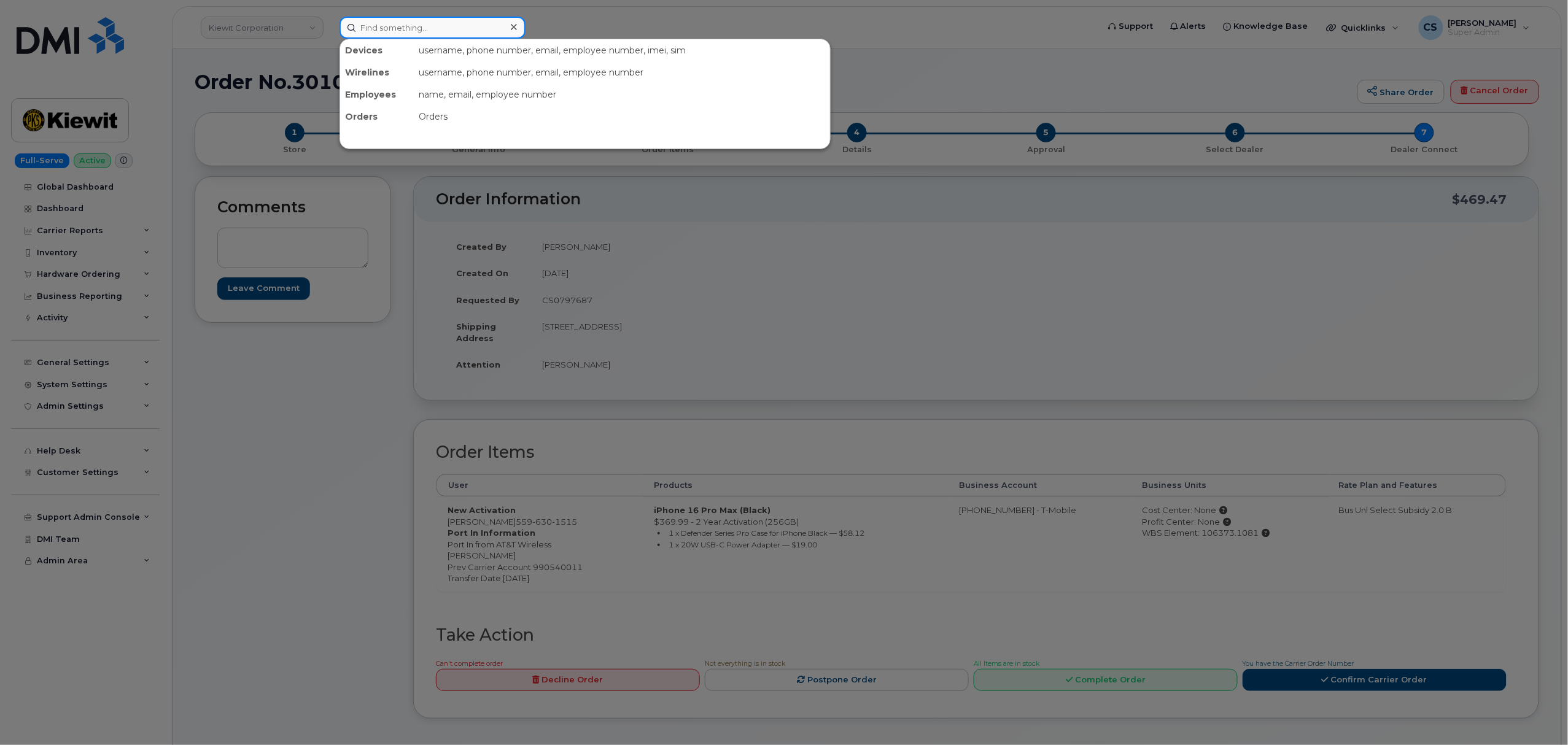
paste input "301049"
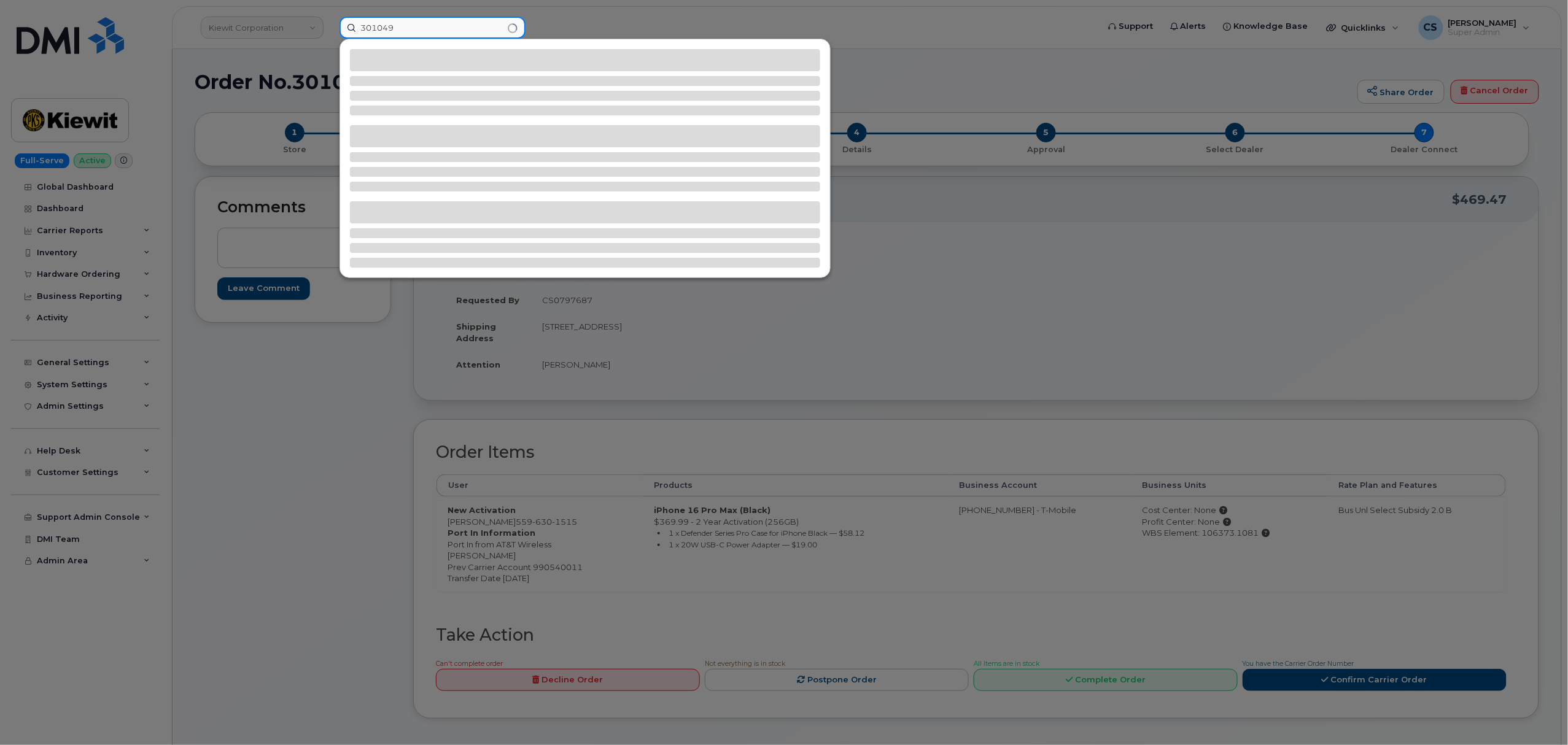
type input "301049"
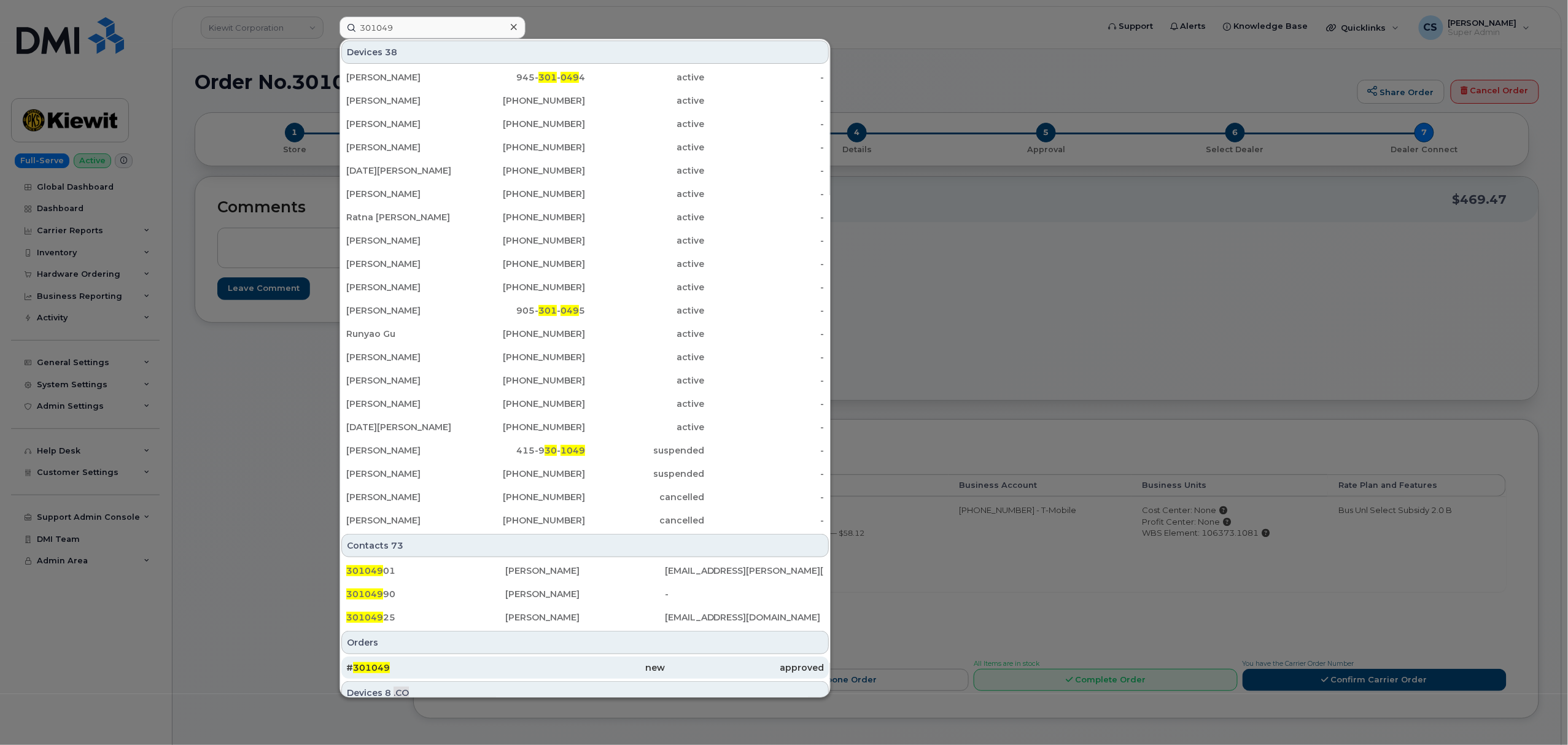
click at [366, 670] on span "301049" at bounding box center [371, 668] width 37 height 11
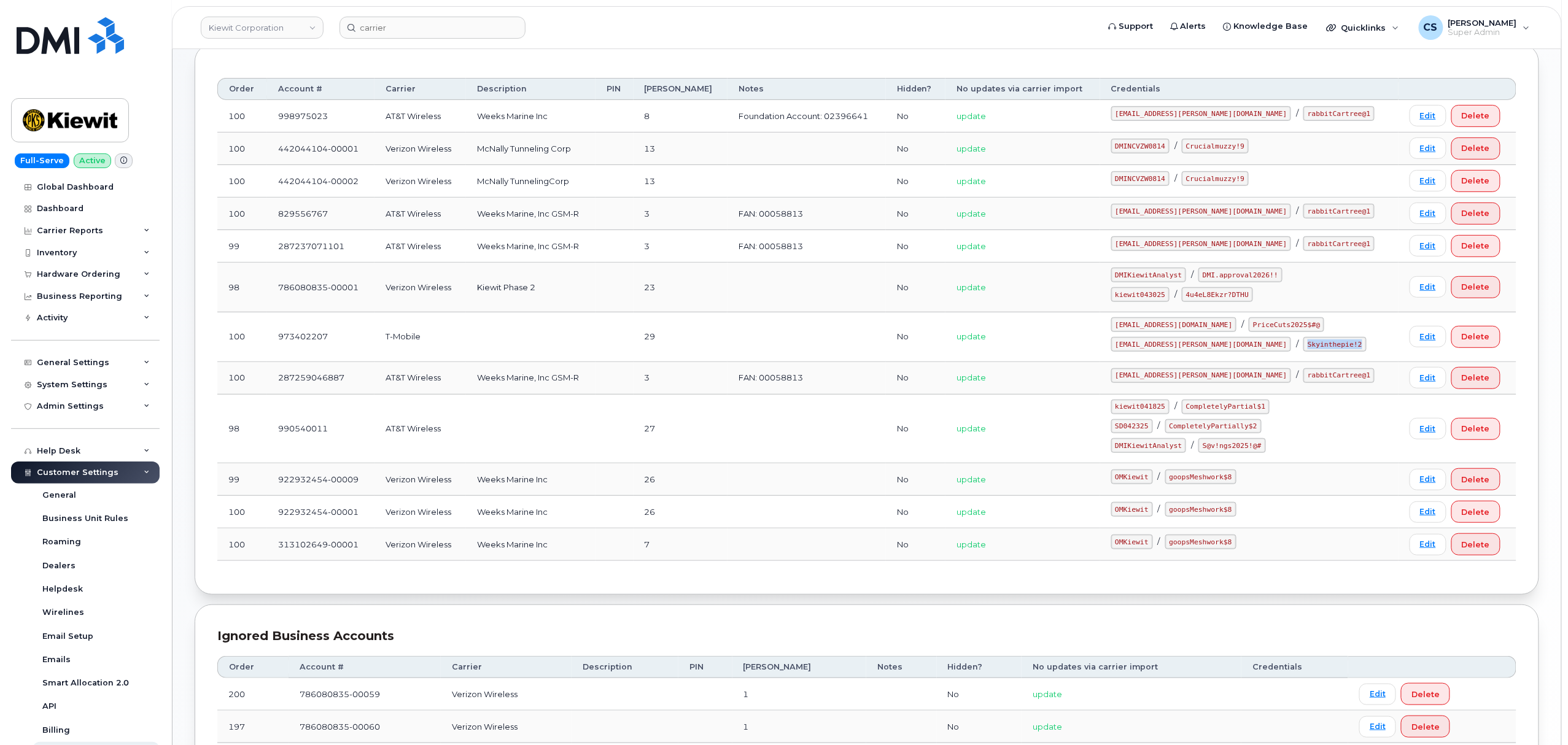
scroll to position [177, 0]
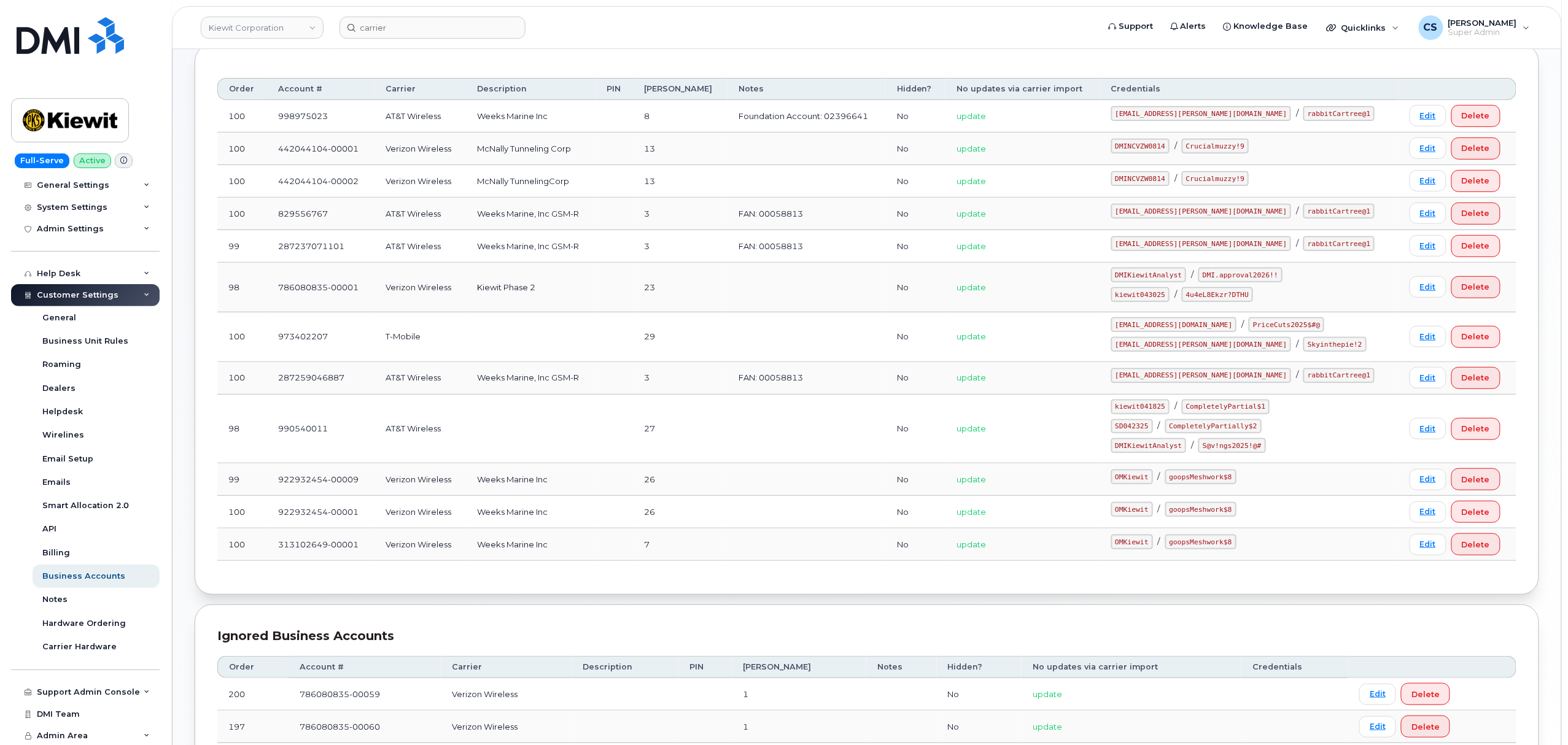
click at [1175, 345] on code "ms-kiewit@dminc.com" at bounding box center [1202, 344] width 181 height 14
click at [1173, 345] on code "ms-kiewit@dminc.com" at bounding box center [1202, 344] width 181 height 14
drag, startPoint x: 1216, startPoint y: 348, endPoint x: 1113, endPoint y: 342, distance: 103.2
click at [1113, 342] on tr "100 973402207 T-Mobile 29 No update ms-invoiceprocessing@dminc.com / PriceCuts2…" at bounding box center [866, 337] width 1299 height 50
copy tr "ms-invoiceprocessing@dminc.com / PriceCuts2025$#@ ms-kiewit@dminc.com"
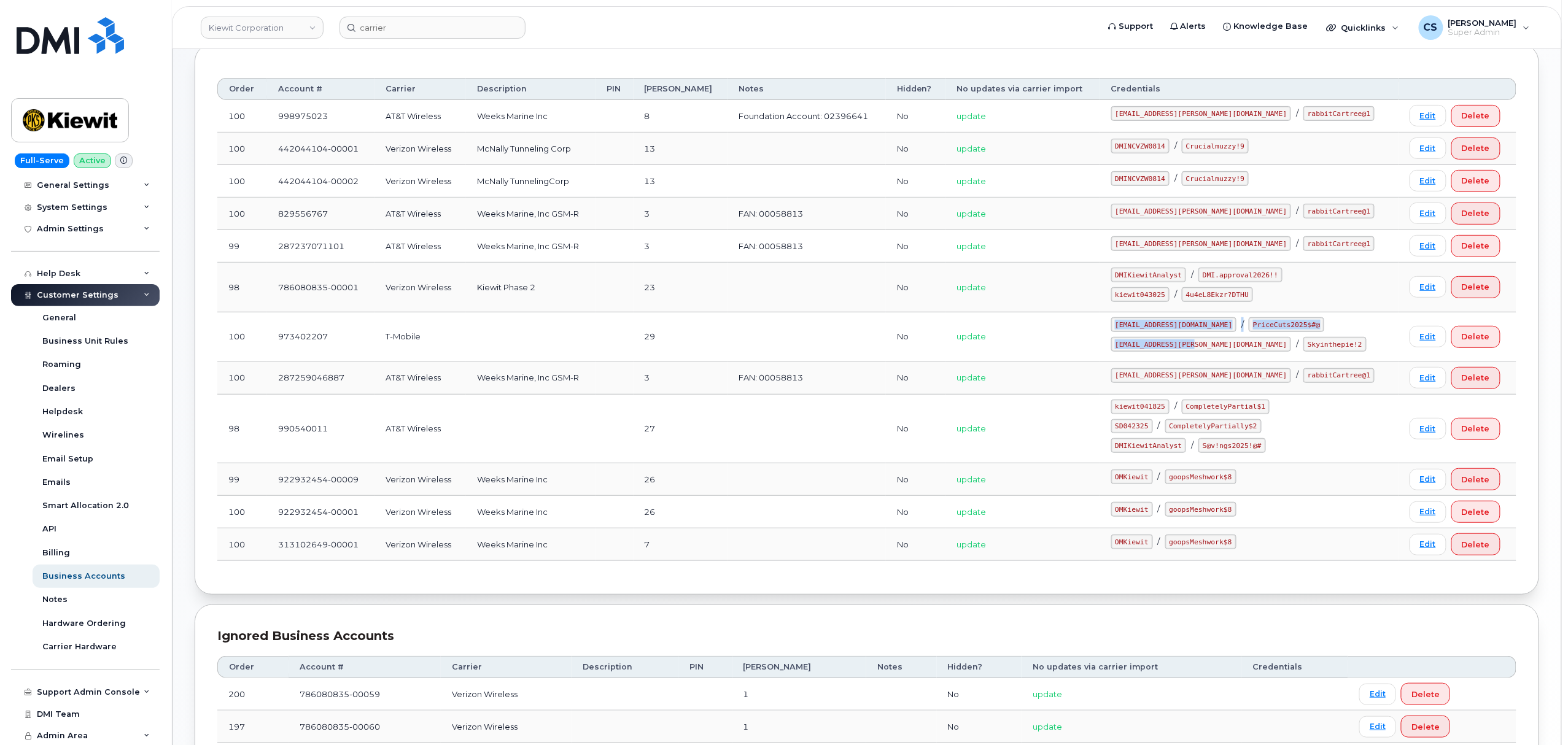
click at [1203, 350] on code "ms-kiewit@dminc.com" at bounding box center [1202, 344] width 181 height 14
click at [1219, 348] on code "ms-kiewit@dminc.com" at bounding box center [1202, 344] width 181 height 14
drag, startPoint x: 1215, startPoint y: 348, endPoint x: 1180, endPoint y: 348, distance: 35.0
click at [1173, 349] on code "ms-kiewit@dminc.com" at bounding box center [1202, 344] width 181 height 14
drag, startPoint x: 1218, startPoint y: 348, endPoint x: 1142, endPoint y: 354, distance: 76.2
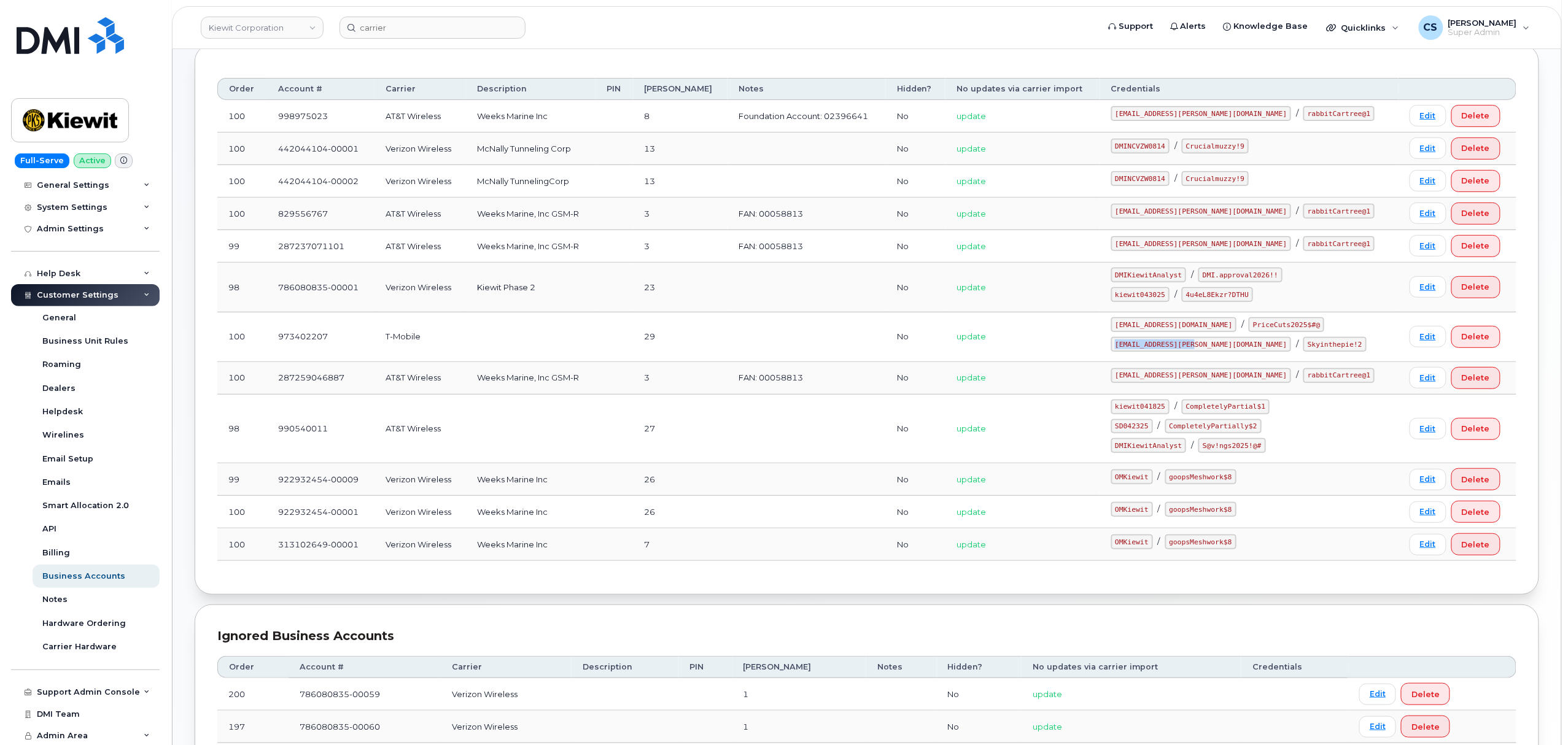
click at [1142, 352] on code "ms-kiewit@dminc.com" at bounding box center [1202, 344] width 181 height 14
copy code "ms-kiewit@dminc.com"
drag, startPoint x: 1287, startPoint y: 348, endPoint x: 1235, endPoint y: 347, distance: 52.0
click at [1303, 347] on code "Skyinthepie!2" at bounding box center [1334, 344] width 63 height 14
copy code "Skyinthepie!2"
